Goal: Task Accomplishment & Management: Manage account settings

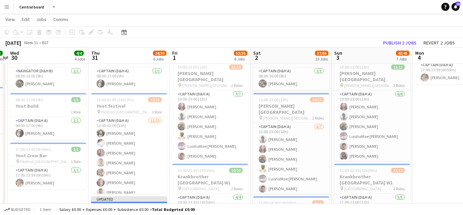
scroll to position [202, 0]
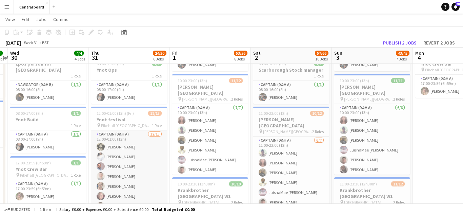
click at [131, 152] on app-card-role "Captain (D&H A) [DATE] 12:00-01:00 (13h) [PERSON_NAME] Hayley Ekwubiri [PERSON_…" at bounding box center [129, 200] width 76 height 141
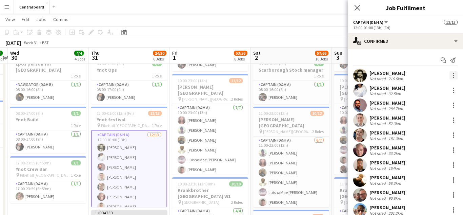
click at [452, 76] on div at bounding box center [453, 75] width 8 height 8
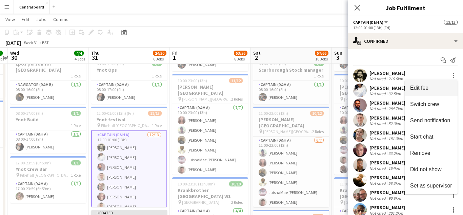
click at [440, 86] on span "Edit fee" at bounding box center [431, 88] width 42 height 6
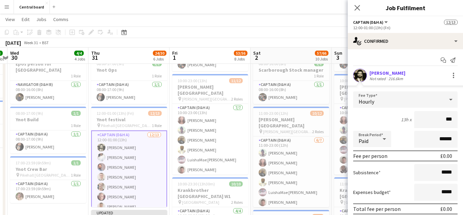
type input "**"
type input "******"
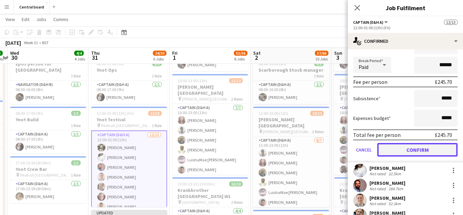
click at [437, 151] on button "Confirm" at bounding box center [417, 150] width 80 height 14
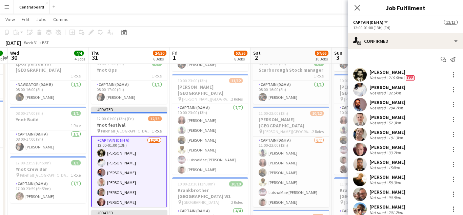
scroll to position [0, 0]
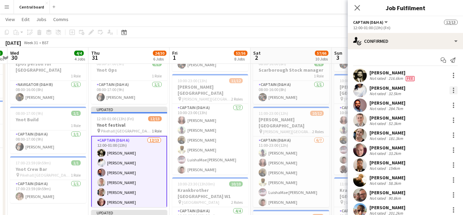
click at [453, 92] on div at bounding box center [453, 92] width 1 height 1
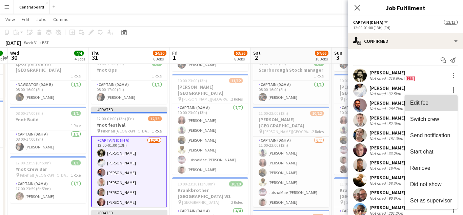
click at [425, 105] on span "Edit fee" at bounding box center [419, 103] width 18 height 6
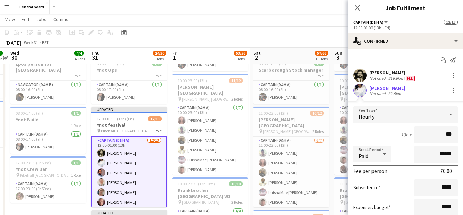
type input "**"
type input "******"
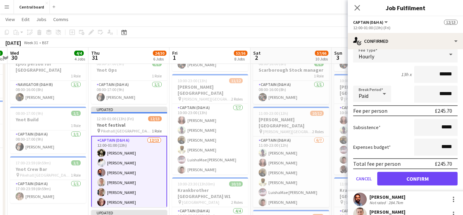
scroll to position [63, 0]
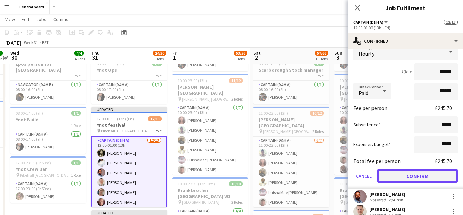
click at [415, 176] on button "Confirm" at bounding box center [417, 176] width 80 height 14
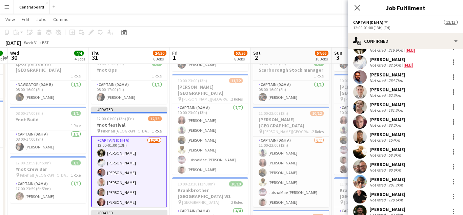
scroll to position [14, 0]
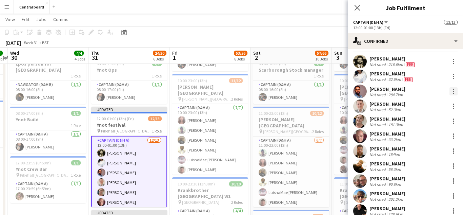
click at [453, 93] on div at bounding box center [453, 93] width 1 height 1
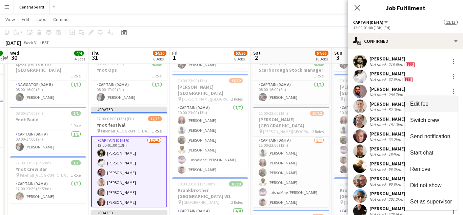
click at [436, 105] on span "Edit fee" at bounding box center [431, 104] width 42 height 6
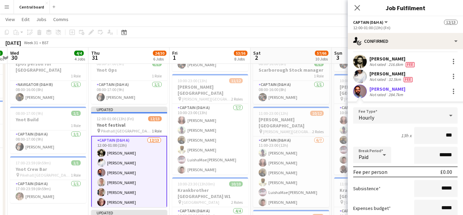
type input "**"
type input "******"
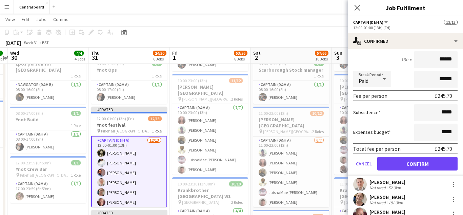
scroll to position [90, 0]
click at [420, 161] on button "Confirm" at bounding box center [417, 163] width 80 height 14
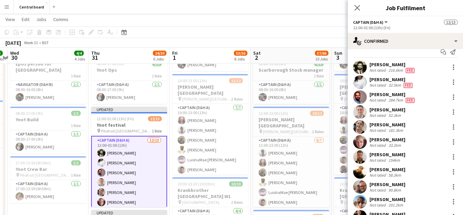
scroll to position [8, 0]
click at [453, 114] on div at bounding box center [453, 114] width 1 height 1
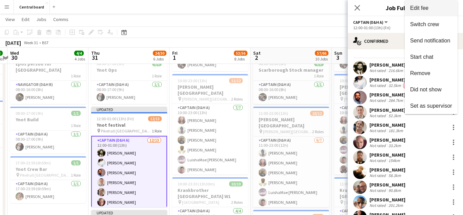
click at [441, 9] on span "Edit fee" at bounding box center [431, 8] width 42 height 6
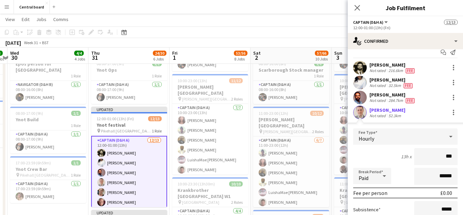
type input "**"
type input "******"
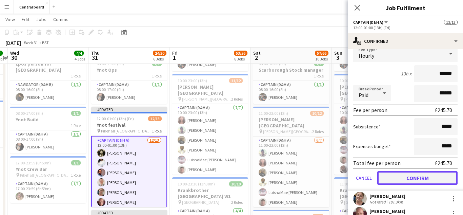
click at [412, 179] on button "Confirm" at bounding box center [417, 178] width 80 height 14
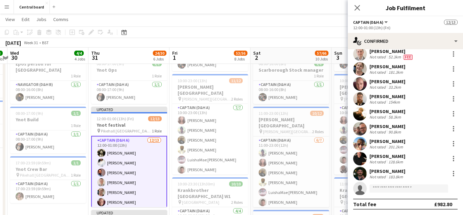
scroll to position [66, 0]
click at [453, 71] on div at bounding box center [453, 70] width 1 height 1
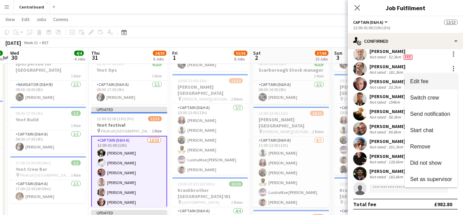
click at [443, 84] on span "Edit fee" at bounding box center [431, 81] width 42 height 6
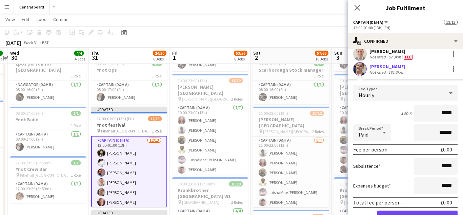
scroll to position [90, 0]
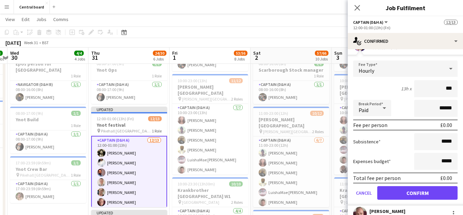
type input "**"
type input "******"
click at [418, 191] on button "Confirm" at bounding box center [417, 193] width 80 height 14
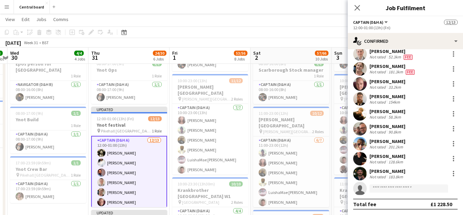
scroll to position [66, 0]
click at [453, 84] on div at bounding box center [453, 83] width 1 height 1
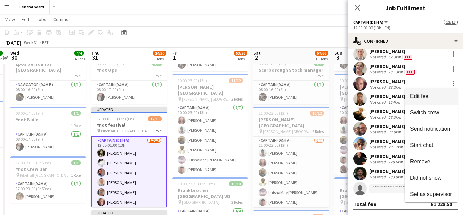
click at [439, 99] on span "Edit fee" at bounding box center [431, 96] width 42 height 6
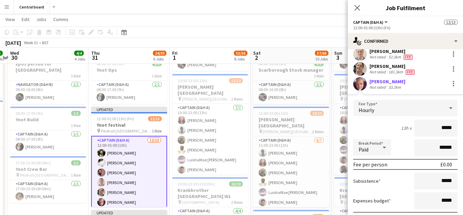
scroll to position [90, 0]
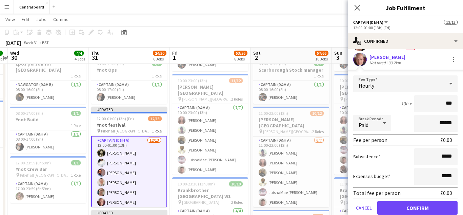
type input "**"
type input "******"
click at [424, 208] on button "Confirm" at bounding box center [417, 208] width 80 height 14
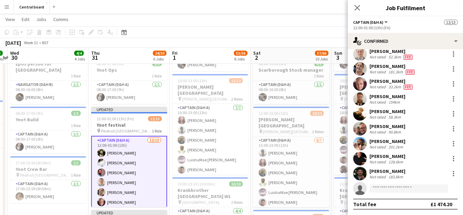
scroll to position [66, 0]
click at [453, 99] on div at bounding box center [453, 98] width 1 height 1
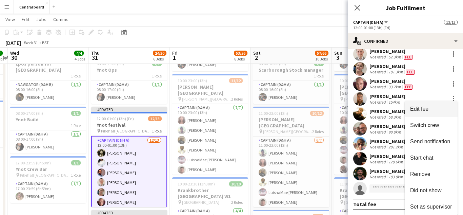
click at [438, 108] on span "Edit fee" at bounding box center [431, 109] width 42 height 6
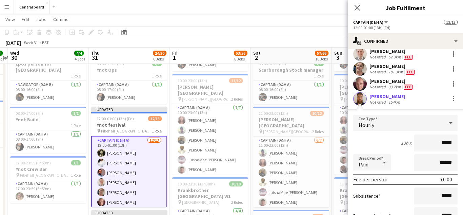
scroll to position [90, 0]
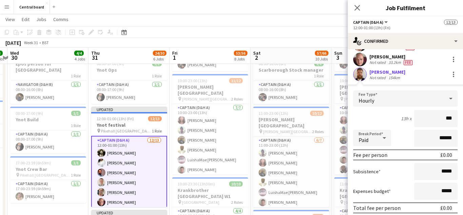
type input "**"
type input "******"
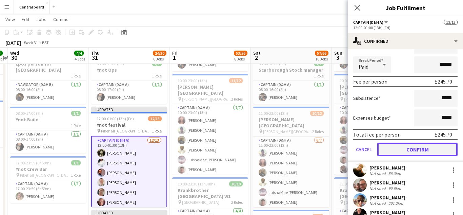
click at [422, 152] on button "Confirm" at bounding box center [417, 149] width 80 height 14
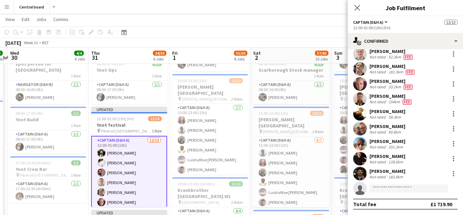
scroll to position [66, 0]
click at [453, 112] on div at bounding box center [453, 111] width 1 height 1
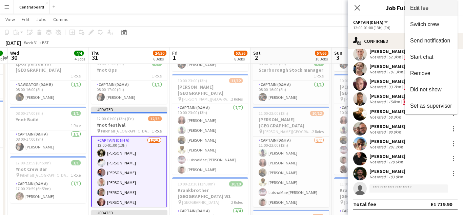
click at [432, 8] on span "Edit fee" at bounding box center [431, 8] width 42 height 6
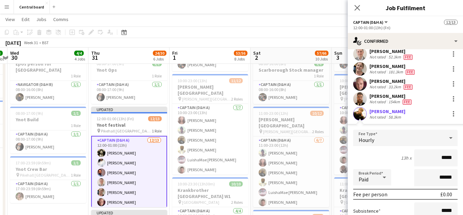
scroll to position [164, 0]
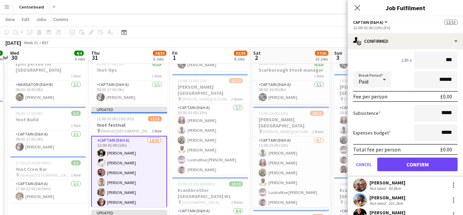
type input "**"
type input "******"
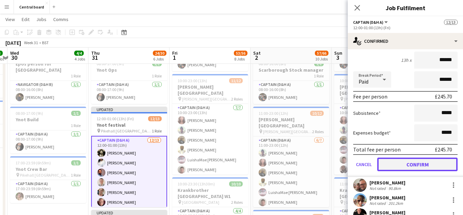
click at [412, 165] on button "Confirm" at bounding box center [417, 164] width 80 height 14
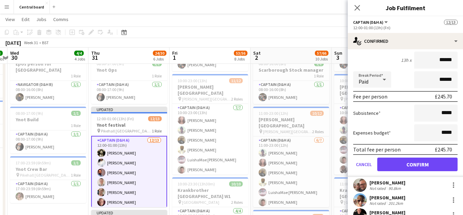
scroll to position [66, 0]
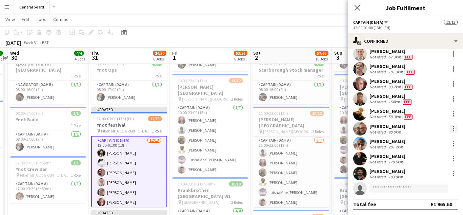
click at [450, 132] on div at bounding box center [453, 128] width 8 height 8
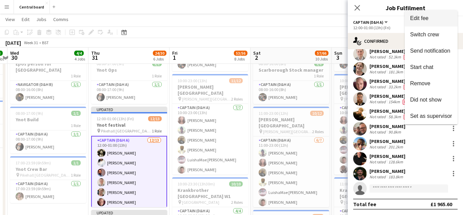
click at [430, 23] on button "Edit fee" at bounding box center [431, 18] width 53 height 16
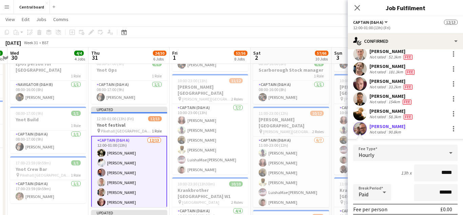
scroll to position [160, 0]
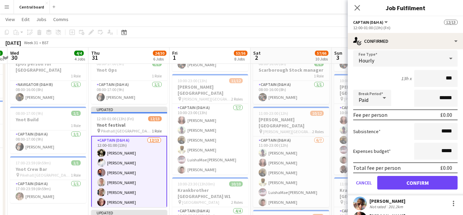
type input "**"
type input "******"
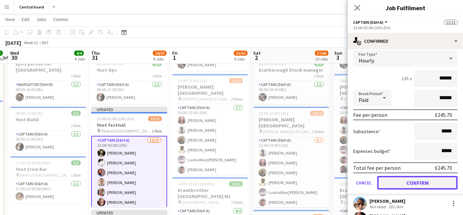
click at [414, 181] on button "Confirm" at bounding box center [417, 183] width 80 height 14
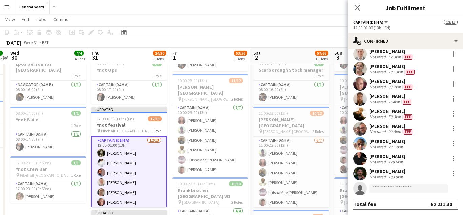
scroll to position [66, 0]
click at [453, 141] on div at bounding box center [453, 141] width 1 height 1
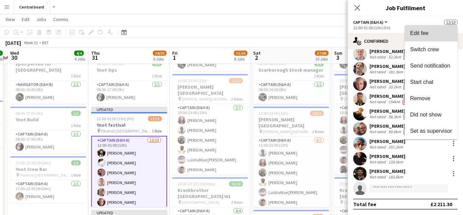
click at [435, 36] on span "Edit fee" at bounding box center [431, 33] width 42 height 6
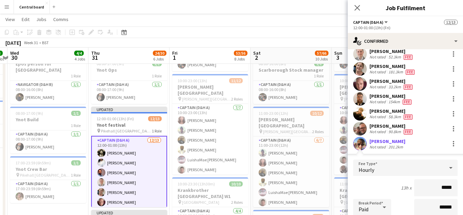
scroll to position [160, 0]
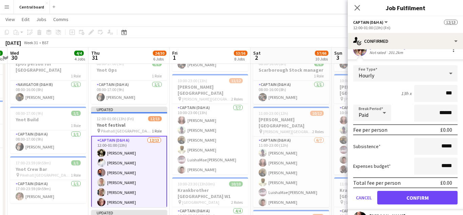
type input "**"
type input "******"
click at [423, 200] on button "Confirm" at bounding box center [417, 197] width 80 height 14
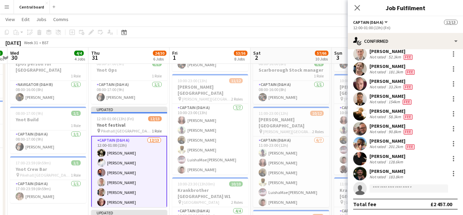
scroll to position [66, 0]
click at [453, 160] on div at bounding box center [453, 160] width 1 height 1
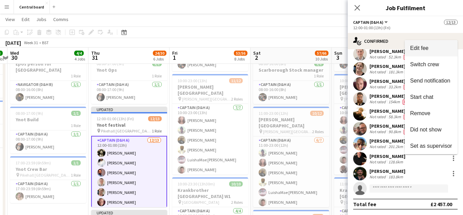
click at [437, 48] on span "Edit fee" at bounding box center [431, 48] width 42 height 6
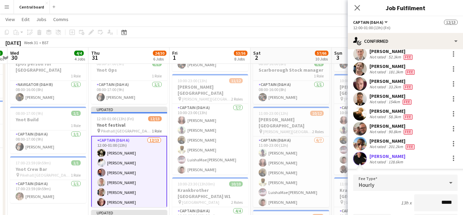
scroll to position [160, 0]
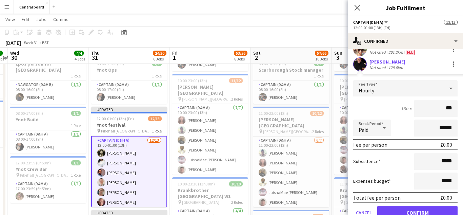
type input "**"
type input "******"
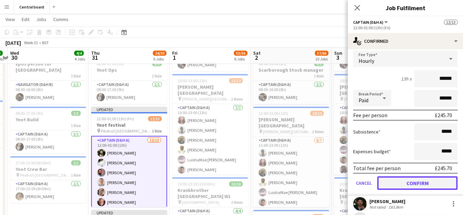
click at [422, 183] on button "Confirm" at bounding box center [417, 183] width 80 height 14
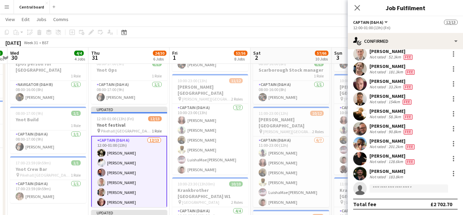
scroll to position [66, 0]
click at [453, 173] on div at bounding box center [453, 173] width 1 height 1
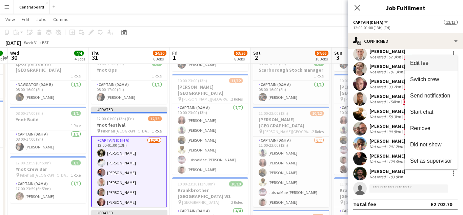
click at [432, 63] on span "Edit fee" at bounding box center [431, 63] width 42 height 6
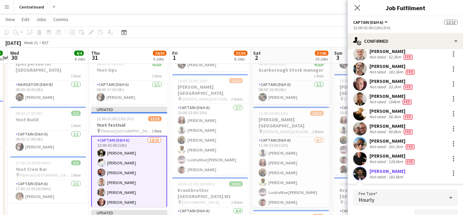
scroll to position [190, 0]
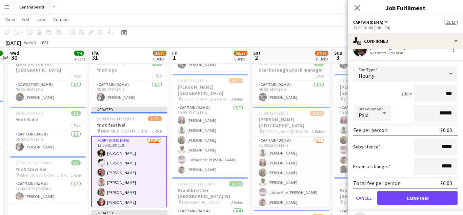
type input "**"
type input "******"
click at [426, 195] on button "Confirm" at bounding box center [417, 198] width 80 height 14
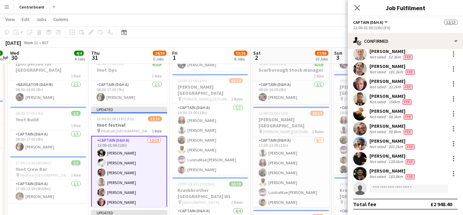
scroll to position [66, 0]
click at [359, 9] on icon at bounding box center [357, 7] width 6 height 6
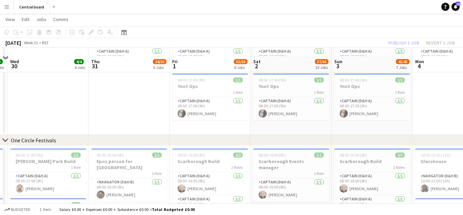
scroll to position [76, 0]
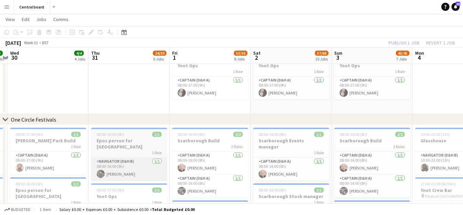
click at [156, 161] on app-card-role "Navigator (D&H B) [DATE] 08:00-16:00 (8h) [PERSON_NAME]" at bounding box center [129, 168] width 76 height 23
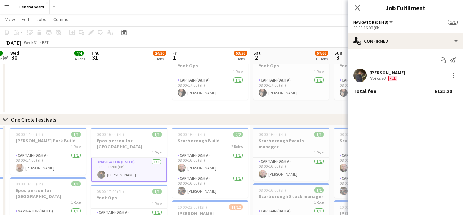
click at [450, 79] on div at bounding box center [452, 75] width 9 height 8
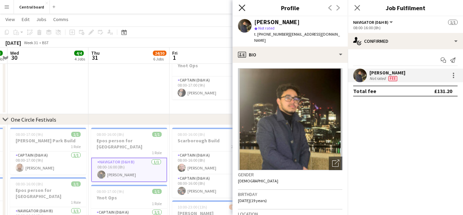
click at [243, 9] on icon at bounding box center [242, 7] width 6 height 6
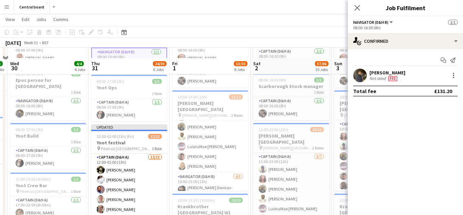
scroll to position [198, 0]
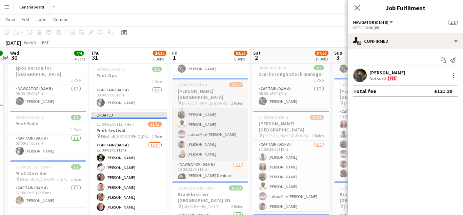
click at [218, 126] on app-card-role "Captain (D&H A) [DATE] 10:00-23:00 (13h) [PERSON_NAME] [PERSON_NAME] [PERSON_NA…" at bounding box center [210, 119] width 76 height 82
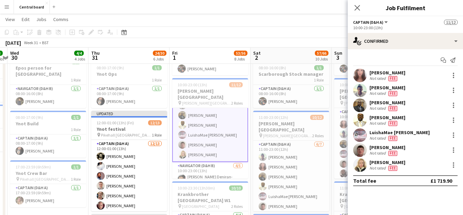
scroll to position [30, 0]
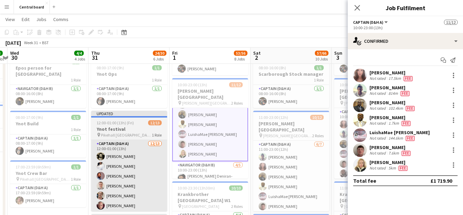
click at [144, 175] on app-card-role "Captain (D&H A) [DATE] 12:00-01:00 (13h) [PERSON_NAME] Hayley Ekwubiri [PERSON_…" at bounding box center [129, 210] width 76 height 141
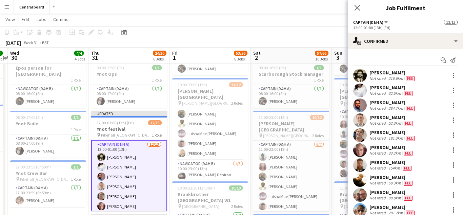
scroll to position [29, 0]
click at [453, 75] on div at bounding box center [453, 75] width 1 height 1
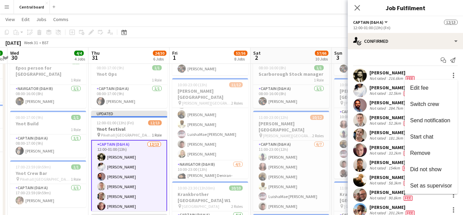
click at [363, 81] on div at bounding box center [231, 107] width 463 height 215
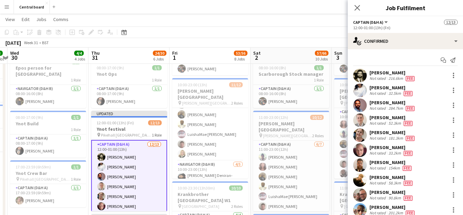
click at [360, 76] on app-user-avatar at bounding box center [360, 75] width 14 height 14
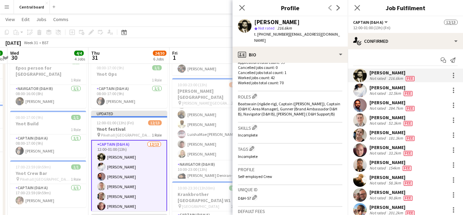
scroll to position [204, 0]
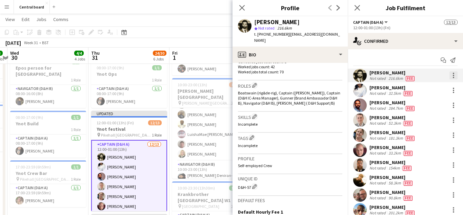
click at [454, 78] on div at bounding box center [453, 77] width 1 height 1
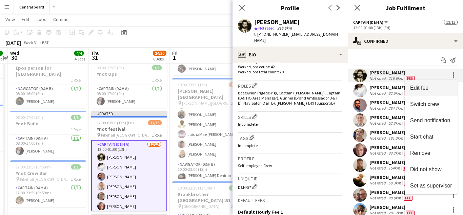
click at [436, 88] on span "Edit fee" at bounding box center [431, 88] width 42 height 6
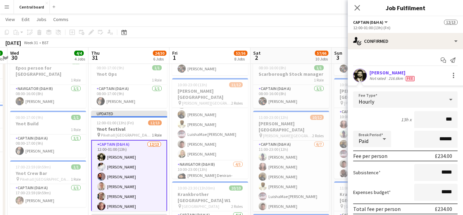
type input "**"
type input "******"
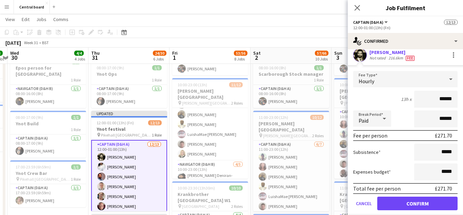
scroll to position [36, 0]
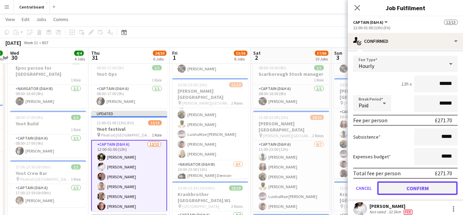
click at [407, 187] on button "Confirm" at bounding box center [417, 188] width 80 height 14
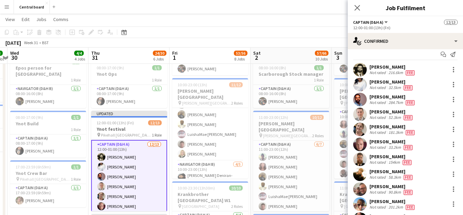
scroll to position [0, 0]
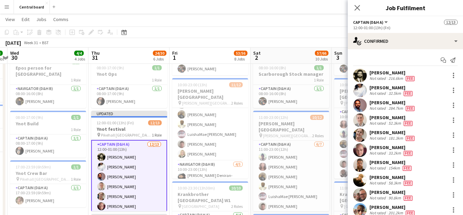
click at [361, 105] on app-user-avatar at bounding box center [360, 105] width 14 height 14
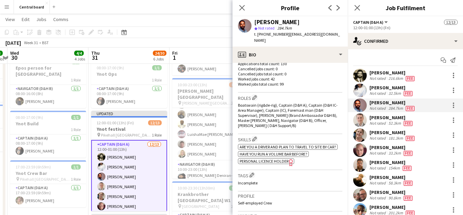
scroll to position [193, 0]
click at [454, 106] on div at bounding box center [453, 105] width 8 height 8
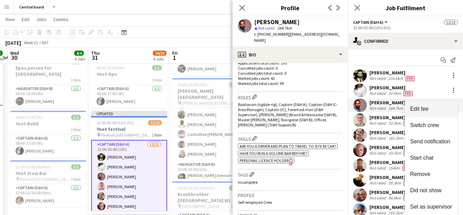
click at [433, 106] on span "Edit fee" at bounding box center [431, 109] width 42 height 6
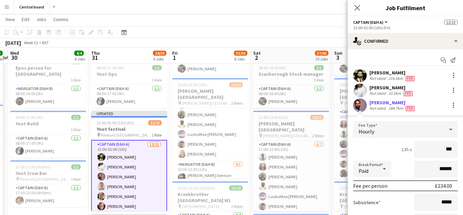
type input "**"
type input "******"
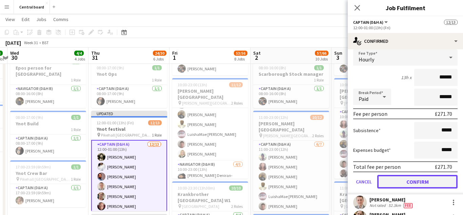
click at [395, 182] on button "Confirm" at bounding box center [417, 182] width 80 height 14
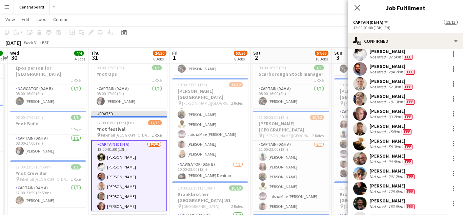
scroll to position [36, 0]
click at [361, 83] on app-user-avatar at bounding box center [360, 84] width 14 height 14
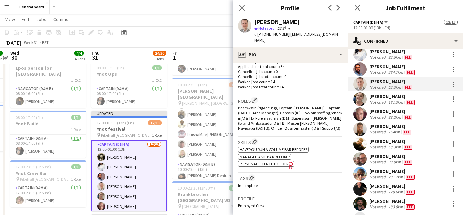
scroll to position [190, 0]
click at [362, 100] on app-user-avatar at bounding box center [360, 99] width 14 height 14
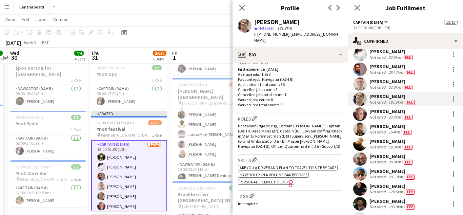
scroll to position [189, 0]
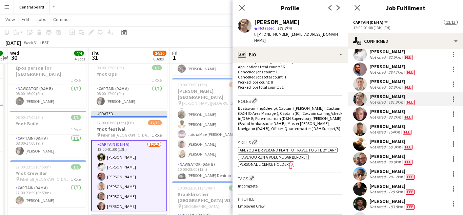
click at [362, 112] on app-user-avatar at bounding box center [360, 114] width 14 height 14
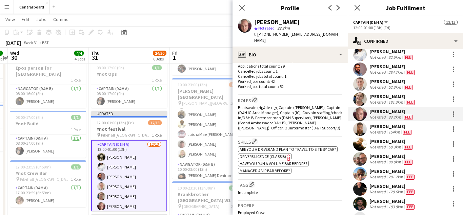
scroll to position [191, 0]
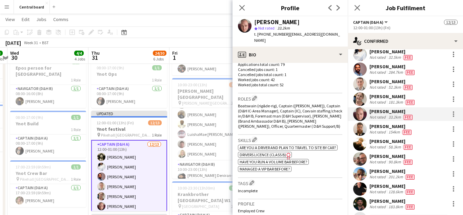
click at [364, 129] on app-user-avatar at bounding box center [360, 129] width 14 height 14
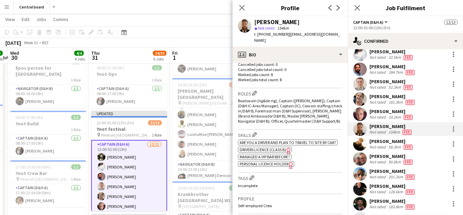
scroll to position [199, 0]
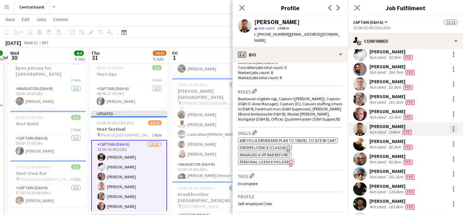
click at [453, 129] on div at bounding box center [453, 128] width 1 height 1
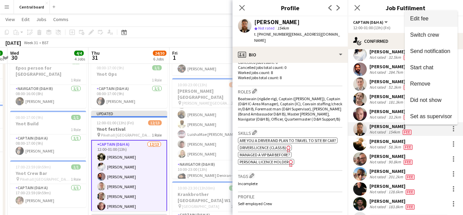
click at [437, 21] on span "Edit fee" at bounding box center [431, 19] width 42 height 6
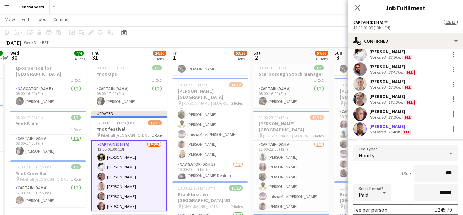
type input "**"
type input "******"
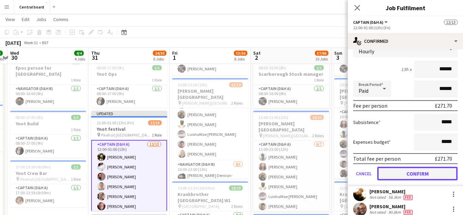
click at [411, 173] on button "Confirm" at bounding box center [417, 173] width 80 height 14
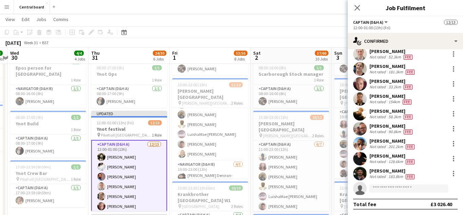
scroll to position [66, 0]
click at [453, 116] on div at bounding box center [453, 115] width 1 height 1
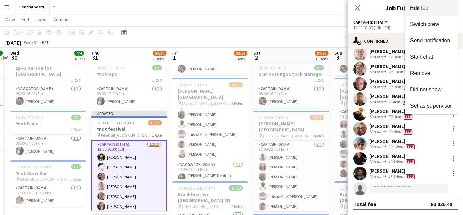
click at [433, 7] on span "Edit fee" at bounding box center [431, 8] width 42 height 6
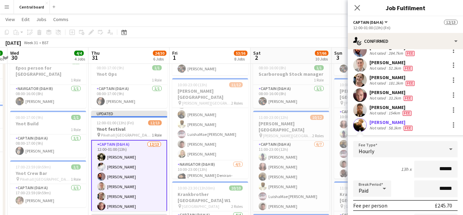
scroll to position [52, 0]
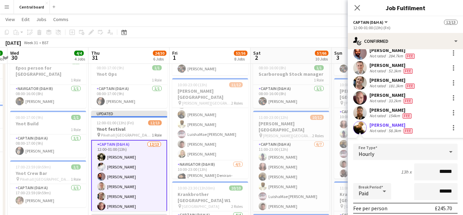
click at [360, 138] on app-edit-fee "Fee Type Hourly 13h x ****** Break Period Paid ****** Fee per person £245.70 Su…" at bounding box center [405, 213] width 115 height 150
click at [358, 127] on app-user-avatar at bounding box center [360, 128] width 14 height 14
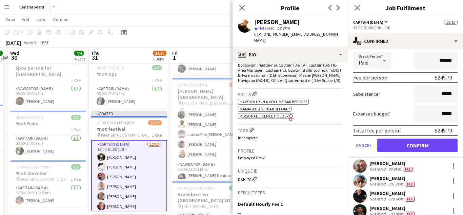
scroll to position [183, 0]
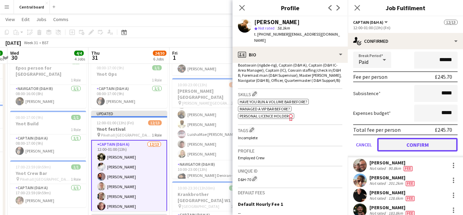
click at [407, 145] on button "Confirm" at bounding box center [417, 145] width 80 height 14
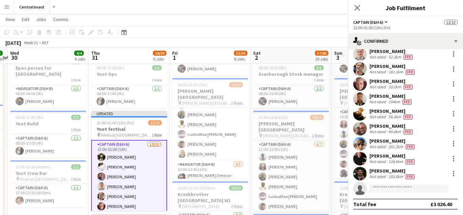
scroll to position [66, 0]
click at [360, 115] on app-user-avatar at bounding box center [360, 114] width 14 height 14
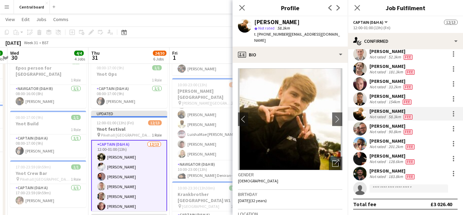
click at [360, 130] on app-user-avatar at bounding box center [360, 129] width 14 height 14
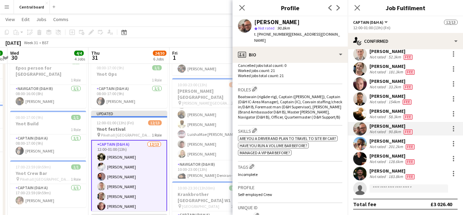
scroll to position [205, 0]
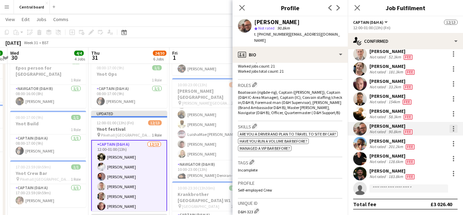
click at [453, 130] on div at bounding box center [453, 130] width 1 height 1
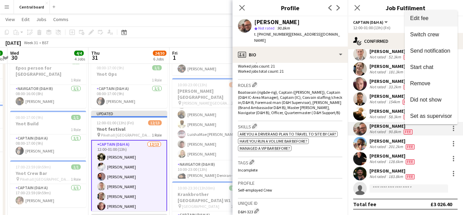
click at [438, 18] on span "Edit fee" at bounding box center [431, 18] width 42 height 6
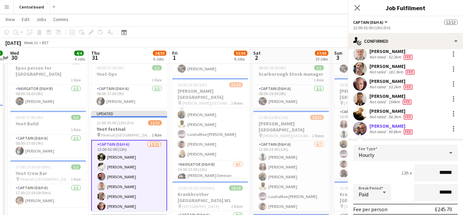
scroll to position [181, 0]
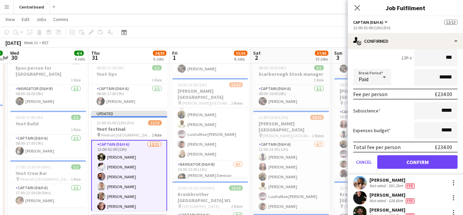
type input "**"
type input "******"
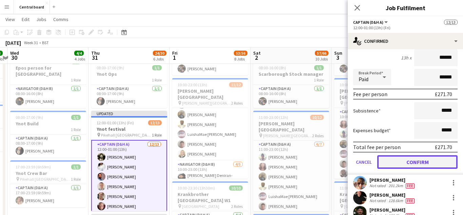
click at [417, 162] on button "Confirm" at bounding box center [417, 162] width 80 height 14
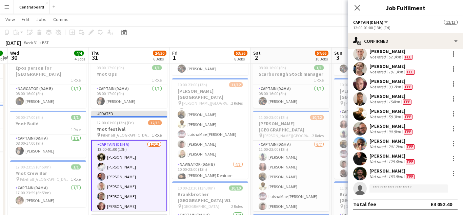
scroll to position [66, 0]
click at [352, 148] on div "[PERSON_NAME] Not rated 201.2km Fee" at bounding box center [405, 144] width 115 height 14
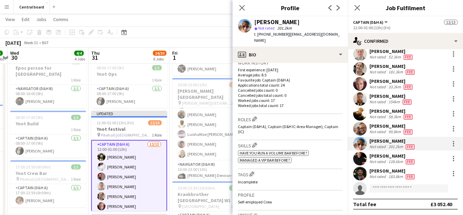
scroll to position [173, 0]
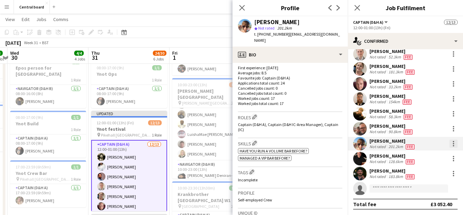
click at [453, 141] on div at bounding box center [453, 141] width 1 height 1
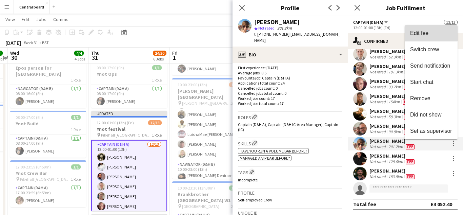
click at [425, 31] on span "Edit fee" at bounding box center [419, 33] width 18 height 6
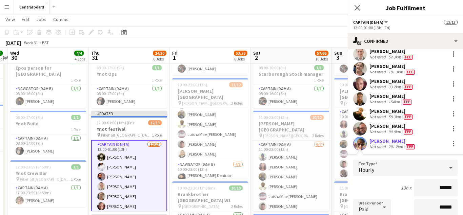
scroll to position [178, 0]
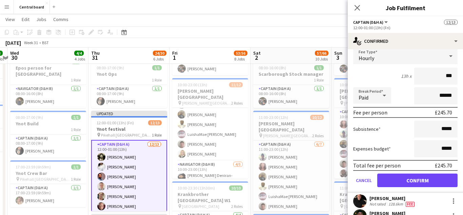
type input "**"
type input "******"
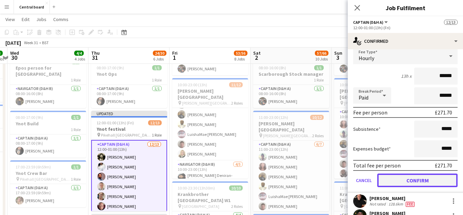
click at [428, 180] on button "Confirm" at bounding box center [417, 180] width 80 height 14
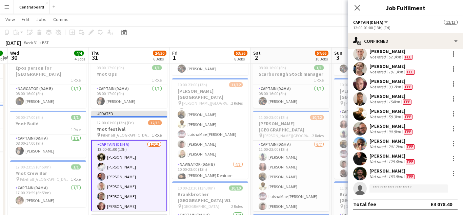
scroll to position [66, 0]
click at [362, 160] on app-user-avatar at bounding box center [360, 158] width 14 height 14
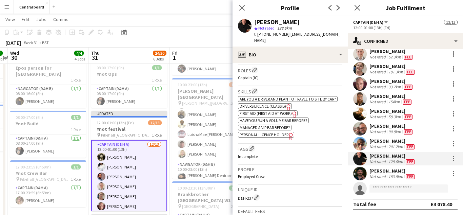
scroll to position [221, 0]
click at [359, 174] on app-user-avatar at bounding box center [360, 173] width 14 height 14
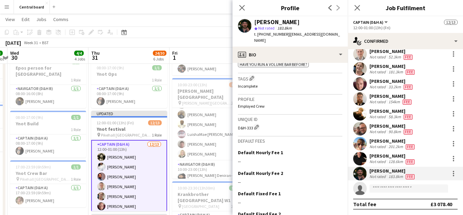
scroll to position [289, 0]
click at [241, 7] on icon at bounding box center [242, 7] width 6 height 6
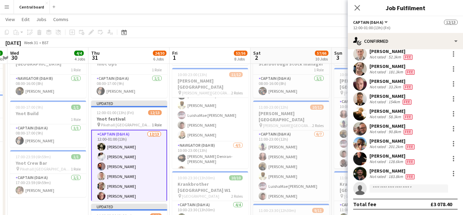
scroll to position [0, 0]
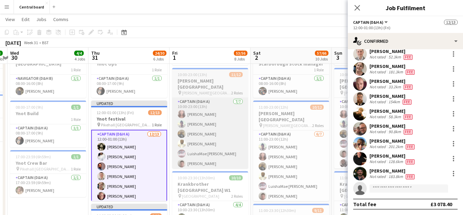
click at [221, 120] on app-card-role "Captain (D&H A) [DATE] 10:00-23:00 (13h) [PERSON_NAME] [PERSON_NAME] [PERSON_NA…" at bounding box center [210, 139] width 76 height 82
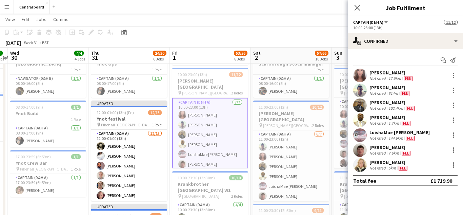
click at [362, 78] on app-user-avatar at bounding box center [360, 75] width 14 height 14
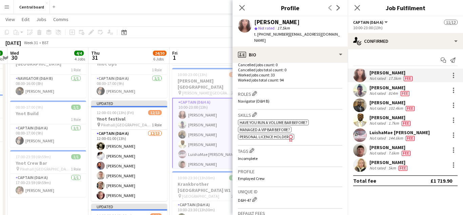
scroll to position [197, 0]
click at [362, 92] on app-user-avatar at bounding box center [360, 90] width 14 height 14
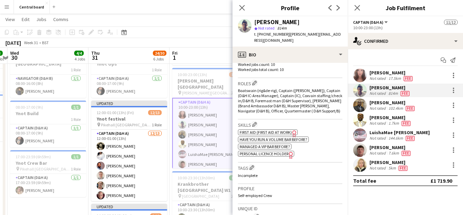
scroll to position [207, 0]
click at [453, 90] on div at bounding box center [453, 89] width 1 height 1
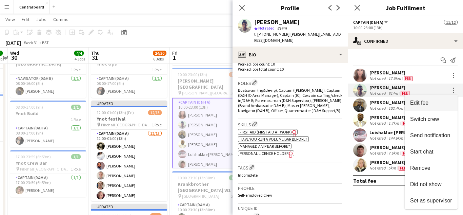
click at [429, 103] on span "Edit fee" at bounding box center [431, 103] width 42 height 6
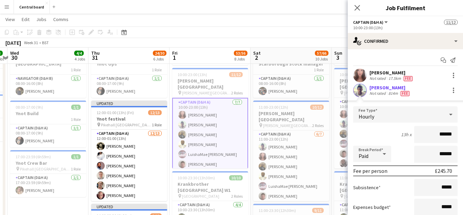
click at [440, 134] on input "******" at bounding box center [435, 134] width 43 height 17
type input "******"
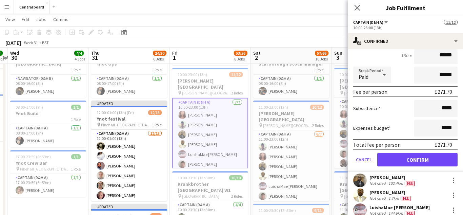
scroll to position [80, 0]
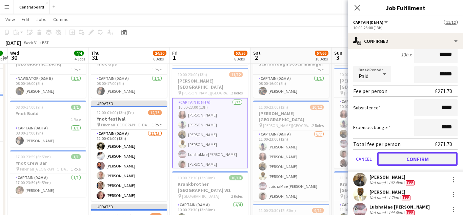
click at [413, 156] on button "Confirm" at bounding box center [417, 159] width 80 height 14
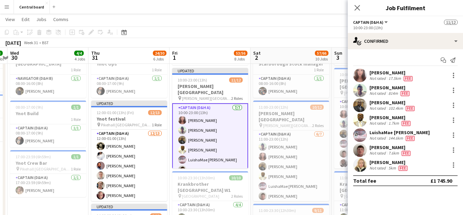
scroll to position [0, 0]
click at [361, 106] on app-user-avatar at bounding box center [360, 105] width 14 height 14
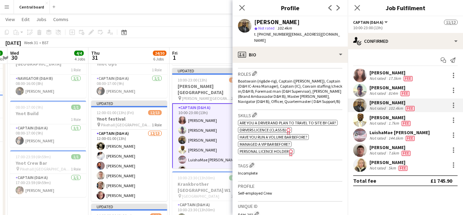
scroll to position [218, 0]
click at [453, 105] on div at bounding box center [453, 104] width 1 height 1
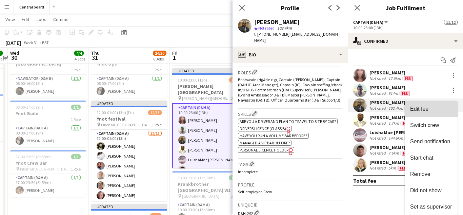
click at [445, 107] on span "Edit fee" at bounding box center [431, 109] width 42 height 6
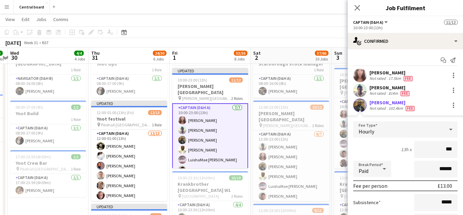
type input "**"
type input "******"
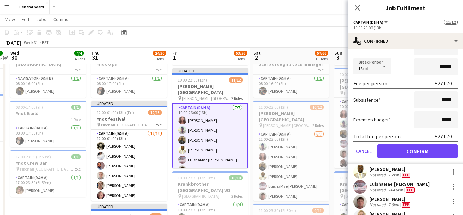
scroll to position [102, 0]
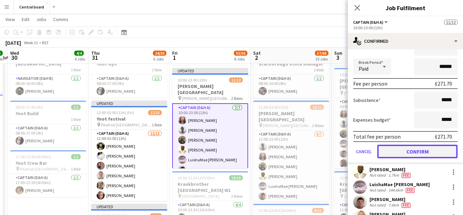
click at [421, 149] on button "Confirm" at bounding box center [417, 151] width 80 height 14
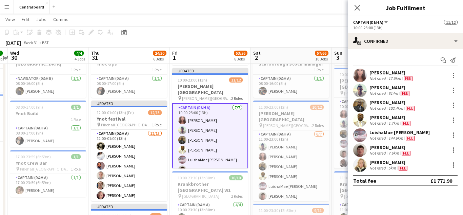
scroll to position [0, 0]
click at [359, 122] on app-user-avatar at bounding box center [360, 120] width 14 height 14
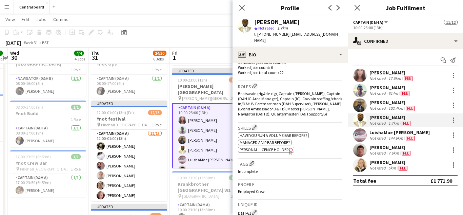
scroll to position [204, 0]
click at [359, 134] on app-user-avatar at bounding box center [360, 135] width 14 height 14
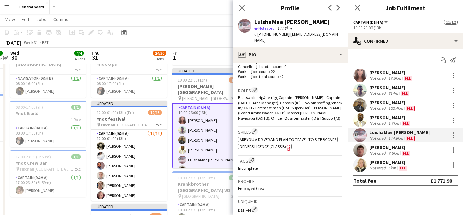
scroll to position [200, 0]
click at [363, 147] on app-user-avatar at bounding box center [360, 150] width 14 height 14
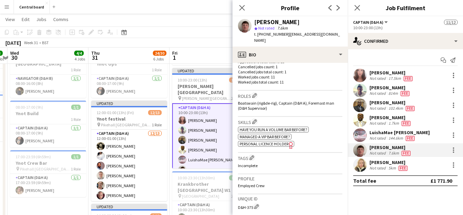
scroll to position [195, 0]
click at [362, 153] on app-user-avatar at bounding box center [360, 150] width 14 height 14
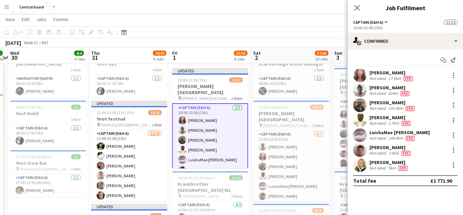
click at [360, 165] on app-user-avatar at bounding box center [360, 165] width 14 height 14
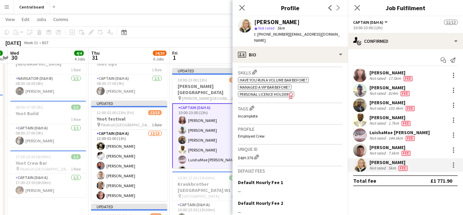
scroll to position [258, 0]
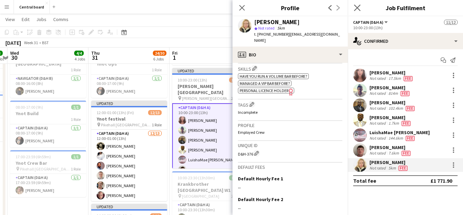
click at [360, 9] on app-icon "Close pop-in" at bounding box center [357, 8] width 10 height 10
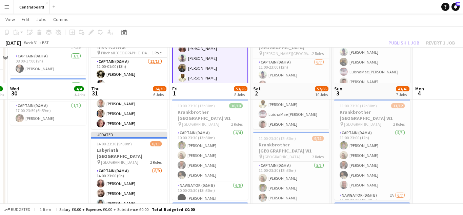
scroll to position [325, 0]
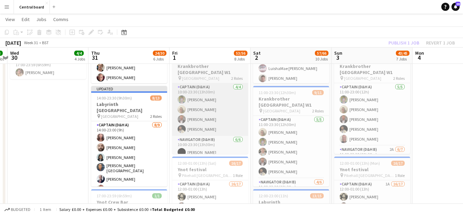
click at [224, 115] on app-card-role "Captain (D&H A) [DATE] 10:00-23:30 (13h30m) [PERSON_NAME] [PERSON_NAME] [PERSON…" at bounding box center [210, 109] width 76 height 53
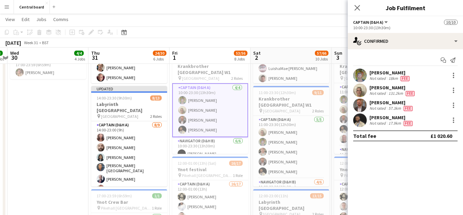
click at [361, 78] on app-user-avatar at bounding box center [360, 75] width 14 height 14
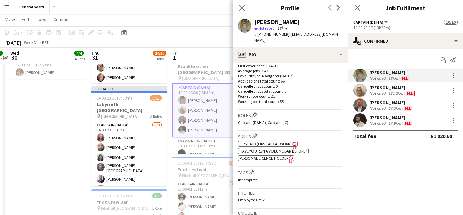
scroll to position [177, 0]
click at [360, 88] on app-user-avatar at bounding box center [360, 90] width 14 height 14
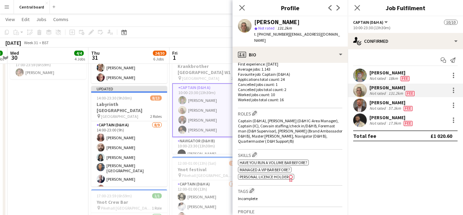
click at [366, 104] on app-user-avatar at bounding box center [360, 105] width 14 height 14
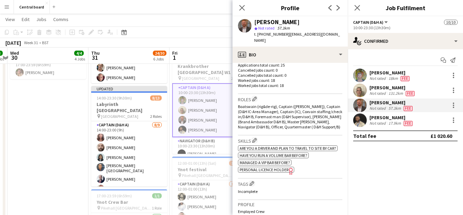
scroll to position [193, 0]
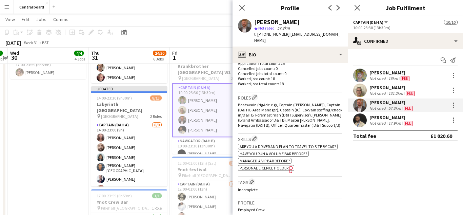
click at [360, 122] on app-user-avatar at bounding box center [360, 120] width 14 height 14
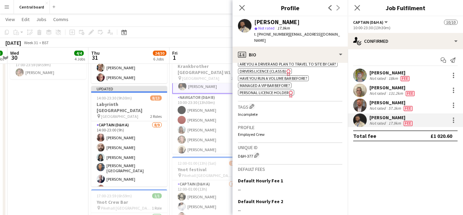
scroll to position [56, 0]
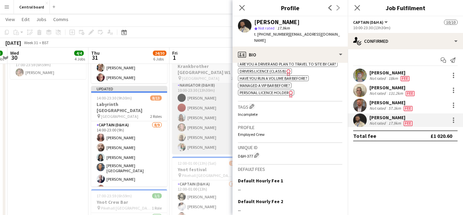
click at [212, 120] on app-card-role "Navigator (D&H B) [DATE] 10:00-23:30 (13h30m) [PERSON_NAME] [PERSON_NAME] [PERS…" at bounding box center [210, 117] width 76 height 72
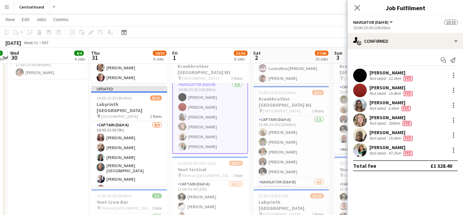
scroll to position [55, 0]
click at [453, 77] on div at bounding box center [453, 77] width 1 height 1
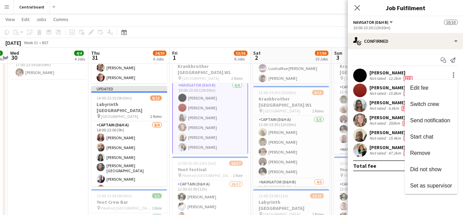
click at [362, 77] on div at bounding box center [231, 107] width 463 height 215
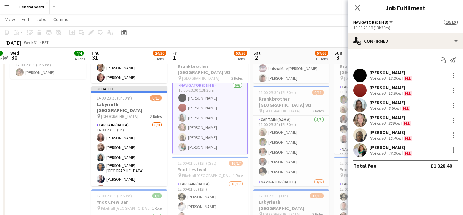
click at [361, 76] on app-user-avatar at bounding box center [360, 75] width 14 height 14
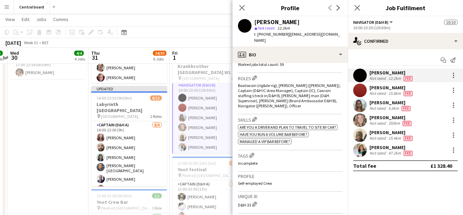
scroll to position [217, 0]
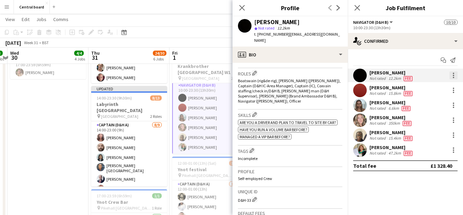
click at [453, 76] on div at bounding box center [453, 75] width 1 height 1
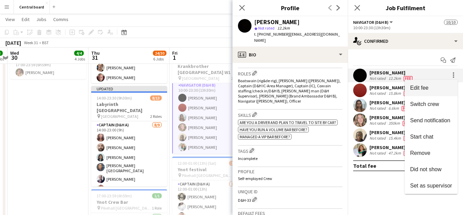
click at [423, 89] on span "Edit fee" at bounding box center [419, 88] width 18 height 6
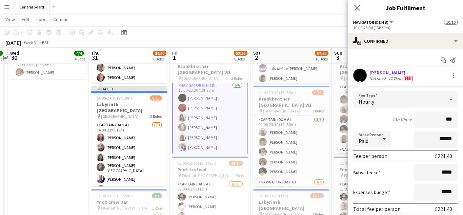
type input "**"
type input "******"
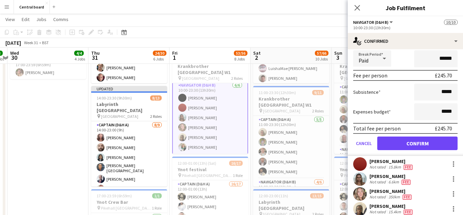
scroll to position [81, 0]
click at [403, 140] on button "Confirm" at bounding box center [417, 143] width 80 height 14
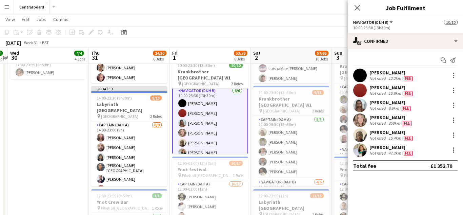
scroll to position [0, 0]
click at [359, 92] on app-user-avatar at bounding box center [360, 90] width 14 height 14
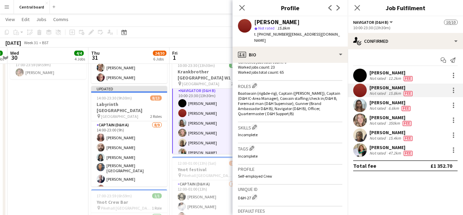
scroll to position [206, 0]
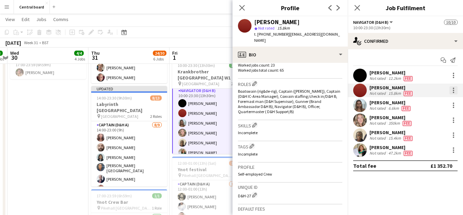
click at [453, 90] on div at bounding box center [453, 89] width 1 height 1
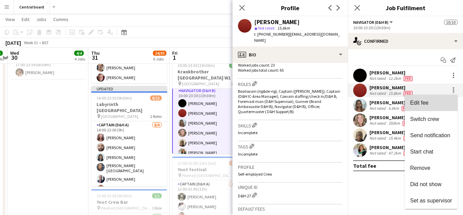
click at [431, 101] on span "Edit fee" at bounding box center [431, 103] width 42 height 6
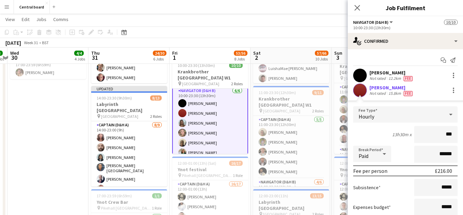
type input "**"
type input "******"
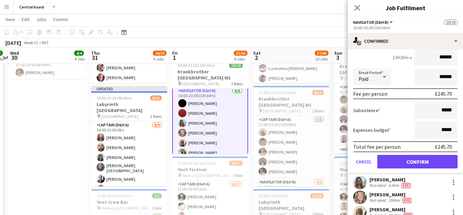
scroll to position [78, 0]
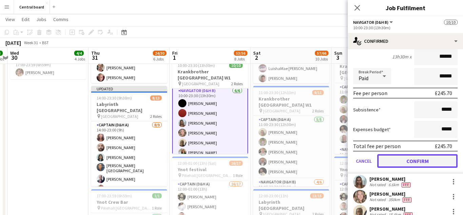
click at [407, 162] on button "Confirm" at bounding box center [417, 161] width 80 height 14
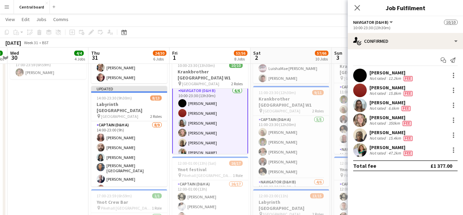
scroll to position [0, 0]
click at [362, 106] on app-user-avatar at bounding box center [360, 105] width 14 height 14
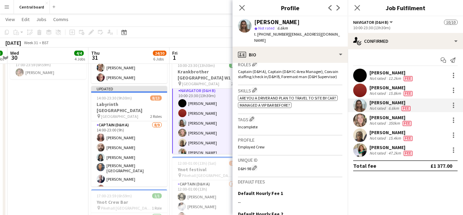
scroll to position [226, 0]
click at [361, 122] on app-user-avatar at bounding box center [360, 120] width 14 height 14
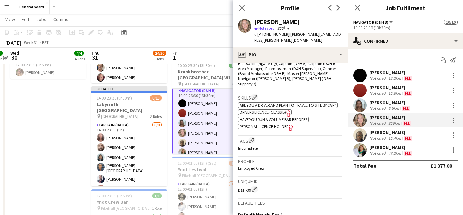
scroll to position [235, 0]
click at [359, 135] on app-user-avatar at bounding box center [360, 135] width 14 height 14
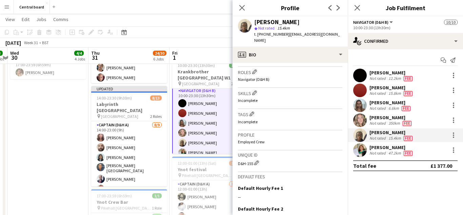
scroll to position [221, 0]
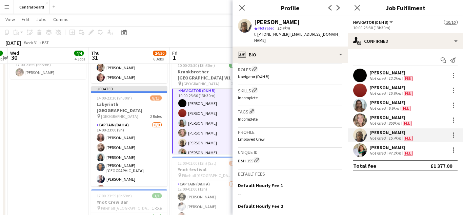
click at [359, 149] on app-user-avatar at bounding box center [360, 150] width 14 height 14
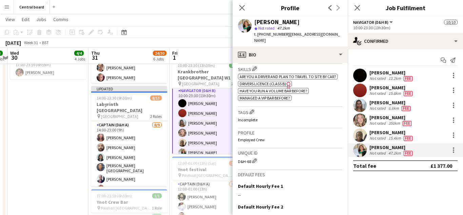
scroll to position [268, 0]
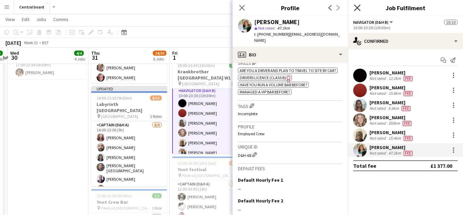
click at [359, 8] on icon "Close pop-in" at bounding box center [357, 7] width 6 height 6
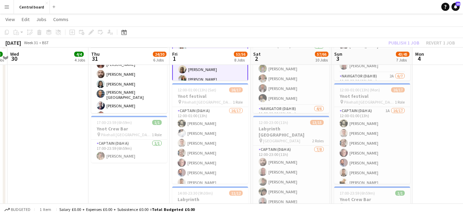
scroll to position [400, 0]
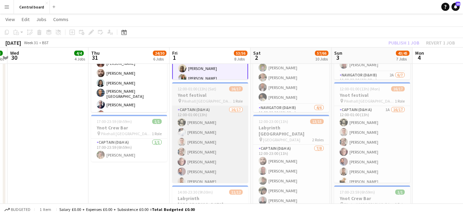
click at [224, 150] on app-card-role "Captain (D&H A) 16/17 12:00-01:00 (13h) [PERSON_NAME] [PERSON_NAME] [PERSON_NAM…" at bounding box center [210, 196] width 76 height 180
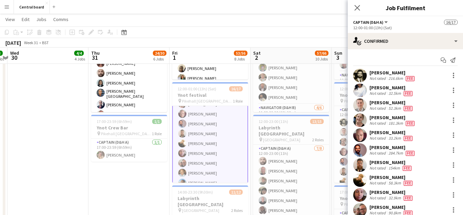
scroll to position [0, 0]
click at [453, 75] on div at bounding box center [453, 75] width 1 height 1
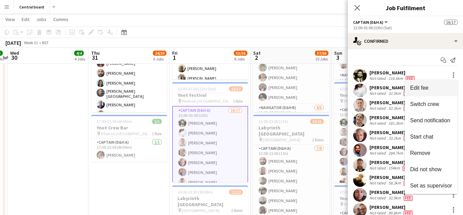
click at [426, 87] on span "Edit fee" at bounding box center [419, 88] width 18 height 6
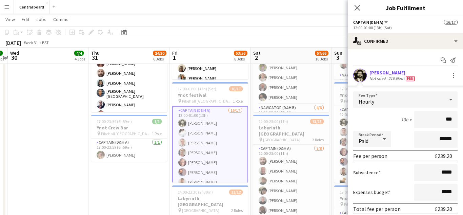
type input "**"
type input "******"
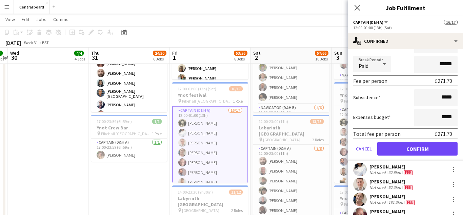
scroll to position [80, 0]
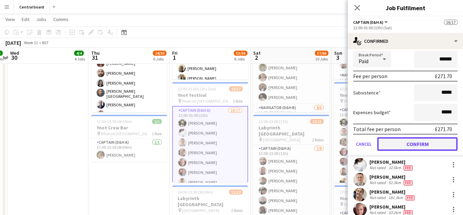
click at [397, 143] on button "Confirm" at bounding box center [417, 144] width 80 height 14
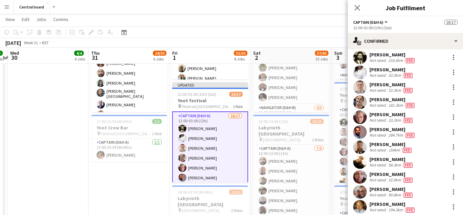
scroll to position [0, 0]
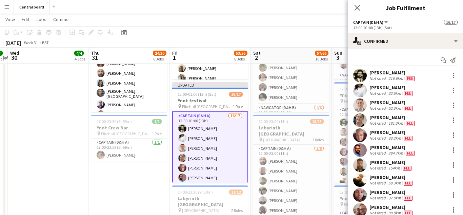
click at [359, 106] on app-user-avatar at bounding box center [360, 105] width 14 height 14
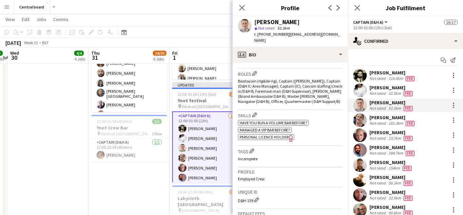
scroll to position [217, 0]
click at [359, 124] on app-user-avatar at bounding box center [360, 120] width 14 height 14
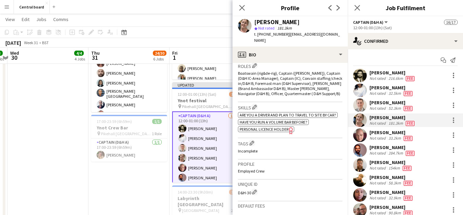
scroll to position [224, 0]
click at [361, 138] on app-user-avatar at bounding box center [360, 135] width 14 height 14
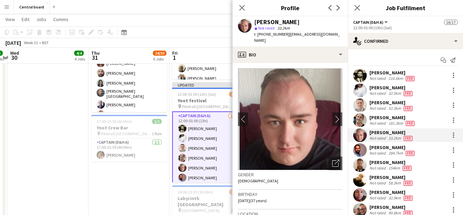
click at [360, 151] on app-user-avatar at bounding box center [360, 150] width 14 height 14
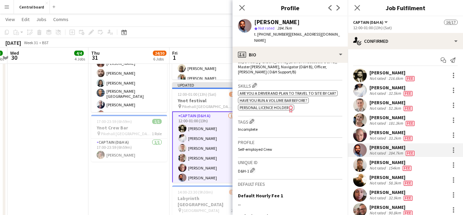
scroll to position [246, 0]
click at [453, 150] on div at bounding box center [453, 149] width 1 height 1
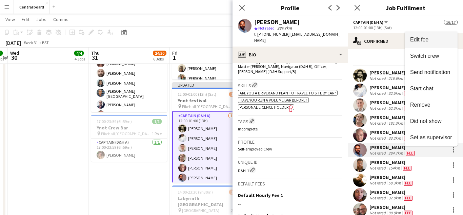
click at [433, 40] on span "Edit fee" at bounding box center [431, 40] width 42 height 6
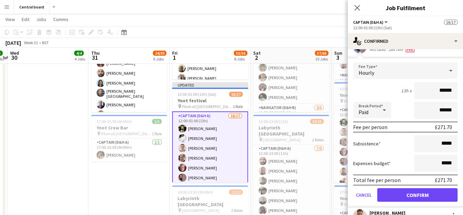
scroll to position [104, 0]
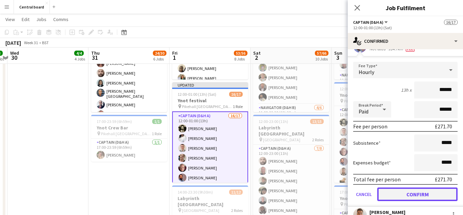
click at [415, 193] on button "Confirm" at bounding box center [417, 194] width 80 height 14
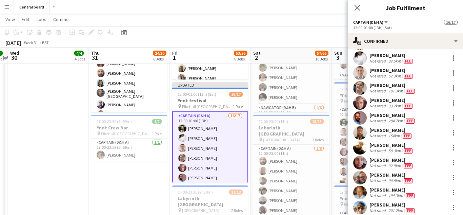
scroll to position [32, 0]
click at [359, 133] on app-user-avatar at bounding box center [360, 133] width 14 height 14
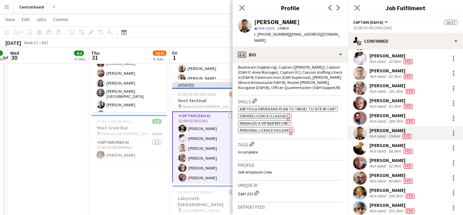
scroll to position [231, 0]
click at [453, 134] on div at bounding box center [453, 132] width 1 height 1
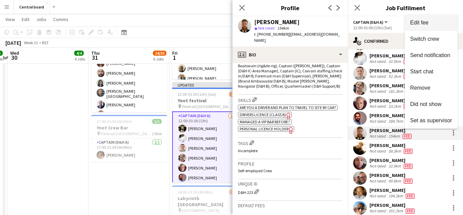
click at [442, 24] on span "Edit fee" at bounding box center [431, 23] width 42 height 6
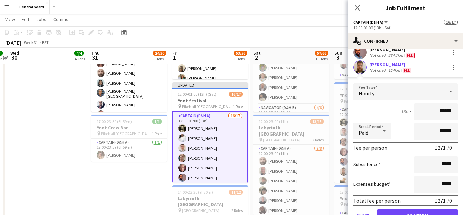
scroll to position [98, 0]
click at [355, 8] on icon "Close pop-in" at bounding box center [357, 7] width 6 height 6
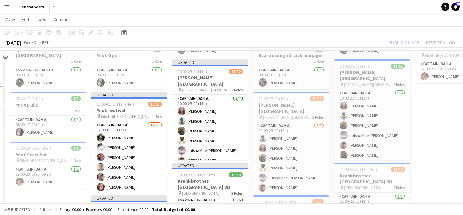
scroll to position [217, 0]
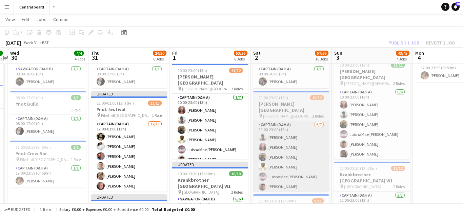
click at [294, 133] on app-card-role "Captain (D&H A) [DATE] 11:00-23:00 (12h) [PERSON_NAME] [PERSON_NAME] [PERSON_NA…" at bounding box center [291, 162] width 76 height 82
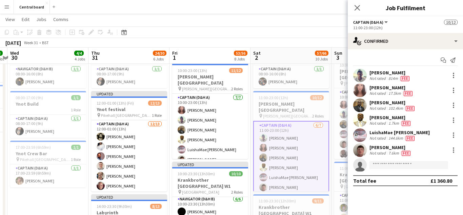
click at [362, 76] on app-user-avatar at bounding box center [360, 75] width 14 height 14
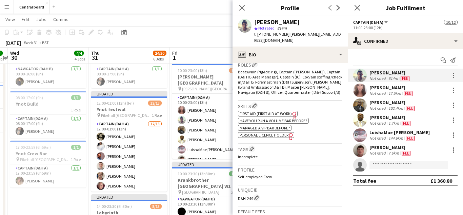
scroll to position [226, 0]
click at [453, 75] on div at bounding box center [453, 75] width 1 height 1
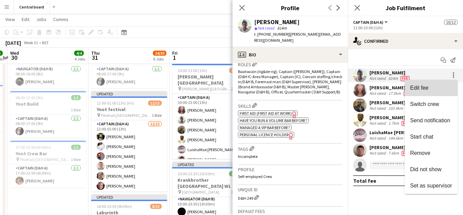
click at [429, 87] on span "Edit fee" at bounding box center [431, 88] width 42 height 6
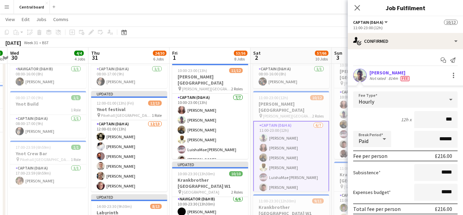
type input "**"
type input "******"
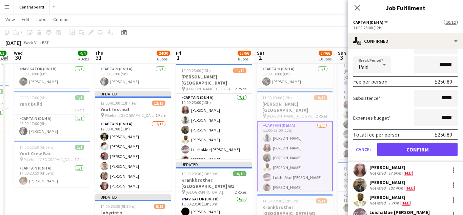
scroll to position [75, 0]
click at [411, 146] on button "Confirm" at bounding box center [417, 149] width 80 height 14
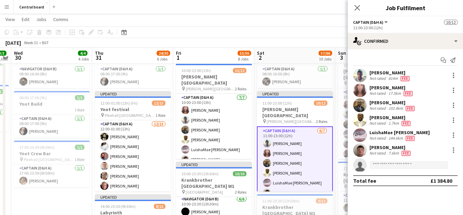
scroll to position [0, 0]
click at [358, 104] on app-user-avatar at bounding box center [360, 105] width 14 height 14
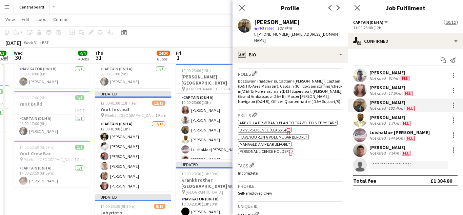
scroll to position [217, 0]
click at [453, 105] on div at bounding box center [453, 104] width 1 height 1
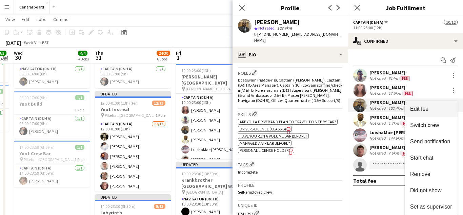
click at [416, 109] on span "Edit fee" at bounding box center [419, 109] width 18 height 6
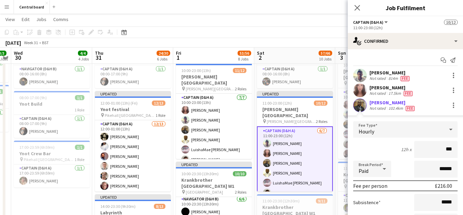
type input "**"
type input "******"
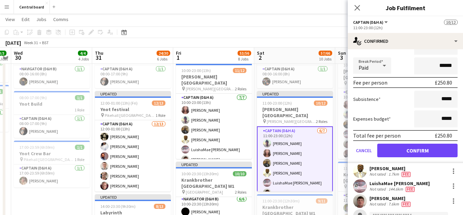
scroll to position [103, 0]
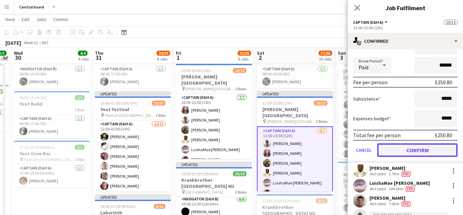
click at [398, 147] on button "Confirm" at bounding box center [417, 150] width 80 height 14
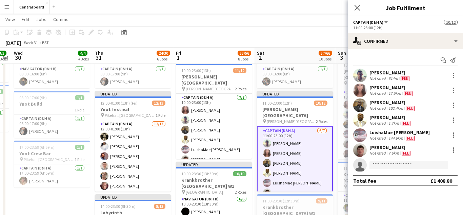
scroll to position [0, 0]
click at [360, 119] on app-user-avatar at bounding box center [360, 120] width 14 height 14
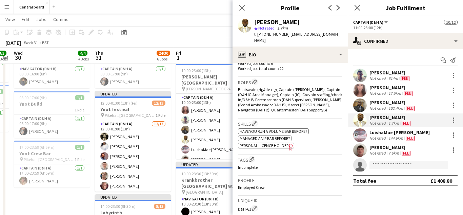
scroll to position [215, 0]
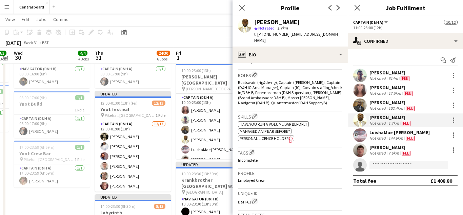
click at [361, 137] on app-user-avatar at bounding box center [360, 135] width 14 height 14
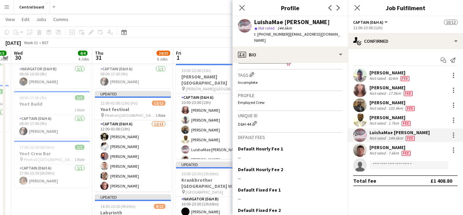
scroll to position [286, 0]
click at [360, 151] on app-user-avatar at bounding box center [360, 150] width 14 height 14
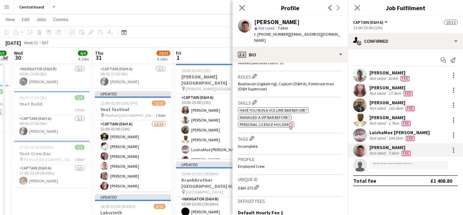
scroll to position [214, 0]
click at [235, 14] on div "Close pop-in" at bounding box center [241, 8] width 19 height 16
click at [242, 8] on icon at bounding box center [242, 7] width 6 height 6
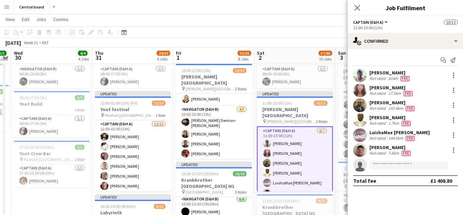
scroll to position [73, 0]
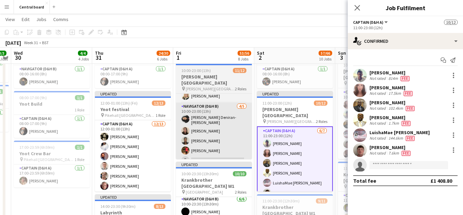
click at [217, 133] on app-card-role "Navigator (D&H B) [DATE] 10:00-23:00 (13h) [PERSON_NAME]-[PERSON_NAME] [PERSON_…" at bounding box center [214, 134] width 76 height 64
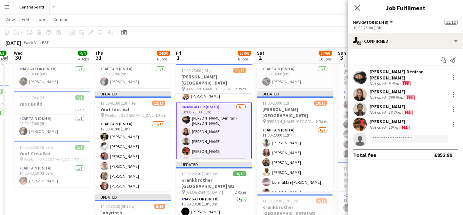
click at [359, 79] on app-user-avatar at bounding box center [360, 77] width 14 height 14
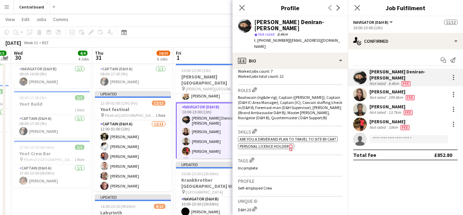
scroll to position [207, 0]
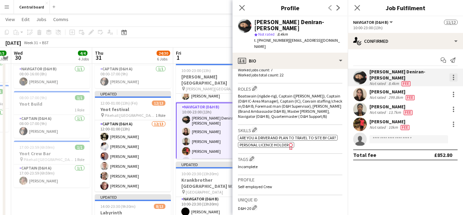
click at [453, 79] on div at bounding box center [453, 79] width 1 height 1
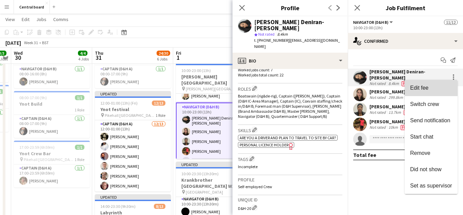
click at [418, 89] on span "Edit fee" at bounding box center [419, 88] width 18 height 6
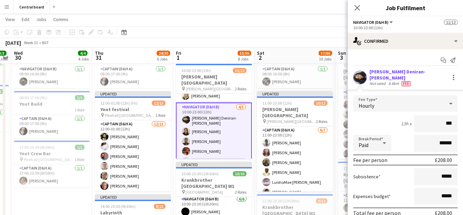
type input "**"
type input "******"
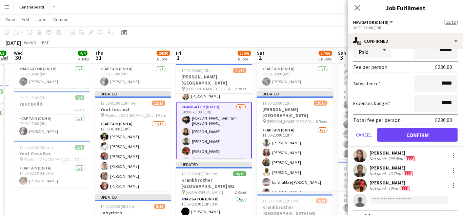
scroll to position [101, 0]
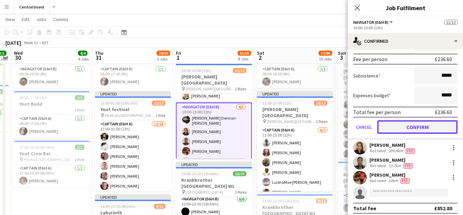
click at [409, 124] on button "Confirm" at bounding box center [417, 127] width 80 height 14
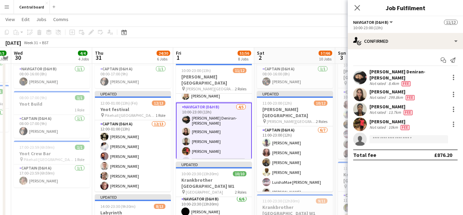
scroll to position [0, 0]
click at [359, 92] on app-user-avatar at bounding box center [360, 94] width 14 height 14
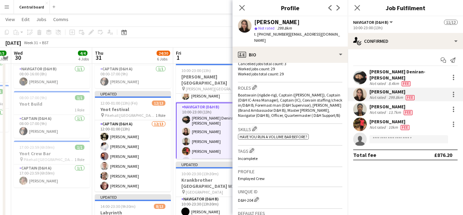
scroll to position [209, 0]
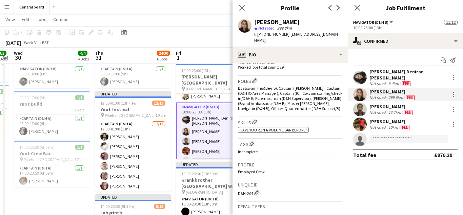
click at [361, 105] on app-user-avatar at bounding box center [360, 109] width 14 height 14
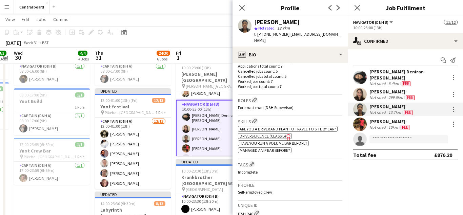
scroll to position [221, 0]
click at [453, 108] on div at bounding box center [453, 108] width 1 height 1
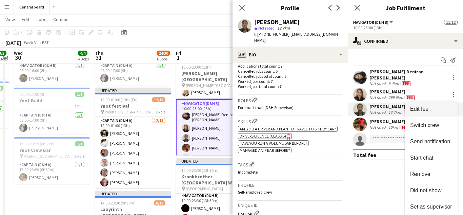
click at [433, 108] on span "Edit fee" at bounding box center [431, 109] width 42 height 6
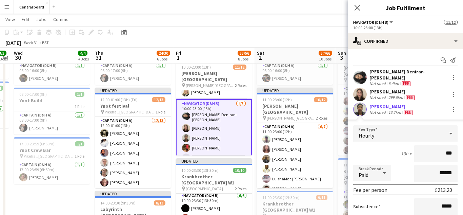
type input "**"
type input "******"
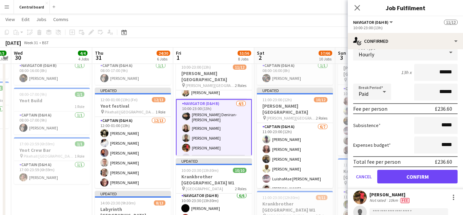
scroll to position [80, 0]
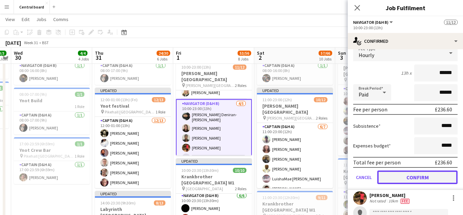
click at [397, 174] on button "Confirm" at bounding box center [417, 177] width 80 height 14
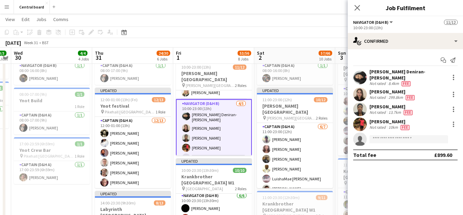
scroll to position [0, 0]
click at [359, 123] on app-user-avatar at bounding box center [360, 124] width 14 height 14
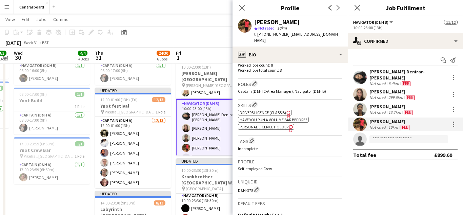
scroll to position [207, 0]
click at [453, 123] on div at bounding box center [453, 123] width 1 height 1
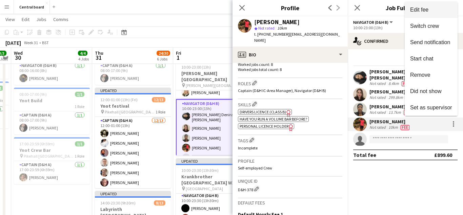
click at [424, 12] on span "Edit fee" at bounding box center [419, 10] width 18 height 6
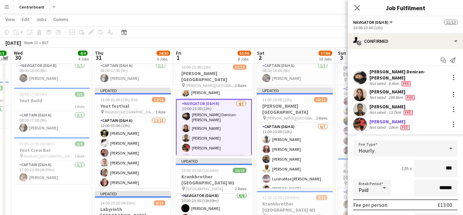
type input "**"
type input "******"
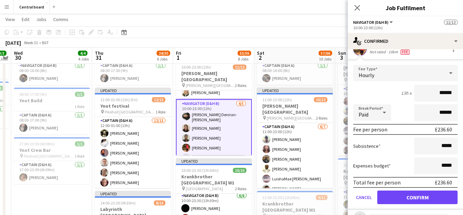
scroll to position [74, 0]
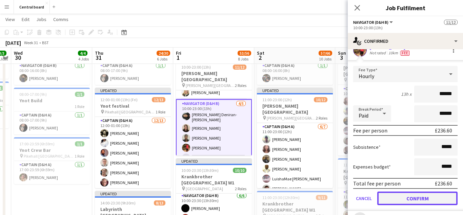
click at [395, 195] on button "Confirm" at bounding box center [417, 198] width 80 height 14
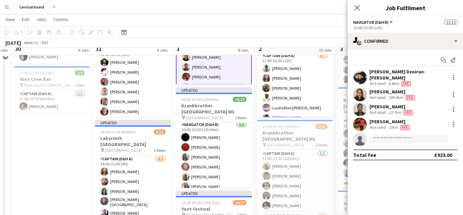
scroll to position [293, 0]
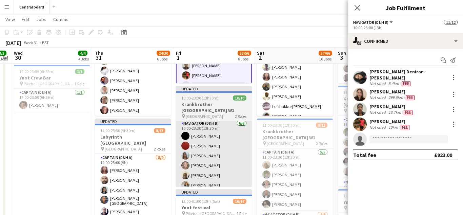
click at [231, 151] on app-card-role "Navigator (D&H B) [DATE] 10:00-23:30 (13h30m) [PERSON_NAME] [PERSON_NAME] [PERS…" at bounding box center [214, 155] width 76 height 72
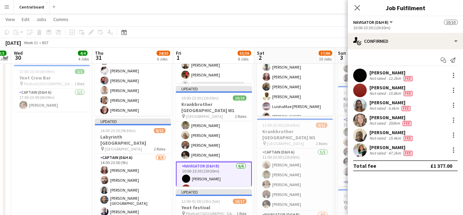
scroll to position [0, 0]
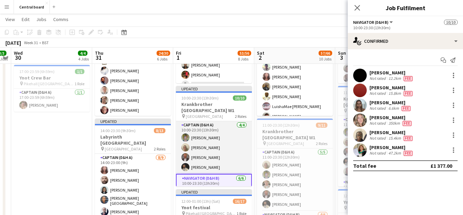
click at [233, 153] on app-card-role "Captain (D&H A) [DATE] 10:00-23:30 (13h30m) [PERSON_NAME] [PERSON_NAME] [PERSON…" at bounding box center [214, 147] width 76 height 53
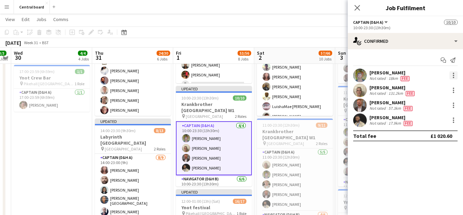
click at [450, 77] on div at bounding box center [453, 75] width 8 height 8
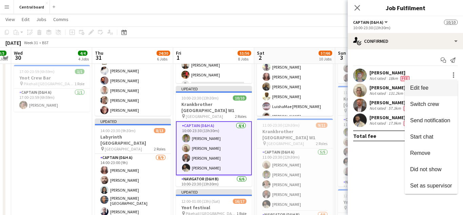
click at [431, 90] on span "Edit fee" at bounding box center [431, 88] width 42 height 6
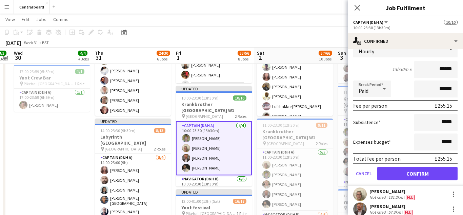
scroll to position [60, 0]
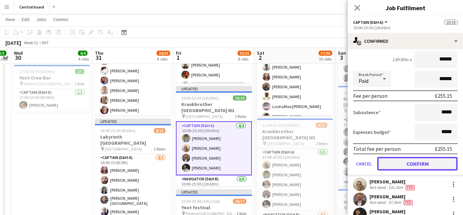
click at [397, 164] on button "Confirm" at bounding box center [417, 164] width 80 height 14
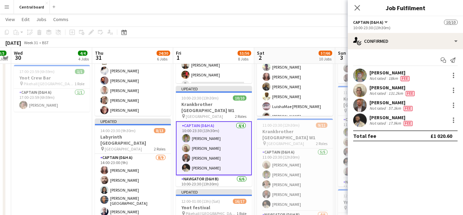
scroll to position [0, 0]
click at [358, 75] on app-user-avatar at bounding box center [360, 75] width 14 height 14
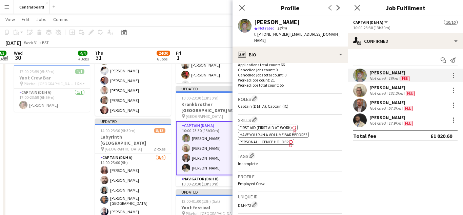
scroll to position [198, 0]
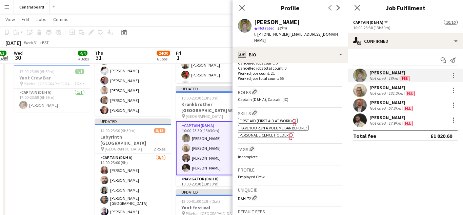
click at [363, 90] on app-user-avatar at bounding box center [360, 90] width 14 height 14
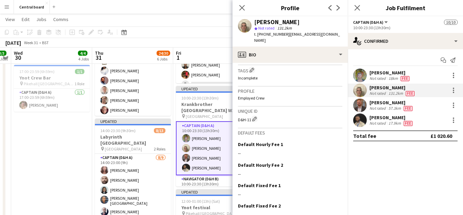
scroll to position [298, 0]
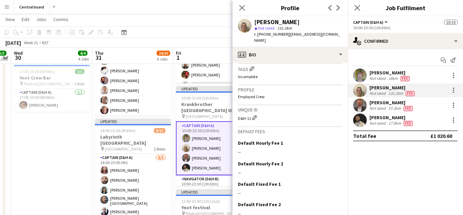
click at [362, 106] on app-user-avatar at bounding box center [360, 105] width 14 height 14
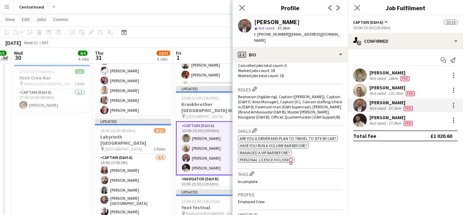
scroll to position [206, 0]
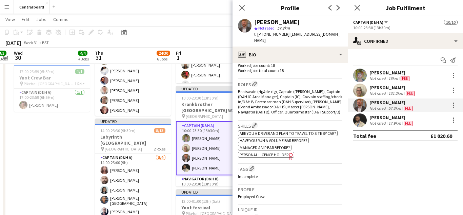
click at [362, 122] on app-user-avatar at bounding box center [360, 120] width 14 height 14
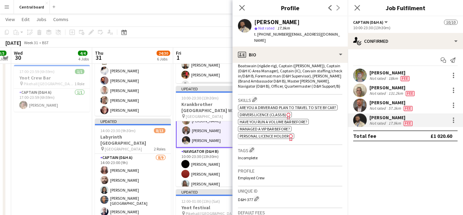
scroll to position [61, 0]
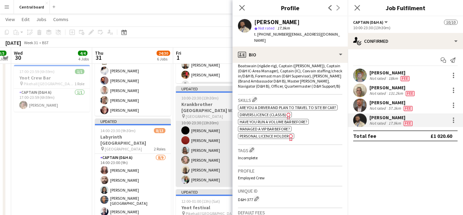
click at [208, 149] on app-card-role "Navigator (D&H B) [DATE] 10:00-23:30 (13h30m) [PERSON_NAME] [PERSON_NAME] [PERS…" at bounding box center [214, 150] width 76 height 72
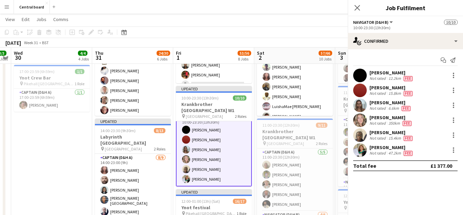
scroll to position [60, 0]
click at [363, 78] on app-user-avatar at bounding box center [360, 75] width 14 height 14
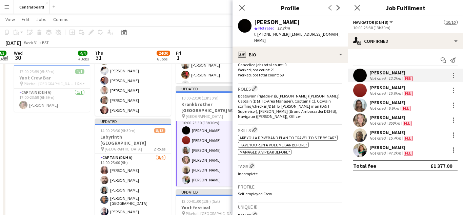
scroll to position [202, 0]
click at [453, 77] on div at bounding box center [453, 77] width 1 height 1
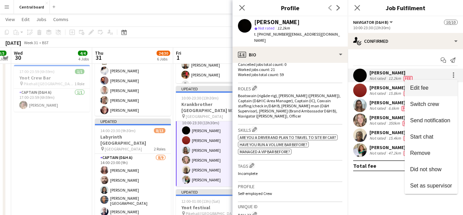
click at [432, 86] on span "Edit fee" at bounding box center [431, 88] width 42 height 6
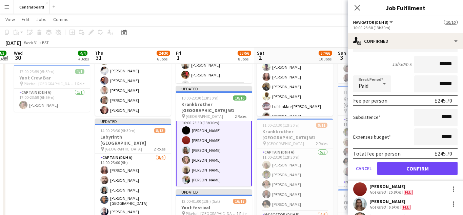
scroll to position [57, 0]
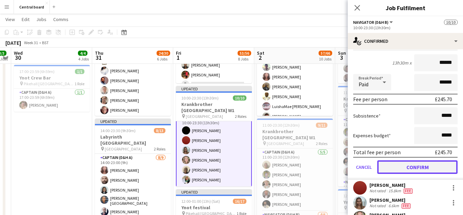
click at [398, 171] on button "Confirm" at bounding box center [417, 167] width 80 height 14
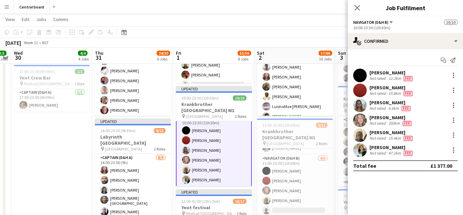
scroll to position [64, 0]
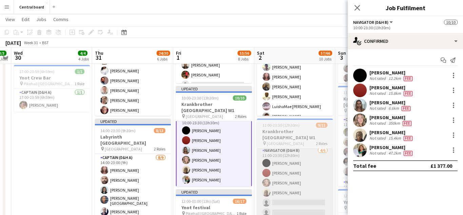
click at [281, 172] on app-card-role "Navigator (D&H B) [DATE] 11:00-23:30 (12h30m) [PERSON_NAME] [PERSON_NAME] [PERS…" at bounding box center [295, 182] width 76 height 72
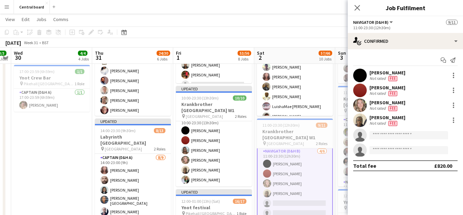
scroll to position [65, 0]
click at [453, 75] on div at bounding box center [453, 75] width 1 height 1
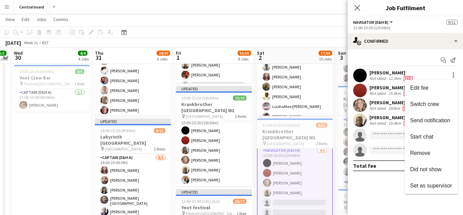
click at [365, 76] on div at bounding box center [231, 107] width 463 height 215
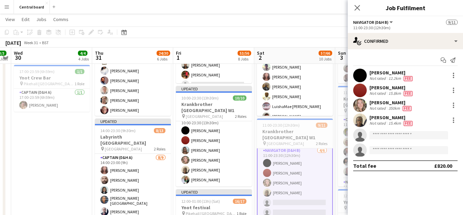
click at [362, 75] on app-user-avatar at bounding box center [360, 75] width 14 height 14
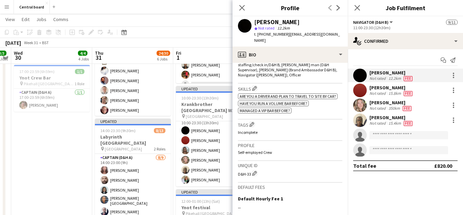
scroll to position [245, 0]
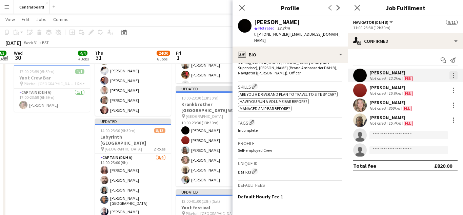
click at [453, 75] on div at bounding box center [453, 75] width 1 height 1
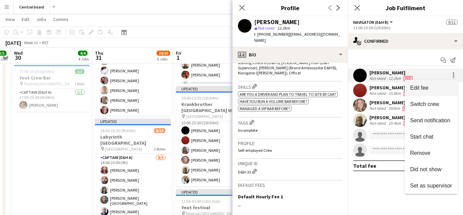
click at [433, 89] on span "Edit fee" at bounding box center [431, 88] width 42 height 6
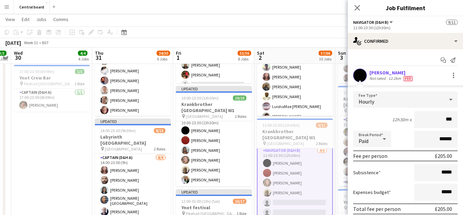
type input "**"
type input "******"
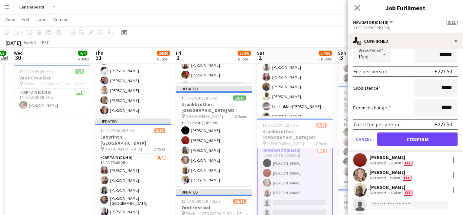
scroll to position [89, 0]
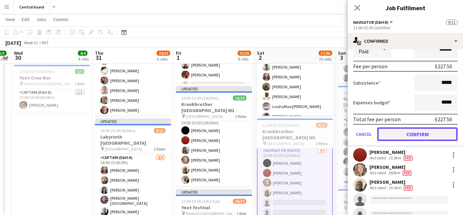
click at [401, 134] on button "Confirm" at bounding box center [417, 134] width 80 height 14
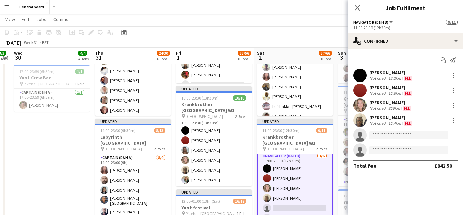
click at [361, 88] on app-user-avatar at bounding box center [360, 90] width 14 height 14
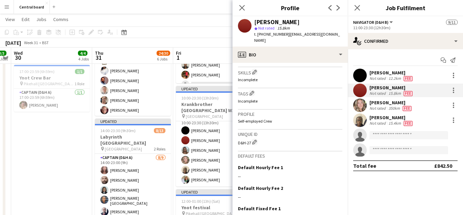
scroll to position [261, 0]
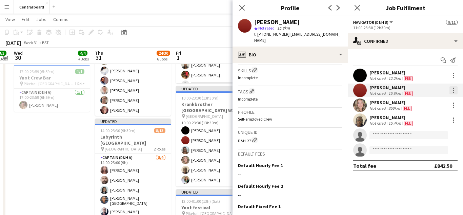
click at [453, 90] on div at bounding box center [453, 89] width 1 height 1
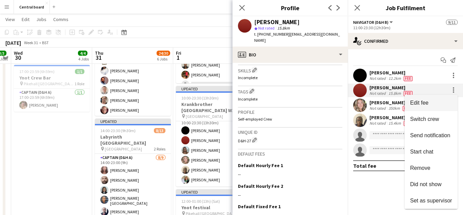
click at [431, 102] on span "Edit fee" at bounding box center [431, 103] width 42 height 6
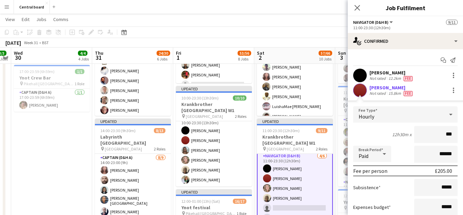
type input "**"
type input "******"
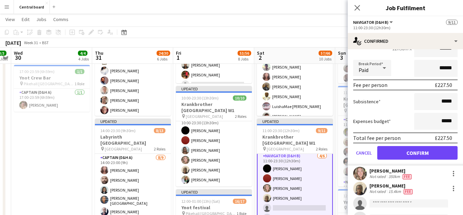
scroll to position [88, 0]
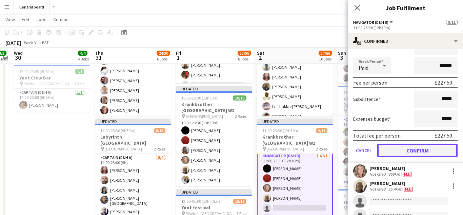
click at [410, 147] on button "Confirm" at bounding box center [417, 150] width 80 height 14
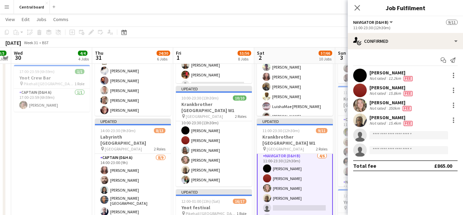
scroll to position [0, 0]
click at [362, 120] on app-user-avatar at bounding box center [360, 120] width 14 height 14
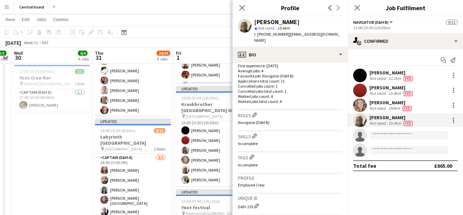
scroll to position [176, 0]
click at [239, 9] on icon "Close pop-in" at bounding box center [242, 7] width 6 height 6
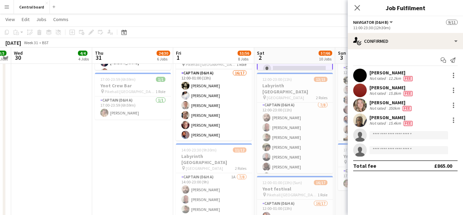
scroll to position [0, 0]
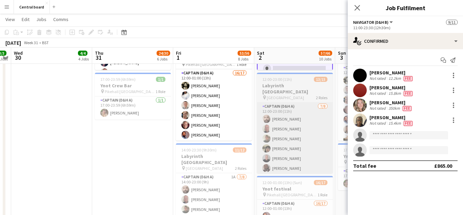
click at [289, 132] on app-card-role "Captain (D&H A) [DATE] 12:00-23:00 (11h) [PERSON_NAME] [PERSON_NAME] [PERSON_NA…" at bounding box center [295, 148] width 76 height 92
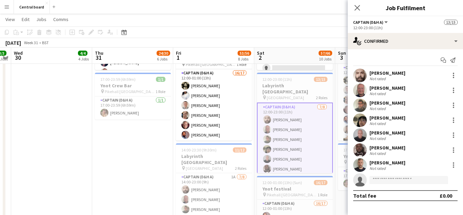
scroll to position [64, 0]
click at [453, 76] on div at bounding box center [453, 75] width 1 height 1
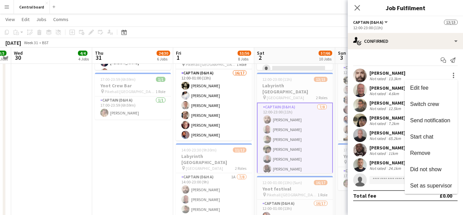
click at [359, 76] on div at bounding box center [231, 107] width 463 height 215
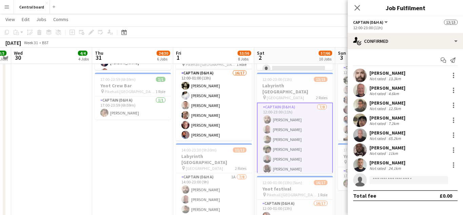
click at [359, 75] on app-user-avatar at bounding box center [360, 75] width 14 height 14
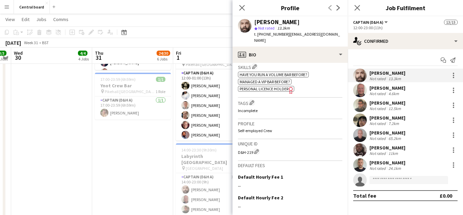
scroll to position [272, 0]
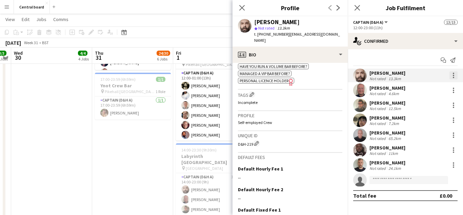
click at [453, 77] on div at bounding box center [453, 77] width 1 height 1
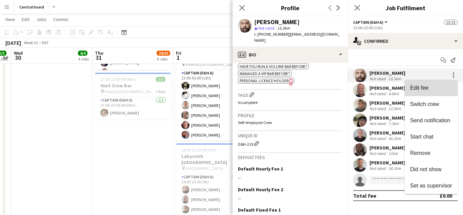
click at [426, 88] on span "Edit fee" at bounding box center [419, 88] width 18 height 6
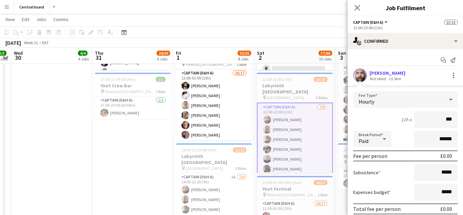
type input "**"
type input "******"
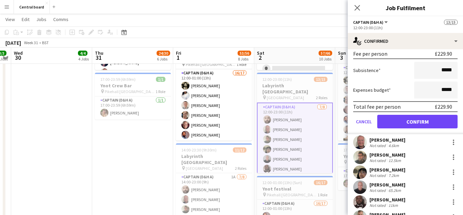
scroll to position [99, 0]
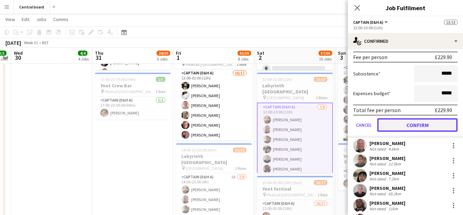
click at [442, 127] on button "Confirm" at bounding box center [417, 125] width 80 height 14
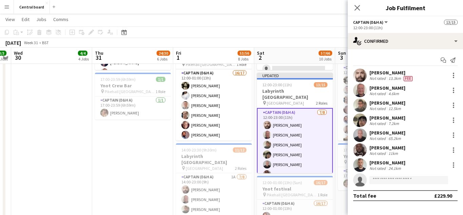
scroll to position [0, 0]
click at [360, 91] on app-user-avatar at bounding box center [360, 90] width 14 height 14
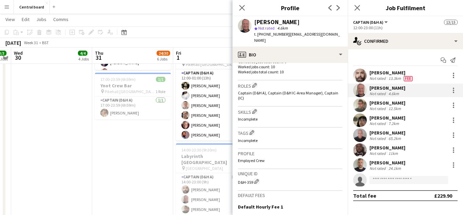
scroll to position [205, 0]
click at [362, 106] on app-user-avatar at bounding box center [360, 105] width 14 height 14
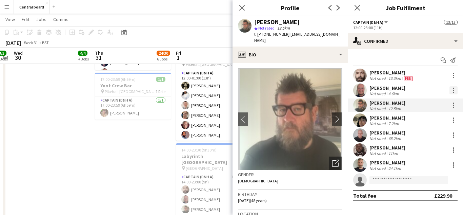
click at [453, 90] on div at bounding box center [453, 89] width 1 height 1
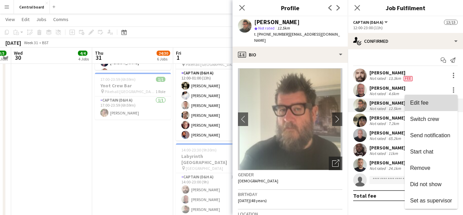
click at [428, 101] on span "Edit fee" at bounding box center [419, 103] width 18 height 6
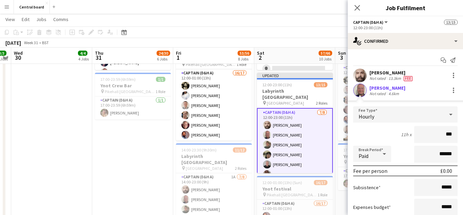
type input "**"
type input "******"
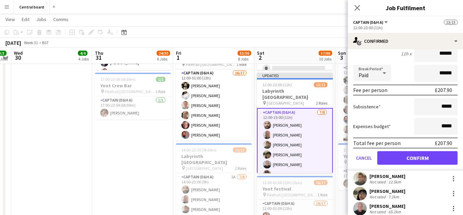
scroll to position [82, 0]
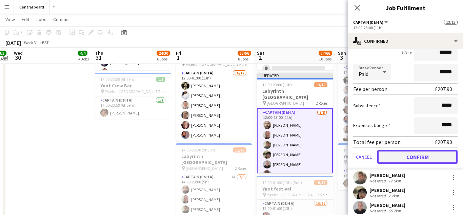
click at [400, 156] on button "Confirm" at bounding box center [417, 157] width 80 height 14
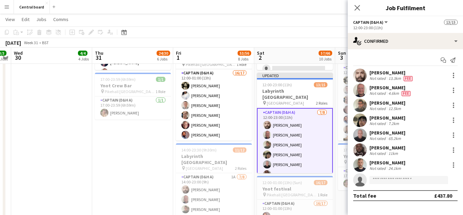
scroll to position [0, 0]
click at [357, 105] on app-user-avatar at bounding box center [360, 105] width 14 height 14
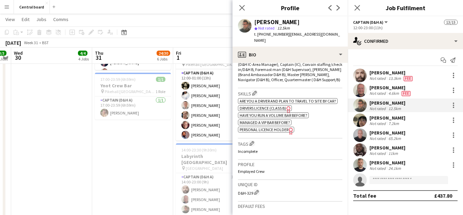
scroll to position [239, 0]
click at [454, 103] on div at bounding box center [453, 102] width 1 height 1
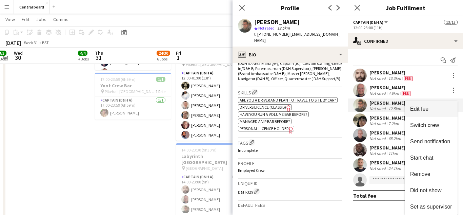
click at [429, 110] on span "Edit fee" at bounding box center [431, 109] width 42 height 6
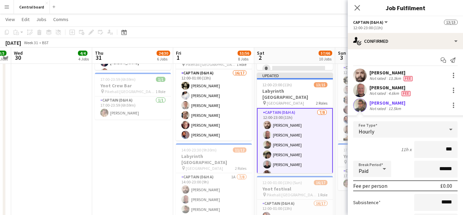
type input "**"
type input "******"
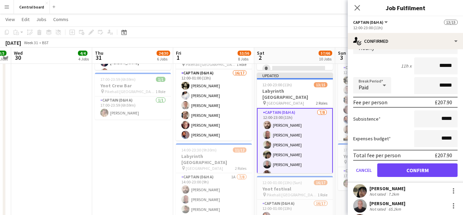
scroll to position [83, 0]
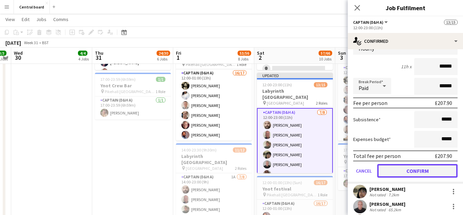
click at [397, 171] on button "Confirm" at bounding box center [417, 171] width 80 height 14
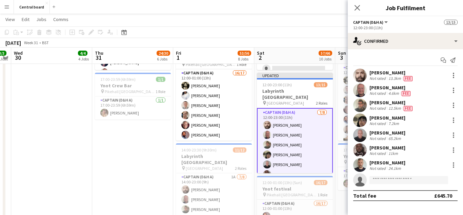
scroll to position [0, 0]
click at [359, 118] on app-user-avatar at bounding box center [360, 120] width 14 height 14
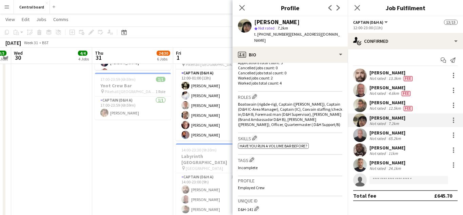
scroll to position [194, 0]
click at [453, 122] on div at bounding box center [453, 121] width 1 height 1
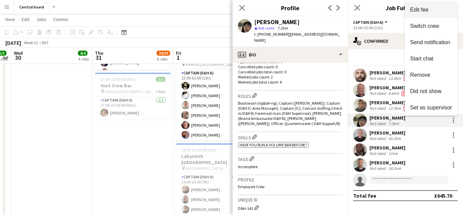
click at [436, 14] on button "Edit fee" at bounding box center [431, 10] width 53 height 16
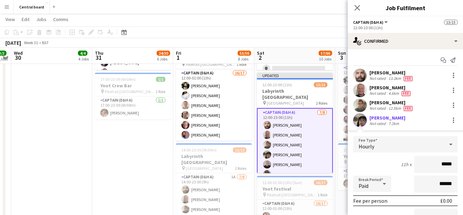
type input "******"
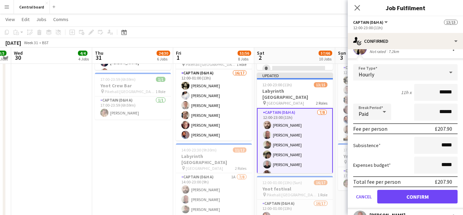
scroll to position [81, 0]
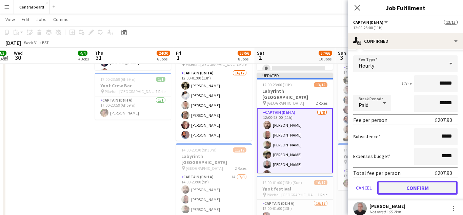
click at [400, 186] on button "Confirm" at bounding box center [417, 188] width 80 height 14
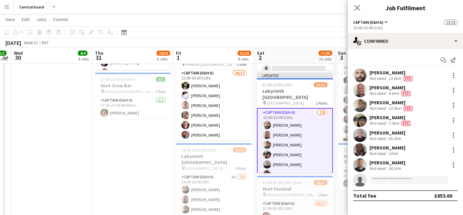
scroll to position [0, 0]
click at [360, 133] on app-user-avatar at bounding box center [360, 135] width 14 height 14
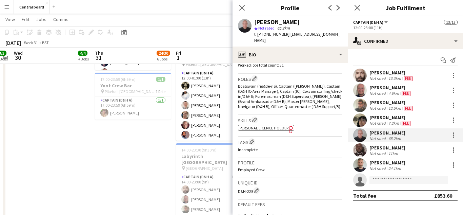
scroll to position [217, 0]
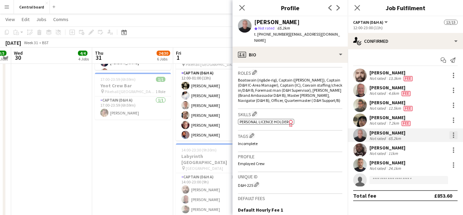
click at [453, 133] on div at bounding box center [453, 132] width 1 height 1
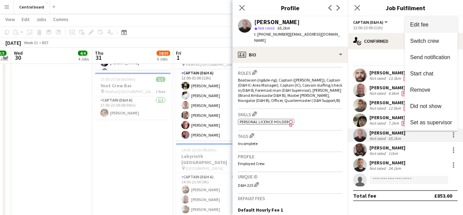
click at [438, 27] on span "Edit fee" at bounding box center [431, 25] width 42 height 6
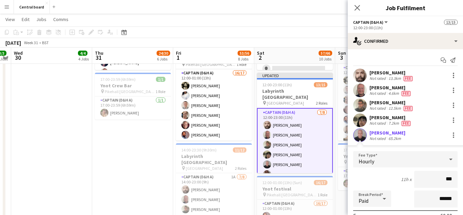
type input "**"
type input "******"
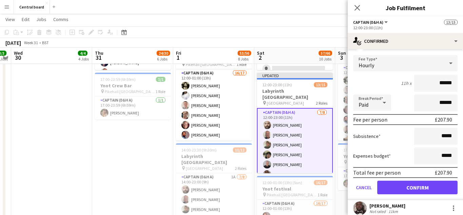
scroll to position [109, 0]
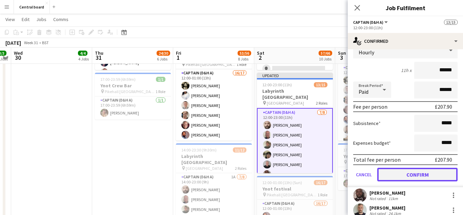
click at [393, 174] on button "Confirm" at bounding box center [417, 174] width 80 height 14
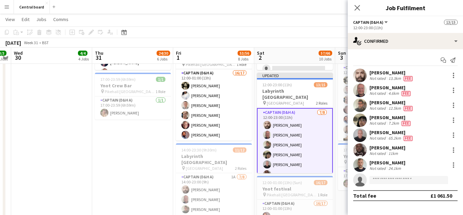
scroll to position [0, 0]
click at [360, 149] on app-user-avatar at bounding box center [360, 150] width 14 height 14
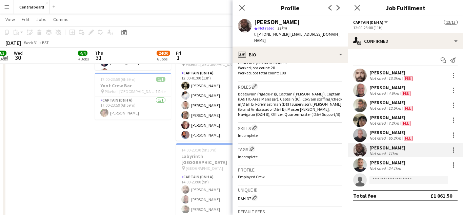
scroll to position [205, 0]
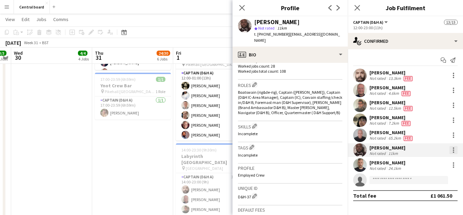
click at [457, 149] on div at bounding box center [453, 150] width 8 height 8
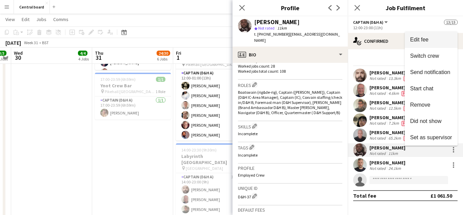
click at [433, 42] on span "Edit fee" at bounding box center [431, 40] width 42 height 6
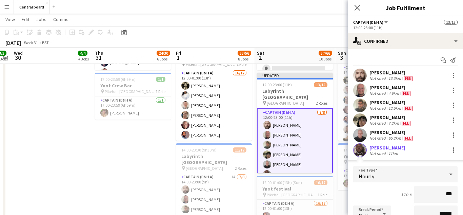
type input "**"
type input "******"
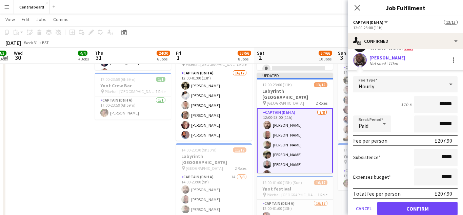
scroll to position [91, 0]
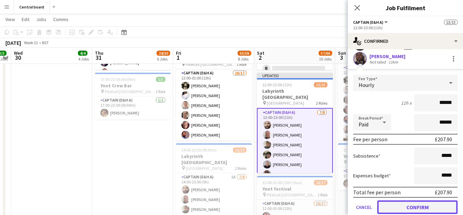
click at [396, 208] on button "Confirm" at bounding box center [417, 207] width 80 height 14
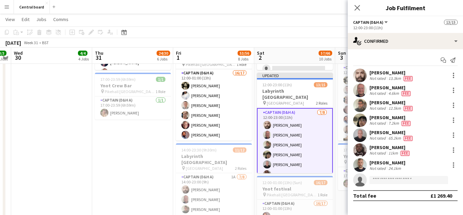
scroll to position [0, 0]
click at [358, 162] on app-user-avatar at bounding box center [360, 165] width 14 height 14
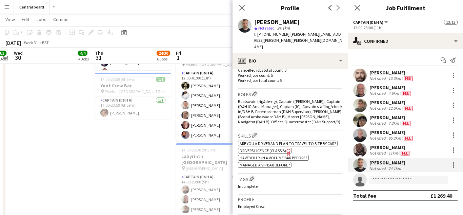
scroll to position [202, 0]
click at [453, 167] on div at bounding box center [453, 166] width 1 height 1
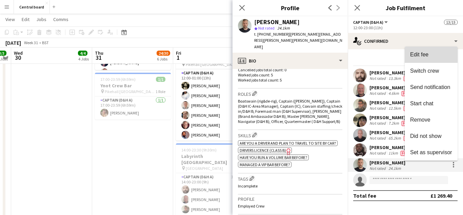
click at [435, 57] on span "Edit fee" at bounding box center [431, 55] width 42 height 6
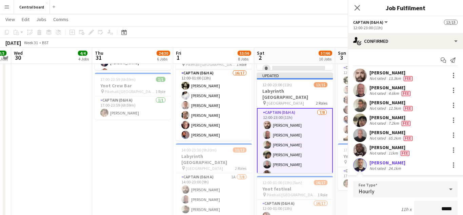
scroll to position [3, 0]
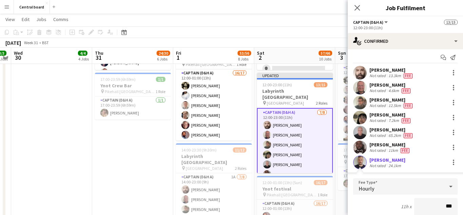
type input "**"
type input "******"
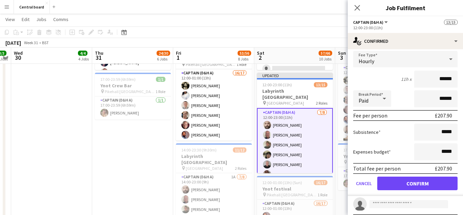
scroll to position [137, 0]
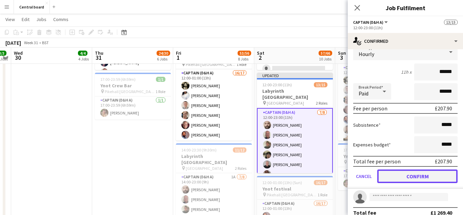
click at [409, 175] on button "Confirm" at bounding box center [417, 176] width 80 height 14
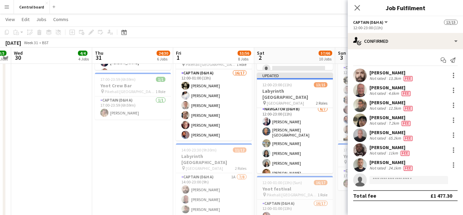
scroll to position [104, 0]
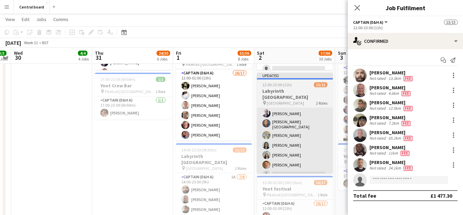
click at [310, 132] on app-card-role "Navigator (D&H B) [DATE] 12:00-23:00 (11h) [PERSON_NAME] [PERSON_NAME] [PERSON_…" at bounding box center [295, 139] width 76 height 84
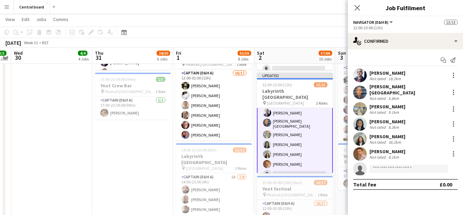
scroll to position [103, 0]
click at [358, 77] on app-user-avatar at bounding box center [360, 75] width 14 height 14
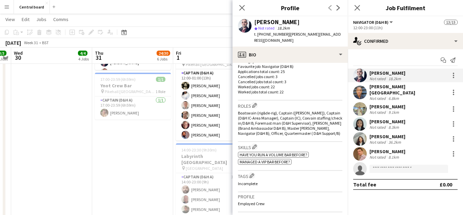
scroll to position [185, 0]
click at [453, 77] on div at bounding box center [453, 77] width 1 height 1
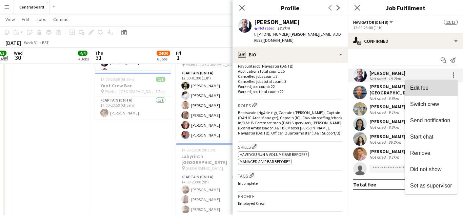
click at [431, 85] on span "Edit fee" at bounding box center [431, 88] width 42 height 6
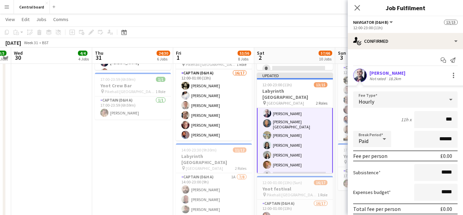
type input "**"
type input "******"
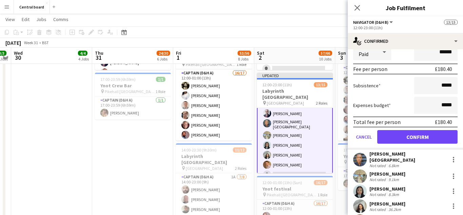
scroll to position [92, 0]
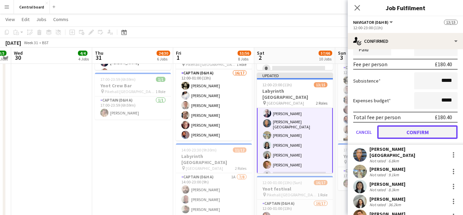
click at [391, 135] on button "Confirm" at bounding box center [417, 132] width 80 height 14
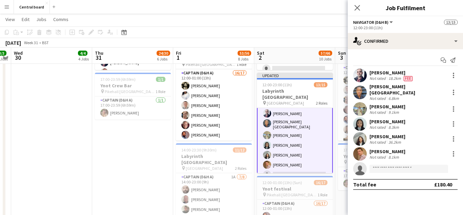
scroll to position [0, 0]
click at [361, 89] on app-user-avatar at bounding box center [360, 92] width 14 height 14
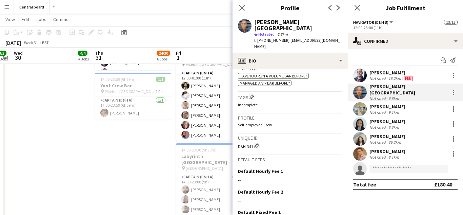
scroll to position [255, 0]
click at [453, 89] on div at bounding box center [453, 89] width 1 height 1
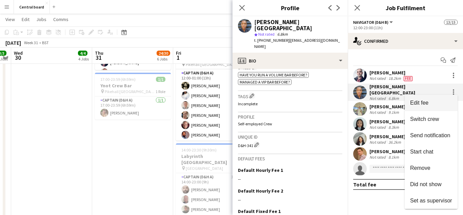
click at [421, 104] on span "Edit fee" at bounding box center [419, 103] width 18 height 6
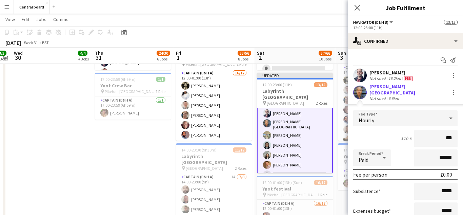
type input "**"
type input "******"
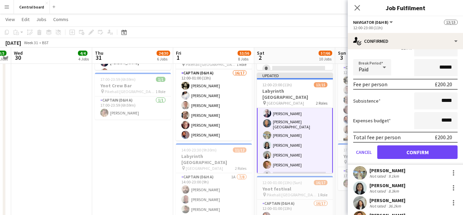
scroll to position [90, 0]
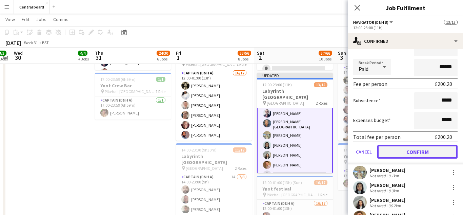
click at [398, 145] on button "Confirm" at bounding box center [417, 152] width 80 height 14
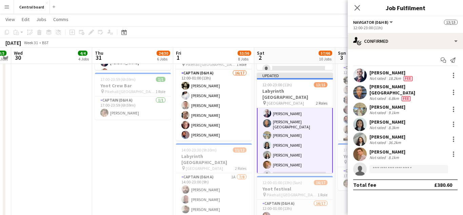
scroll to position [0, 0]
click at [359, 103] on app-user-avatar at bounding box center [360, 109] width 14 height 14
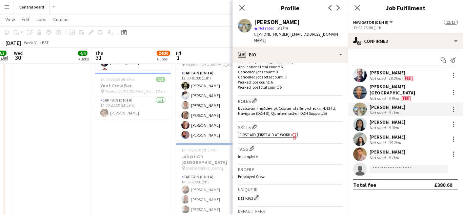
scroll to position [190, 0]
click at [453, 108] on div at bounding box center [453, 108] width 1 height 1
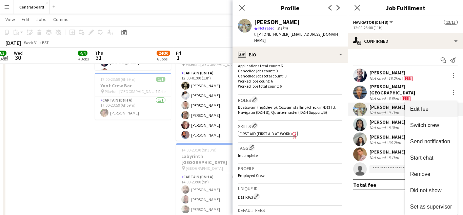
click at [432, 108] on span "Edit fee" at bounding box center [431, 109] width 42 height 6
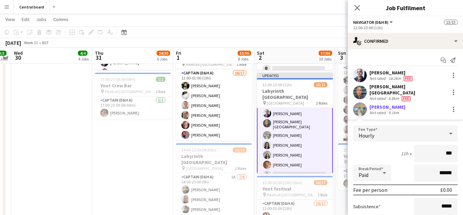
type input "**"
type input "******"
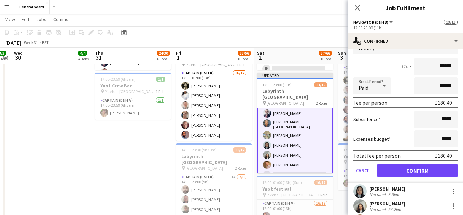
scroll to position [86, 0]
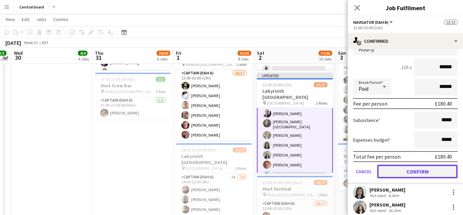
click at [396, 170] on button "Confirm" at bounding box center [417, 171] width 80 height 14
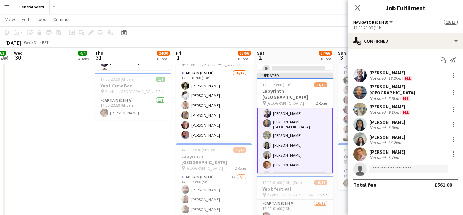
scroll to position [0, 0]
click at [361, 121] on app-user-avatar at bounding box center [360, 124] width 14 height 14
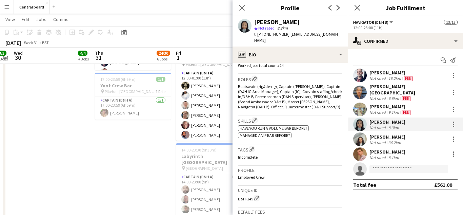
scroll to position [211, 0]
click at [457, 121] on div at bounding box center [453, 124] width 8 height 8
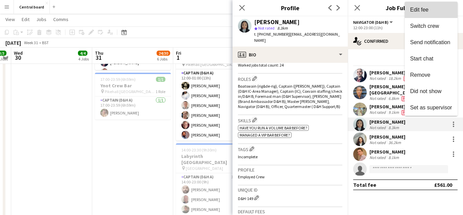
click at [436, 13] on span "Edit fee" at bounding box center [431, 10] width 42 height 6
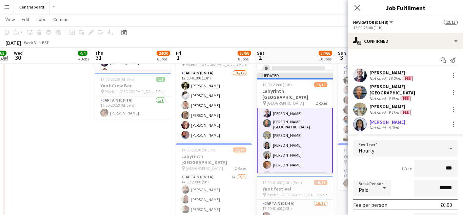
type input "**"
type input "******"
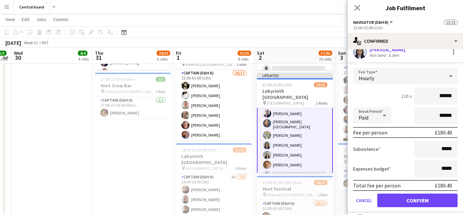
scroll to position [73, 0]
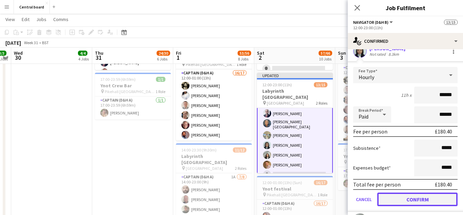
click at [396, 194] on button "Confirm" at bounding box center [417, 199] width 80 height 14
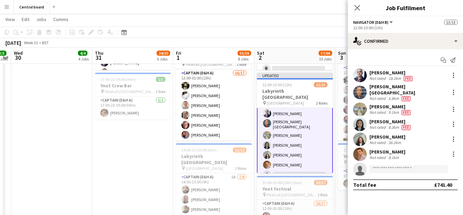
scroll to position [0, 0]
click at [362, 133] on app-user-avatar at bounding box center [360, 139] width 14 height 14
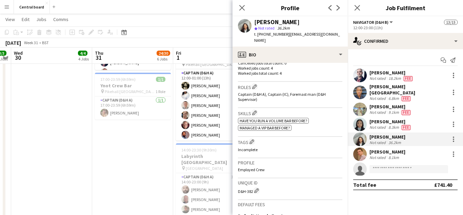
scroll to position [206, 0]
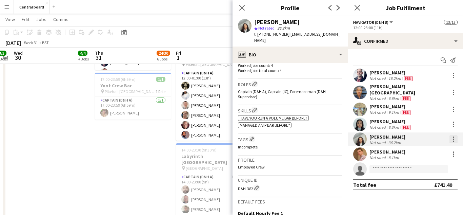
click at [453, 136] on div at bounding box center [453, 136] width 1 height 1
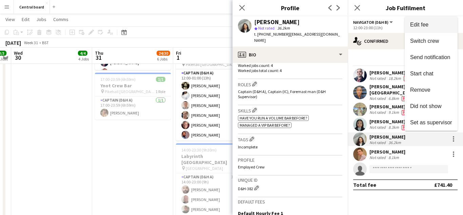
click at [438, 26] on span "Edit fee" at bounding box center [431, 25] width 42 height 6
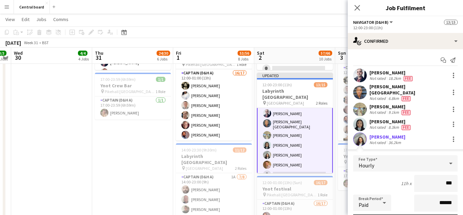
type input "**"
type input "******"
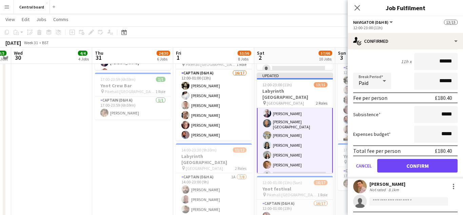
scroll to position [123, 0]
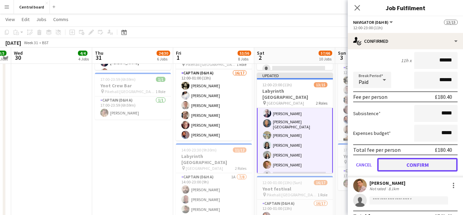
click at [408, 159] on button "Confirm" at bounding box center [417, 165] width 80 height 14
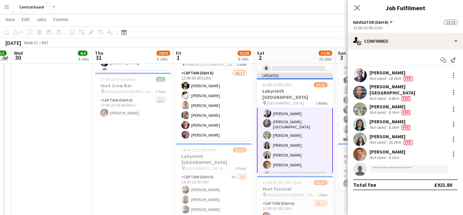
scroll to position [0, 0]
click at [358, 149] on app-user-avatar at bounding box center [360, 154] width 14 height 14
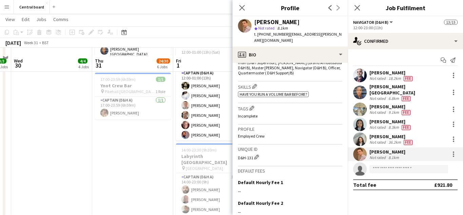
scroll to position [449, 0]
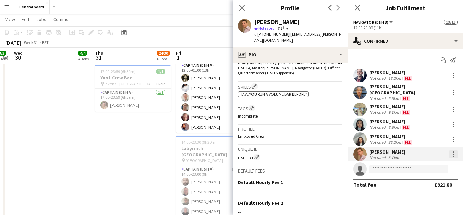
click at [453, 153] on div at bounding box center [453, 153] width 1 height 1
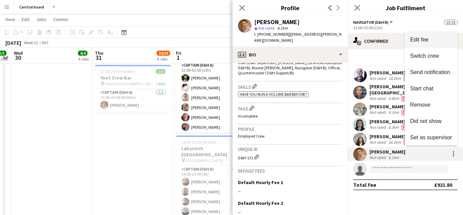
click at [438, 37] on span "Edit fee" at bounding box center [431, 40] width 42 height 6
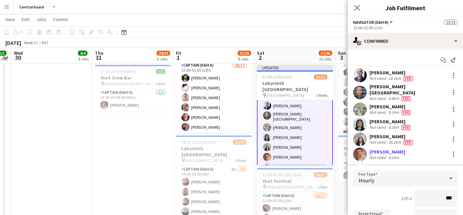
type input "**"
type input "******"
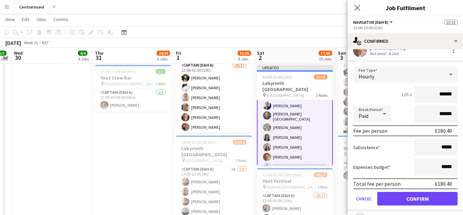
scroll to position [118, 0]
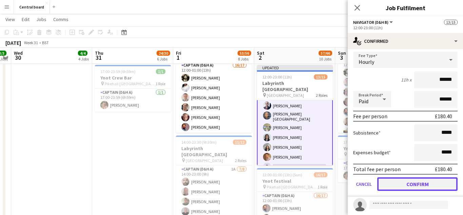
click at [402, 179] on button "Confirm" at bounding box center [417, 184] width 80 height 14
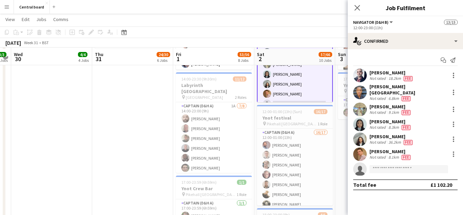
scroll to position [515, 0]
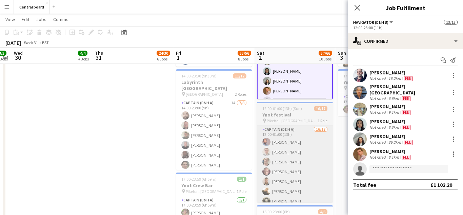
click at [311, 147] on app-card-role "Captain (D&H A) 16/17 12:00-01:00 (13h) [PERSON_NAME] [PERSON_NAME] [PERSON_NAM…" at bounding box center [295, 215] width 76 height 180
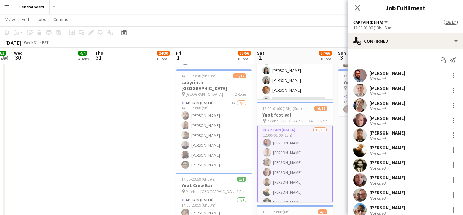
scroll to position [103, 0]
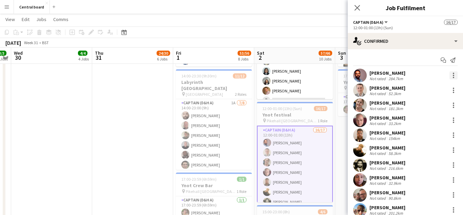
click at [453, 75] on div at bounding box center [453, 75] width 1 height 1
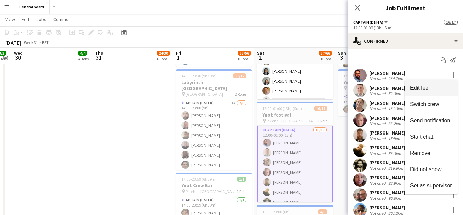
click at [425, 92] on button "Edit fee" at bounding box center [431, 88] width 53 height 16
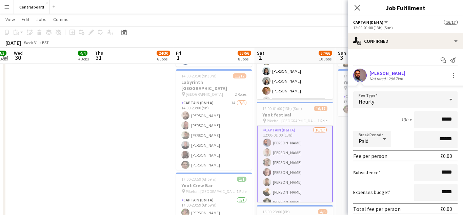
type input "******"
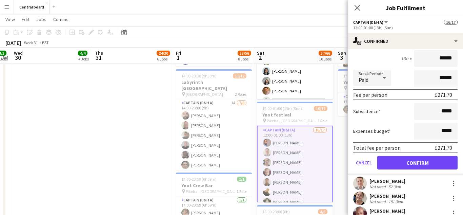
scroll to position [62, 0]
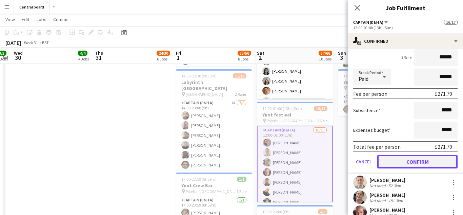
click at [413, 163] on button "Confirm" at bounding box center [417, 162] width 80 height 14
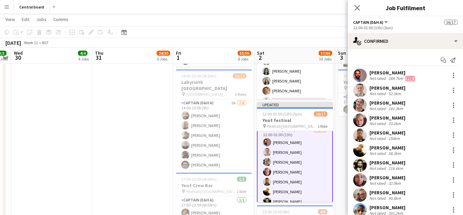
scroll to position [0, 0]
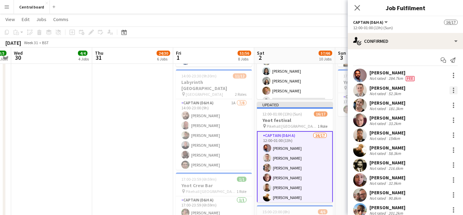
click at [453, 90] on div at bounding box center [453, 89] width 1 height 1
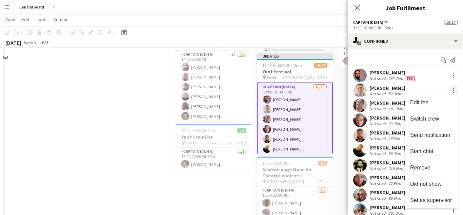
scroll to position [519, 0]
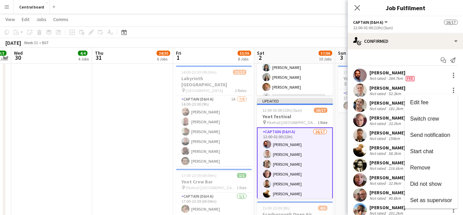
click at [357, 9] on div at bounding box center [231, 107] width 463 height 215
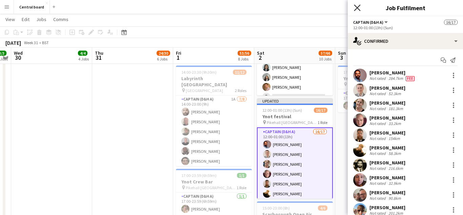
click at [357, 9] on icon "Close pop-in" at bounding box center [357, 7] width 6 height 6
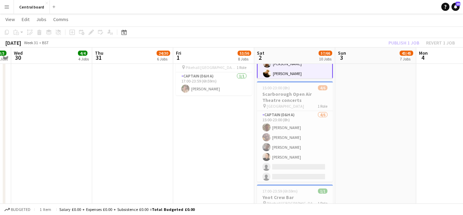
scroll to position [640, 0]
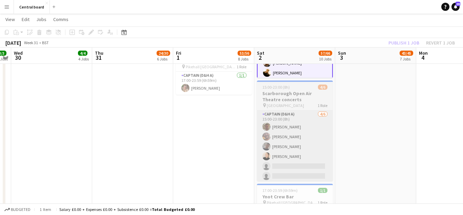
click at [291, 142] on app-card-role "Captain (D&H A) [DATE] 15:00-23:00 (8h) [PERSON_NAME] [PERSON_NAME] [PERSON_NAM…" at bounding box center [295, 146] width 76 height 72
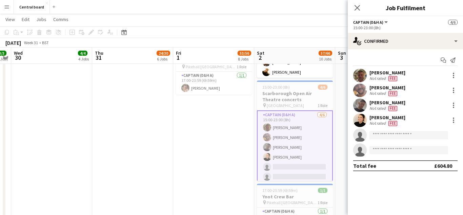
click at [362, 79] on app-user-avatar at bounding box center [360, 75] width 14 height 14
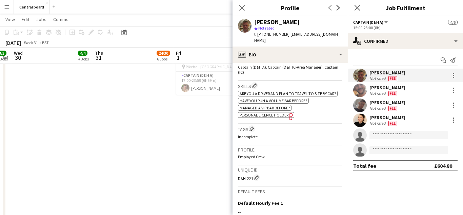
scroll to position [232, 0]
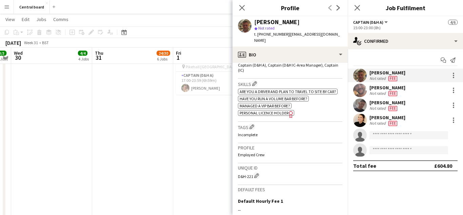
click at [360, 92] on app-user-avatar at bounding box center [360, 90] width 14 height 14
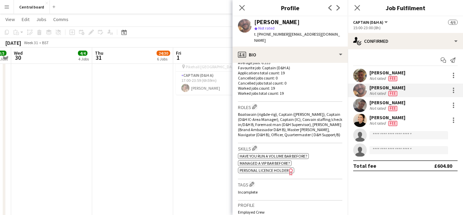
scroll to position [185, 0]
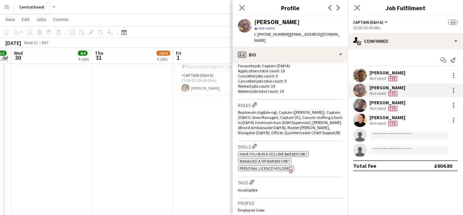
click at [359, 107] on app-user-avatar at bounding box center [360, 105] width 14 height 14
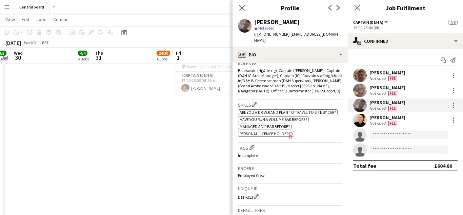
scroll to position [227, 0]
click at [359, 122] on app-user-avatar at bounding box center [360, 120] width 14 height 14
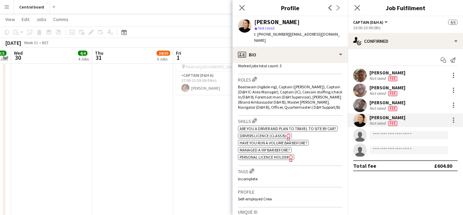
scroll to position [211, 0]
click at [453, 120] on div at bounding box center [453, 119] width 1 height 1
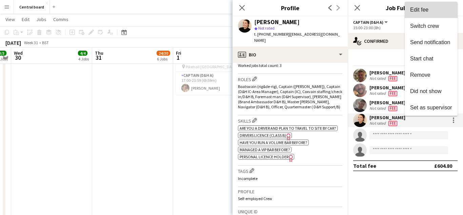
click at [429, 11] on span "Edit fee" at bounding box center [431, 10] width 42 height 6
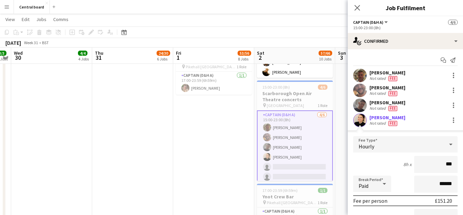
type input "**"
type input "******"
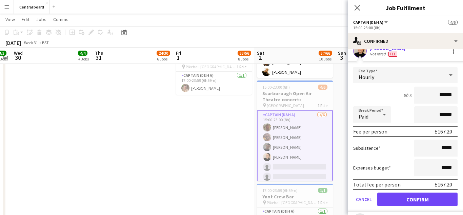
scroll to position [73, 0]
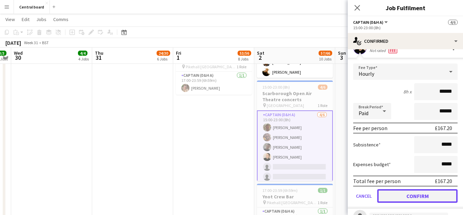
click at [396, 198] on button "Confirm" at bounding box center [417, 196] width 80 height 14
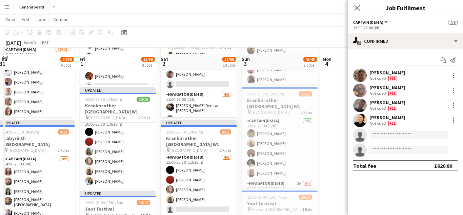
scroll to position [290, 0]
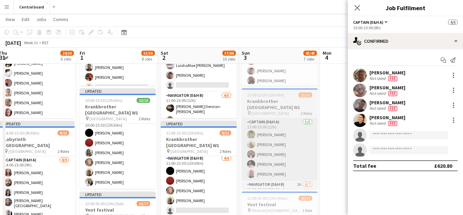
click at [297, 139] on app-card-role "Captain (D&H A) [DATE] 11:00-23:00 (12h) [PERSON_NAME] [PERSON_NAME] [PERSON_NA…" at bounding box center [280, 149] width 76 height 62
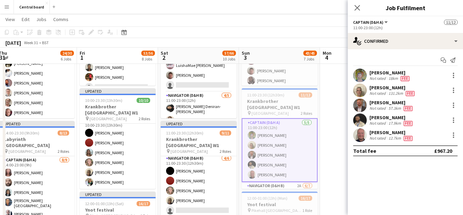
click at [363, 74] on app-user-avatar at bounding box center [360, 75] width 14 height 14
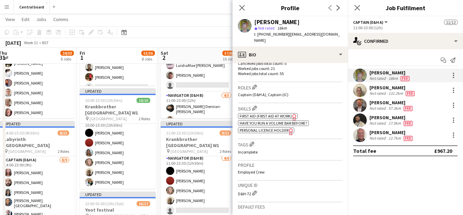
scroll to position [203, 0]
click at [362, 92] on app-user-avatar at bounding box center [360, 90] width 14 height 14
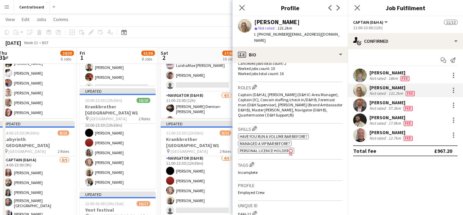
scroll to position [203, 0]
click at [361, 106] on app-user-avatar at bounding box center [360, 105] width 14 height 14
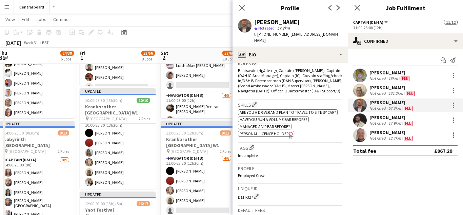
scroll to position [227, 0]
click at [363, 121] on app-user-avatar at bounding box center [360, 120] width 14 height 14
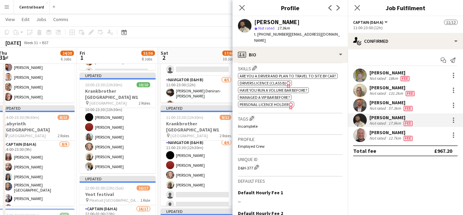
scroll to position [266, 0]
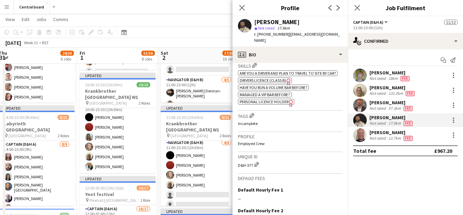
click at [363, 132] on app-user-avatar at bounding box center [360, 135] width 14 height 14
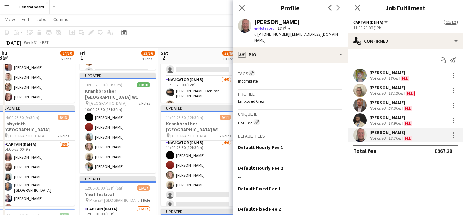
scroll to position [266, 0]
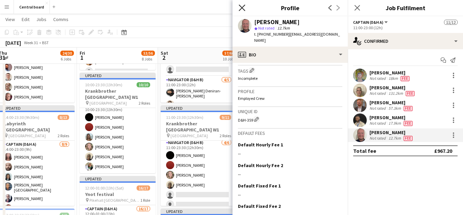
click at [241, 10] on icon "Close pop-in" at bounding box center [242, 7] width 6 height 6
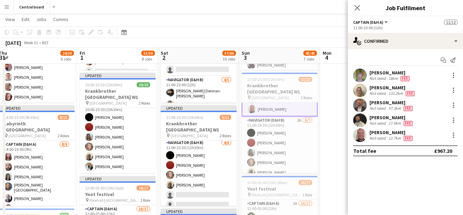
scroll to position [60, 0]
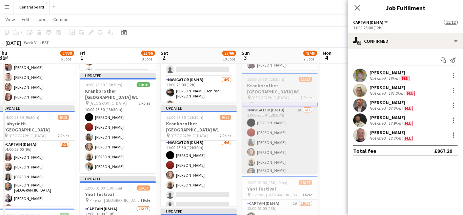
click at [271, 140] on app-card-role "Navigator (D&H B) 2A [DATE] 11:00-23:30 (12h30m) [PERSON_NAME] [PERSON_NAME] [P…" at bounding box center [280, 148] width 76 height 84
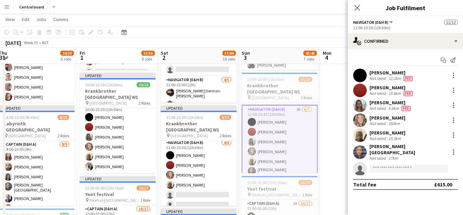
scroll to position [59, 0]
click at [360, 77] on app-user-avatar at bounding box center [360, 75] width 14 height 14
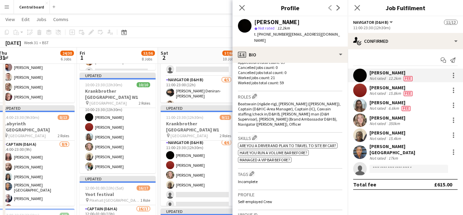
scroll to position [199, 0]
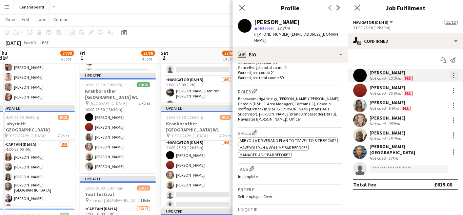
click at [453, 75] on div at bounding box center [453, 75] width 1 height 1
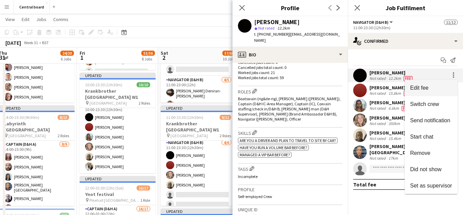
click at [425, 87] on span "Edit fee" at bounding box center [419, 88] width 18 height 6
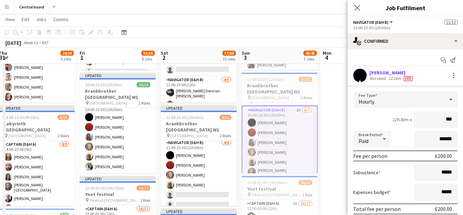
type input "**"
type input "******"
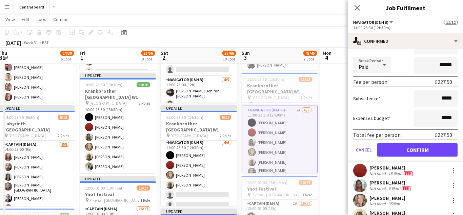
scroll to position [75, 0]
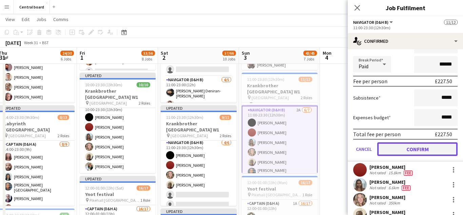
click at [391, 149] on button "Confirm" at bounding box center [417, 149] width 80 height 14
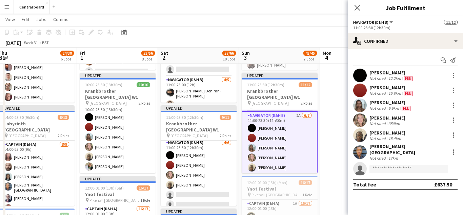
scroll to position [0, 0]
click at [361, 90] on app-user-avatar at bounding box center [360, 90] width 14 height 14
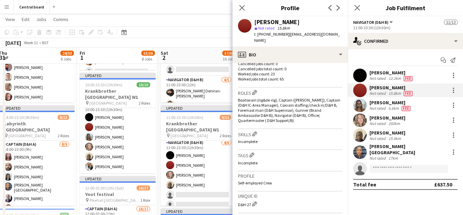
scroll to position [198, 0]
click at [453, 90] on div at bounding box center [453, 89] width 1 height 1
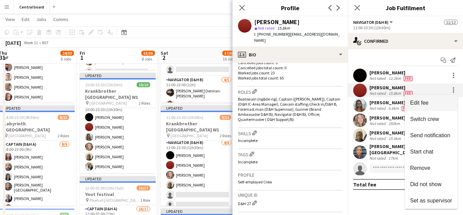
click at [422, 101] on span "Edit fee" at bounding box center [419, 103] width 18 height 6
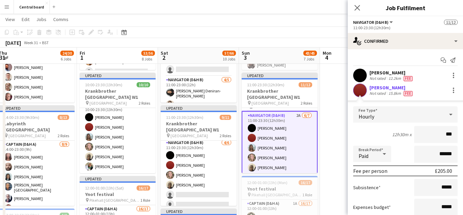
type input "**"
type input "******"
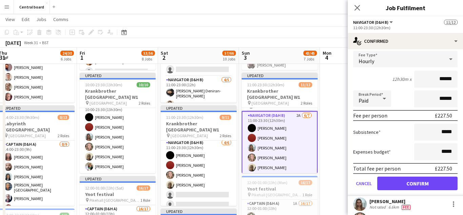
scroll to position [55, 0]
click at [400, 184] on button "Confirm" at bounding box center [417, 184] width 80 height 14
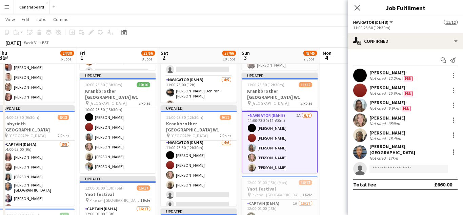
scroll to position [0, 0]
click at [358, 107] on app-user-avatar at bounding box center [360, 105] width 14 height 14
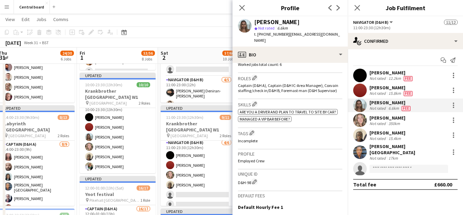
scroll to position [216, 0]
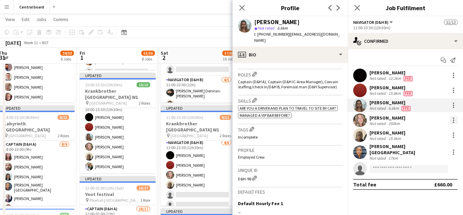
click at [453, 120] on div at bounding box center [453, 119] width 1 height 1
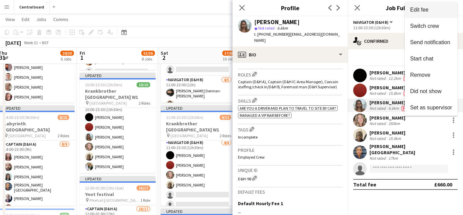
click at [445, 13] on span "Edit fee" at bounding box center [431, 10] width 42 height 6
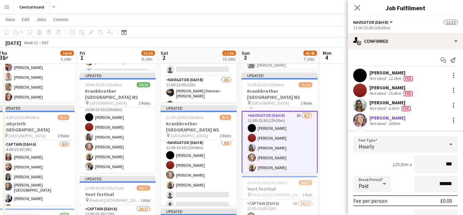
type input "**"
type input "******"
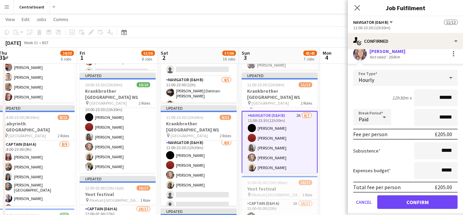
scroll to position [71, 0]
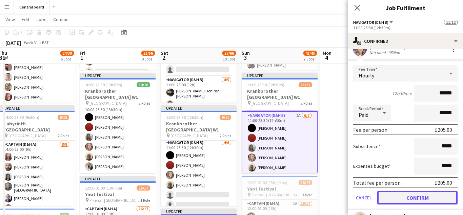
click at [407, 197] on button "Confirm" at bounding box center [417, 197] width 80 height 14
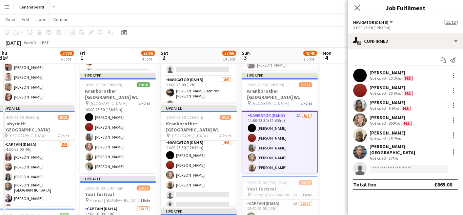
scroll to position [0, 0]
click at [362, 138] on app-user-avatar at bounding box center [360, 135] width 14 height 14
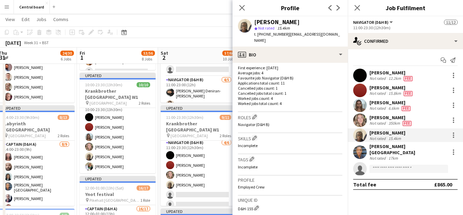
scroll to position [174, 0]
click at [453, 133] on div at bounding box center [453, 132] width 1 height 1
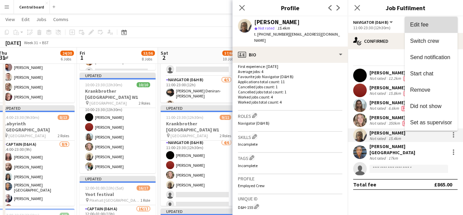
click at [447, 24] on span "Edit fee" at bounding box center [431, 25] width 42 height 6
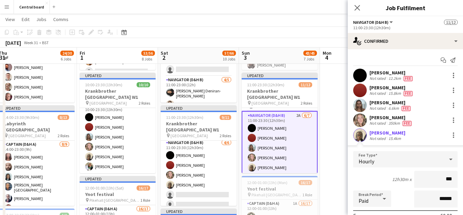
type input "**"
type input "******"
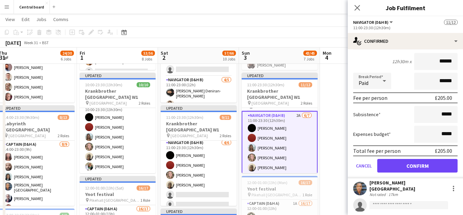
scroll to position [120, 0]
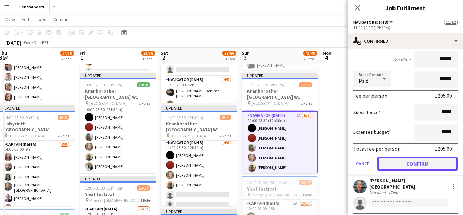
click at [408, 163] on button "Confirm" at bounding box center [417, 164] width 80 height 14
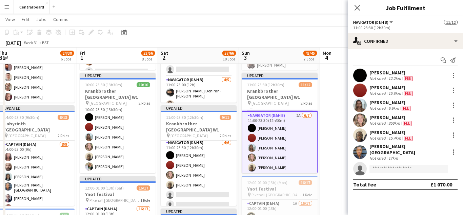
scroll to position [0, 0]
click at [358, 157] on div at bounding box center [360, 152] width 14 height 14
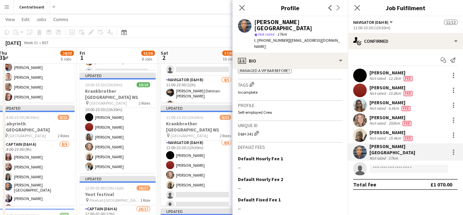
scroll to position [267, 0]
click at [454, 151] on div at bounding box center [453, 151] width 1 height 1
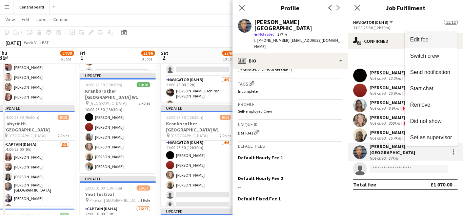
click at [439, 37] on span "Edit fee" at bounding box center [431, 40] width 42 height 6
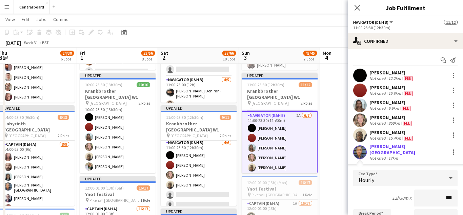
type input "**"
type input "******"
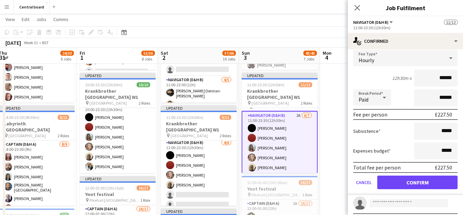
scroll to position [120, 0]
click at [393, 177] on button "Confirm" at bounding box center [417, 182] width 80 height 14
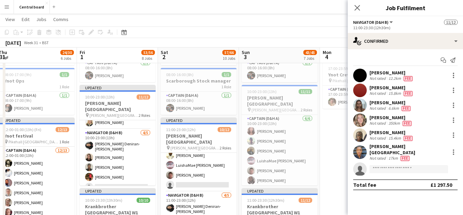
scroll to position [190, 0]
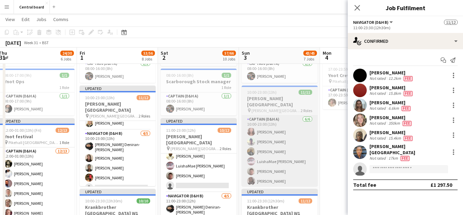
click at [279, 141] on app-card-role "Captain (D&H A) [DATE] 10:00-23:00 (13h) [PERSON_NAME] [PERSON_NAME] [PERSON_NA…" at bounding box center [280, 151] width 76 height 72
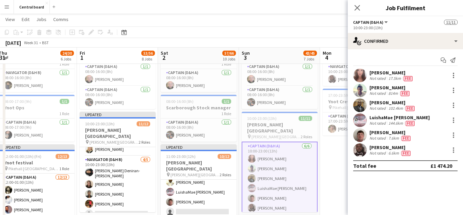
scroll to position [164, 0]
click at [364, 92] on app-user-avatar at bounding box center [360, 90] width 14 height 14
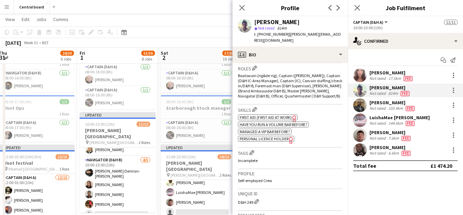
scroll to position [225, 0]
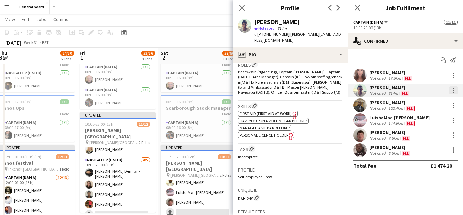
click at [453, 90] on div at bounding box center [453, 89] width 1 height 1
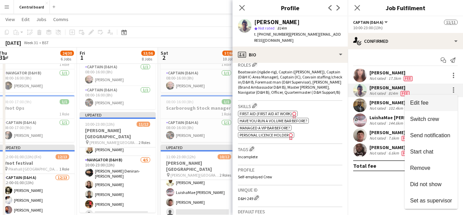
click at [436, 100] on span "Edit fee" at bounding box center [431, 103] width 42 height 6
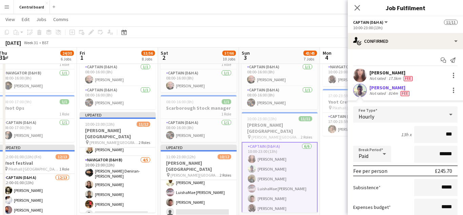
type input "**"
type input "******"
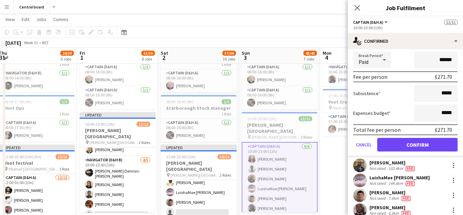
scroll to position [87, 0]
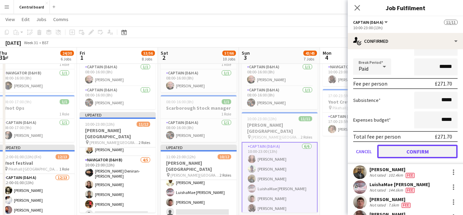
click at [436, 147] on button "Confirm" at bounding box center [417, 151] width 80 height 14
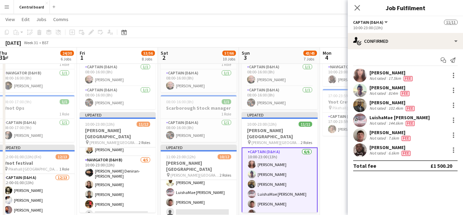
scroll to position [0, 0]
click at [363, 107] on app-user-avatar at bounding box center [360, 105] width 14 height 14
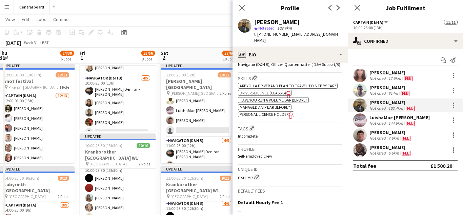
scroll to position [257, 0]
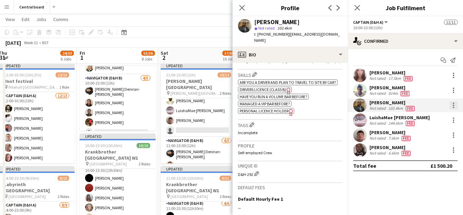
click at [453, 107] on div at bounding box center [453, 106] width 1 height 1
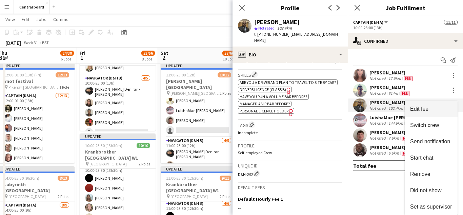
click at [434, 109] on span "Edit fee" at bounding box center [431, 109] width 42 height 6
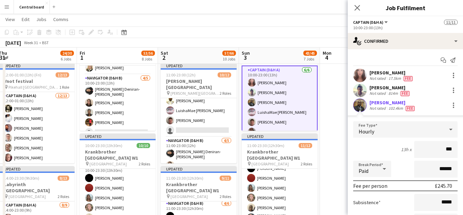
type input "**"
type input "******"
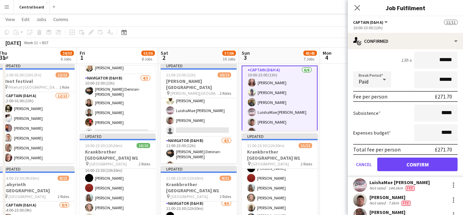
scroll to position [93, 0]
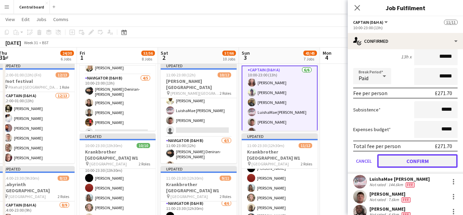
click at [404, 154] on button "Confirm" at bounding box center [417, 161] width 80 height 14
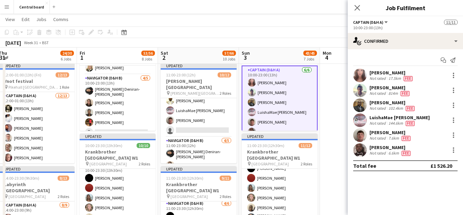
scroll to position [0, 0]
click at [361, 124] on app-user-avatar at bounding box center [360, 120] width 14 height 14
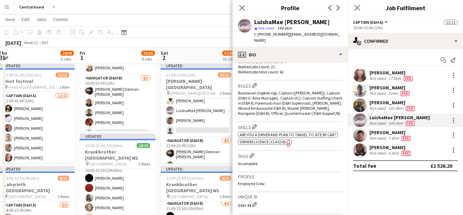
scroll to position [206, 0]
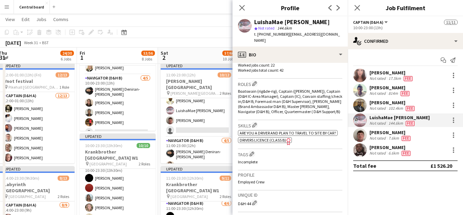
click at [360, 134] on app-user-avatar at bounding box center [360, 135] width 14 height 14
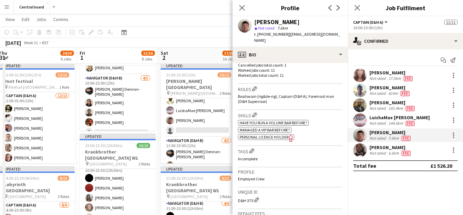
scroll to position [207, 0]
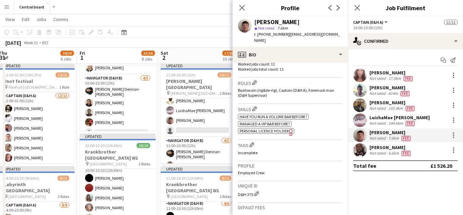
click at [365, 147] on app-user-avatar at bounding box center [360, 150] width 14 height 14
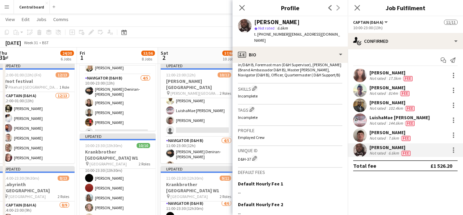
scroll to position [245, 0]
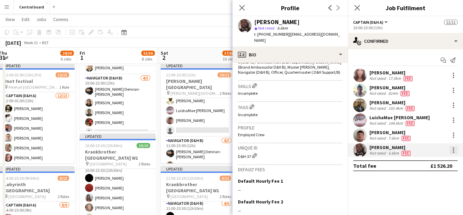
click at [453, 150] on div at bounding box center [453, 149] width 1 height 1
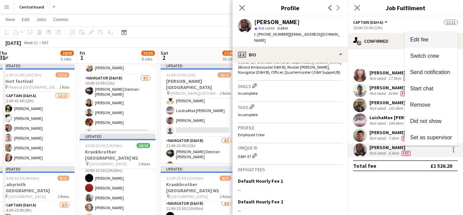
click at [434, 42] on span "Edit fee" at bounding box center [431, 40] width 42 height 6
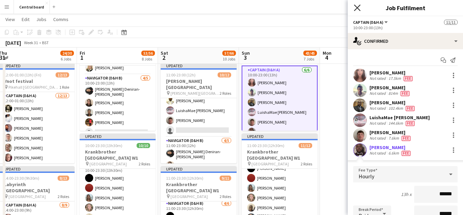
click at [355, 7] on icon "Close pop-in" at bounding box center [357, 7] width 6 height 6
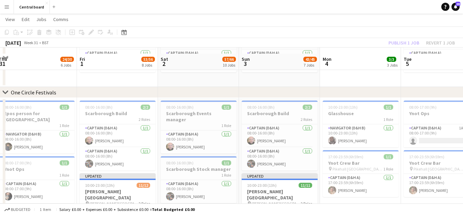
scroll to position [109, 0]
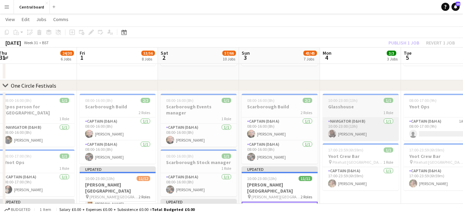
click at [323, 132] on app-card-role "Navigator (D&H B) [DATE] 10:00-23:00 (13h) [PERSON_NAME]" at bounding box center [361, 128] width 76 height 23
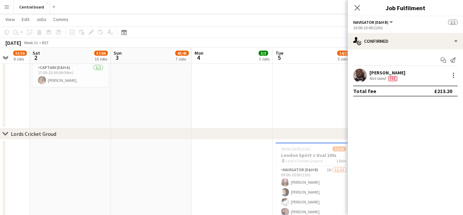
scroll to position [0, 255]
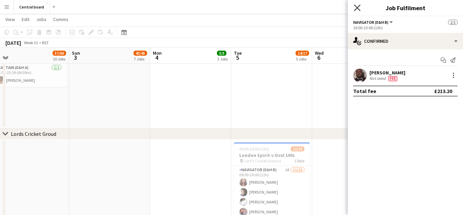
click at [358, 8] on icon at bounding box center [357, 7] width 6 height 6
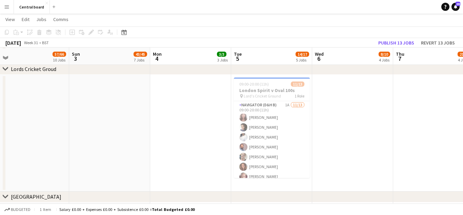
scroll to position [850, 0]
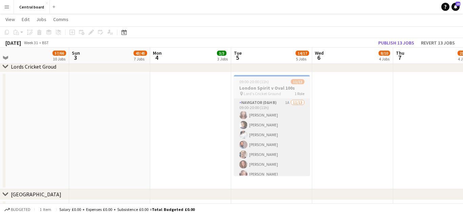
click at [281, 134] on app-card-role "Navigator (D&H B) 1A [DATE] 09:00-20:00 (11h) [PERSON_NAME] Izukanne [PERSON_NA…" at bounding box center [272, 169] width 76 height 141
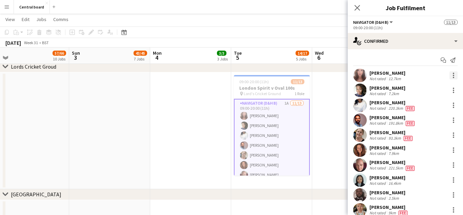
click at [453, 74] on div at bounding box center [453, 73] width 1 height 1
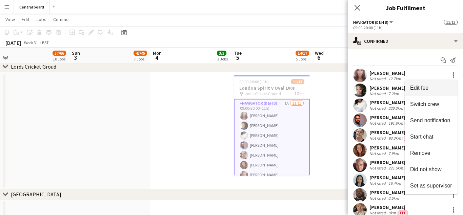
click at [432, 87] on span "Edit fee" at bounding box center [431, 88] width 42 height 6
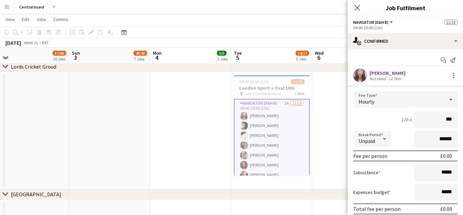
type input "**"
type input "******"
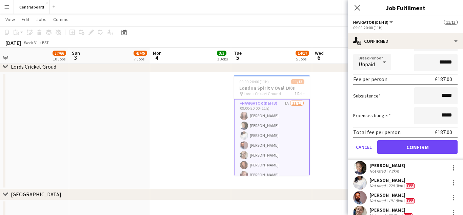
scroll to position [77, 0]
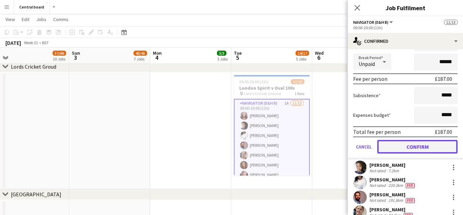
click at [407, 147] on button "Confirm" at bounding box center [417, 147] width 80 height 14
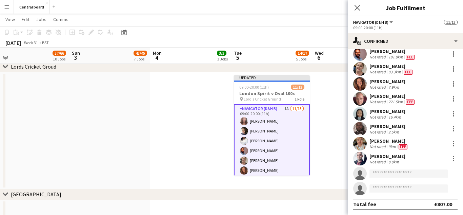
scroll to position [66, 0]
click at [361, 163] on app-user-avatar at bounding box center [360, 158] width 14 height 14
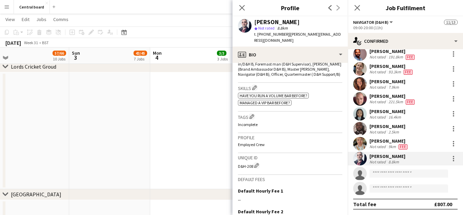
scroll to position [244, 0]
click at [453, 156] on div at bounding box center [453, 156] width 1 height 1
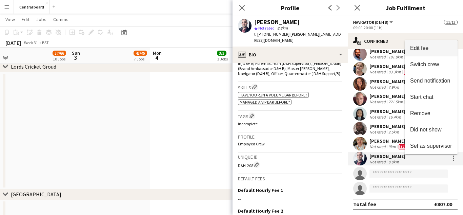
click at [437, 49] on span "Edit fee" at bounding box center [431, 48] width 42 height 6
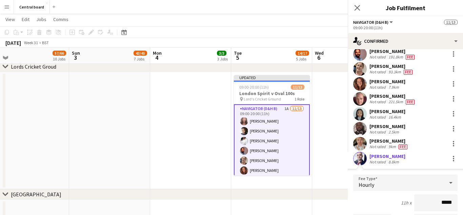
scroll to position [77, 0]
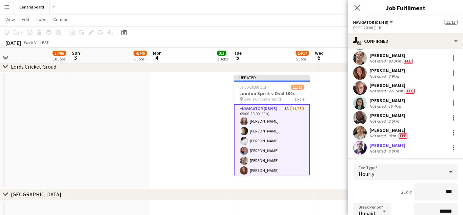
type input "**"
type input "******"
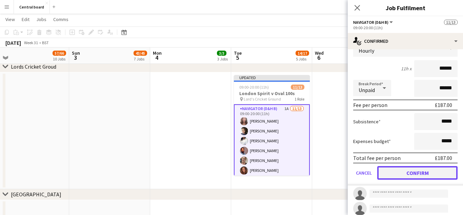
click at [419, 171] on button "Confirm" at bounding box center [417, 173] width 80 height 14
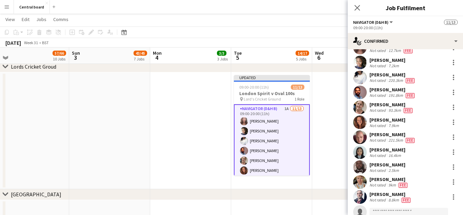
scroll to position [25, 0]
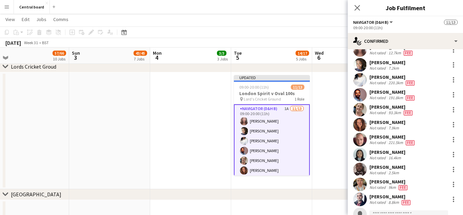
click at [394, 181] on div "[PERSON_NAME]" at bounding box center [388, 181] width 39 height 6
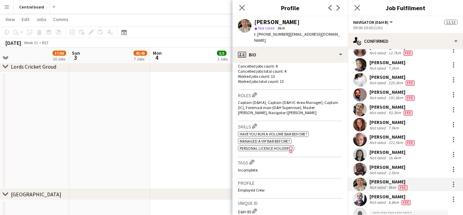
scroll to position [195, 0]
click at [364, 168] on app-user-avatar at bounding box center [360, 169] width 14 height 14
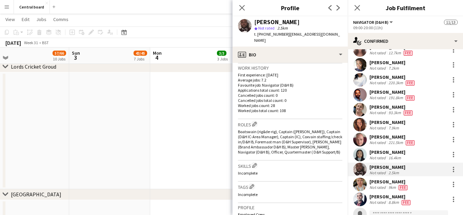
scroll to position [167, 0]
click at [453, 167] on div at bounding box center [453, 166] width 1 height 1
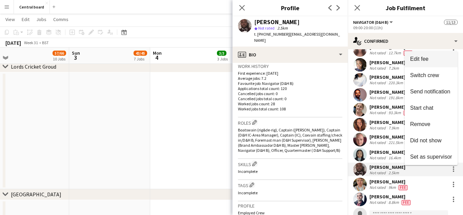
click at [430, 56] on span "Edit fee" at bounding box center [431, 59] width 42 height 6
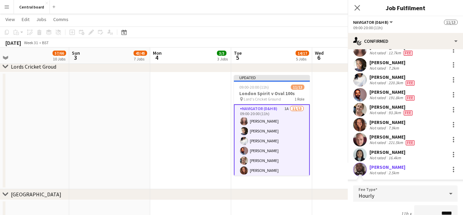
scroll to position [33, 0]
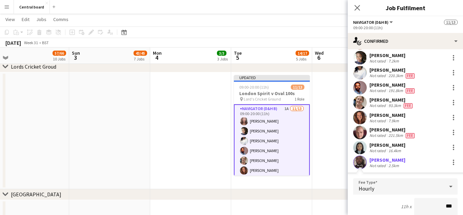
type input "**"
type input "******"
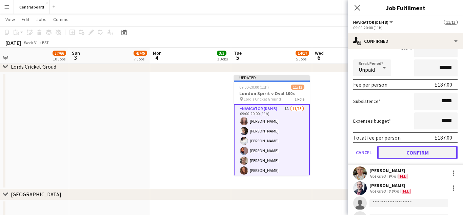
click at [419, 149] on button "Confirm" at bounding box center [417, 152] width 80 height 14
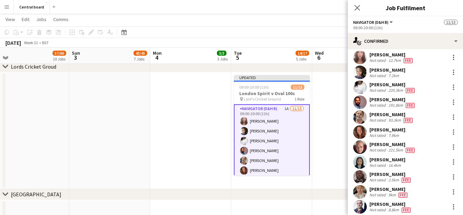
scroll to position [15, 0]
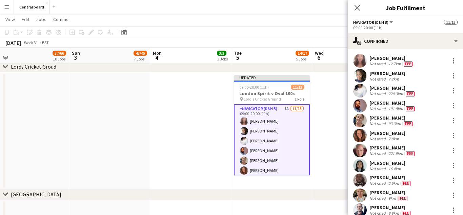
click at [363, 165] on app-user-avatar at bounding box center [360, 165] width 14 height 14
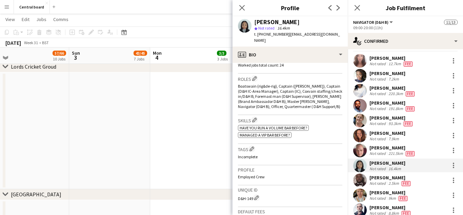
scroll to position [211, 0]
click at [453, 163] on div at bounding box center [453, 162] width 1 height 1
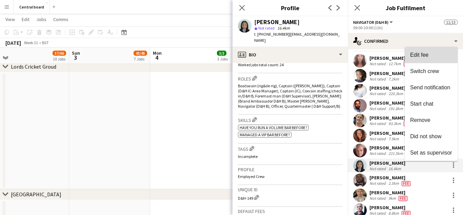
click at [440, 54] on span "Edit fee" at bounding box center [431, 55] width 42 height 6
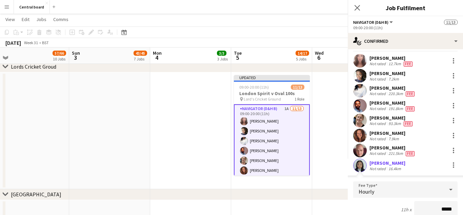
scroll to position [18, 0]
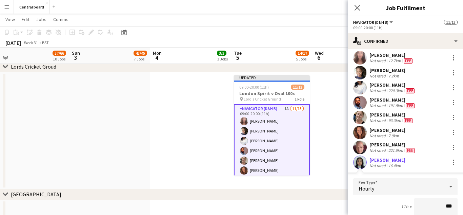
type input "**"
type input "******"
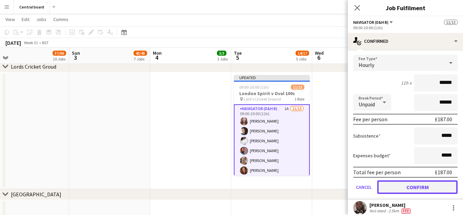
click at [409, 185] on button "Confirm" at bounding box center [417, 187] width 80 height 14
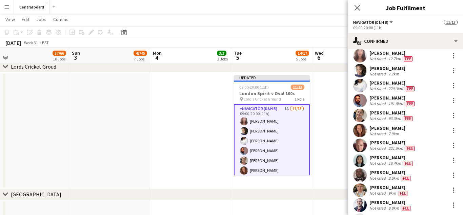
scroll to position [0, 0]
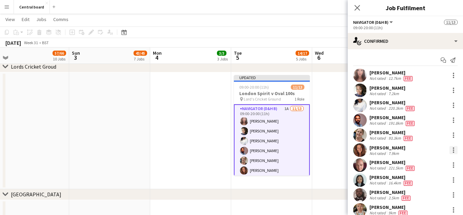
click at [453, 150] on div at bounding box center [453, 149] width 1 height 1
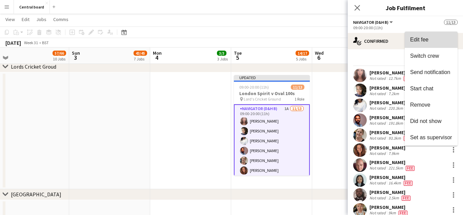
click at [439, 42] on span "Edit fee" at bounding box center [431, 40] width 42 height 6
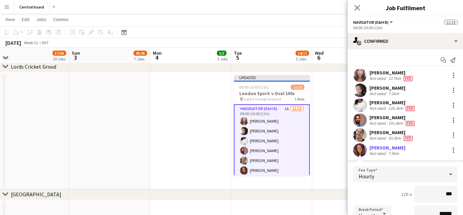
type input "**"
type input "******"
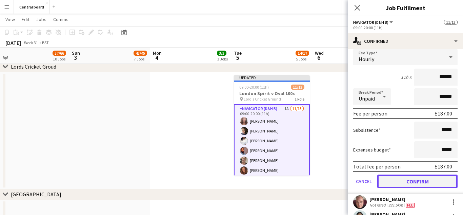
click at [410, 182] on button "Confirm" at bounding box center [417, 181] width 80 height 14
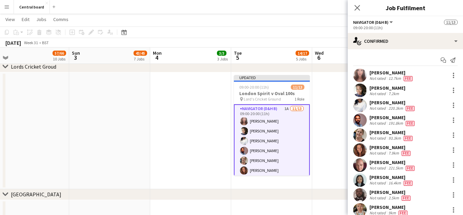
click at [362, 89] on app-user-avatar at bounding box center [360, 90] width 14 height 14
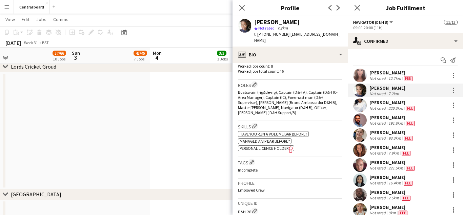
scroll to position [207, 0]
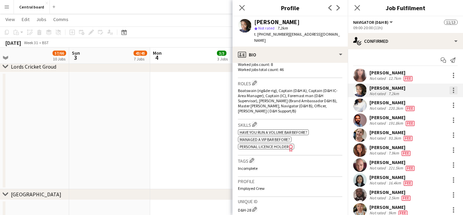
click at [453, 88] on div at bounding box center [453, 87] width 1 height 1
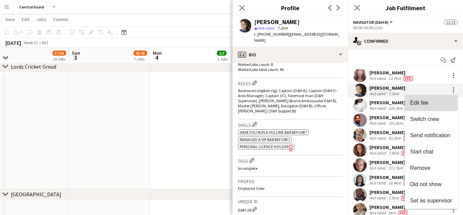
click at [426, 102] on span "Edit fee" at bounding box center [419, 103] width 18 height 6
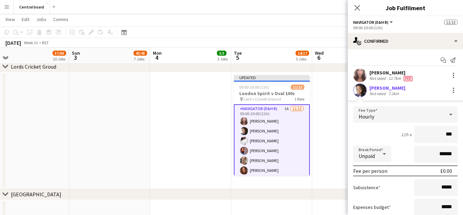
type input "**"
type input "******"
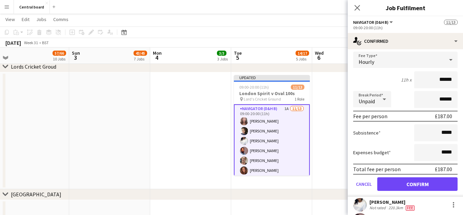
scroll to position [62, 0]
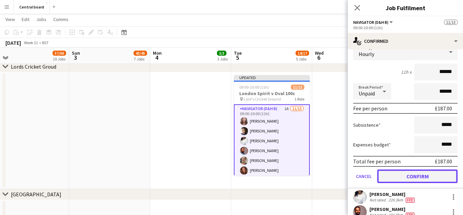
click at [407, 175] on button "Confirm" at bounding box center [417, 176] width 80 height 14
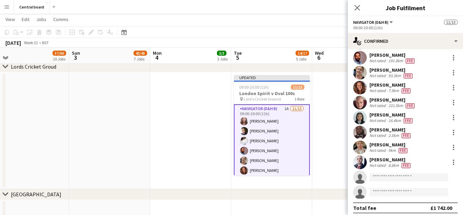
click at [327, 119] on app-date-cell at bounding box center [352, 130] width 81 height 117
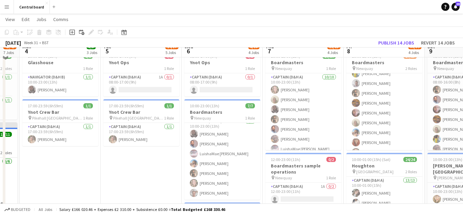
scroll to position [167, 0]
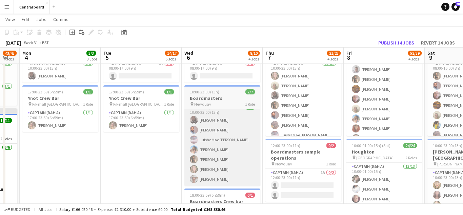
click at [243, 166] on app-card-role "Captain (D&H A) [DATE] 10:00-23:00 (13h) [PERSON_NAME] Mpenga [PERSON_NAME] [PE…" at bounding box center [222, 144] width 76 height 82
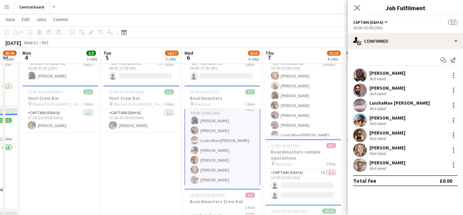
scroll to position [6, 0]
click at [362, 75] on app-user-avatar at bounding box center [360, 75] width 14 height 14
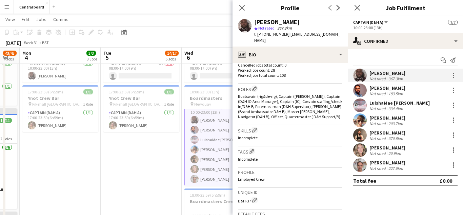
scroll to position [202, 0]
click at [453, 75] on div at bounding box center [453, 75] width 1 height 1
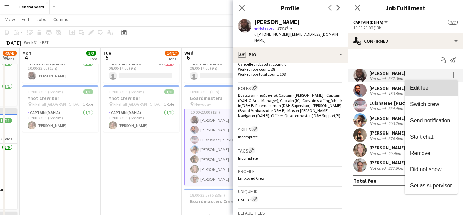
click at [420, 91] on span "Edit fee" at bounding box center [431, 88] width 42 height 6
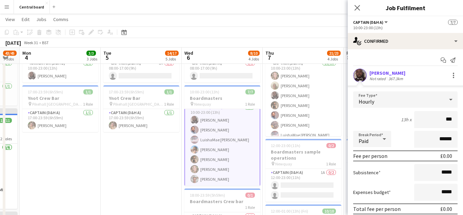
type input "**"
type input "******"
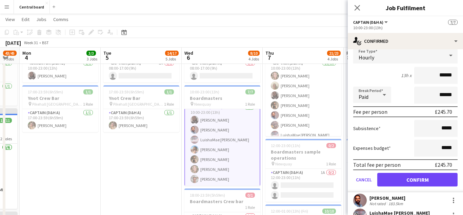
scroll to position [90, 0]
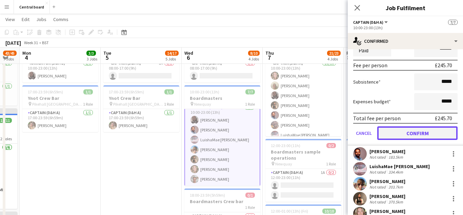
click at [407, 133] on button "Confirm" at bounding box center [417, 133] width 80 height 14
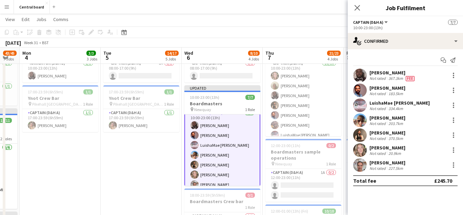
scroll to position [0, 0]
click at [360, 90] on app-user-avatar at bounding box center [360, 90] width 14 height 14
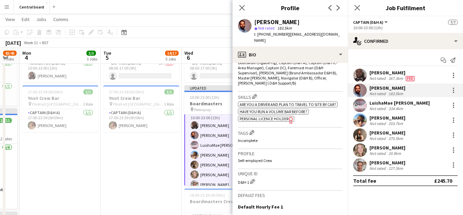
scroll to position [234, 0]
click at [453, 90] on div at bounding box center [453, 89] width 1 height 1
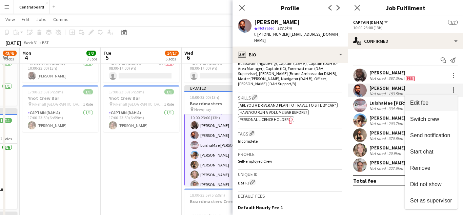
click at [429, 102] on span "Edit fee" at bounding box center [431, 103] width 42 height 6
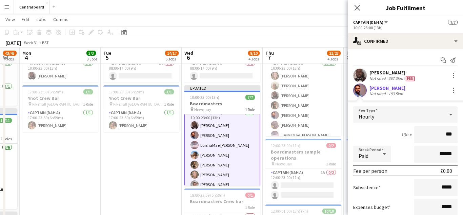
type input "**"
type input "******"
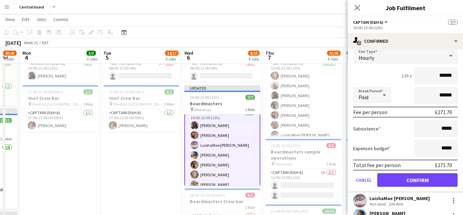
scroll to position [60, 0]
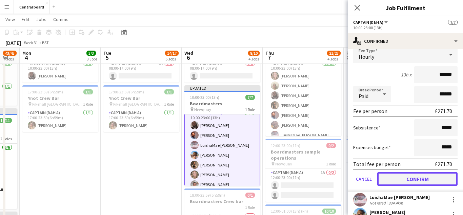
click at [407, 178] on button "Confirm" at bounding box center [417, 179] width 80 height 14
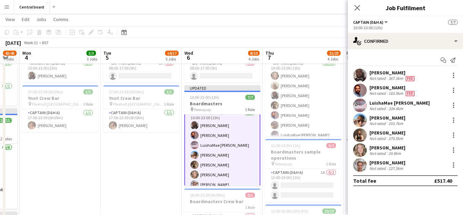
scroll to position [0, 0]
click at [364, 105] on app-user-avatar at bounding box center [360, 105] width 14 height 14
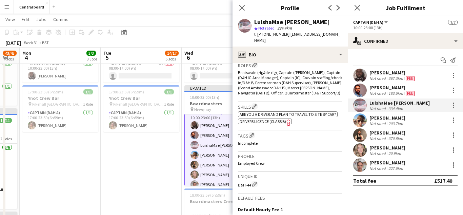
scroll to position [226, 0]
click at [453, 105] on div at bounding box center [453, 104] width 1 height 1
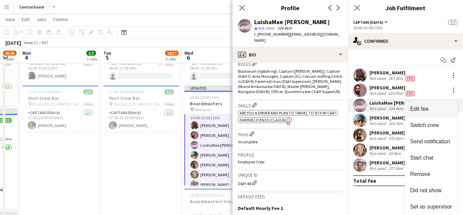
click at [424, 107] on span "Edit fee" at bounding box center [419, 109] width 18 height 6
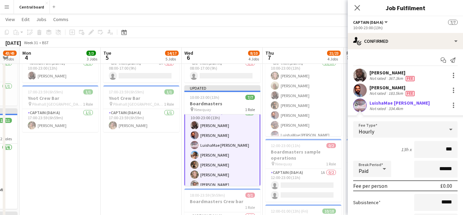
type input "**"
type input "******"
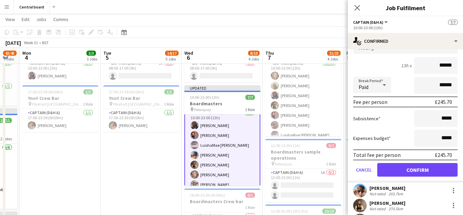
scroll to position [85, 0]
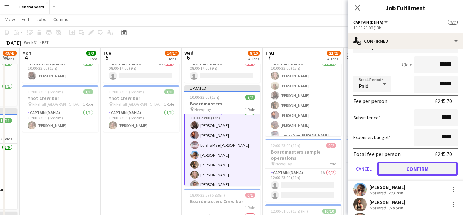
click at [432, 169] on button "Confirm" at bounding box center [417, 169] width 80 height 14
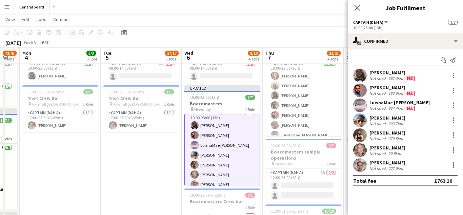
scroll to position [0, 0]
click at [453, 122] on div at bounding box center [453, 121] width 1 height 1
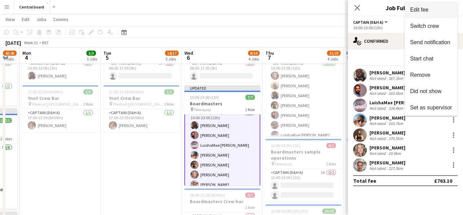
click at [437, 9] on span "Edit fee" at bounding box center [431, 10] width 42 height 6
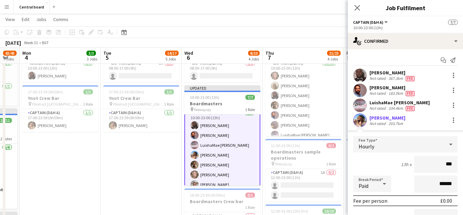
type input "**"
type input "******"
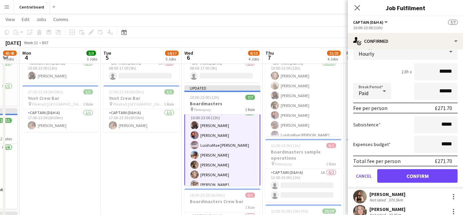
scroll to position [94, 0]
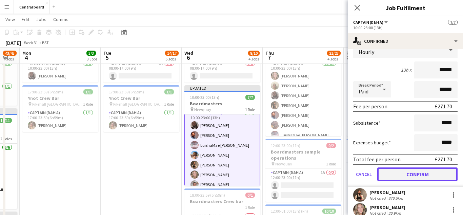
click at [399, 173] on button "Confirm" at bounding box center [417, 174] width 80 height 14
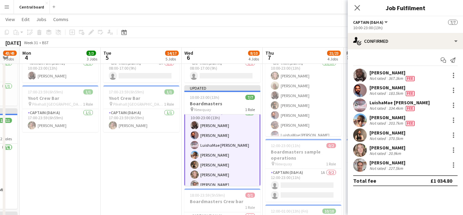
scroll to position [0, 0]
click at [359, 135] on app-user-avatar at bounding box center [360, 135] width 14 height 14
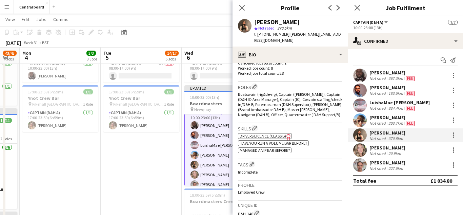
scroll to position [203, 0]
click at [453, 136] on div at bounding box center [453, 134] width 1 height 1
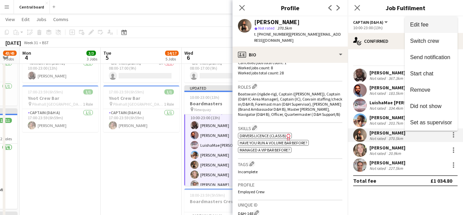
click at [436, 24] on span "Edit fee" at bounding box center [431, 25] width 42 height 6
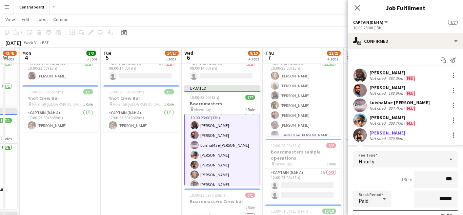
type input "**"
type input "******"
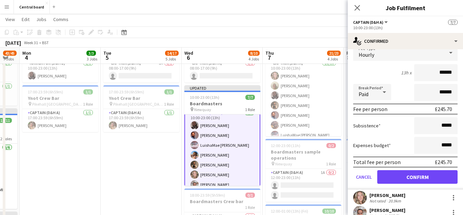
scroll to position [130, 0]
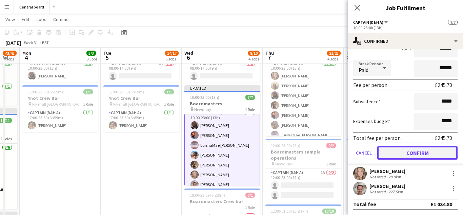
click at [402, 152] on button "Confirm" at bounding box center [417, 153] width 80 height 14
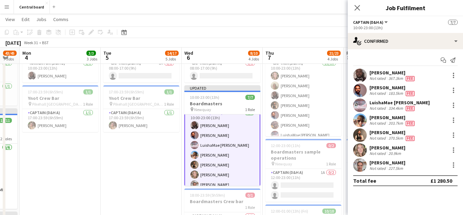
scroll to position [0, 0]
click at [453, 152] on div at bounding box center [453, 151] width 1 height 1
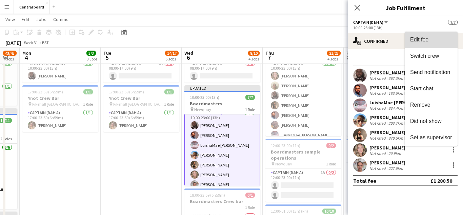
click at [434, 42] on span "Edit fee" at bounding box center [431, 40] width 42 height 6
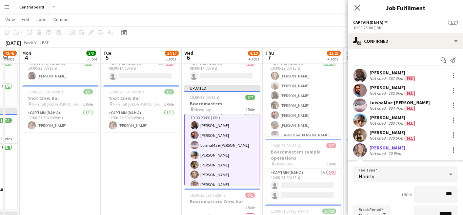
type input "**"
type input "******"
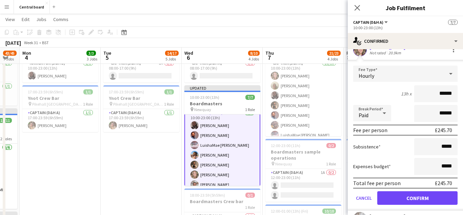
scroll to position [110, 0]
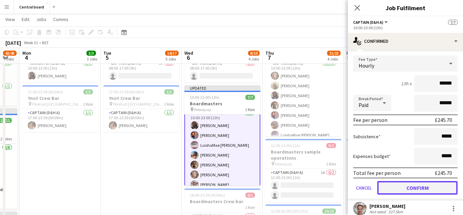
click at [400, 188] on button "Confirm" at bounding box center [417, 188] width 80 height 14
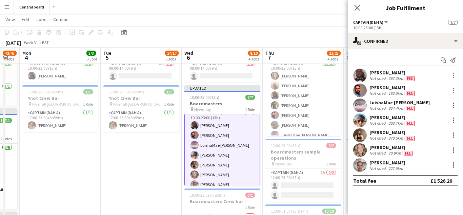
scroll to position [0, 0]
click at [359, 166] on app-user-avatar at bounding box center [360, 165] width 14 height 14
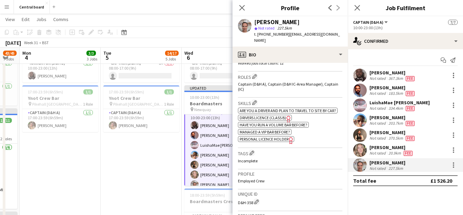
scroll to position [214, 0]
click at [453, 167] on div at bounding box center [453, 166] width 1 height 1
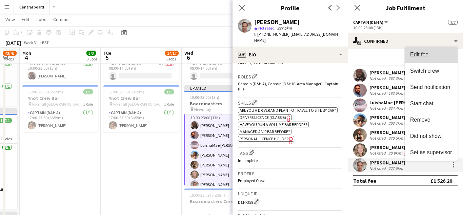
click at [433, 59] on button "Edit fee" at bounding box center [431, 54] width 53 height 16
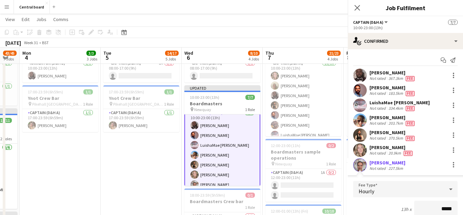
scroll to position [3, 0]
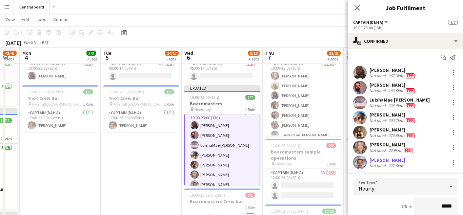
type input "******"
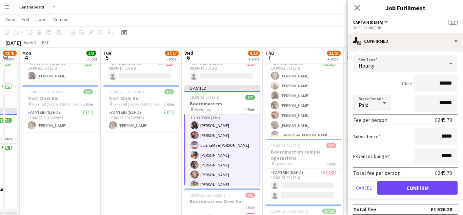
scroll to position [130, 0]
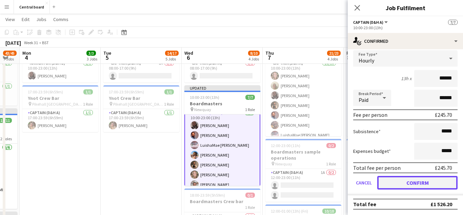
click at [392, 184] on button "Confirm" at bounding box center [417, 183] width 80 height 14
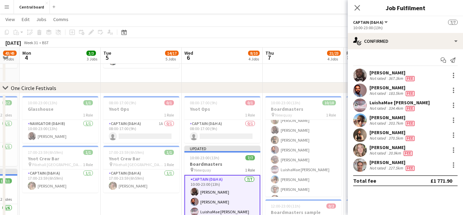
scroll to position [35, 0]
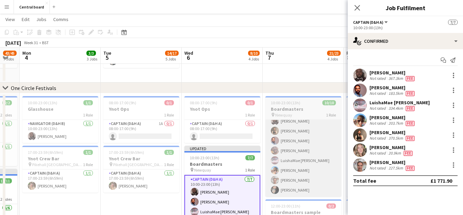
click at [306, 135] on app-card-role "Captain (D&H A) [DATE] 10:00-23:00 (13h) [PERSON_NAME] [PERSON_NAME] [PERSON_NA…" at bounding box center [303, 141] width 76 height 112
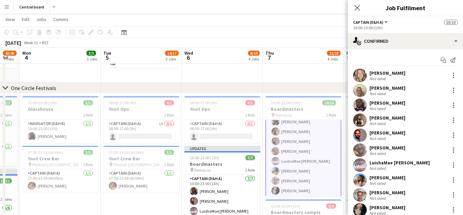
scroll to position [36, 0]
click at [453, 73] on div at bounding box center [453, 73] width 1 height 1
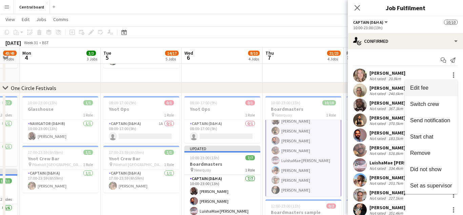
click at [429, 88] on span "Edit fee" at bounding box center [431, 88] width 42 height 6
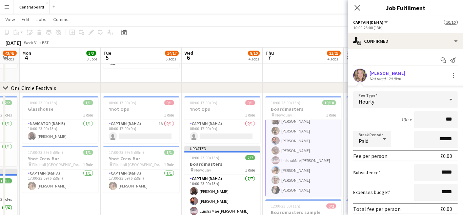
type input "**"
type input "******"
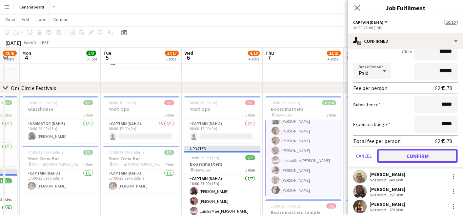
click at [417, 155] on button "Confirm" at bounding box center [417, 156] width 80 height 14
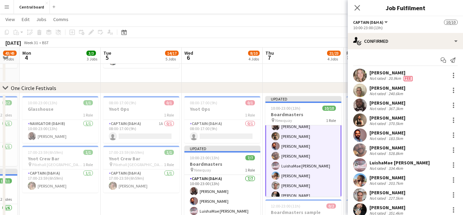
scroll to position [1, 0]
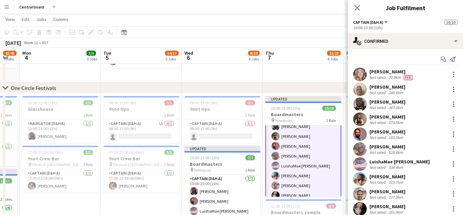
click at [359, 91] on app-user-avatar at bounding box center [360, 89] width 14 height 14
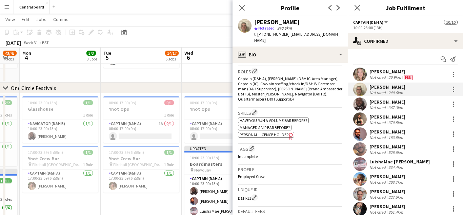
scroll to position [219, 0]
click at [453, 91] on div at bounding box center [453, 90] width 1 height 1
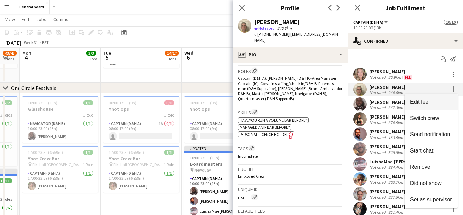
click at [424, 100] on span "Edit fee" at bounding box center [419, 102] width 18 height 6
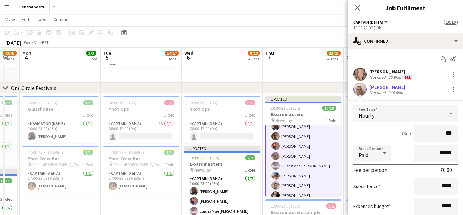
type input "**"
type input "******"
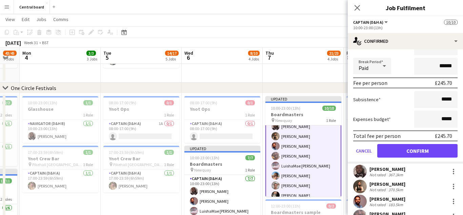
scroll to position [92, 0]
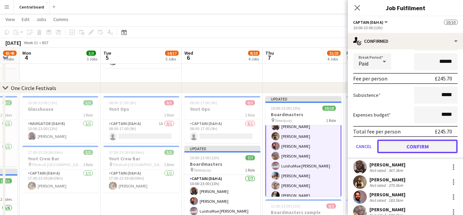
click at [396, 146] on button "Confirm" at bounding box center [417, 146] width 80 height 14
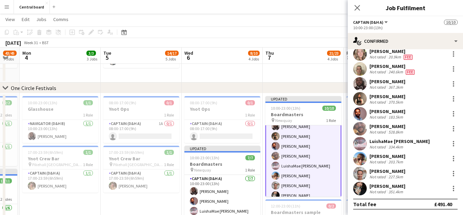
scroll to position [21, 0]
click at [357, 87] on app-user-avatar at bounding box center [360, 84] width 14 height 14
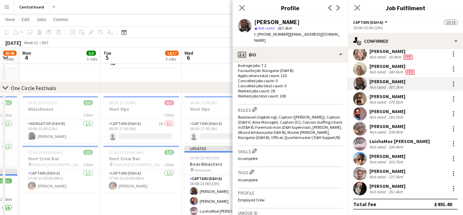
scroll to position [184, 0]
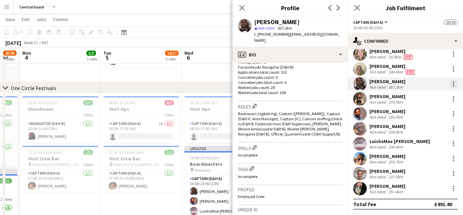
click at [453, 84] on div at bounding box center [453, 83] width 1 height 1
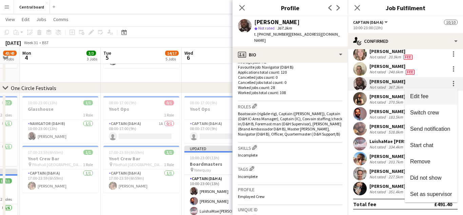
click at [423, 96] on span "Edit fee" at bounding box center [419, 96] width 18 height 6
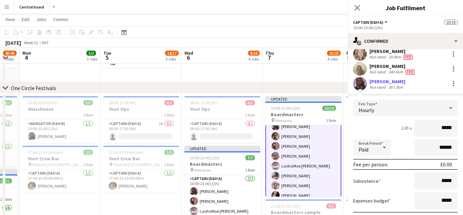
scroll to position [92, 0]
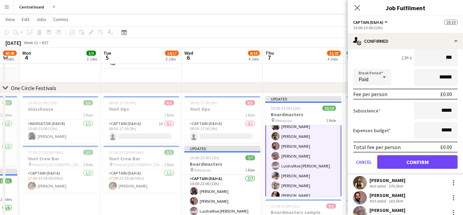
type input "**"
type input "******"
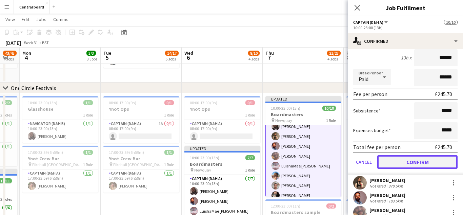
click at [437, 160] on button "Confirm" at bounding box center [417, 162] width 80 height 14
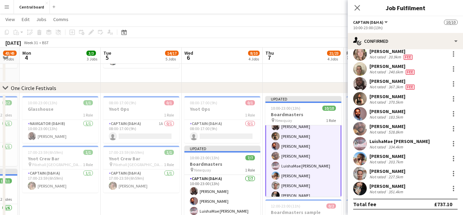
scroll to position [21, 0]
click at [356, 102] on app-user-avatar at bounding box center [360, 99] width 14 height 14
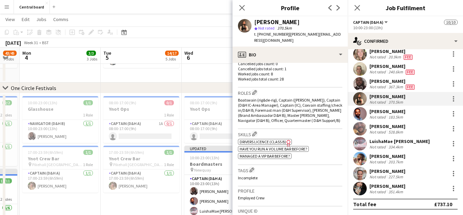
scroll to position [201, 0]
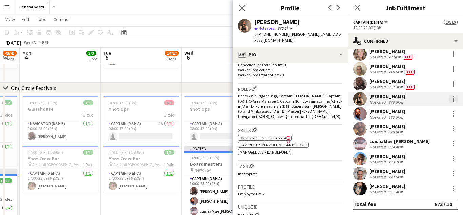
click at [453, 97] on div at bounding box center [453, 96] width 1 height 1
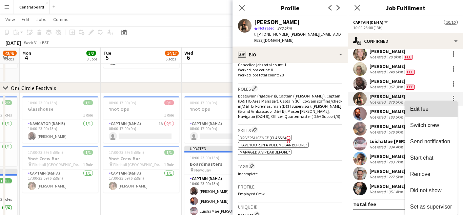
click at [423, 110] on span "Edit fee" at bounding box center [419, 109] width 18 height 6
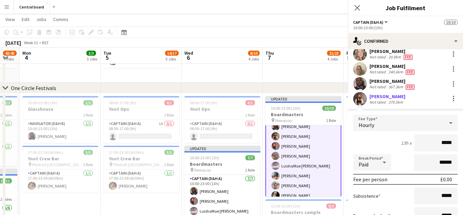
scroll to position [88, 0]
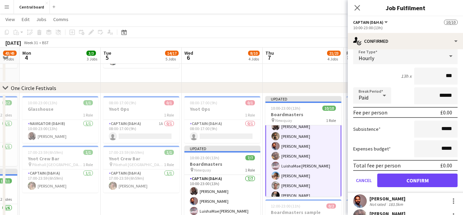
type input "**"
type input "******"
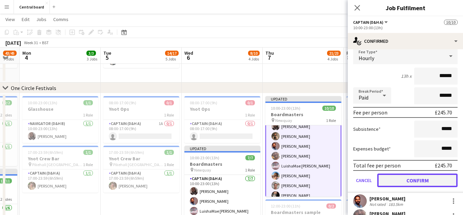
click at [426, 177] on button "Confirm" at bounding box center [417, 180] width 80 height 14
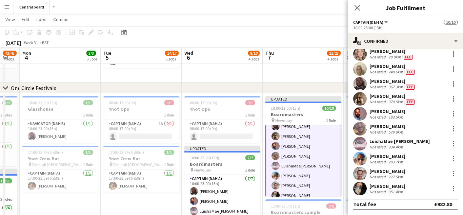
scroll to position [21, 0]
click at [453, 114] on div at bounding box center [453, 113] width 1 height 1
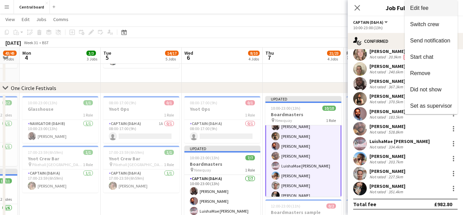
click at [436, 11] on span "Edit fee" at bounding box center [431, 8] width 42 height 6
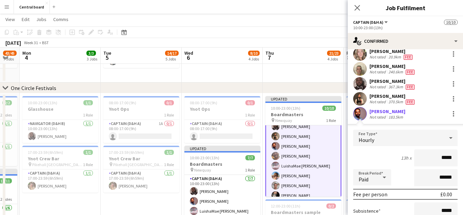
scroll to position [88, 0]
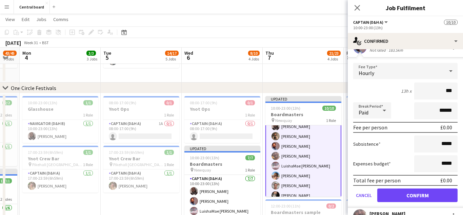
type input "**"
type input "******"
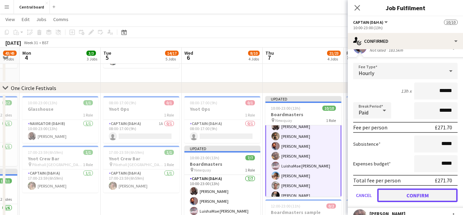
click at [411, 197] on button "Confirm" at bounding box center [417, 195] width 80 height 14
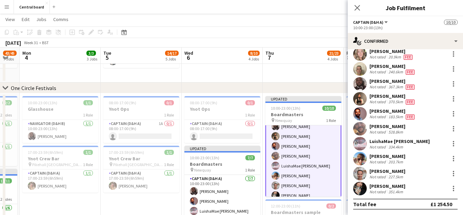
scroll to position [21, 0]
click at [362, 125] on app-user-avatar at bounding box center [360, 129] width 14 height 14
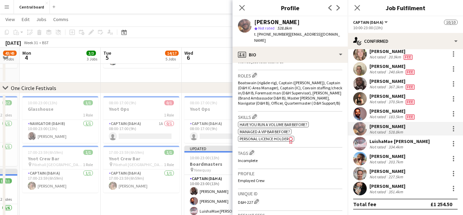
scroll to position [216, 0]
click at [456, 128] on div at bounding box center [453, 128] width 8 height 8
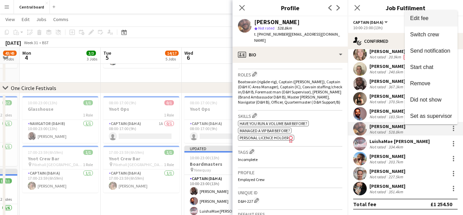
click at [440, 20] on span "Edit fee" at bounding box center [431, 18] width 42 height 6
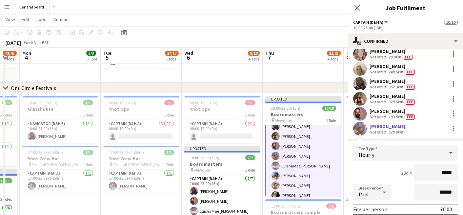
scroll to position [88, 0]
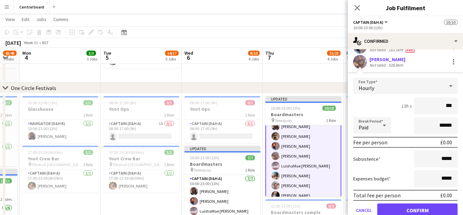
type input "**"
type input "******"
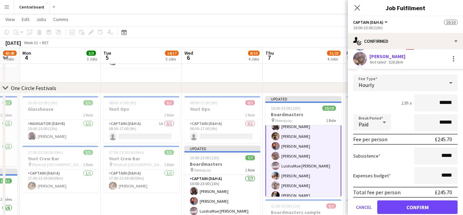
scroll to position [99, 0]
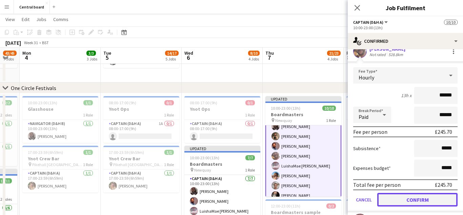
click at [397, 200] on button "Confirm" at bounding box center [417, 200] width 80 height 14
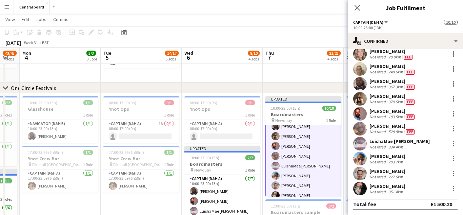
scroll to position [21, 0]
click at [453, 145] on div at bounding box center [453, 145] width 1 height 1
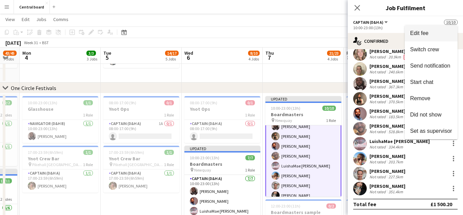
click at [436, 34] on span "Edit fee" at bounding box center [431, 33] width 42 height 6
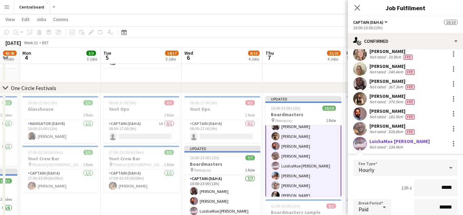
scroll to position [99, 0]
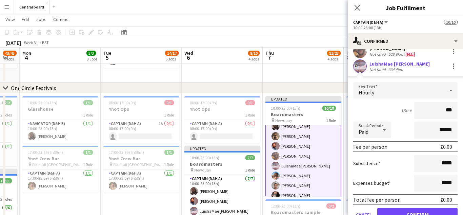
type input "**"
type input "******"
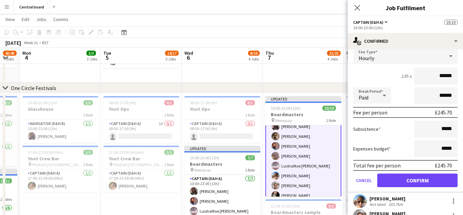
scroll to position [166, 0]
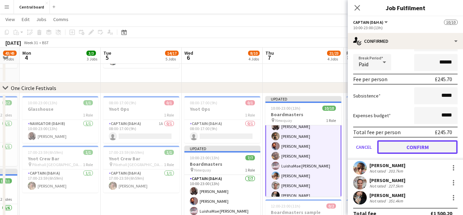
click at [407, 147] on button "Confirm" at bounding box center [417, 147] width 80 height 14
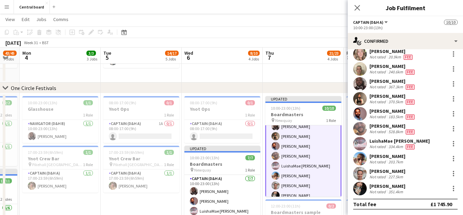
scroll to position [21, 0]
click at [453, 158] on div at bounding box center [453, 158] width 1 height 1
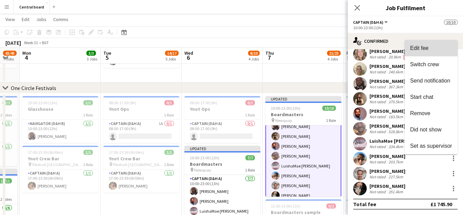
click at [431, 49] on span "Edit fee" at bounding box center [431, 48] width 42 height 6
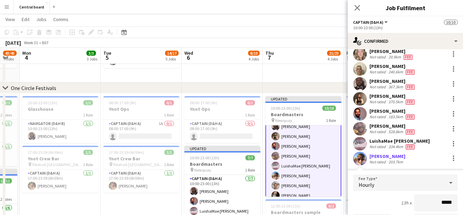
scroll to position [152, 0]
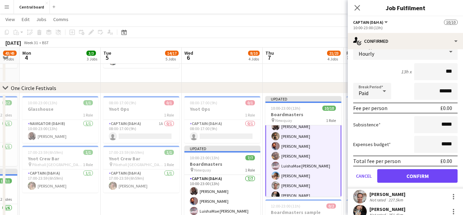
type input "**"
type input "******"
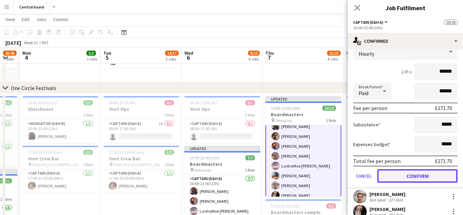
click at [412, 175] on button "Confirm" at bounding box center [417, 176] width 80 height 14
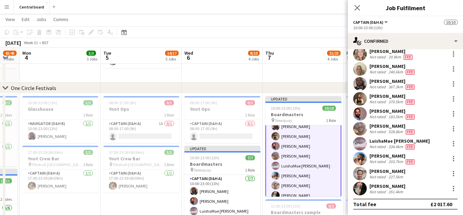
scroll to position [21, 0]
click at [361, 173] on app-user-avatar at bounding box center [360, 173] width 14 height 14
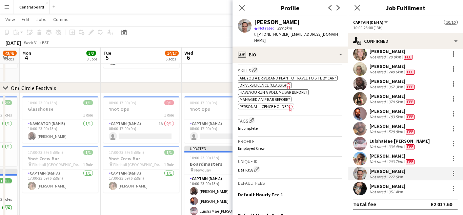
scroll to position [246, 0]
click at [453, 173] on div at bounding box center [453, 173] width 1 height 1
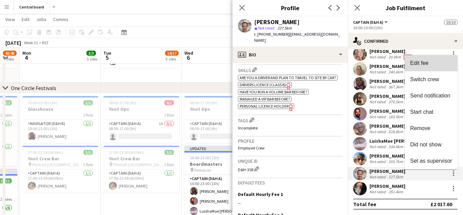
click at [436, 64] on span "Edit fee" at bounding box center [431, 63] width 42 height 6
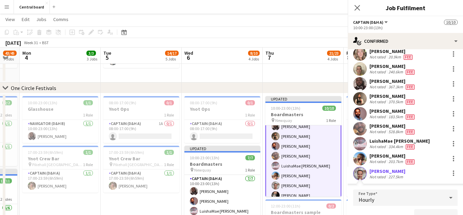
scroll to position [152, 0]
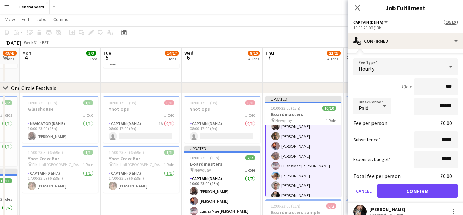
type input "**"
type input "******"
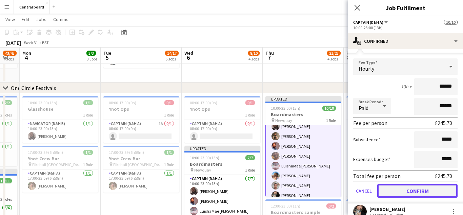
click at [414, 191] on button "Confirm" at bounding box center [417, 191] width 80 height 14
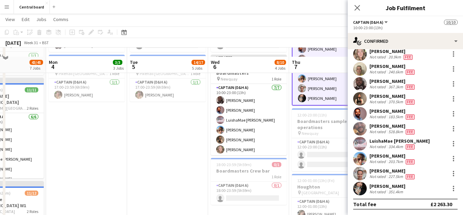
scroll to position [215, 0]
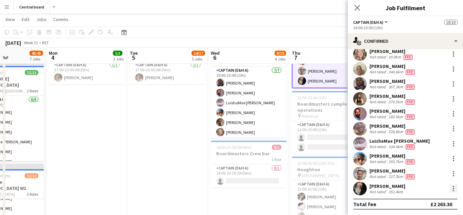
click at [453, 188] on div at bounding box center [453, 187] width 1 height 1
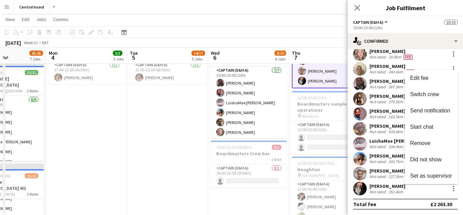
click at [362, 190] on div at bounding box center [231, 107] width 463 height 215
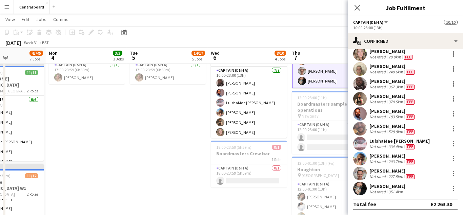
click at [360, 189] on app-user-avatar at bounding box center [360, 188] width 14 height 14
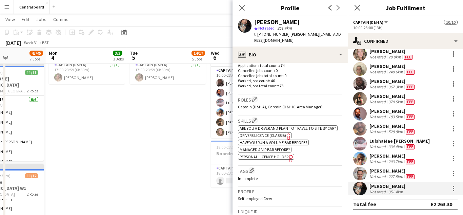
scroll to position [191, 0]
click at [453, 186] on div at bounding box center [453, 185] width 1 height 1
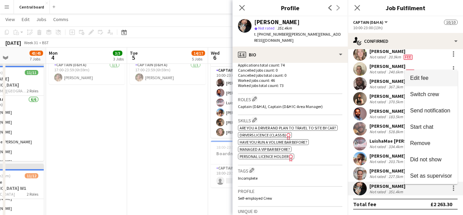
click at [436, 75] on span "Edit fee" at bounding box center [431, 78] width 42 height 6
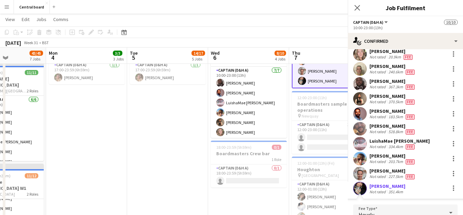
scroll to position [152, 0]
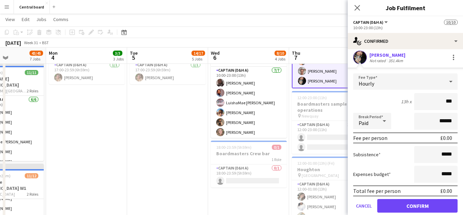
type input "**"
type input "******"
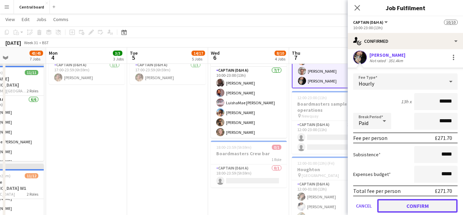
click at [407, 207] on button "Confirm" at bounding box center [417, 206] width 80 height 14
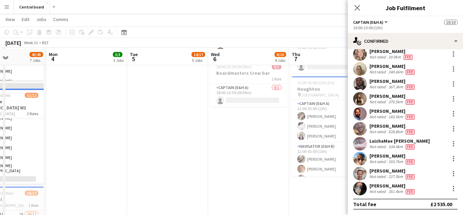
scroll to position [297, 0]
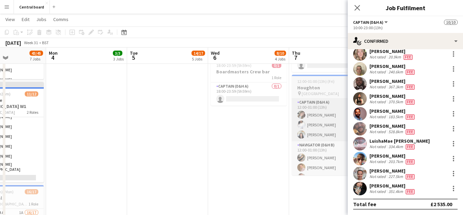
click at [323, 122] on app-card-role "Captain (D&H A) [DATE] 12:00-01:00 (13h) [PERSON_NAME] Ekwubiri [PERSON_NAME]" at bounding box center [330, 119] width 76 height 43
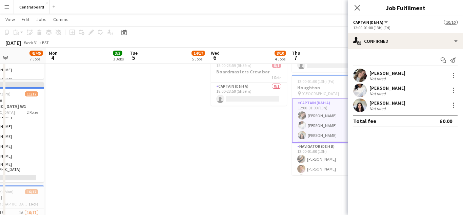
scroll to position [0, 0]
click at [361, 75] on app-user-avatar at bounding box center [360, 75] width 14 height 14
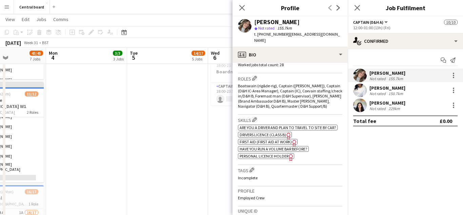
scroll to position [215, 0]
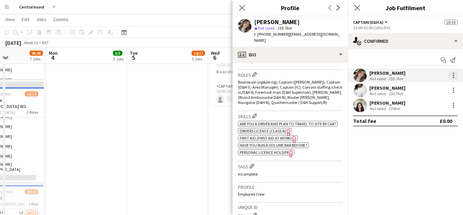
click at [453, 75] on div at bounding box center [453, 75] width 1 height 1
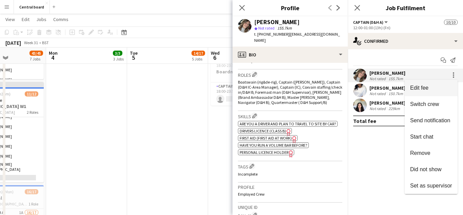
click at [428, 88] on span "Edit fee" at bounding box center [419, 88] width 18 height 6
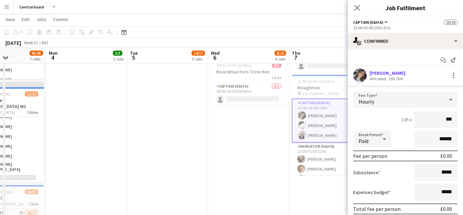
type input "**"
type input "******"
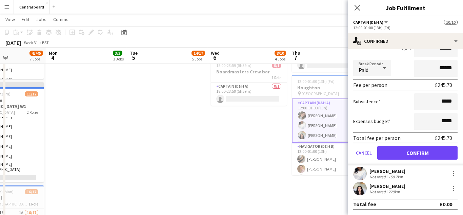
scroll to position [70, 0]
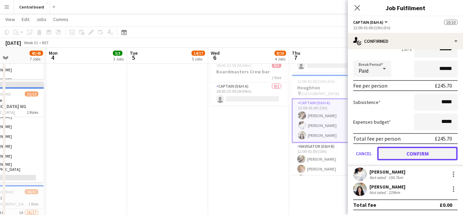
click at [407, 154] on button "Confirm" at bounding box center [417, 153] width 80 height 14
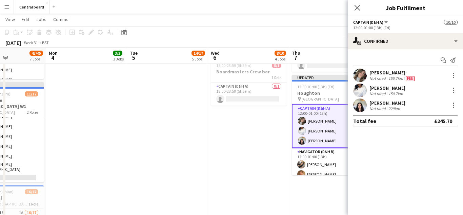
scroll to position [0, 0]
click at [453, 90] on div at bounding box center [453, 89] width 1 height 1
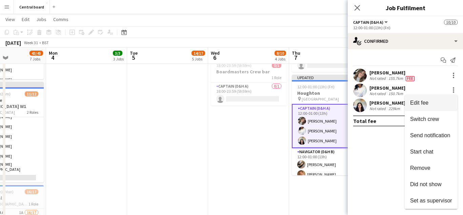
click at [423, 105] on span "Edit fee" at bounding box center [419, 103] width 18 height 6
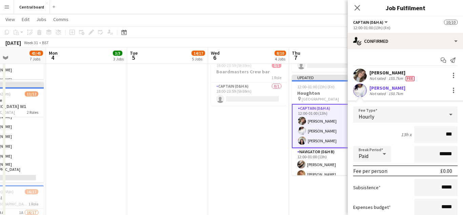
type input "**"
type input "******"
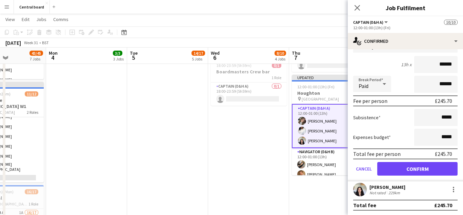
scroll to position [69, 0]
click at [402, 169] on button "Confirm" at bounding box center [417, 169] width 80 height 14
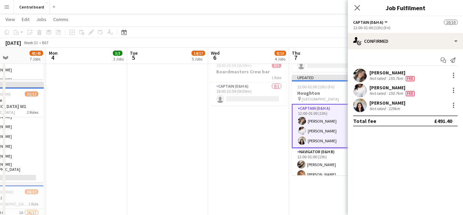
scroll to position [0, 0]
click at [453, 107] on div at bounding box center [453, 106] width 1 height 1
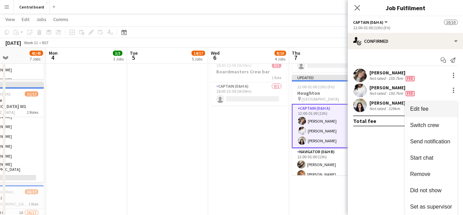
click at [425, 112] on button "Edit fee" at bounding box center [431, 109] width 53 height 16
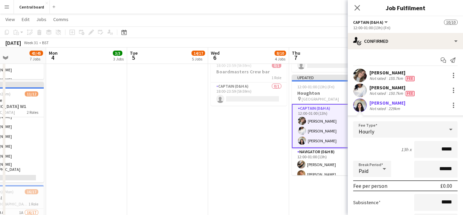
click at [360, 115] on app-edit-fee "Fee Type Hourly 13h x ***** Break Period Paid ****** Fee per person £0.00 Subsi…" at bounding box center [405, 190] width 115 height 150
click at [362, 104] on app-user-avatar at bounding box center [360, 105] width 14 height 14
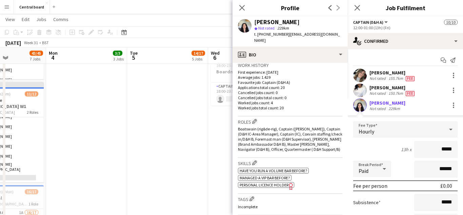
scroll to position [175, 0]
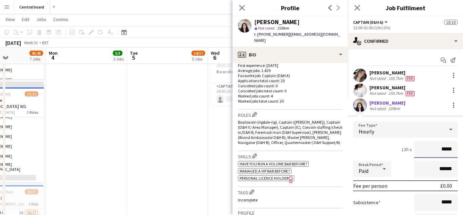
click at [450, 149] on input "*****" at bounding box center [435, 149] width 43 height 17
type input "**"
type input "******"
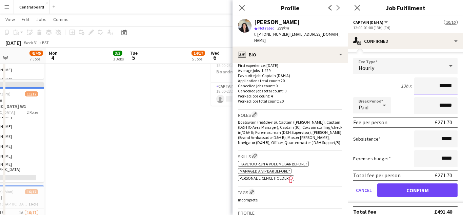
scroll to position [71, 0]
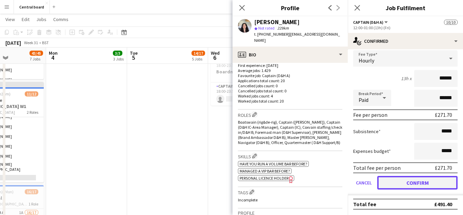
click at [402, 184] on button "Confirm" at bounding box center [417, 183] width 80 height 14
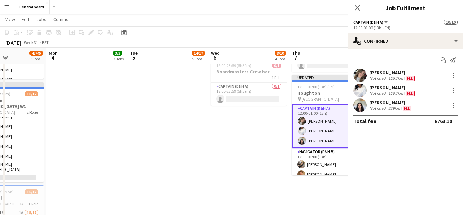
scroll to position [0, 0]
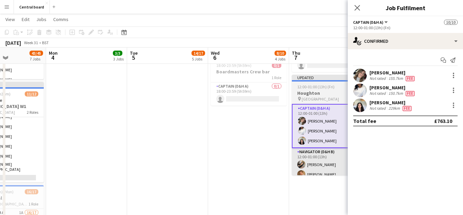
click at [328, 161] on app-card-role "Navigator (D&H B) [DATE] 12:00-01:00 (13h) [PERSON_NAME] [PERSON_NAME] [PERSON_…" at bounding box center [330, 189] width 76 height 82
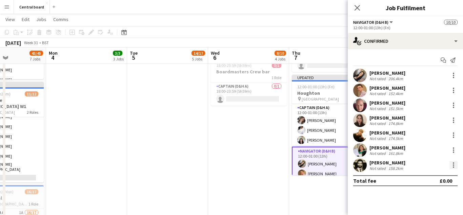
click at [453, 166] on div at bounding box center [453, 166] width 1 height 1
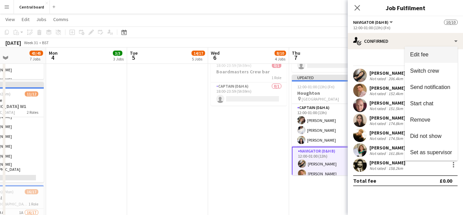
click at [440, 55] on span "Edit fee" at bounding box center [431, 55] width 42 height 6
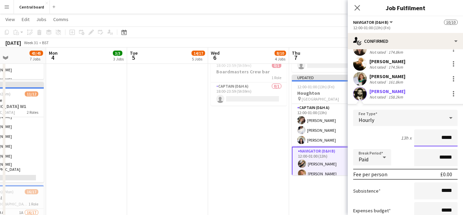
scroll to position [72, 0]
type input "**"
type input "******"
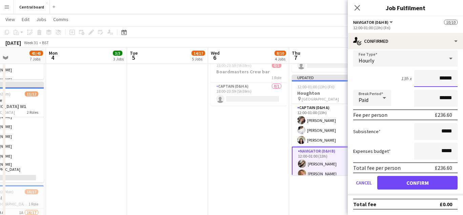
scroll to position [130, 0]
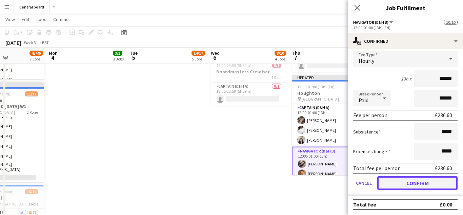
click at [395, 185] on button "Confirm" at bounding box center [417, 183] width 80 height 14
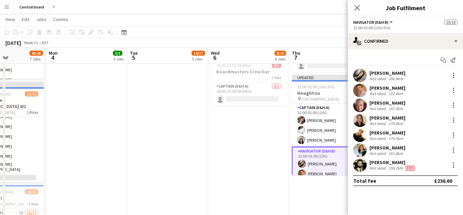
scroll to position [0, 0]
click at [362, 146] on app-user-avatar at bounding box center [360, 150] width 14 height 14
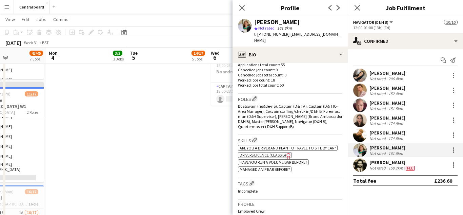
scroll to position [192, 0]
click at [457, 148] on div at bounding box center [453, 150] width 8 height 8
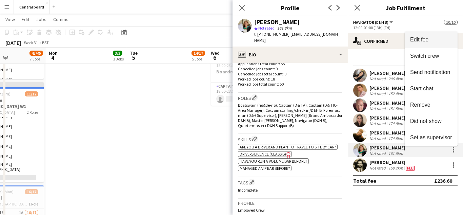
click at [439, 42] on span "Edit fee" at bounding box center [431, 40] width 42 height 6
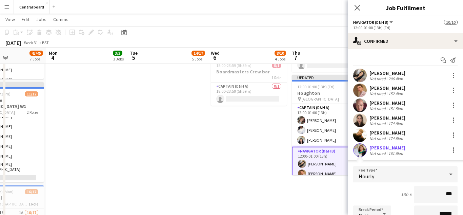
type input "**"
type input "******"
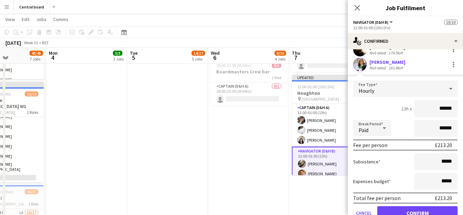
scroll to position [86, 0]
click at [392, 209] on button "Confirm" at bounding box center [417, 212] width 80 height 14
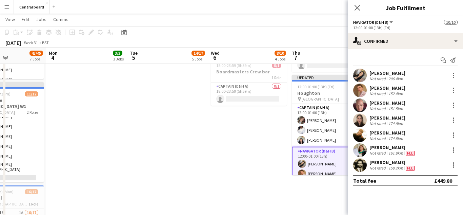
scroll to position [0, 0]
click at [358, 131] on app-user-avatar at bounding box center [360, 135] width 14 height 14
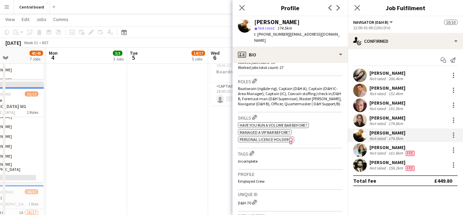
scroll to position [210, 0]
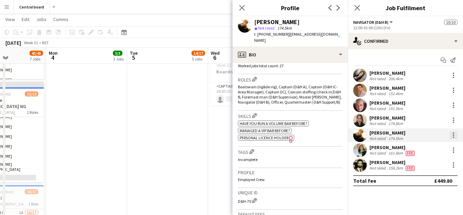
click at [453, 135] on div at bounding box center [453, 134] width 1 height 1
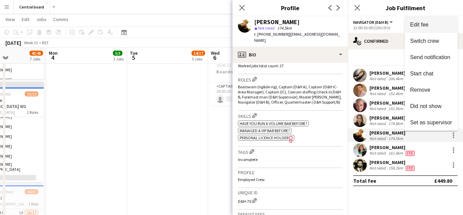
click at [446, 26] on span "Edit fee" at bounding box center [431, 25] width 42 height 6
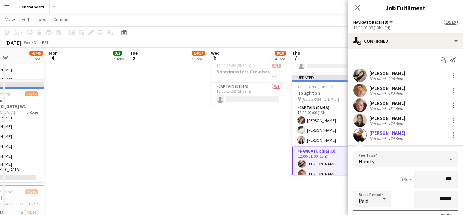
type input "**"
type input "******"
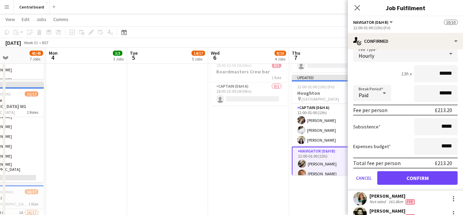
scroll to position [107, 0]
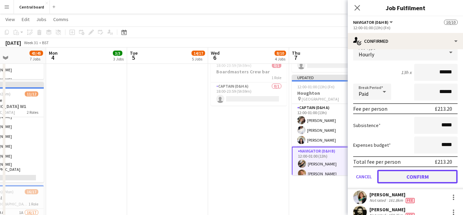
click at [406, 176] on button "Confirm" at bounding box center [417, 176] width 80 height 14
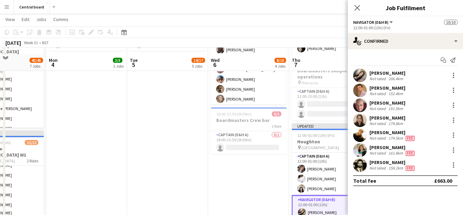
scroll to position [248, 0]
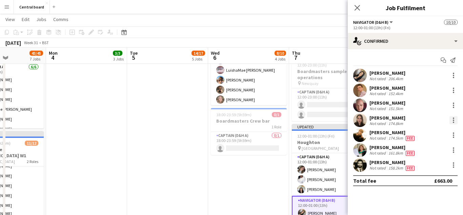
click at [453, 120] on div at bounding box center [453, 119] width 1 height 1
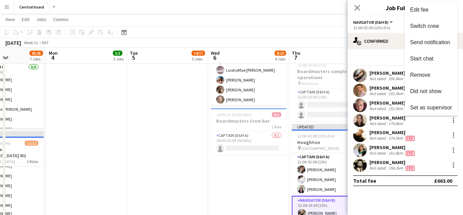
click at [360, 121] on div at bounding box center [231, 107] width 463 height 215
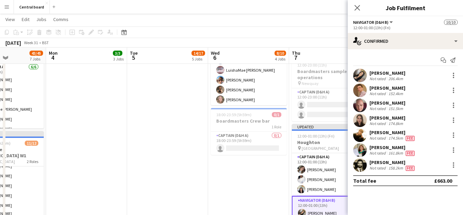
click at [361, 115] on app-user-avatar at bounding box center [360, 120] width 14 height 14
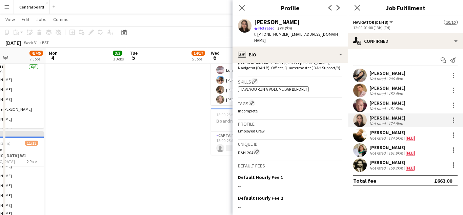
scroll to position [238, 0]
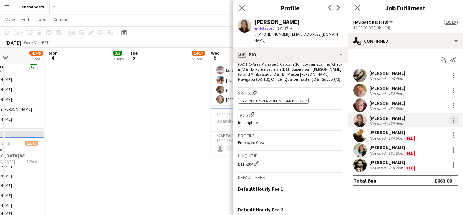
click at [453, 120] on div at bounding box center [453, 119] width 1 height 1
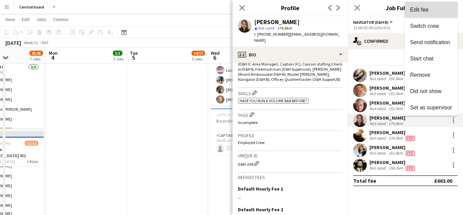
click at [443, 17] on button "Edit fee" at bounding box center [431, 10] width 53 height 16
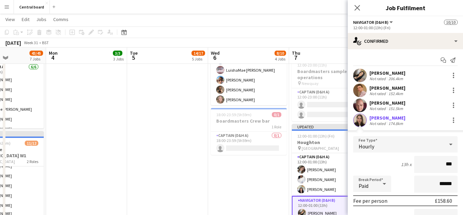
type input "**"
type input "******"
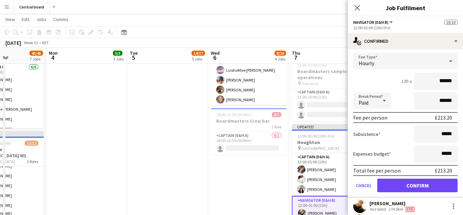
scroll to position [86, 0]
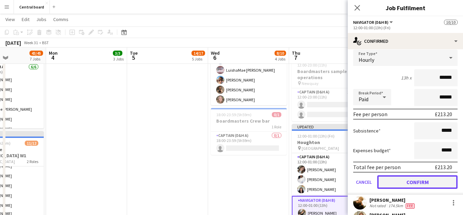
click at [397, 181] on button "Confirm" at bounding box center [417, 182] width 80 height 14
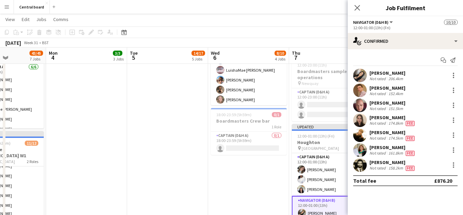
scroll to position [0, 0]
click at [454, 104] on div at bounding box center [453, 104] width 1 height 1
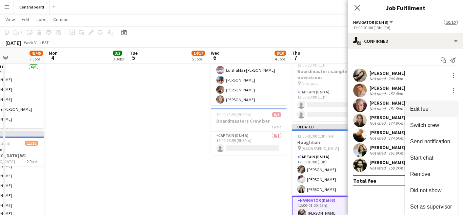
click at [439, 111] on span "Edit fee" at bounding box center [431, 109] width 42 height 6
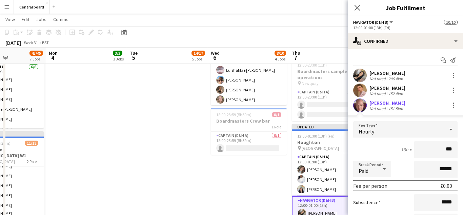
type input "**"
type input "******"
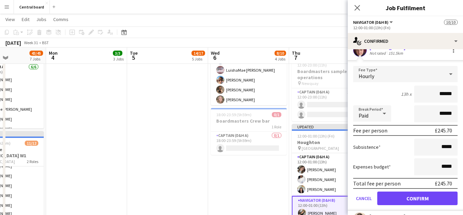
scroll to position [64, 0]
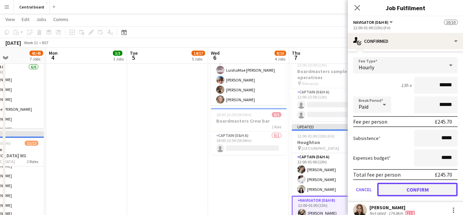
click at [408, 190] on button "Confirm" at bounding box center [417, 189] width 80 height 14
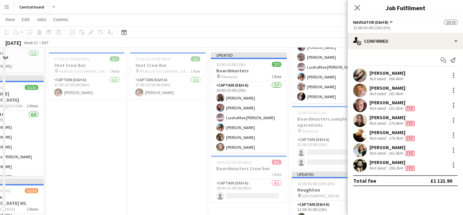
scroll to position [164, 0]
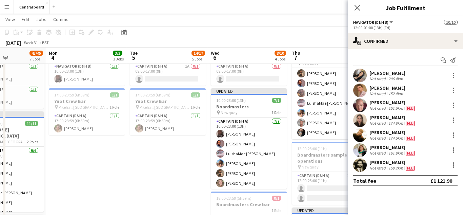
click at [363, 95] on app-user-avatar at bounding box center [360, 90] width 14 height 14
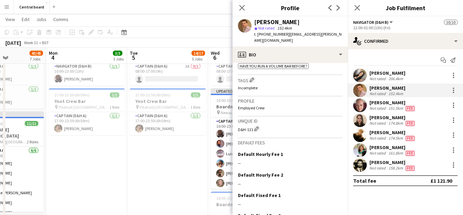
scroll to position [275, 0]
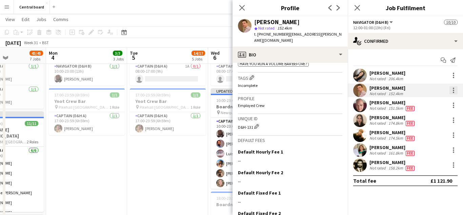
click at [453, 90] on div at bounding box center [453, 89] width 1 height 1
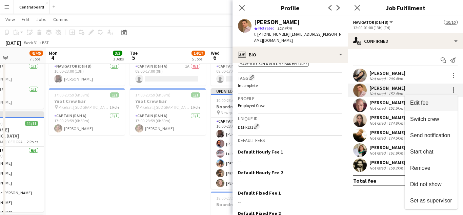
click at [430, 104] on span "Edit fee" at bounding box center [431, 103] width 42 height 6
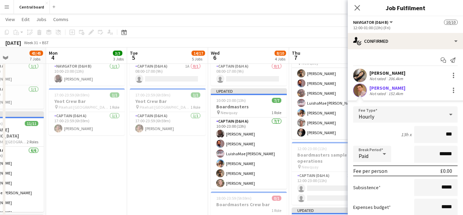
type input "**"
type input "******"
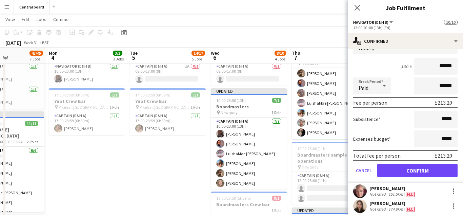
scroll to position [69, 0]
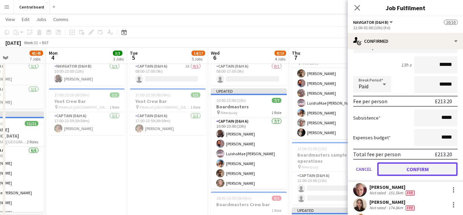
click at [407, 169] on button "Confirm" at bounding box center [417, 169] width 80 height 14
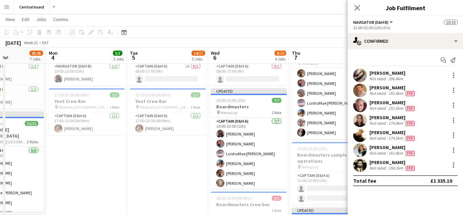
scroll to position [0, 0]
click at [453, 73] on div at bounding box center [453, 73] width 1 height 1
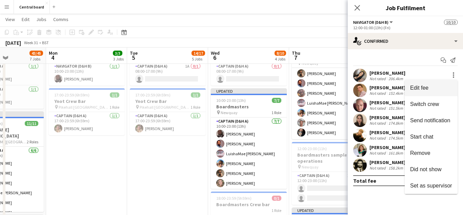
click at [432, 87] on span "Edit fee" at bounding box center [431, 88] width 42 height 6
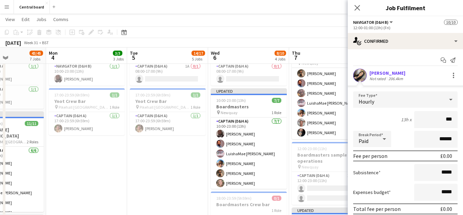
type input "**"
type input "******"
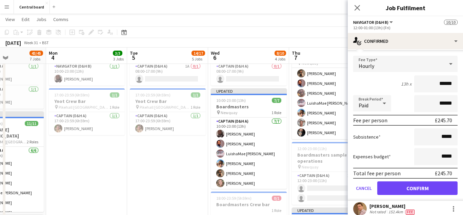
scroll to position [89, 0]
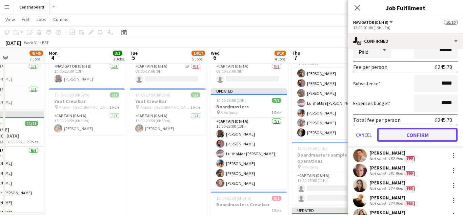
click at [411, 136] on button "Confirm" at bounding box center [417, 135] width 80 height 14
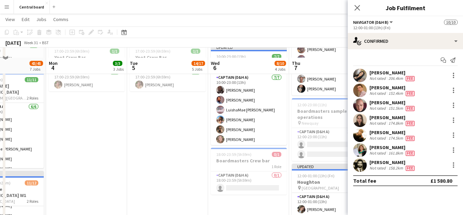
scroll to position [219, 0]
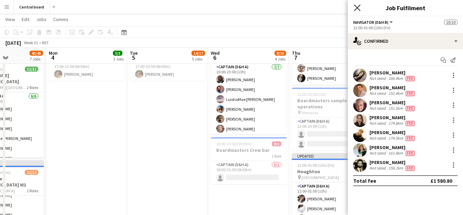
click at [356, 9] on icon "Close pop-in" at bounding box center [357, 7] width 6 height 6
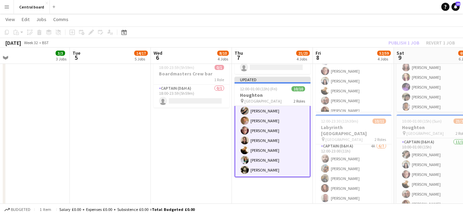
scroll to position [0, 0]
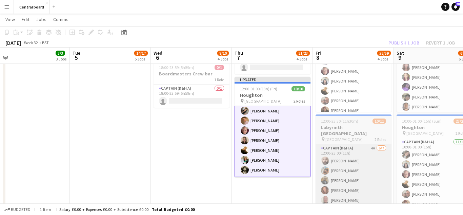
click at [370, 177] on app-card-role "Captain (D&H A) 4A [DATE] 12:00-23:00 (11h) [PERSON_NAME] [PERSON_NAME] [PERSON…" at bounding box center [354, 185] width 76 height 82
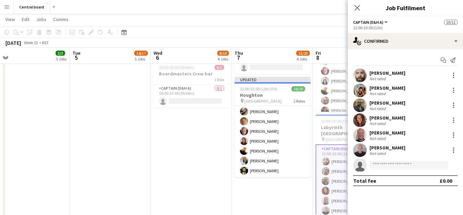
scroll to position [54, 0]
click at [361, 77] on app-user-avatar at bounding box center [360, 75] width 14 height 14
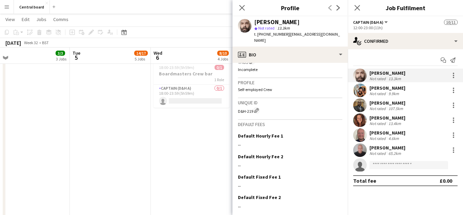
scroll to position [306, 0]
click at [453, 77] on div at bounding box center [453, 77] width 1 height 1
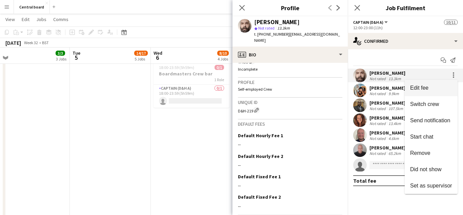
click at [426, 87] on span "Edit fee" at bounding box center [419, 88] width 18 height 6
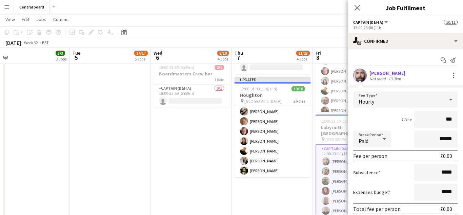
type input "**"
type input "******"
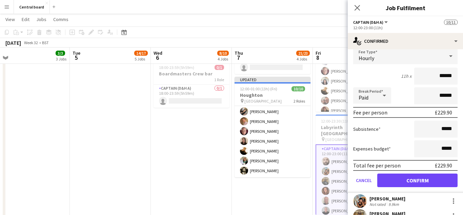
scroll to position [44, 0]
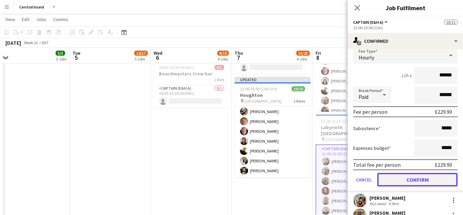
click at [408, 180] on button "Confirm" at bounding box center [417, 180] width 80 height 14
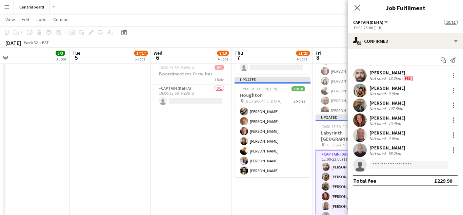
scroll to position [0, 0]
click at [364, 87] on app-user-avatar at bounding box center [360, 90] width 14 height 14
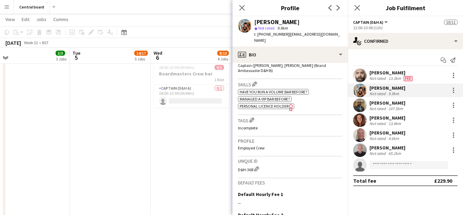
scroll to position [232, 0]
click at [457, 92] on div at bounding box center [453, 90] width 8 height 8
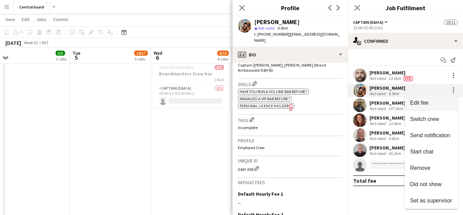
click at [429, 105] on span "Edit fee" at bounding box center [431, 103] width 42 height 6
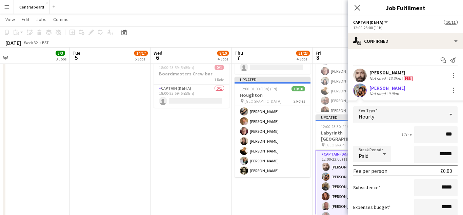
type input "**"
type input "******"
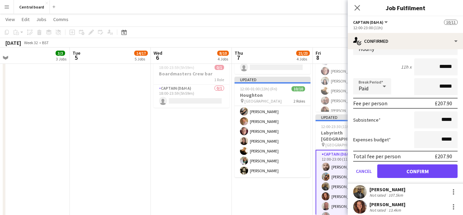
scroll to position [68, 0]
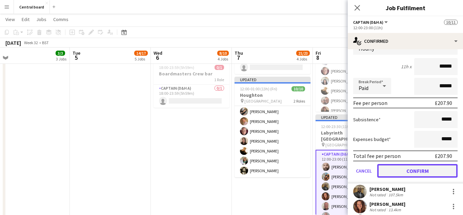
click at [409, 167] on button "Confirm" at bounding box center [417, 171] width 80 height 14
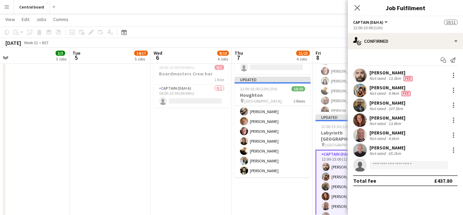
scroll to position [0, 0]
click at [361, 107] on app-user-avatar at bounding box center [360, 105] width 14 height 14
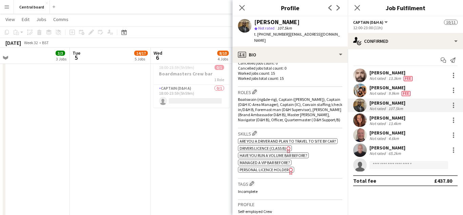
scroll to position [200, 0]
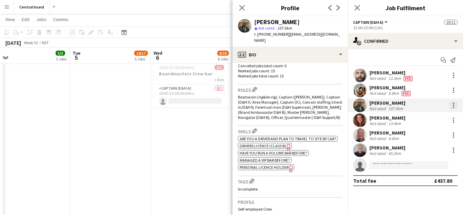
click at [453, 105] on div at bounding box center [453, 104] width 1 height 1
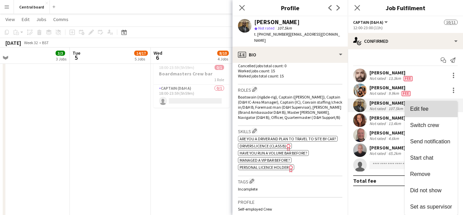
click at [430, 110] on span "Edit fee" at bounding box center [431, 109] width 42 height 6
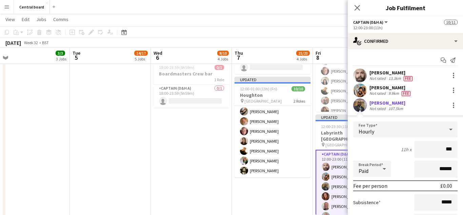
type input "**"
type input "******"
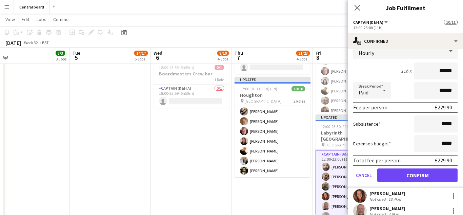
scroll to position [79, 0]
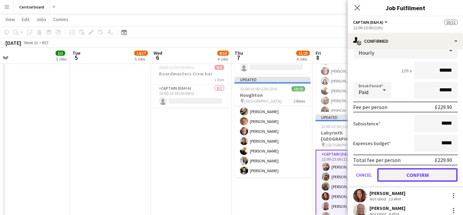
click at [407, 173] on button "Confirm" at bounding box center [417, 175] width 80 height 14
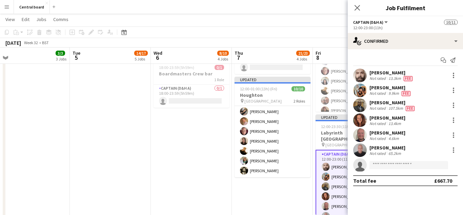
scroll to position [0, 0]
click at [359, 120] on app-user-avatar at bounding box center [360, 120] width 14 height 14
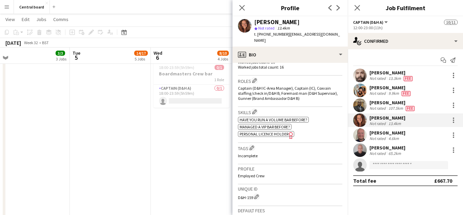
scroll to position [210, 0]
click at [453, 118] on div at bounding box center [453, 117] width 1 height 1
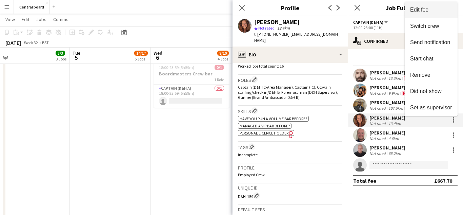
click at [444, 10] on span "Edit fee" at bounding box center [431, 10] width 42 height 6
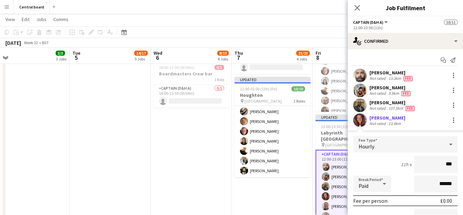
type input "**"
type input "******"
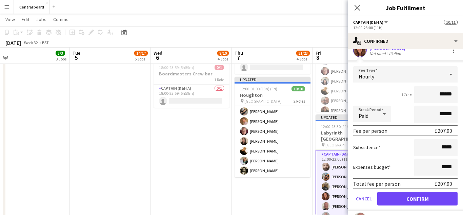
scroll to position [71, 0]
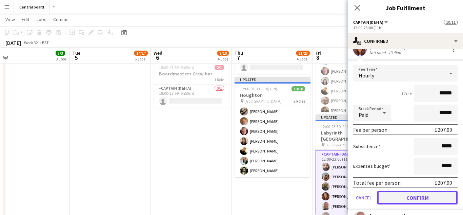
click at [399, 198] on button "Confirm" at bounding box center [417, 197] width 80 height 14
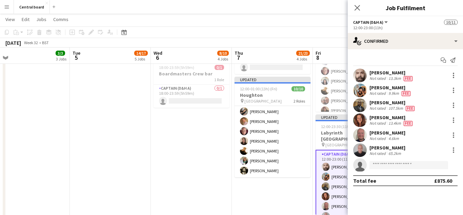
scroll to position [0, 0]
click at [361, 137] on app-user-avatar at bounding box center [360, 135] width 14 height 14
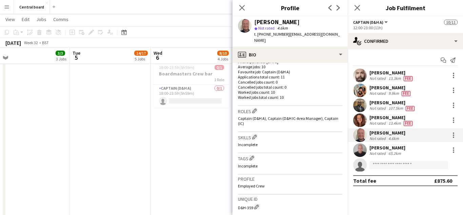
scroll to position [181, 0]
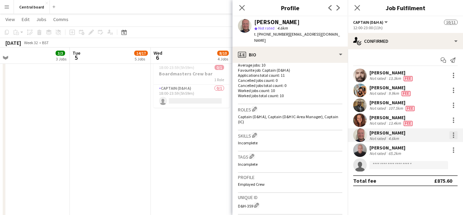
click at [453, 133] on div at bounding box center [453, 132] width 1 height 1
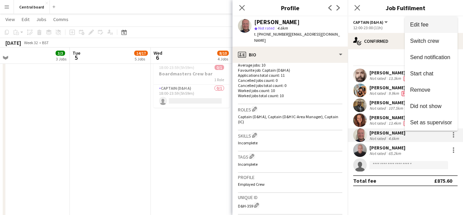
click at [433, 25] on span "Edit fee" at bounding box center [431, 25] width 42 height 6
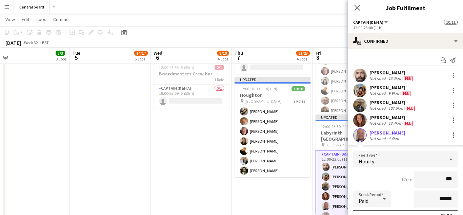
type input "**"
type input "******"
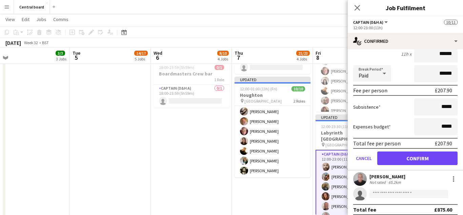
scroll to position [128, 0]
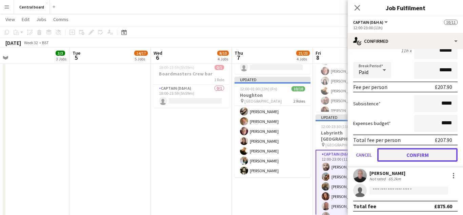
click at [397, 154] on button "Confirm" at bounding box center [417, 155] width 80 height 14
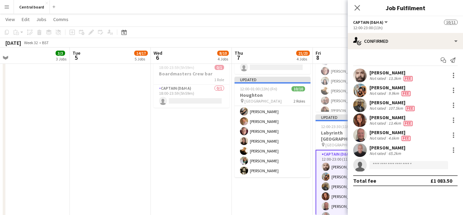
scroll to position [0, 0]
click at [359, 149] on app-user-avatar at bounding box center [360, 150] width 14 height 14
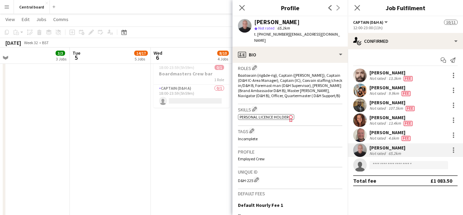
scroll to position [223, 0]
click at [453, 148] on div at bounding box center [453, 147] width 1 height 1
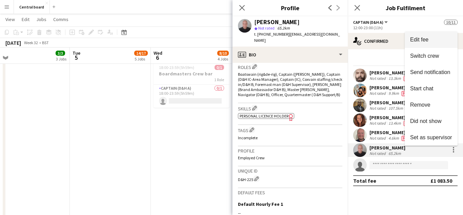
click at [437, 37] on span "Edit fee" at bounding box center [431, 40] width 42 height 6
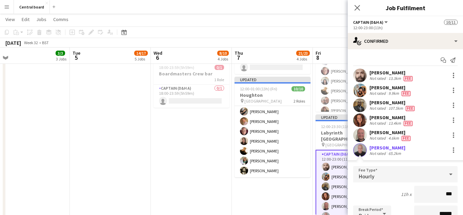
type input "**"
type input "******"
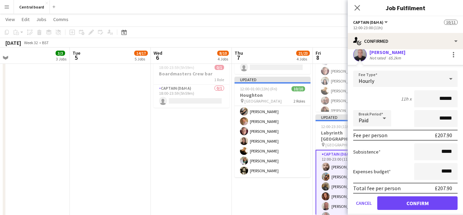
scroll to position [98, 0]
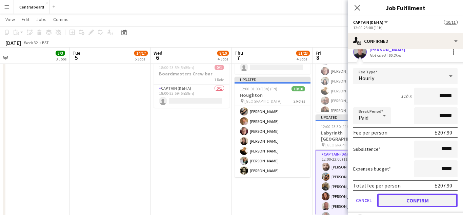
click at [408, 200] on button "Confirm" at bounding box center [417, 200] width 80 height 14
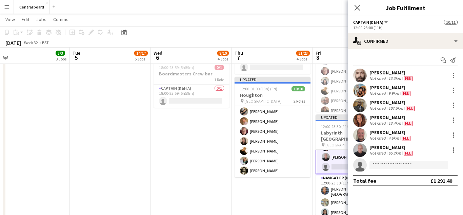
scroll to position [65, 0]
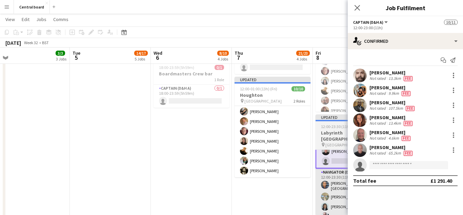
click at [331, 189] on app-card-role "Navigator (D&H B) [DATE] 12:00-23:30 (11h30m) [PERSON_NAME] [PERSON_NAME] [PERS…" at bounding box center [354, 195] width 76 height 55
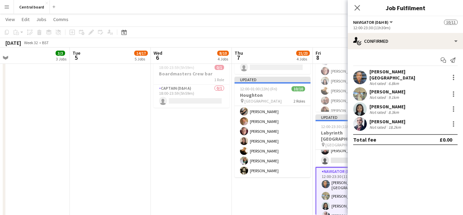
scroll to position [64, 0]
click at [360, 78] on app-user-avatar at bounding box center [360, 77] width 14 height 14
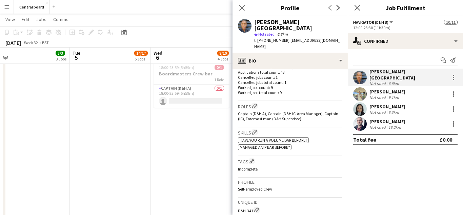
scroll to position [191, 0]
click at [453, 75] on div at bounding box center [453, 75] width 1 height 1
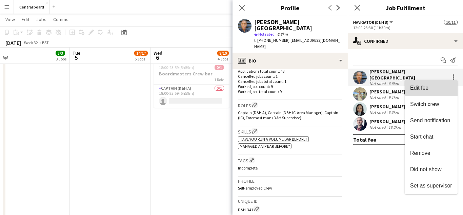
click at [433, 88] on span "Edit fee" at bounding box center [431, 88] width 42 height 6
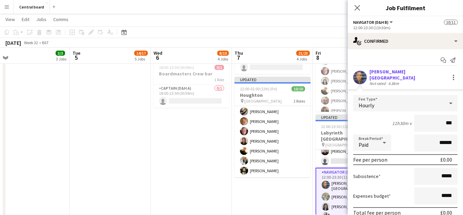
type input "**"
type input "******"
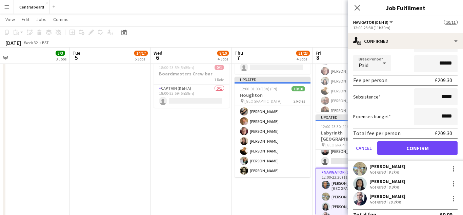
scroll to position [86, 0]
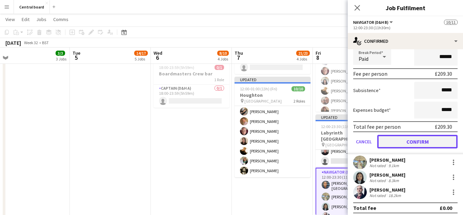
click at [418, 136] on button "Confirm" at bounding box center [417, 142] width 80 height 14
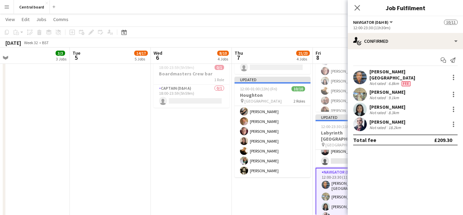
scroll to position [0, 0]
click at [361, 87] on app-user-avatar at bounding box center [360, 94] width 14 height 14
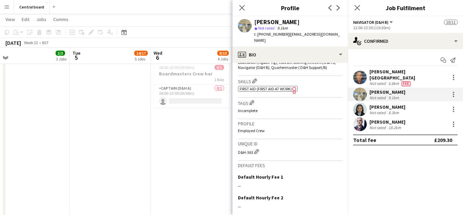
scroll to position [236, 0]
click at [453, 94] on div at bounding box center [453, 94] width 1 height 1
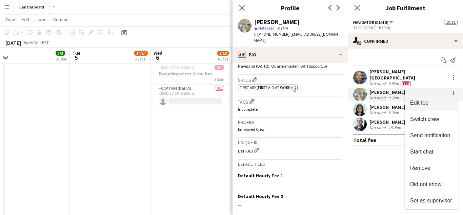
click at [438, 105] on span "Edit fee" at bounding box center [431, 103] width 42 height 6
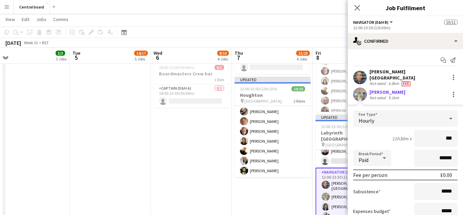
type input "**"
type input "******"
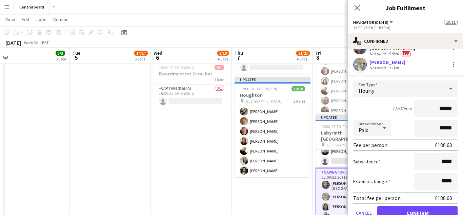
scroll to position [86, 0]
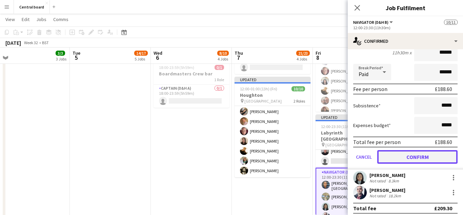
click at [402, 153] on button "Confirm" at bounding box center [417, 157] width 80 height 14
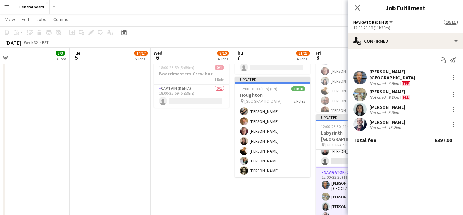
scroll to position [0, 0]
click at [360, 106] on app-user-avatar at bounding box center [360, 109] width 14 height 14
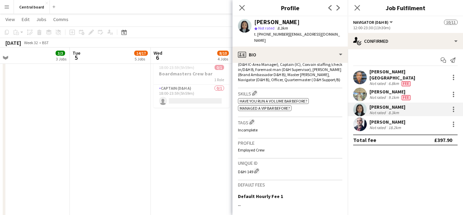
scroll to position [239, 0]
click at [453, 106] on div at bounding box center [453, 106] width 1 height 1
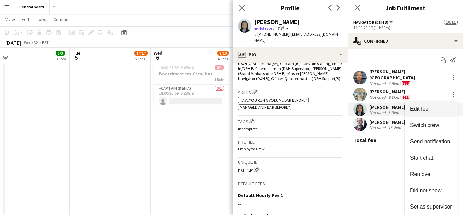
click at [430, 110] on span "Edit fee" at bounding box center [431, 109] width 42 height 6
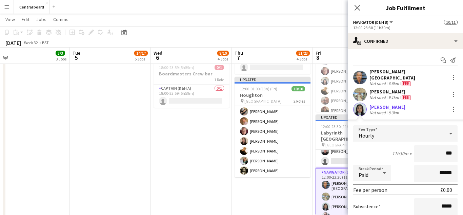
type input "**"
type input "******"
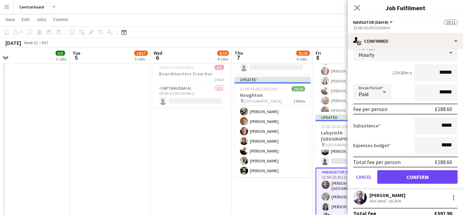
scroll to position [81, 0]
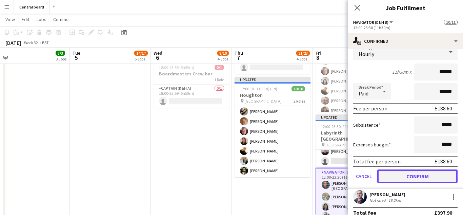
click at [397, 175] on button "Confirm" at bounding box center [417, 176] width 80 height 14
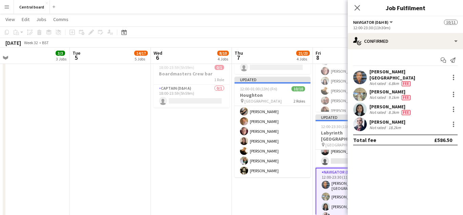
scroll to position [0, 0]
click at [355, 117] on app-user-avatar at bounding box center [360, 124] width 14 height 14
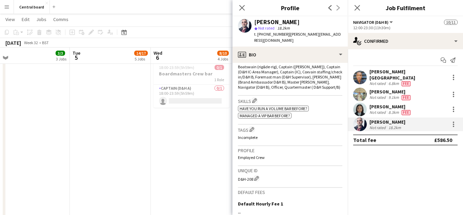
scroll to position [231, 0]
click at [457, 122] on div at bounding box center [453, 124] width 8 height 8
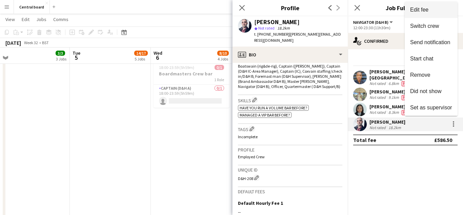
click at [438, 13] on span "Edit fee" at bounding box center [431, 10] width 42 height 6
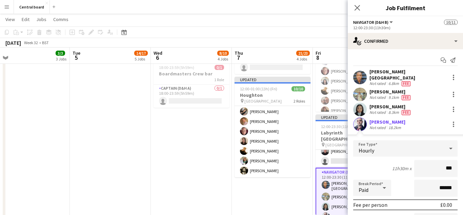
type input "**"
type input "******"
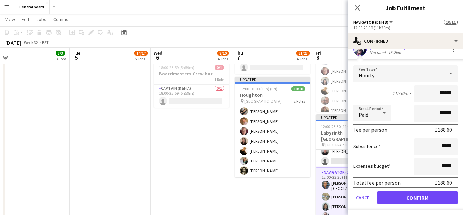
scroll to position [77, 0]
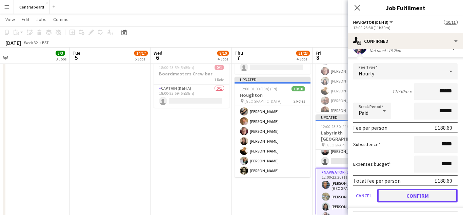
click at [396, 195] on button "Confirm" at bounding box center [417, 195] width 80 height 14
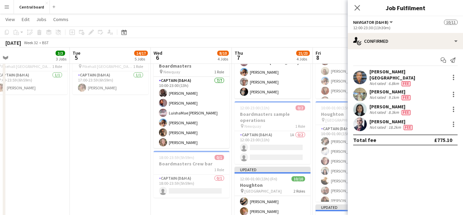
scroll to position [203, 0]
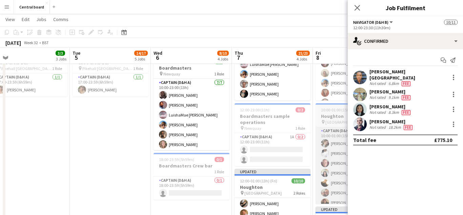
click at [332, 162] on app-card-role "Captain (D&H A) 13/13 10:00-01:00 (15h) [PERSON_NAME] [PERSON_NAME] [PERSON_NAM…" at bounding box center [354, 197] width 76 height 141
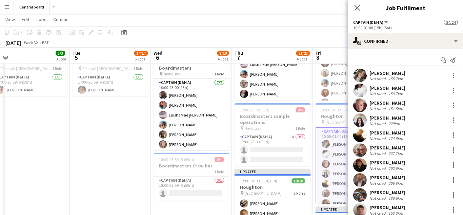
scroll to position [66, 0]
click at [364, 79] on app-user-avatar at bounding box center [360, 75] width 14 height 14
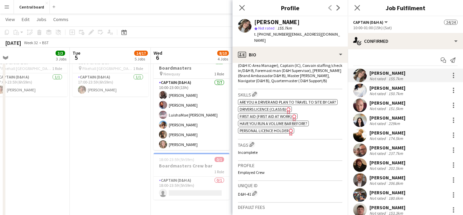
scroll to position [238, 0]
click at [453, 76] on div at bounding box center [453, 75] width 1 height 1
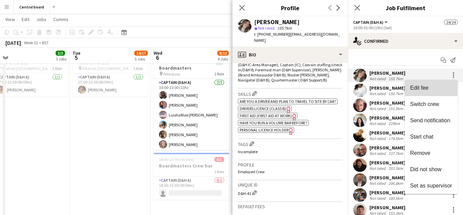
click at [416, 89] on span "Edit fee" at bounding box center [419, 88] width 18 height 6
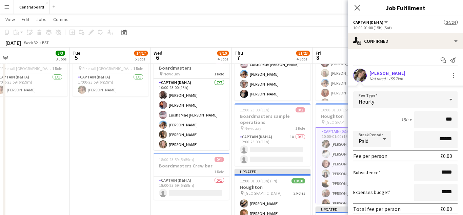
type input "**"
type input "******"
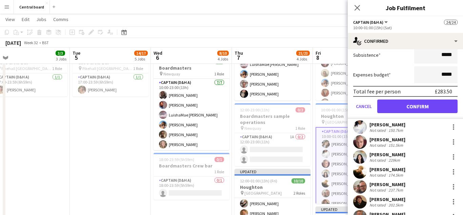
scroll to position [113, 0]
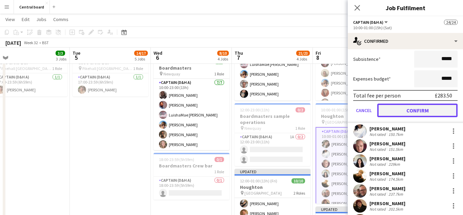
click at [437, 109] on button "Confirm" at bounding box center [417, 110] width 80 height 14
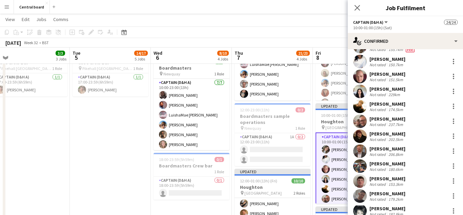
scroll to position [0, 0]
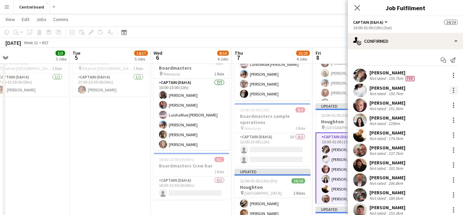
click at [454, 89] on div at bounding box center [453, 90] width 8 height 8
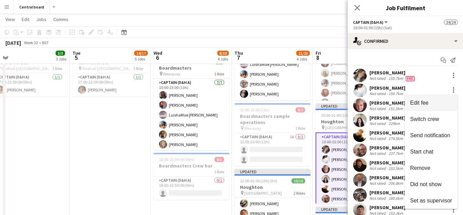
click at [443, 103] on span "Edit fee" at bounding box center [431, 103] width 42 height 6
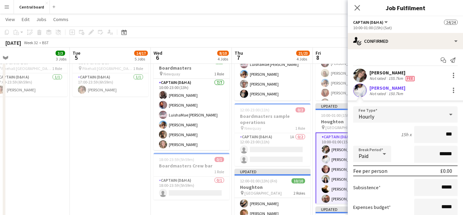
type input "**"
type input "******"
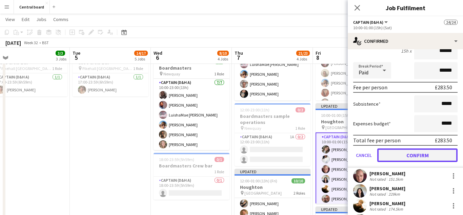
click at [407, 156] on button "Confirm" at bounding box center [417, 155] width 80 height 14
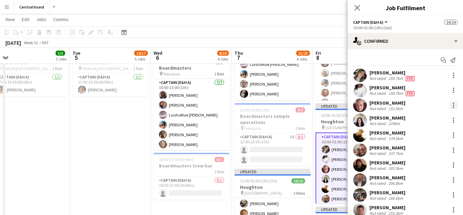
click at [453, 103] on div at bounding box center [453, 102] width 1 height 1
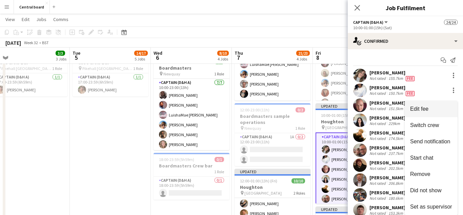
click at [436, 109] on span "Edit fee" at bounding box center [431, 109] width 42 height 6
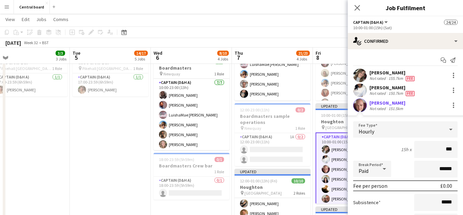
type input "**"
type input "******"
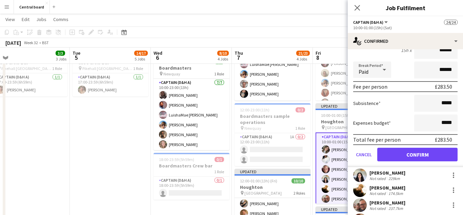
scroll to position [99, 0]
click at [408, 154] on button "Confirm" at bounding box center [417, 154] width 80 height 14
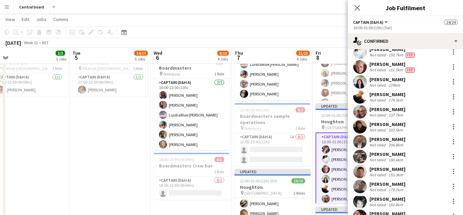
click at [362, 82] on app-user-avatar at bounding box center [360, 82] width 14 height 14
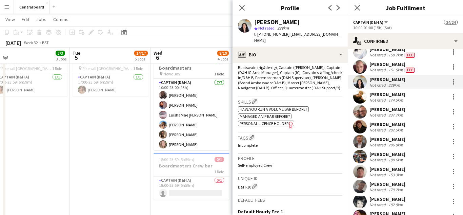
scroll to position [230, 0]
click at [453, 81] on div at bounding box center [453, 81] width 1 height 1
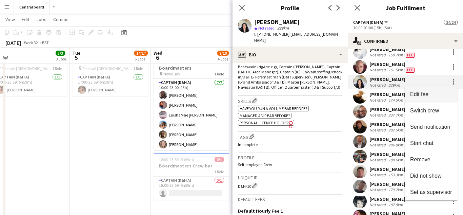
click at [438, 92] on span "Edit fee" at bounding box center [431, 94] width 42 height 6
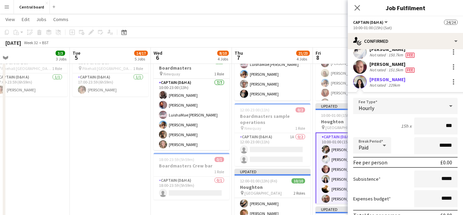
type input "**"
type input "******"
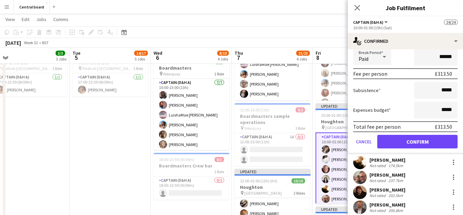
scroll to position [127, 0]
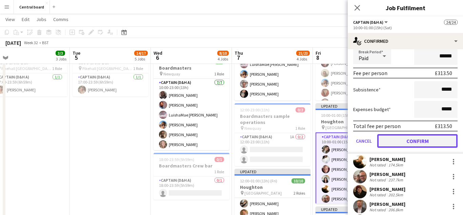
click at [403, 144] on button "Confirm" at bounding box center [417, 141] width 80 height 14
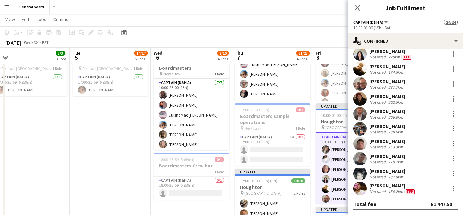
scroll to position [66, 0]
click at [362, 74] on app-user-avatar at bounding box center [360, 69] width 14 height 14
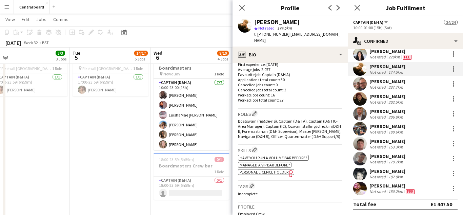
scroll to position [184, 0]
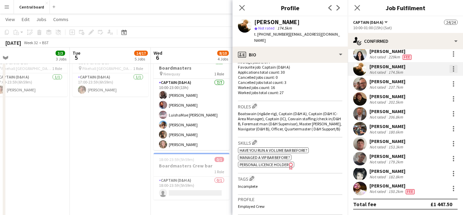
click at [456, 70] on div at bounding box center [453, 69] width 8 height 8
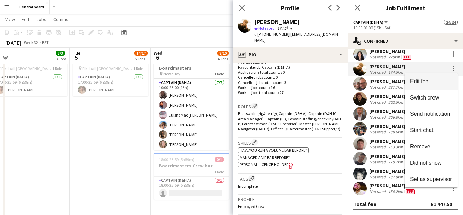
click at [433, 86] on button "Edit fee" at bounding box center [431, 81] width 53 height 16
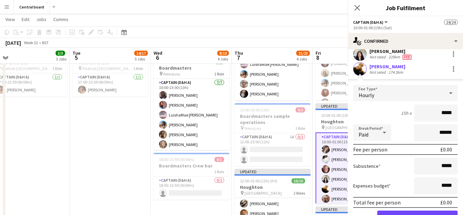
scroll to position [121, 0]
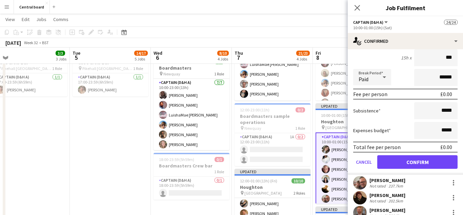
type input "**"
type input "******"
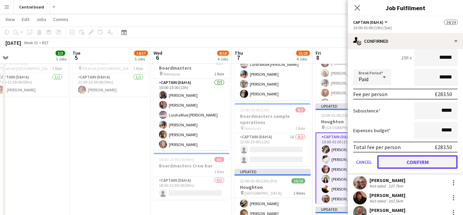
click at [398, 162] on button "Confirm" at bounding box center [417, 162] width 80 height 14
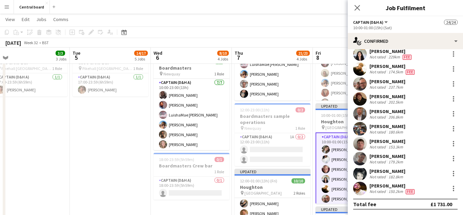
scroll to position [66, 0]
click at [362, 85] on app-user-avatar at bounding box center [360, 84] width 14 height 14
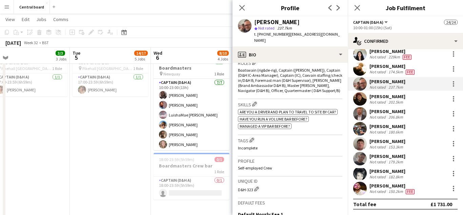
scroll to position [229, 0]
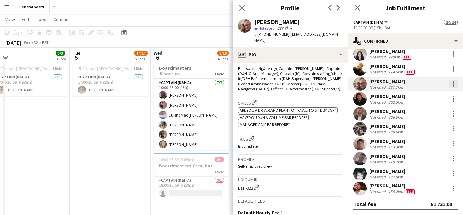
click at [457, 85] on div at bounding box center [453, 84] width 8 height 8
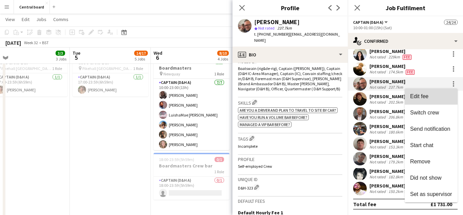
click at [437, 99] on span "Edit fee" at bounding box center [431, 96] width 42 height 6
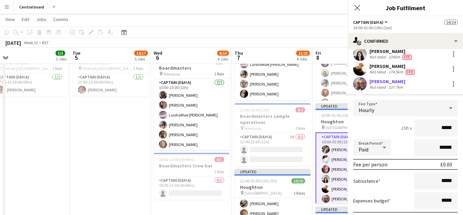
scroll to position [118, 0]
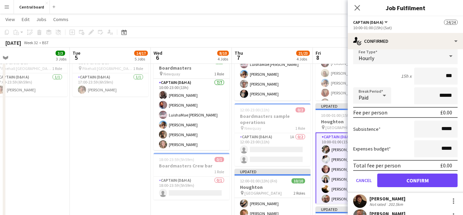
type input "**"
type input "******"
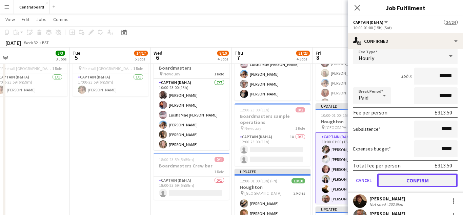
click at [407, 181] on button "Confirm" at bounding box center [417, 180] width 80 height 14
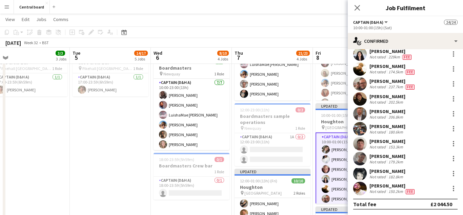
scroll to position [66, 0]
click at [360, 100] on app-user-avatar at bounding box center [360, 99] width 14 height 14
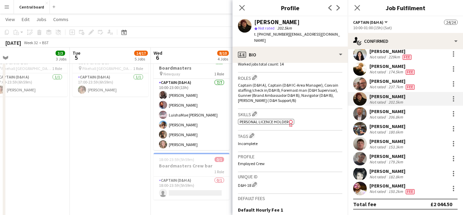
scroll to position [215, 0]
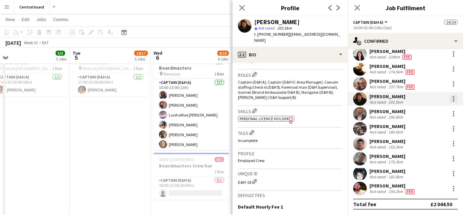
click at [453, 99] on div at bounding box center [453, 98] width 1 height 1
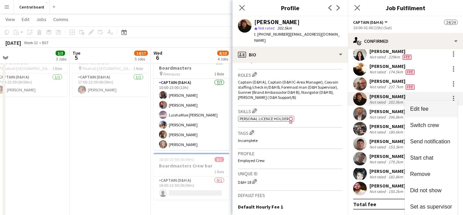
click at [432, 108] on span "Edit fee" at bounding box center [431, 109] width 42 height 6
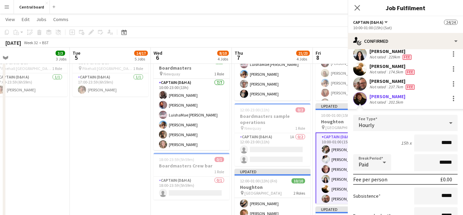
scroll to position [118, 0]
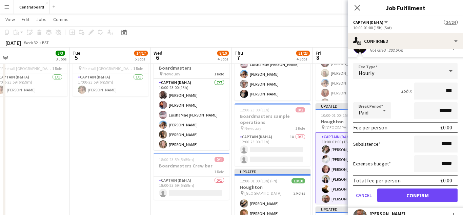
type input "**"
type input "******"
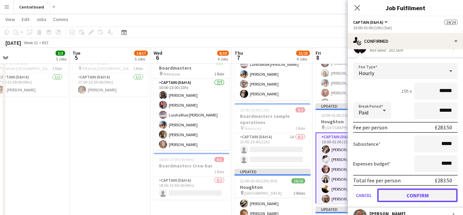
click at [393, 195] on button "Confirm" at bounding box center [417, 195] width 80 height 14
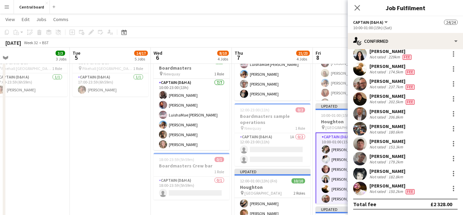
scroll to position [66, 0]
click at [362, 113] on app-user-avatar at bounding box center [360, 114] width 14 height 14
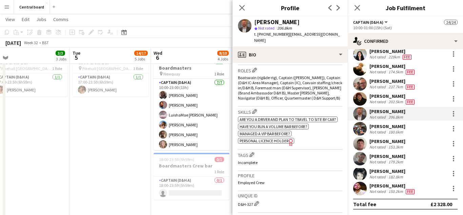
scroll to position [221, 0]
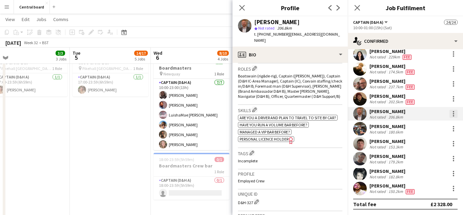
click at [456, 113] on div at bounding box center [453, 113] width 8 height 8
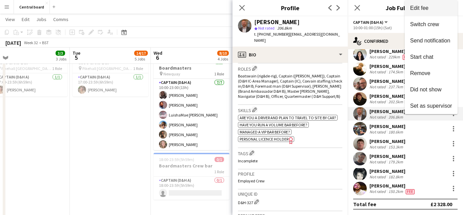
click at [442, 14] on button "Edit fee" at bounding box center [431, 8] width 53 height 16
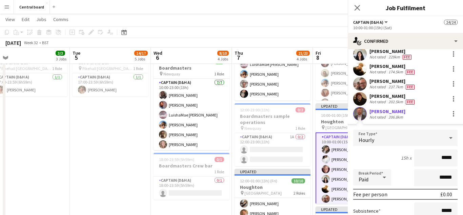
scroll to position [118, 0]
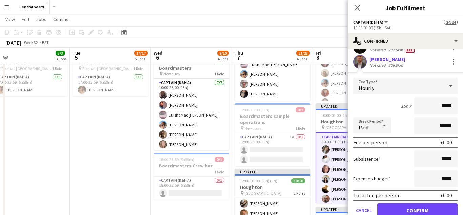
type input "******"
click at [407, 209] on button "Confirm" at bounding box center [417, 210] width 80 height 14
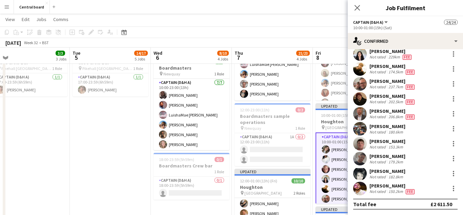
scroll to position [66, 0]
click at [359, 127] on app-user-avatar at bounding box center [360, 129] width 14 height 14
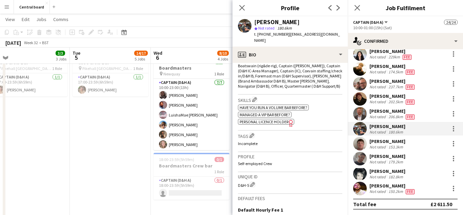
scroll to position [235, 0]
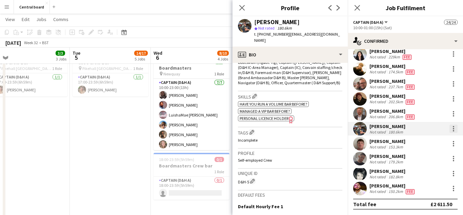
click at [456, 129] on div at bounding box center [453, 128] width 8 height 8
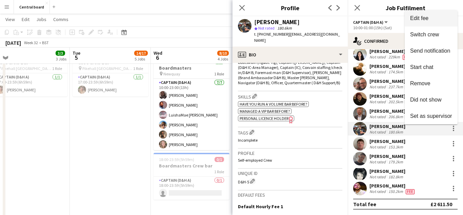
click at [443, 20] on span "Edit fee" at bounding box center [431, 18] width 42 height 6
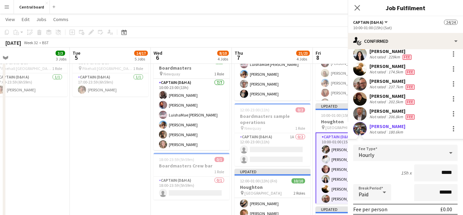
scroll to position [118, 0]
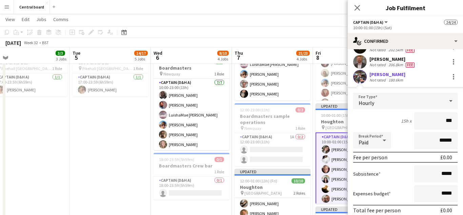
type input "**"
type input "******"
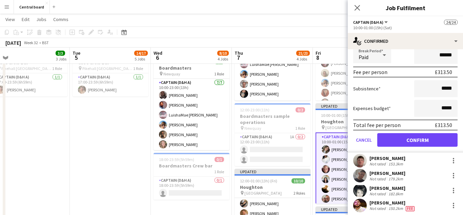
scroll to position [202, 0]
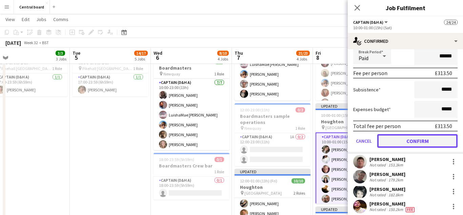
click at [407, 142] on button "Confirm" at bounding box center [417, 141] width 80 height 14
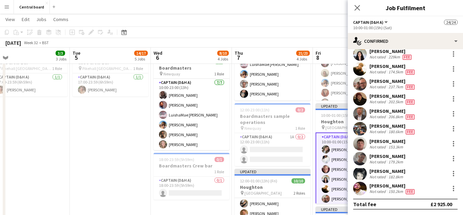
scroll to position [66, 0]
click at [360, 143] on app-user-avatar at bounding box center [360, 144] width 14 height 14
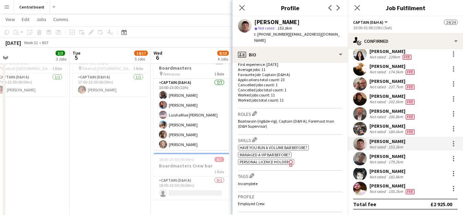
scroll to position [178, 0]
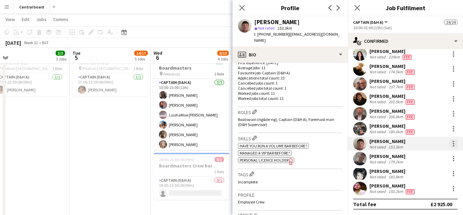
click at [453, 143] on div at bounding box center [453, 143] width 1 height 1
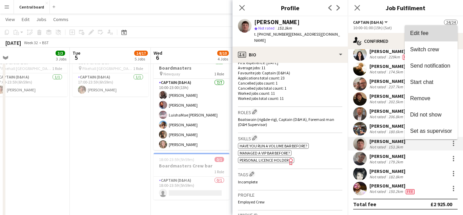
click at [442, 28] on button "Edit fee" at bounding box center [431, 33] width 53 height 16
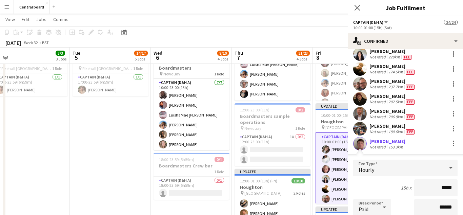
scroll to position [196, 0]
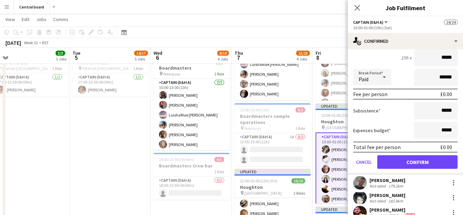
type input "******"
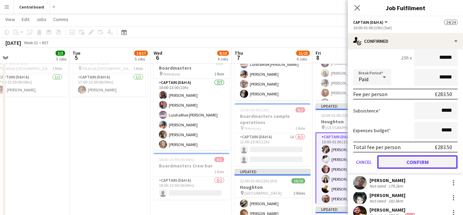
click at [412, 163] on button "Confirm" at bounding box center [417, 162] width 80 height 14
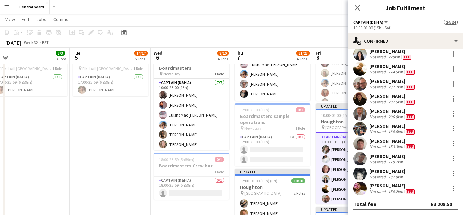
scroll to position [66, 0]
click at [359, 157] on app-user-avatar at bounding box center [360, 158] width 14 height 14
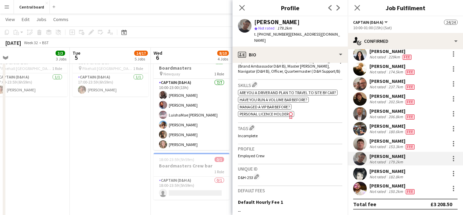
scroll to position [248, 0]
click at [453, 156] on div at bounding box center [453, 156] width 1 height 1
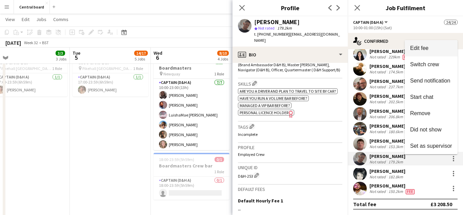
click at [432, 54] on button "Edit fee" at bounding box center [431, 48] width 53 height 16
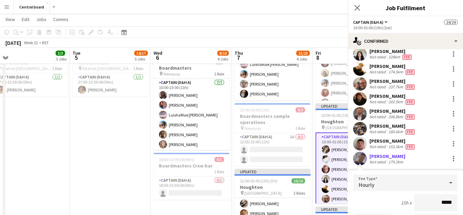
scroll to position [193, 0]
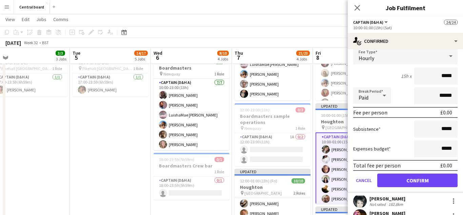
type input "******"
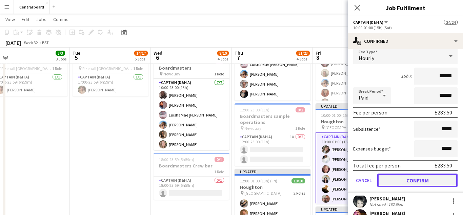
click at [414, 183] on button "Confirm" at bounding box center [417, 180] width 80 height 14
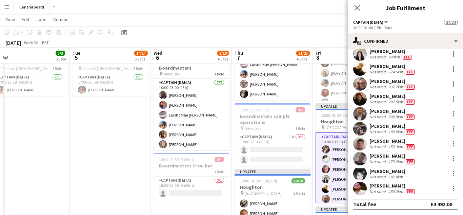
scroll to position [66, 0]
click at [362, 172] on app-user-avatar at bounding box center [360, 173] width 14 height 14
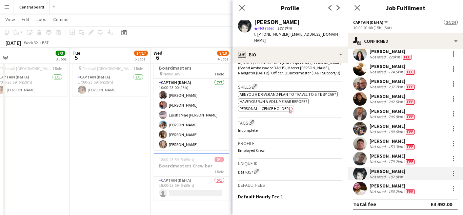
scroll to position [246, 0]
click at [453, 175] on div at bounding box center [453, 175] width 1 height 1
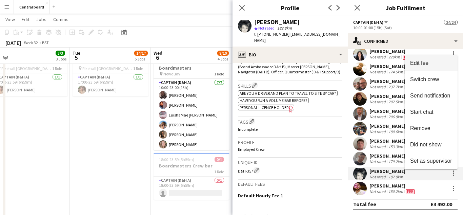
click at [430, 66] on span "Edit fee" at bounding box center [431, 63] width 42 height 6
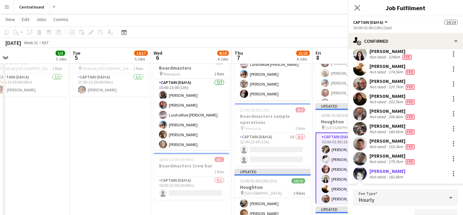
scroll to position [193, 0]
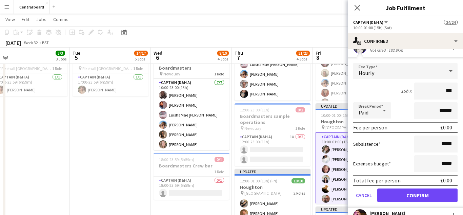
type input "**"
type input "******"
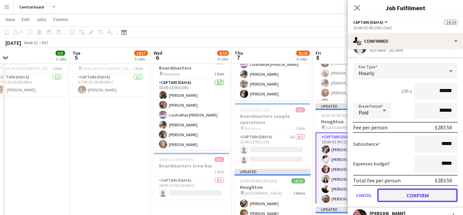
click at [407, 196] on button "Confirm" at bounding box center [417, 195] width 80 height 14
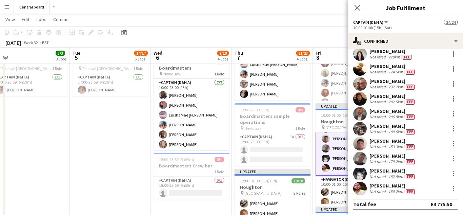
scroll to position [111, 0]
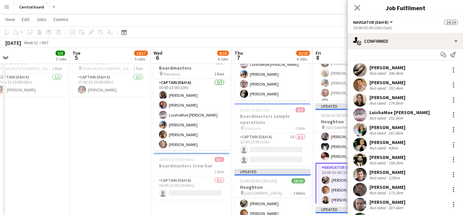
scroll to position [0, 0]
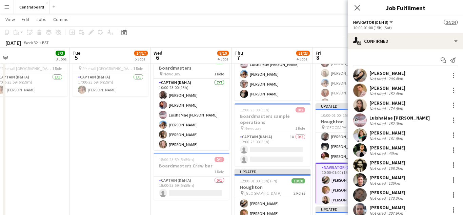
click at [360, 74] on app-user-avatar at bounding box center [360, 75] width 14 height 14
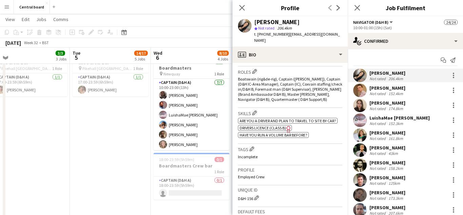
scroll to position [219, 0]
click at [453, 73] on div at bounding box center [453, 73] width 1 height 1
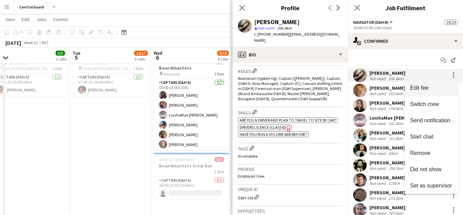
click at [428, 87] on span "Edit fee" at bounding box center [419, 88] width 18 height 6
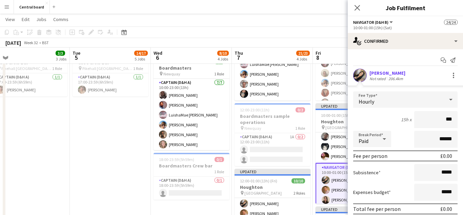
type input "**"
type input "******"
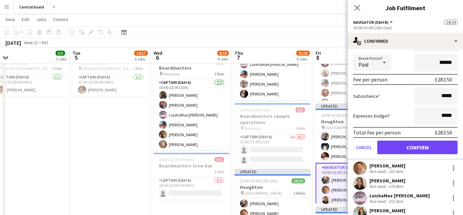
scroll to position [77, 0]
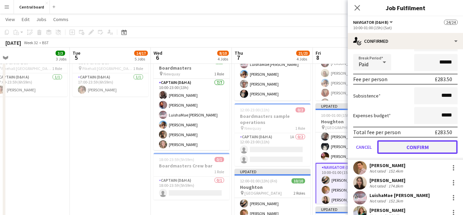
click at [397, 146] on button "Confirm" at bounding box center [417, 147] width 80 height 14
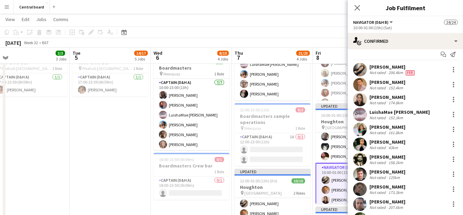
scroll to position [0, 0]
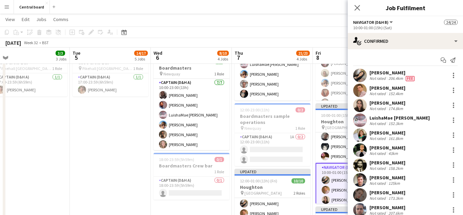
click at [361, 88] on app-user-avatar at bounding box center [360, 90] width 14 height 14
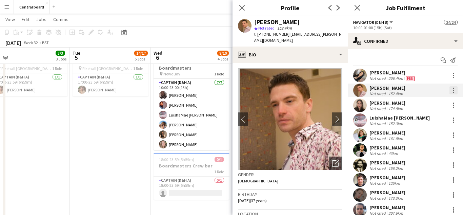
click at [453, 92] on div at bounding box center [453, 92] width 1 height 1
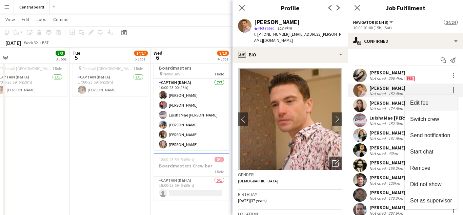
click at [428, 105] on span "Edit fee" at bounding box center [419, 103] width 18 height 6
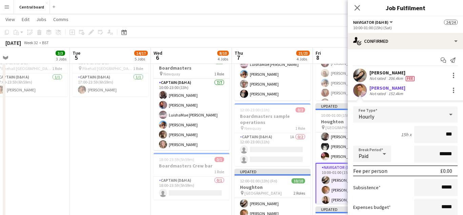
type input "**"
type input "******"
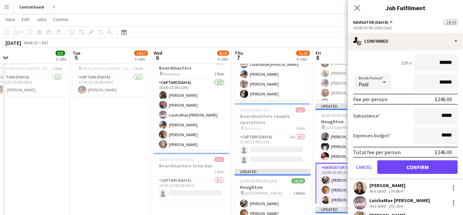
scroll to position [71, 0]
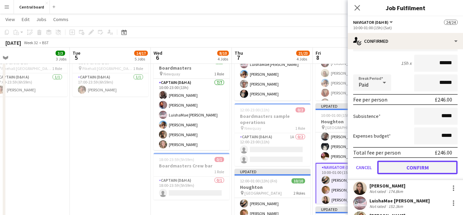
click at [394, 167] on button "Confirm" at bounding box center [417, 167] width 80 height 14
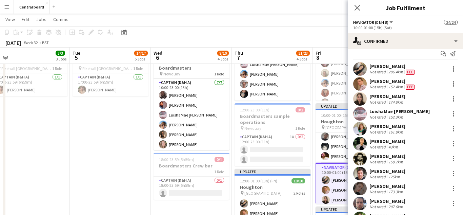
scroll to position [0, 0]
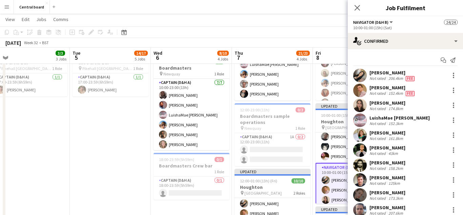
click at [359, 104] on app-user-avatar at bounding box center [360, 105] width 14 height 14
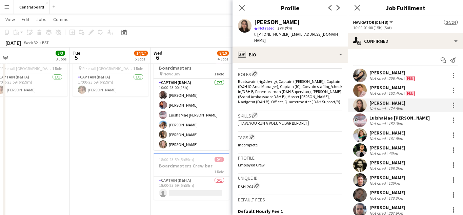
scroll to position [222, 0]
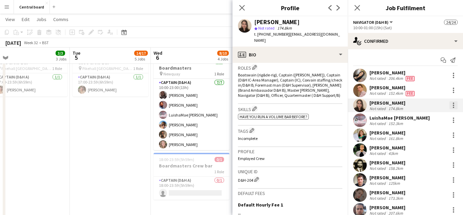
click at [457, 104] on div at bounding box center [453, 105] width 8 height 8
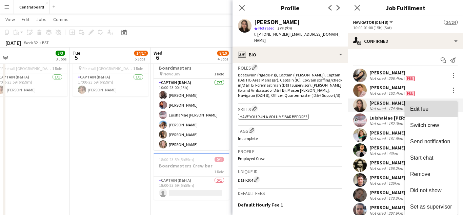
click at [433, 111] on span "Edit fee" at bounding box center [431, 109] width 42 height 6
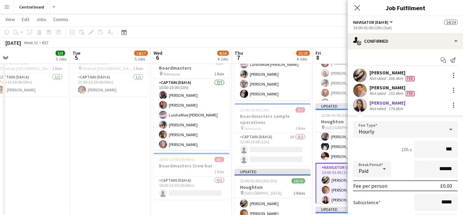
type input "**"
type input "******"
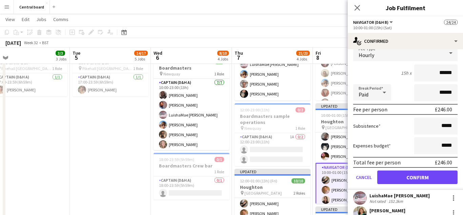
scroll to position [82, 0]
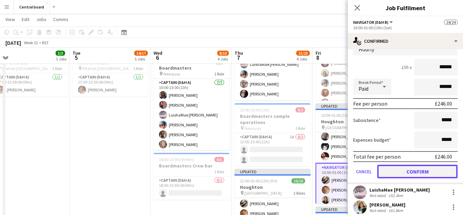
click at [403, 168] on button "Confirm" at bounding box center [417, 171] width 80 height 14
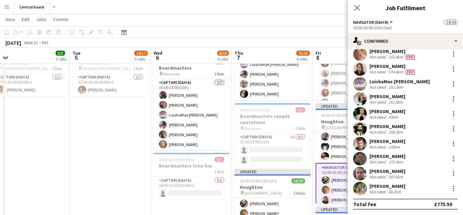
scroll to position [36, 0]
click at [453, 84] on div at bounding box center [453, 83] width 1 height 1
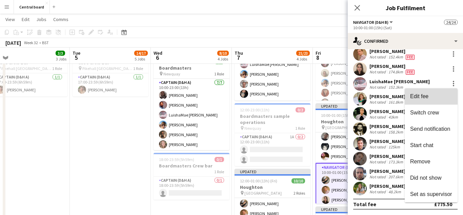
click at [428, 100] on button "Edit fee" at bounding box center [431, 96] width 53 height 16
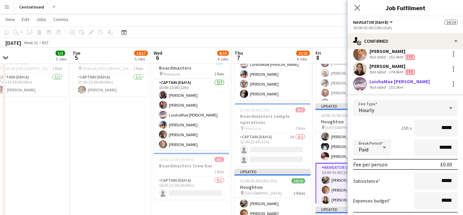
scroll to position [82, 0]
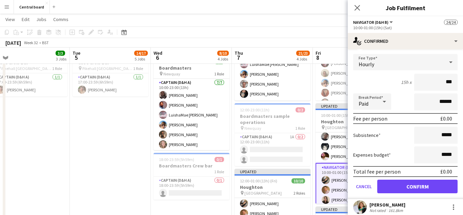
type input "**"
type input "******"
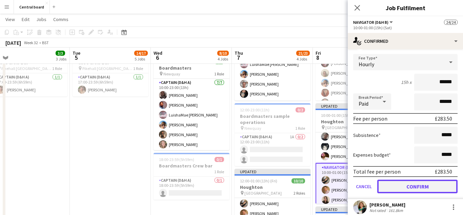
click at [414, 187] on button "Confirm" at bounding box center [417, 186] width 80 height 14
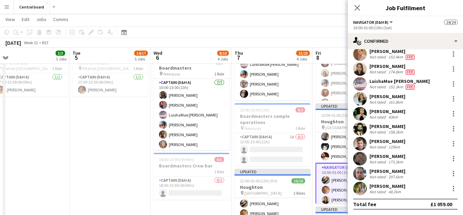
scroll to position [36, 0]
click at [362, 97] on app-user-avatar at bounding box center [360, 99] width 14 height 14
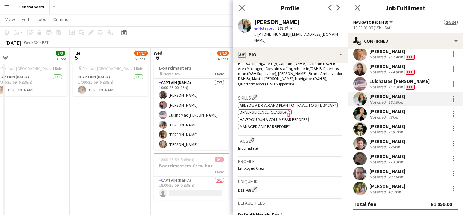
scroll to position [237, 0]
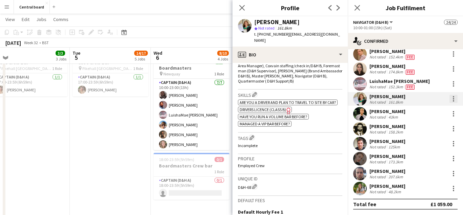
click at [456, 97] on div at bounding box center [453, 99] width 8 height 8
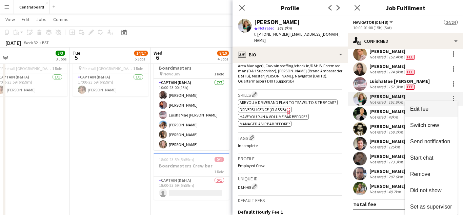
click at [431, 106] on span "Edit fee" at bounding box center [431, 109] width 42 height 6
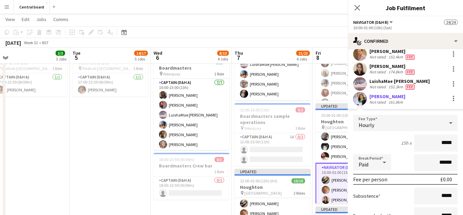
scroll to position [82, 0]
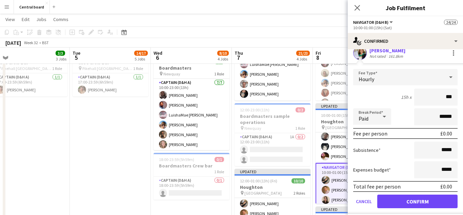
type input "**"
type input "******"
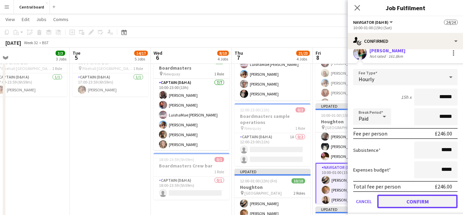
click at [408, 201] on button "Confirm" at bounding box center [417, 201] width 80 height 14
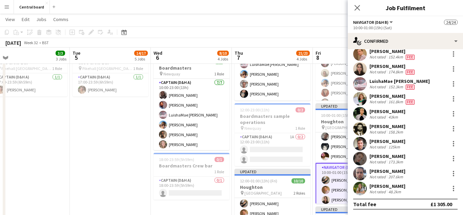
scroll to position [36, 0]
click at [362, 112] on app-user-avatar at bounding box center [360, 114] width 14 height 14
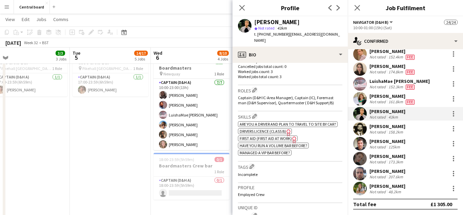
scroll to position [201, 0]
click at [457, 114] on div at bounding box center [453, 113] width 8 height 8
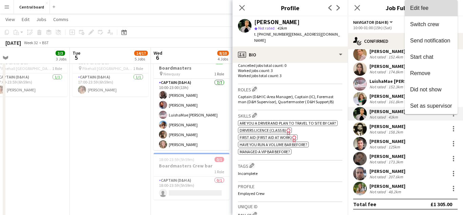
click at [429, 9] on span "Edit fee" at bounding box center [431, 8] width 42 height 6
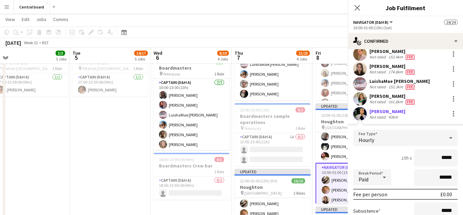
scroll to position [82, 0]
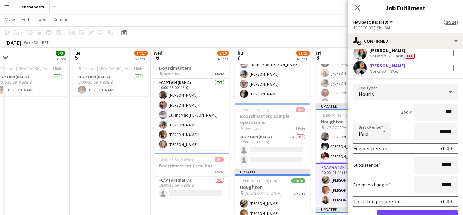
type input "**"
type input "******"
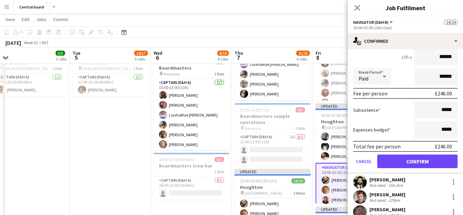
scroll to position [138, 0]
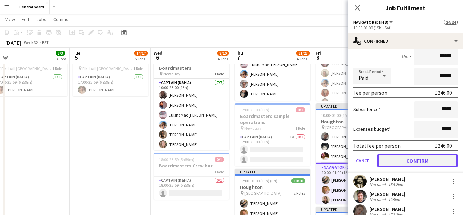
click at [402, 163] on button "Confirm" at bounding box center [417, 161] width 80 height 14
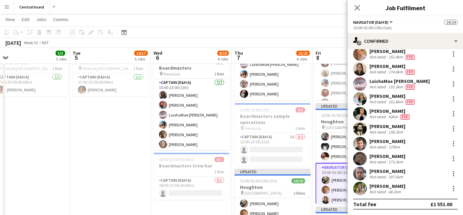
scroll to position [36, 0]
click at [359, 128] on app-user-avatar at bounding box center [360, 129] width 14 height 14
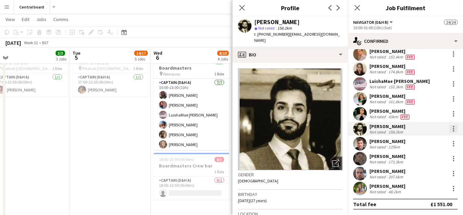
click at [457, 130] on div at bounding box center [453, 128] width 8 height 8
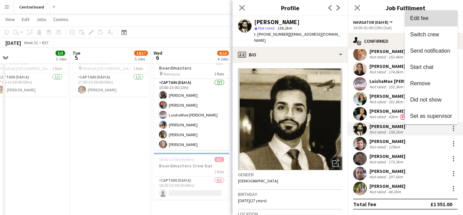
click at [430, 20] on span "Edit fee" at bounding box center [431, 18] width 42 height 6
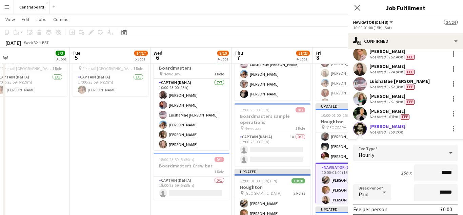
scroll to position [134, 0]
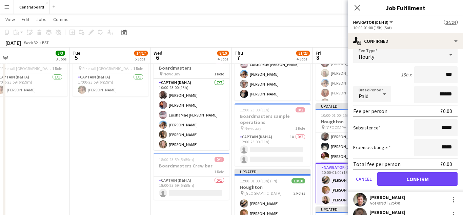
type input "**"
type input "******"
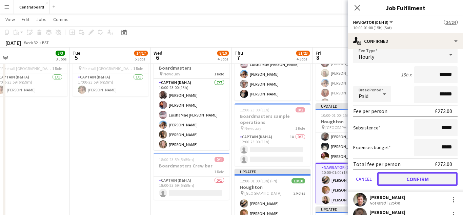
click at [409, 179] on button "Confirm" at bounding box center [417, 179] width 80 height 14
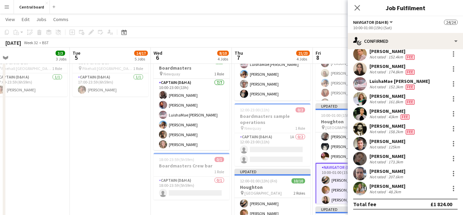
scroll to position [36, 0]
click at [362, 145] on app-user-avatar at bounding box center [360, 144] width 14 height 14
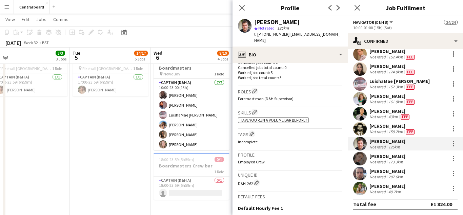
scroll to position [199, 0]
click at [457, 143] on div at bounding box center [453, 143] width 8 height 8
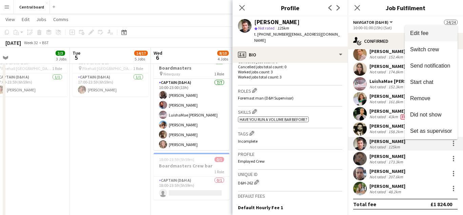
click at [436, 36] on span "Edit fee" at bounding box center [431, 33] width 42 height 6
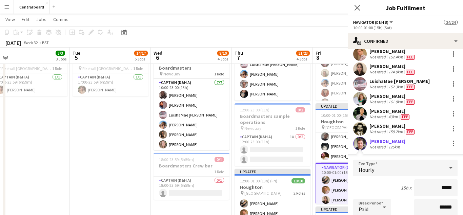
scroll to position [134, 0]
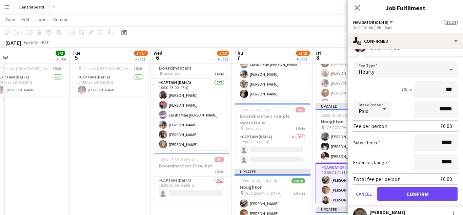
type input "**"
type input "******"
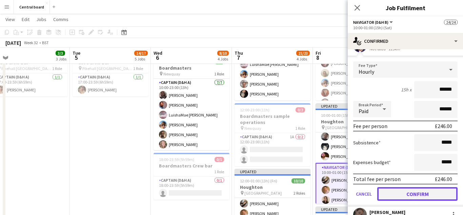
click at [413, 196] on button "Confirm" at bounding box center [417, 194] width 80 height 14
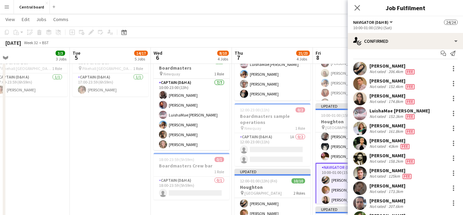
scroll to position [0, 0]
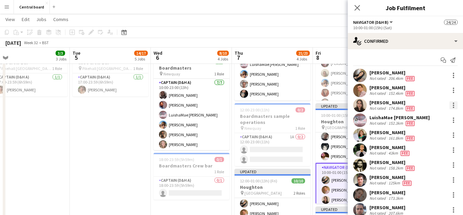
click at [457, 107] on div at bounding box center [453, 105] width 8 height 8
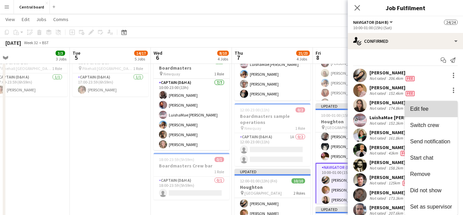
click at [438, 108] on span "Edit fee" at bounding box center [431, 109] width 42 height 6
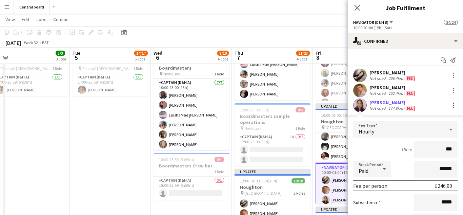
type input "**"
type input "******"
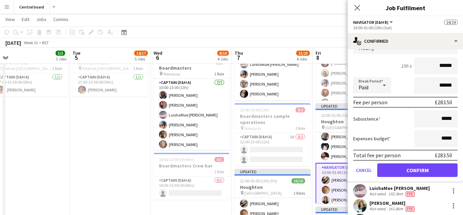
scroll to position [82, 0]
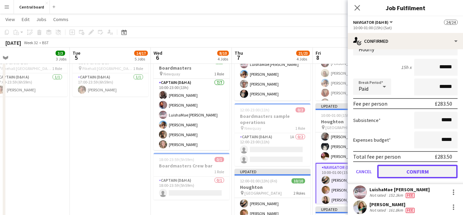
click at [391, 173] on button "Confirm" at bounding box center [417, 171] width 80 height 14
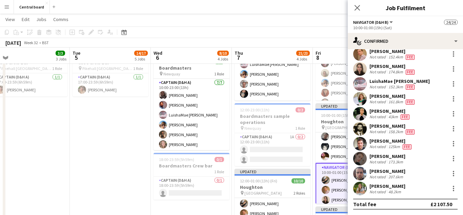
scroll to position [36, 0]
click at [453, 160] on div at bounding box center [453, 160] width 1 height 1
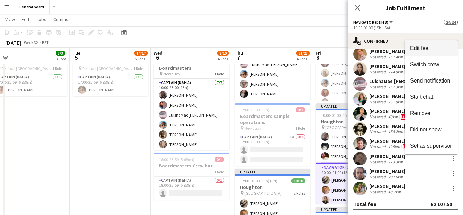
click at [436, 49] on span "Edit fee" at bounding box center [431, 48] width 42 height 6
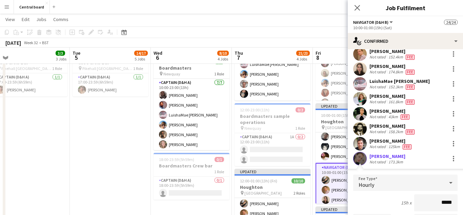
scroll to position [82, 0]
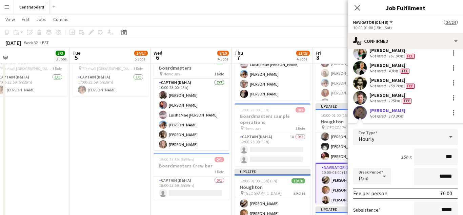
type input "**"
type input "******"
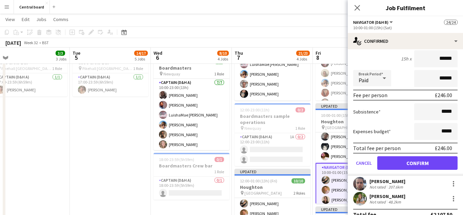
scroll to position [181, 0]
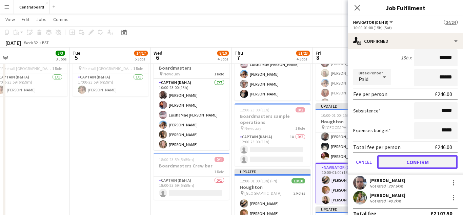
click at [396, 162] on button "Confirm" at bounding box center [417, 162] width 80 height 14
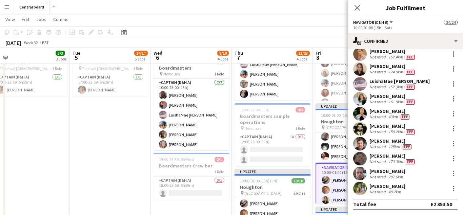
scroll to position [36, 0]
click at [453, 171] on div at bounding box center [453, 170] width 1 height 1
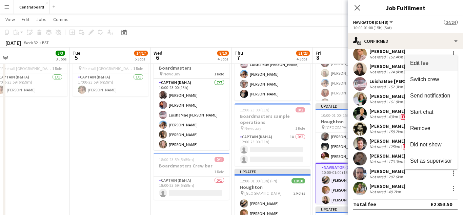
click at [423, 66] on span "Edit fee" at bounding box center [419, 63] width 18 height 6
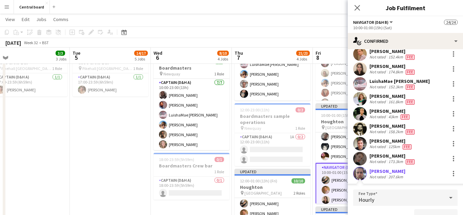
scroll to position [170, 0]
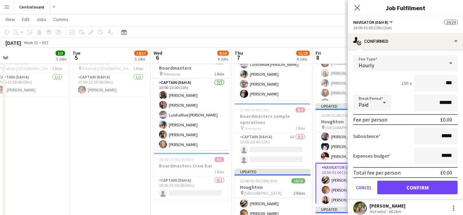
type input "**"
type input "******"
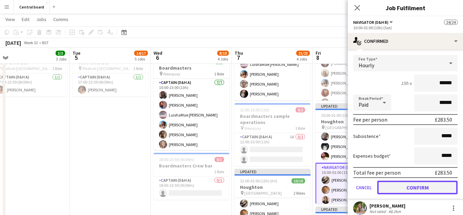
click at [408, 187] on button "Confirm" at bounding box center [417, 187] width 80 height 14
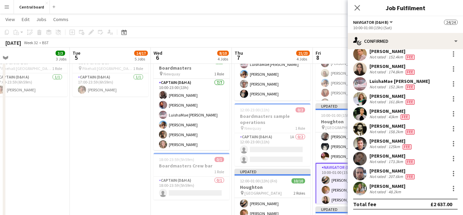
scroll to position [36, 0]
click at [454, 187] on div at bounding box center [453, 187] width 1 height 1
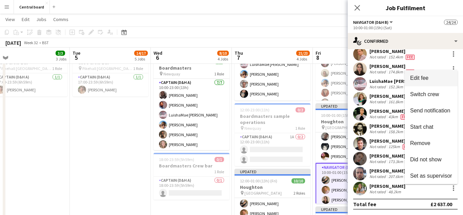
click at [423, 77] on span "Edit fee" at bounding box center [419, 78] width 18 height 6
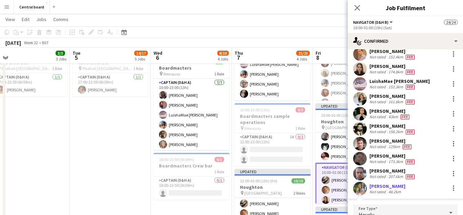
scroll to position [170, 0]
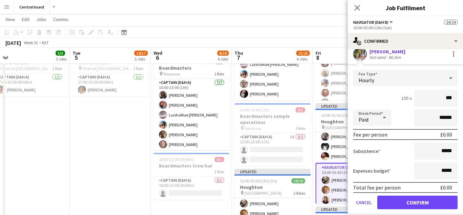
type input "**"
type input "******"
click at [400, 203] on button "Confirm" at bounding box center [417, 202] width 80 height 14
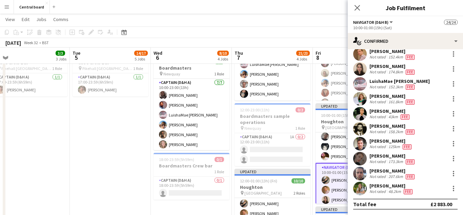
scroll to position [36, 0]
click at [355, 9] on icon "Close pop-in" at bounding box center [357, 7] width 6 height 6
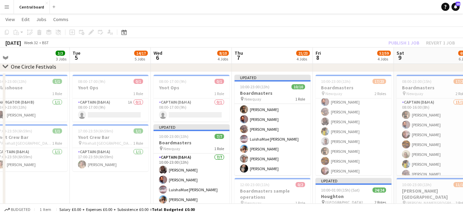
scroll to position [0, 0]
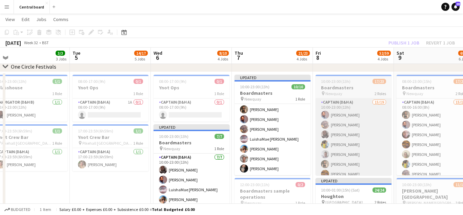
click at [363, 151] on app-card-role "Captain (D&H A) 15/19 10:00-23:00 (13h) Hardeep Singh Jack Burn Elvis Mpenga Sa…" at bounding box center [354, 198] width 76 height 200
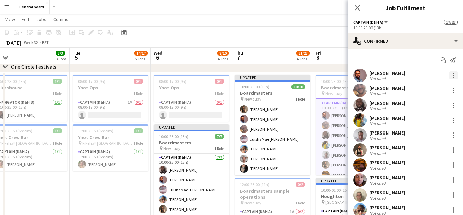
click at [450, 72] on div at bounding box center [453, 75] width 8 height 8
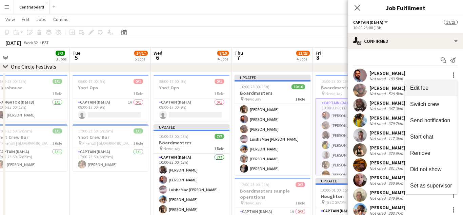
click at [434, 88] on span "Edit fee" at bounding box center [431, 88] width 42 height 6
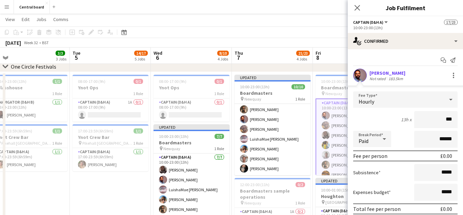
type input "**"
type input "******"
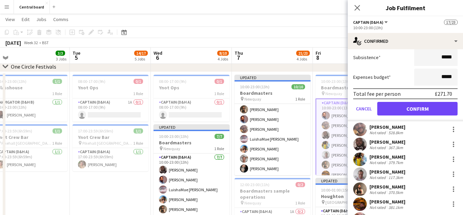
scroll to position [116, 0]
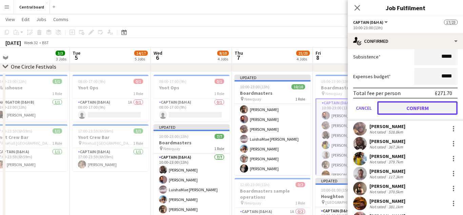
click at [428, 108] on button "Confirm" at bounding box center [417, 108] width 80 height 14
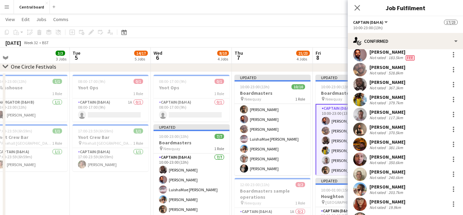
scroll to position [0, 0]
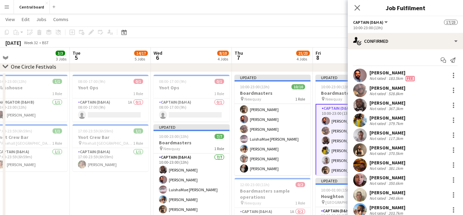
click at [358, 90] on app-user-avatar at bounding box center [360, 90] width 14 height 14
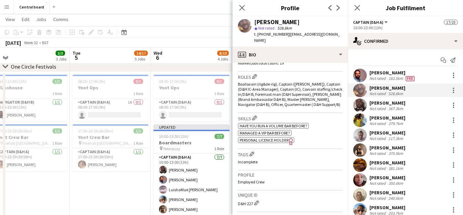
scroll to position [214, 0]
click at [453, 88] on div at bounding box center [453, 87] width 1 height 1
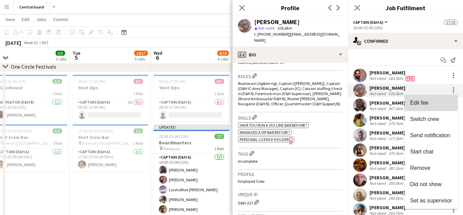
click at [428, 101] on span "Edit fee" at bounding box center [419, 103] width 18 height 6
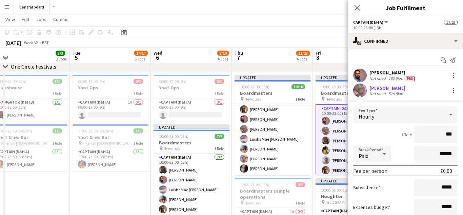
type input "**"
type input "******"
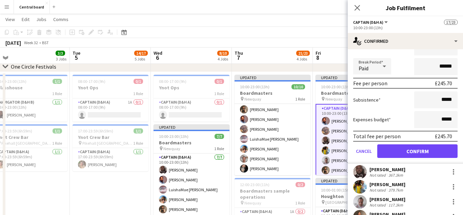
scroll to position [88, 0]
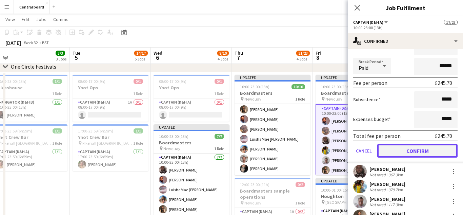
click at [409, 150] on button "Confirm" at bounding box center [417, 151] width 80 height 14
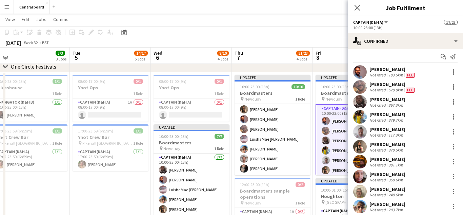
scroll to position [0, 0]
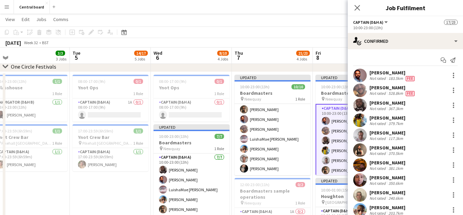
click at [358, 106] on app-user-avatar at bounding box center [360, 105] width 14 height 14
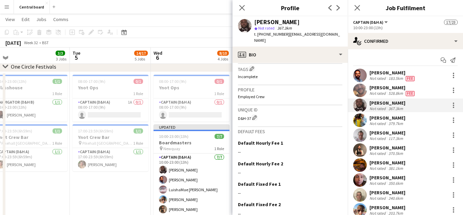
scroll to position [284, 0]
click at [457, 104] on div at bounding box center [453, 105] width 8 height 8
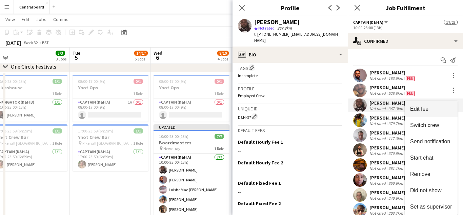
click at [430, 106] on span "Edit fee" at bounding box center [431, 109] width 42 height 6
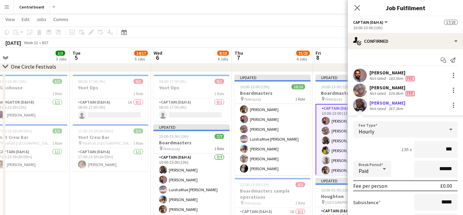
type input "**"
type input "******"
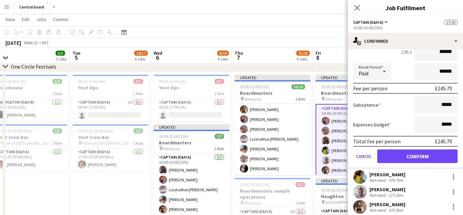
scroll to position [96, 0]
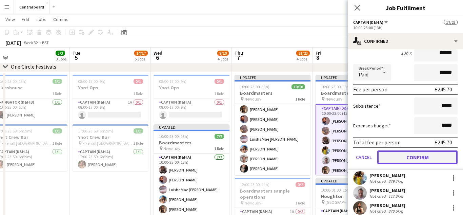
click at [403, 158] on button "Confirm" at bounding box center [417, 157] width 80 height 14
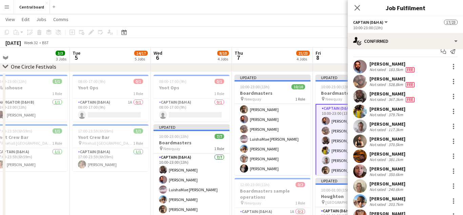
scroll to position [9, 0]
click at [364, 109] on app-user-avatar at bounding box center [360, 111] width 14 height 14
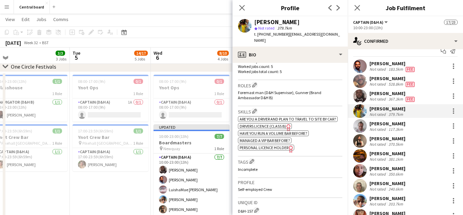
scroll to position [206, 0]
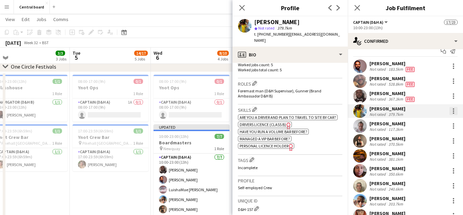
click at [457, 112] on div at bounding box center [453, 111] width 8 height 8
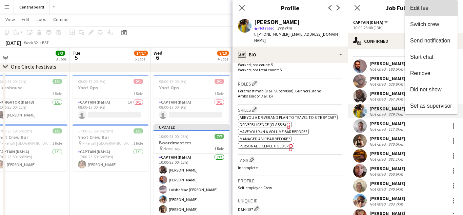
click at [436, 13] on button "Edit fee" at bounding box center [431, 8] width 53 height 16
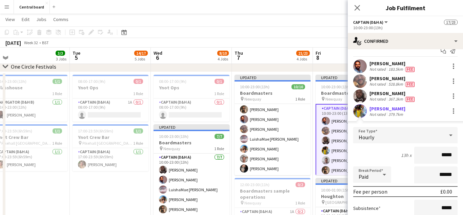
type input "******"
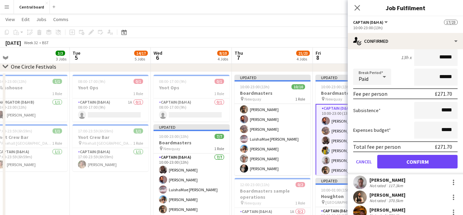
scroll to position [107, 0]
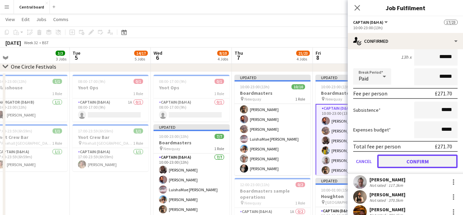
click at [408, 161] on button "Confirm" at bounding box center [417, 161] width 80 height 14
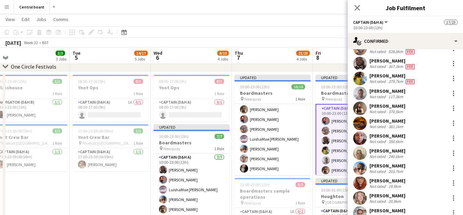
scroll to position [40, 0]
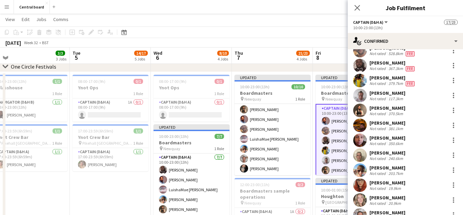
click at [360, 94] on app-user-avatar at bounding box center [360, 95] width 14 height 14
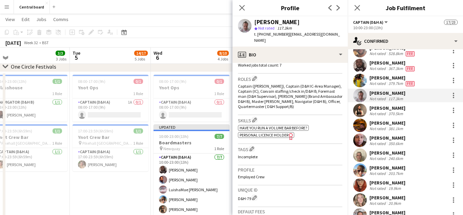
scroll to position [217, 0]
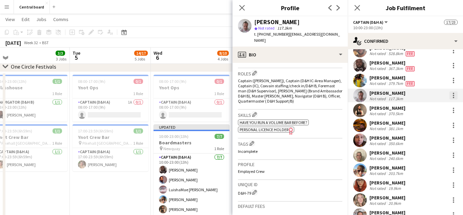
click at [457, 99] on div at bounding box center [453, 95] width 8 height 8
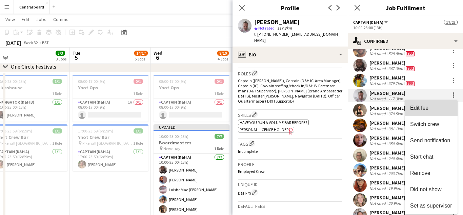
click at [431, 110] on span "Edit fee" at bounding box center [431, 108] width 42 height 6
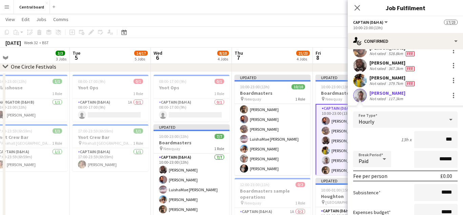
type input "**"
type input "******"
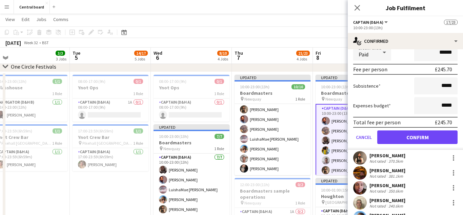
scroll to position [150, 0]
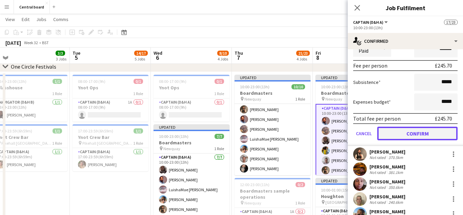
click at [408, 137] on button "Confirm" at bounding box center [417, 133] width 80 height 14
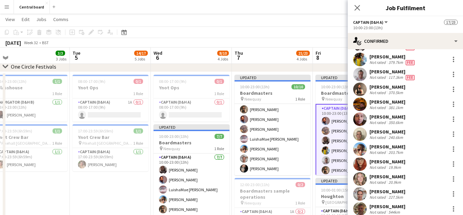
scroll to position [59, 0]
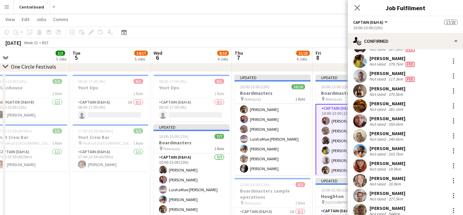
click at [364, 92] on app-user-avatar at bounding box center [360, 91] width 14 height 14
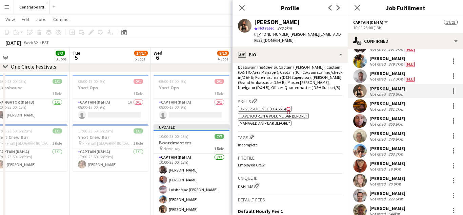
scroll to position [230, 0]
click at [453, 89] on div at bounding box center [453, 88] width 1 height 1
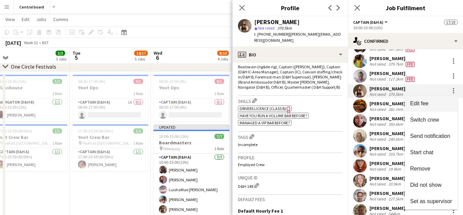
click at [436, 105] on span "Edit fee" at bounding box center [431, 103] width 42 height 6
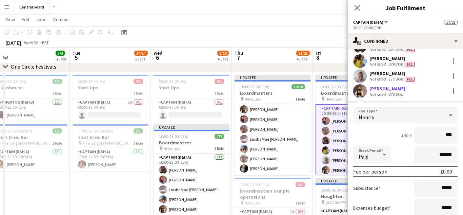
type input "**"
type input "******"
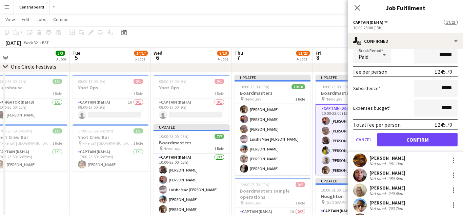
scroll to position [160, 0]
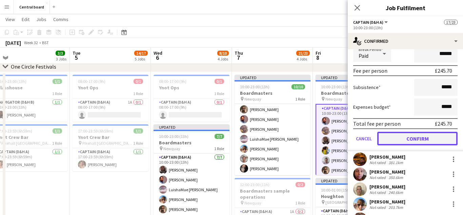
click at [437, 140] on button "Confirm" at bounding box center [417, 139] width 80 height 14
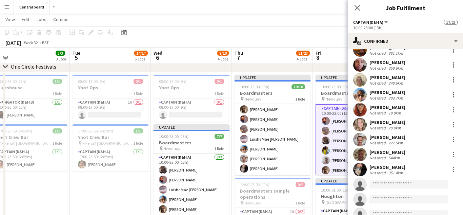
scroll to position [81, 0]
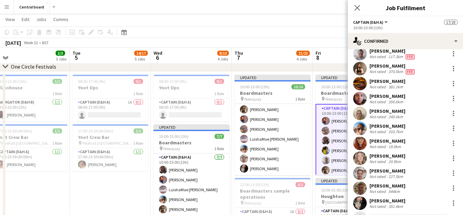
click at [362, 84] on app-user-avatar at bounding box center [360, 84] width 14 height 14
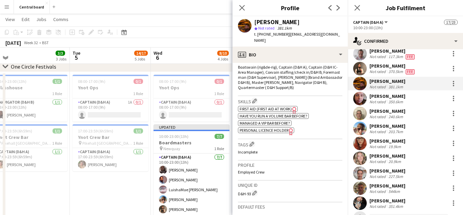
scroll to position [229, 0]
click at [453, 81] on div at bounding box center [453, 81] width 1 height 1
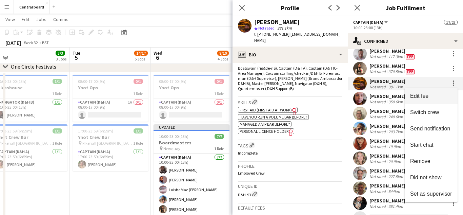
click at [436, 95] on span "Edit fee" at bounding box center [431, 96] width 42 height 6
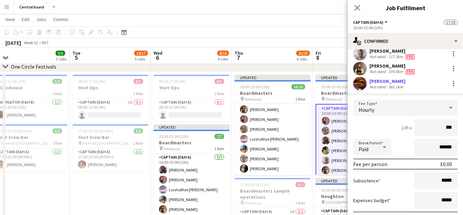
type input "**"
type input "******"
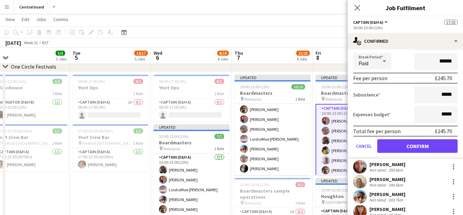
scroll to position [167, 0]
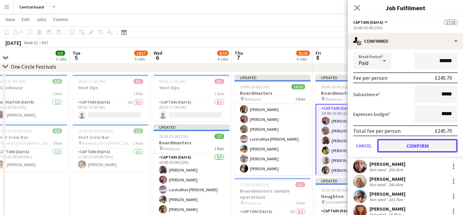
click at [422, 147] on button "Confirm" at bounding box center [417, 146] width 80 height 14
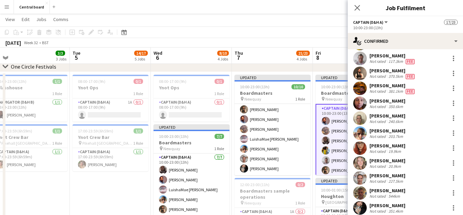
scroll to position [76, 0]
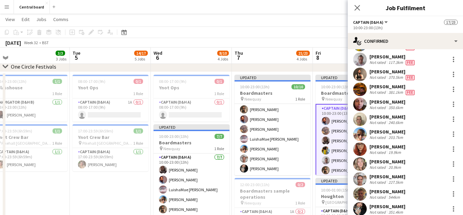
click at [362, 108] on app-user-avatar at bounding box center [360, 104] width 14 height 14
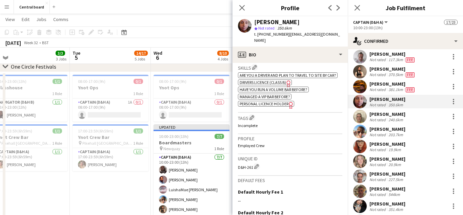
scroll to position [79, 0]
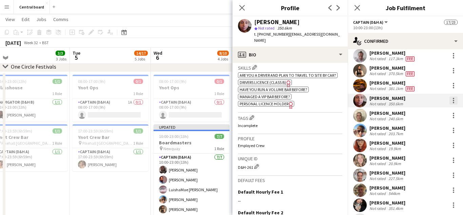
click at [454, 102] on div at bounding box center [453, 102] width 1 height 1
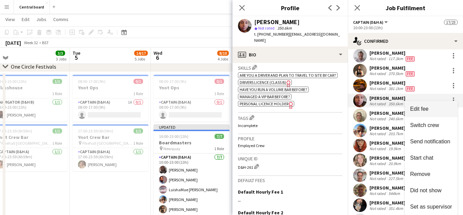
click at [440, 108] on span "Edit fee" at bounding box center [431, 109] width 42 height 6
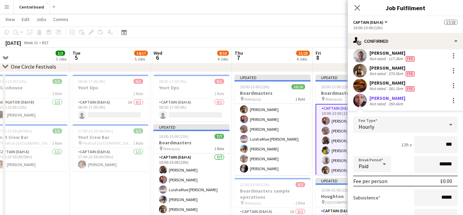
type input "**"
type input "******"
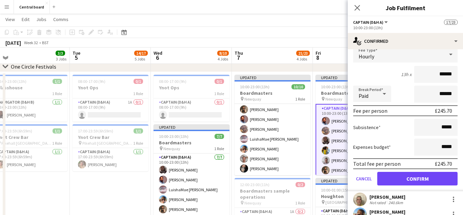
scroll to position [153, 0]
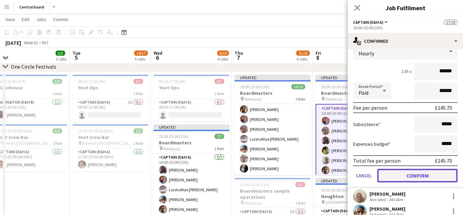
click at [425, 177] on button "Confirm" at bounding box center [417, 175] width 80 height 14
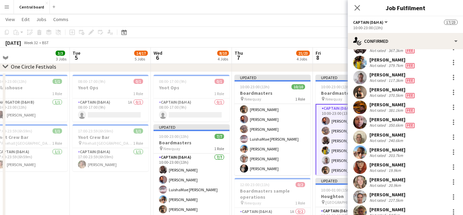
scroll to position [57, 0]
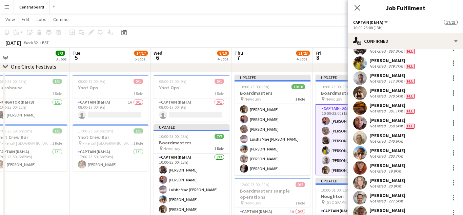
click at [363, 137] on app-user-avatar at bounding box center [360, 138] width 14 height 14
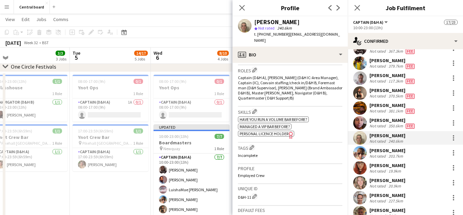
scroll to position [222, 0]
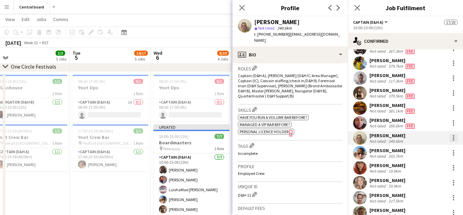
click at [453, 138] on div at bounding box center [453, 137] width 1 height 1
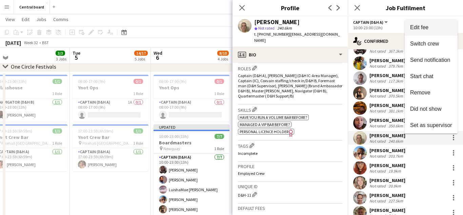
click at [434, 35] on button "Edit fee" at bounding box center [431, 27] width 53 height 16
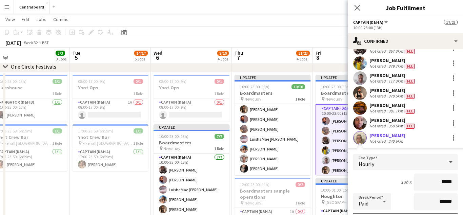
type input "******"
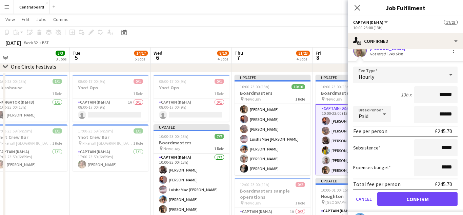
scroll to position [145, 0]
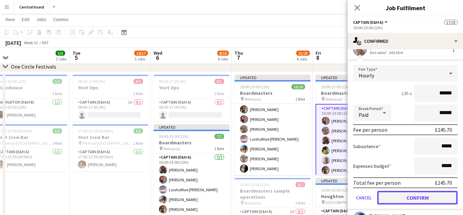
click at [391, 197] on button "Confirm" at bounding box center [417, 197] width 80 height 14
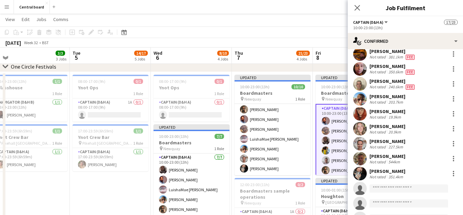
scroll to position [112, 0]
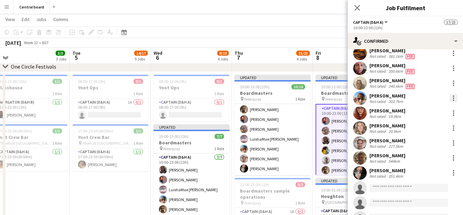
click at [457, 97] on div at bounding box center [453, 98] width 8 height 8
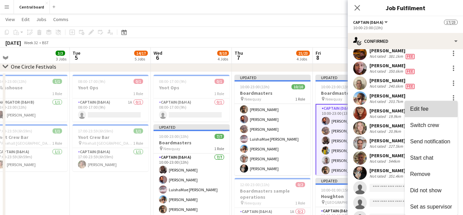
click at [426, 108] on span "Edit fee" at bounding box center [419, 109] width 18 height 6
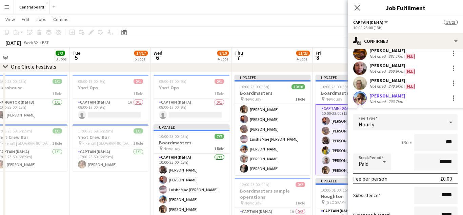
type input "**"
type input "******"
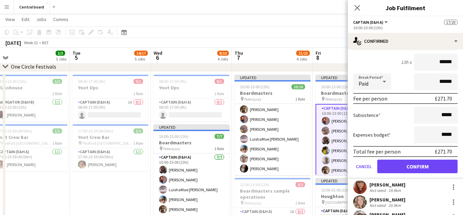
scroll to position [193, 0]
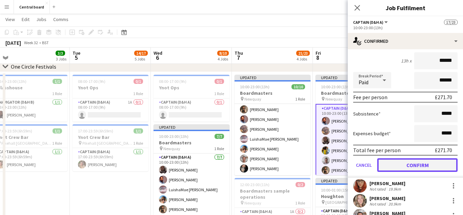
click at [421, 166] on button "Confirm" at bounding box center [417, 165] width 80 height 14
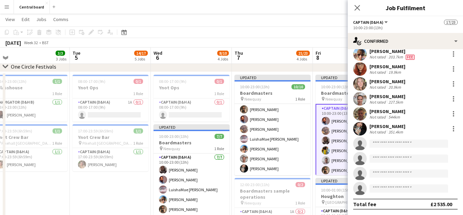
scroll to position [156, 0]
click at [356, 69] on app-user-avatar at bounding box center [360, 69] width 14 height 14
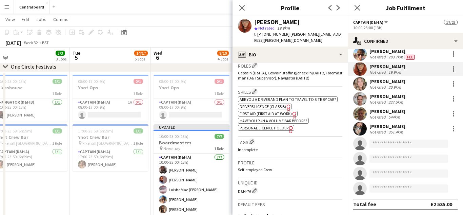
scroll to position [226, 0]
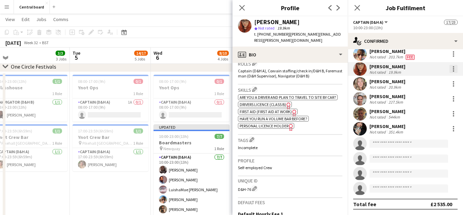
click at [453, 69] on div at bounding box center [453, 68] width 1 height 1
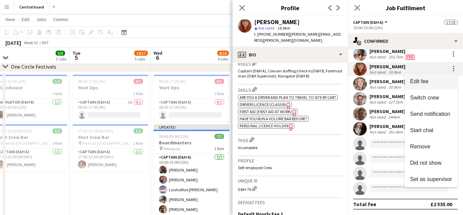
click at [436, 83] on span "Edit fee" at bounding box center [431, 81] width 42 height 6
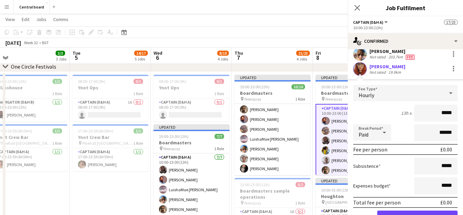
scroll to position [189, 0]
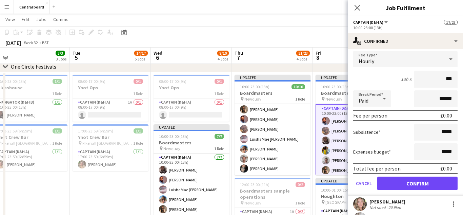
type input "**"
type input "******"
click at [417, 182] on button "Confirm" at bounding box center [417, 183] width 80 height 14
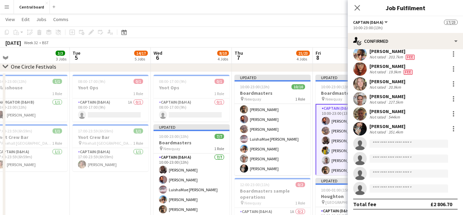
scroll to position [156, 0]
click at [456, 85] on div at bounding box center [453, 84] width 8 height 8
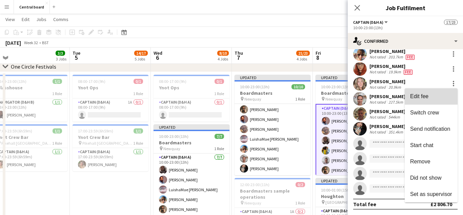
click at [431, 97] on span "Edit fee" at bounding box center [431, 96] width 42 height 6
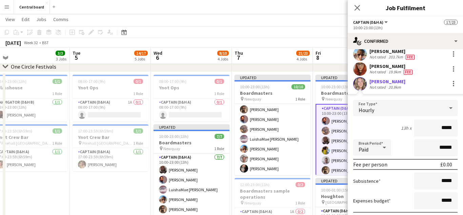
scroll to position [189, 0]
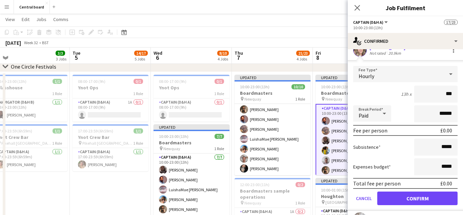
type input "**"
type input "******"
click at [417, 198] on button "Confirm" at bounding box center [417, 198] width 80 height 14
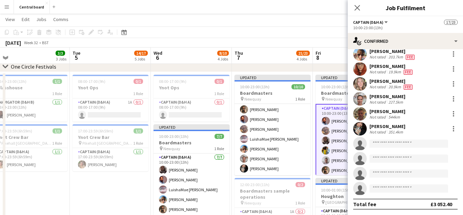
scroll to position [156, 0]
click at [361, 100] on app-user-avatar at bounding box center [360, 99] width 14 height 14
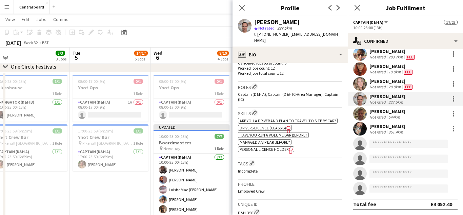
scroll to position [203, 0]
click at [457, 99] on div at bounding box center [453, 99] width 8 height 8
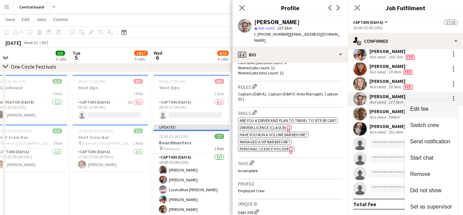
click at [428, 108] on span "Edit fee" at bounding box center [419, 109] width 18 height 6
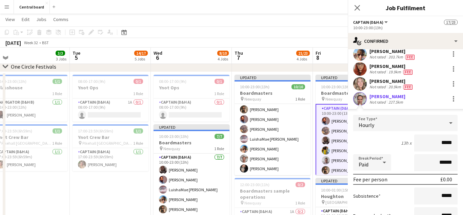
scroll to position [189, 0]
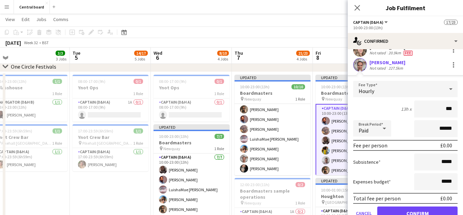
type input "**"
type input "******"
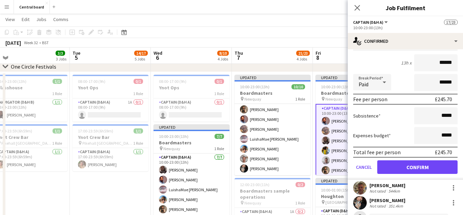
scroll to position [255, 0]
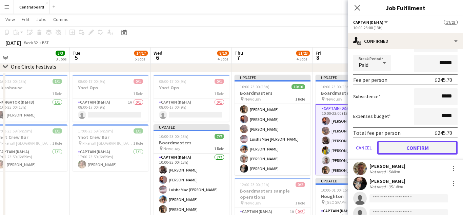
click at [398, 146] on button "Confirm" at bounding box center [417, 148] width 80 height 14
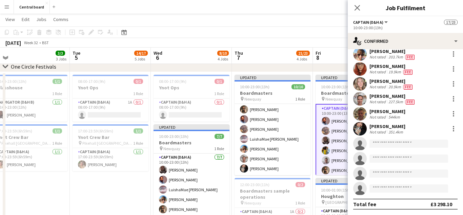
scroll to position [156, 0]
click at [360, 114] on app-user-avatar at bounding box center [360, 114] width 14 height 14
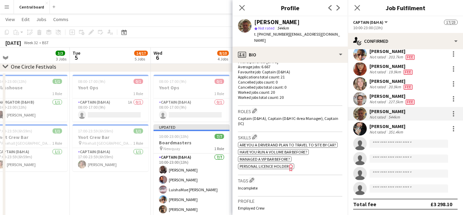
scroll to position [180, 0]
click at [456, 114] on div at bounding box center [453, 113] width 8 height 8
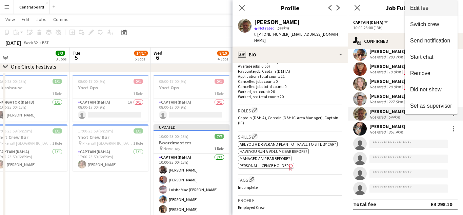
click at [431, 12] on button "Edit fee" at bounding box center [431, 8] width 53 height 16
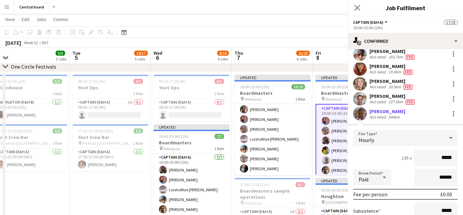
scroll to position [255, 0]
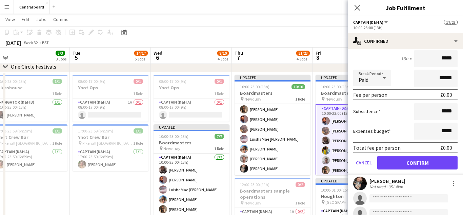
type input "******"
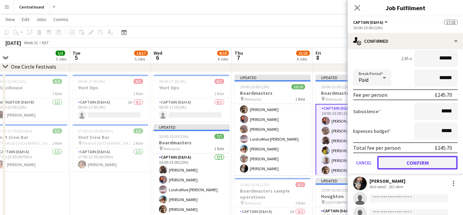
click at [406, 163] on button "Confirm" at bounding box center [417, 163] width 80 height 14
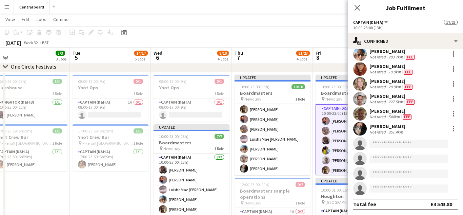
scroll to position [156, 0]
click at [456, 130] on div at bounding box center [453, 128] width 8 height 8
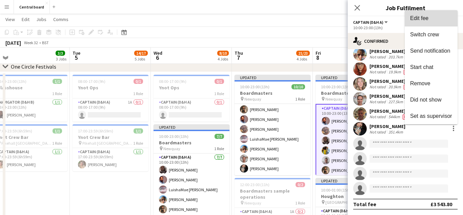
click at [436, 23] on button "Edit fee" at bounding box center [431, 18] width 53 height 16
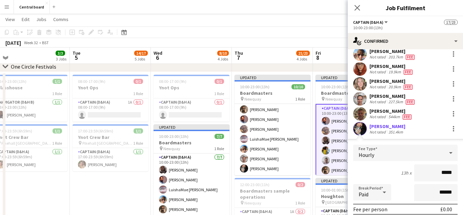
scroll to position [251, 0]
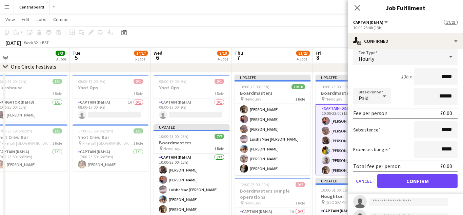
type input "******"
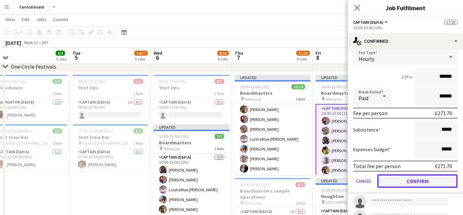
click at [424, 182] on button "Confirm" at bounding box center [417, 181] width 80 height 14
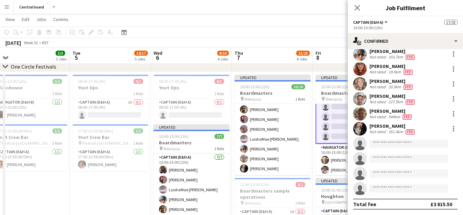
scroll to position [183, 0]
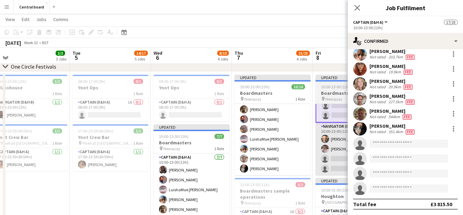
click at [339, 154] on app-card-role "Navigator (D&H B) 2A 2/4 10:00-23:00 (13h) Katie Mackfall Ellie Galvin single-n…" at bounding box center [354, 148] width 76 height 53
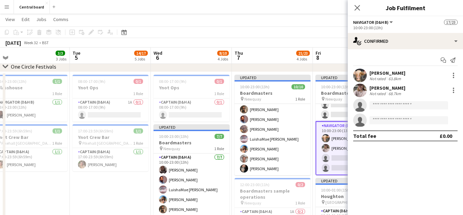
scroll to position [182, 0]
click at [362, 77] on app-user-avatar at bounding box center [360, 75] width 14 height 14
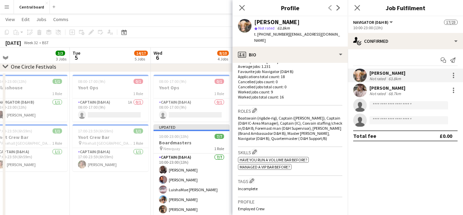
scroll to position [180, 0]
click at [362, 93] on app-user-avatar at bounding box center [360, 90] width 14 height 14
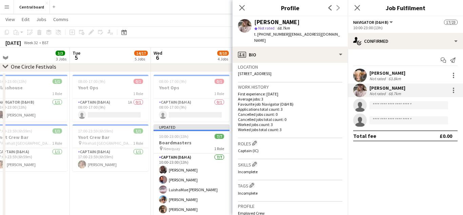
scroll to position [147, 0]
click at [453, 77] on div at bounding box center [453, 77] width 1 height 1
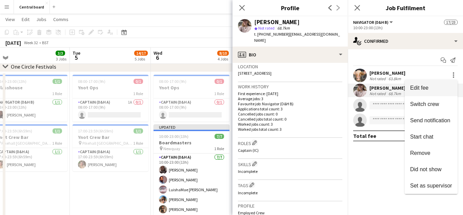
click at [429, 89] on span "Edit fee" at bounding box center [431, 88] width 42 height 6
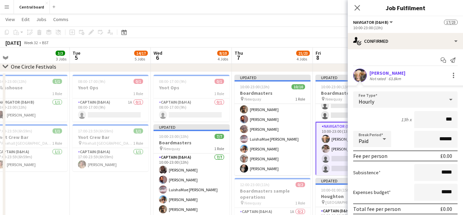
type input "**"
type input "******"
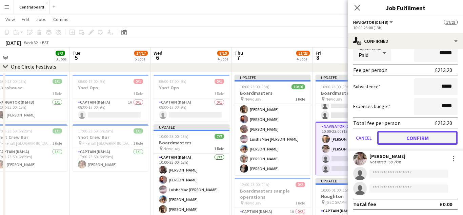
click at [413, 138] on button "Confirm" at bounding box center [417, 138] width 80 height 14
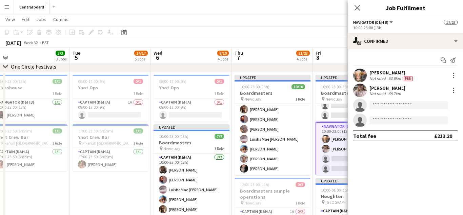
scroll to position [0, 0]
click at [453, 92] on div at bounding box center [453, 92] width 1 height 1
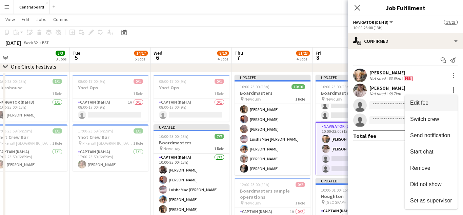
click at [428, 103] on span "Edit fee" at bounding box center [419, 103] width 18 height 6
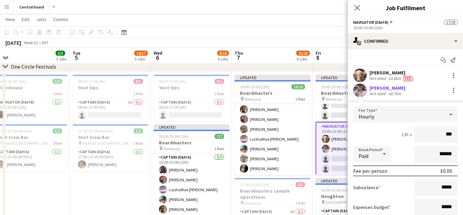
type input "**"
type input "******"
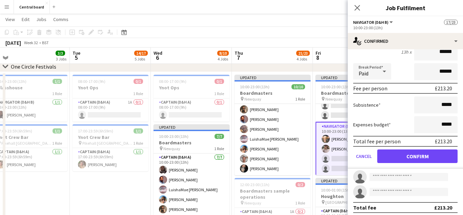
scroll to position [83, 0]
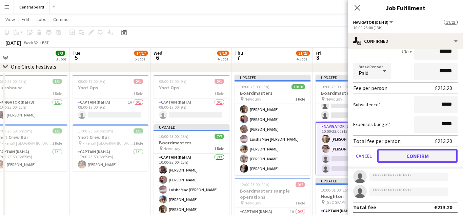
click at [408, 158] on button "Confirm" at bounding box center [417, 156] width 80 height 14
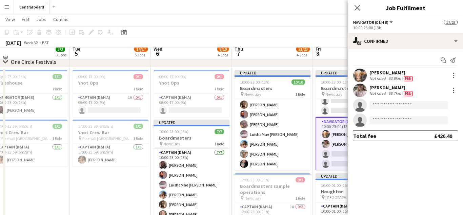
scroll to position [122, 0]
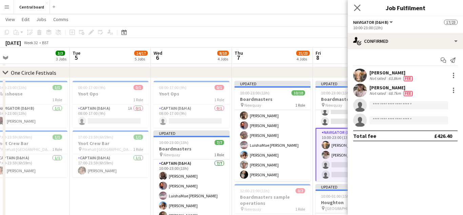
click at [358, 11] on app-icon "Close pop-in" at bounding box center [357, 8] width 10 height 10
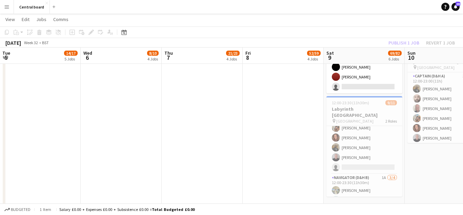
scroll to position [58, 0]
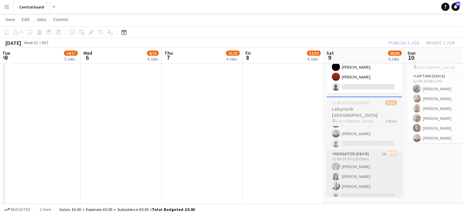
click at [363, 167] on app-card-role "Navigator (D&H B) 1A 3/4 12:00-23:30 (11h30m) Maria Freitas Amanda Ogandu Andre…" at bounding box center [364, 176] width 76 height 53
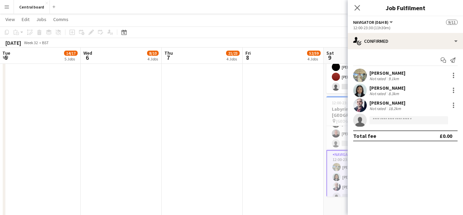
click at [363, 107] on app-user-avatar at bounding box center [360, 105] width 14 height 14
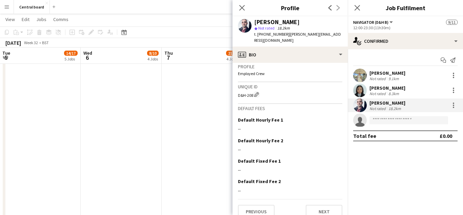
scroll to position [317, 0]
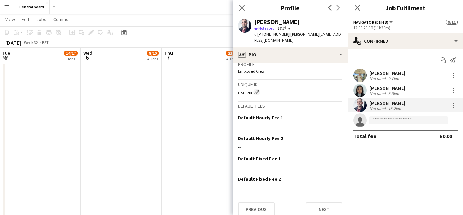
click at [361, 92] on app-user-avatar at bounding box center [360, 90] width 14 height 14
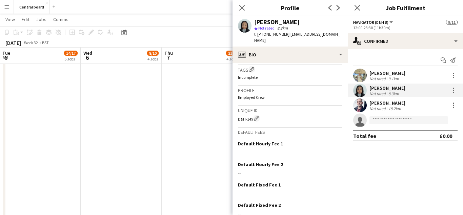
scroll to position [291, 0]
click at [362, 77] on app-user-avatar at bounding box center [360, 75] width 14 height 14
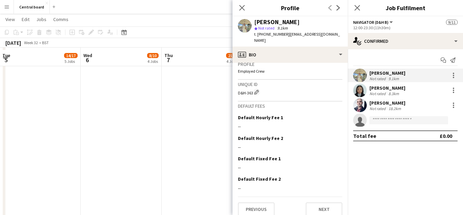
scroll to position [528, 0]
click at [453, 105] on div at bounding box center [453, 104] width 1 height 1
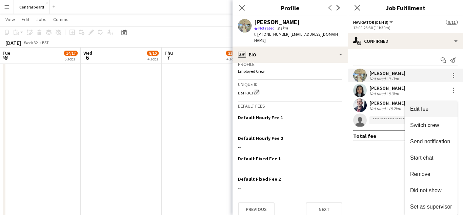
click at [448, 108] on span "Edit fee" at bounding box center [431, 109] width 42 height 6
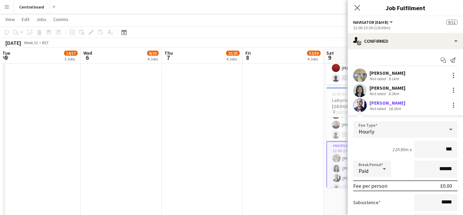
type input "**"
type input "******"
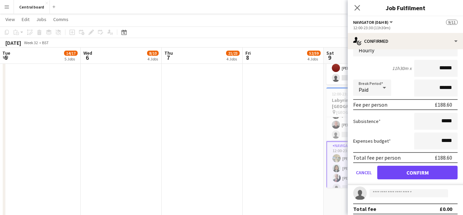
scroll to position [81, 0]
click at [414, 173] on button "Confirm" at bounding box center [417, 172] width 80 height 14
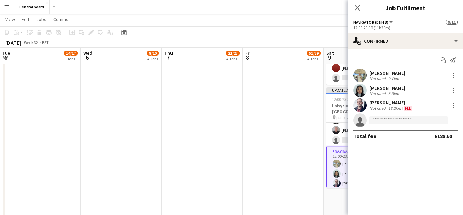
scroll to position [0, 0]
click at [456, 91] on div at bounding box center [453, 90] width 8 height 8
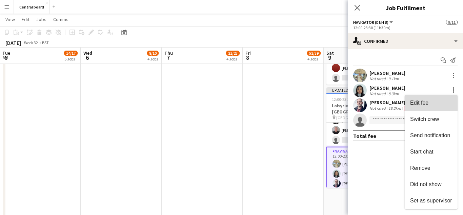
click at [431, 103] on span "Edit fee" at bounding box center [431, 103] width 42 height 6
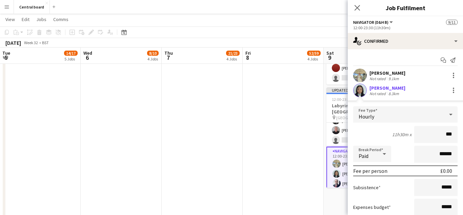
type input "**"
type input "******"
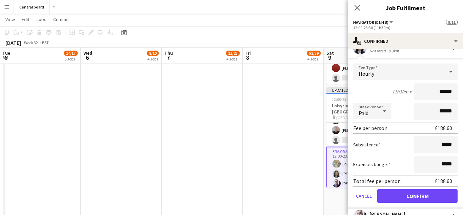
scroll to position [79, 0]
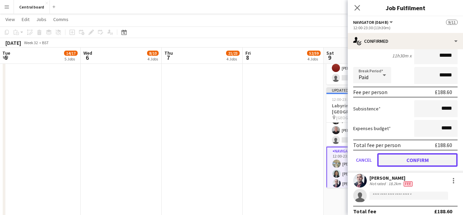
click at [414, 162] on button "Confirm" at bounding box center [417, 160] width 80 height 14
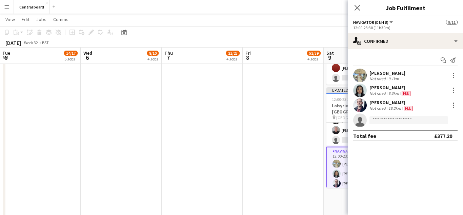
scroll to position [0, 0]
click at [456, 74] on div at bounding box center [453, 75] width 8 height 8
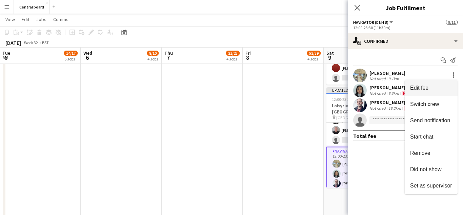
click at [431, 87] on span "Edit fee" at bounding box center [431, 88] width 42 height 6
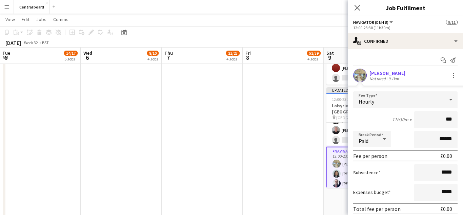
type input "**"
type input "******"
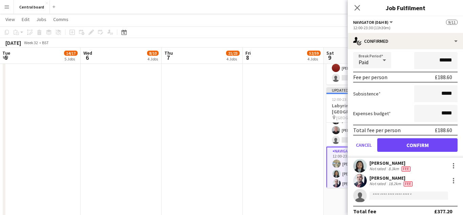
scroll to position [80, 0]
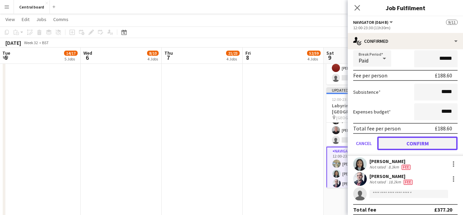
click at [418, 141] on button "Confirm" at bounding box center [417, 143] width 80 height 14
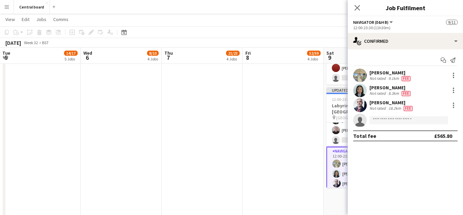
scroll to position [0, 0]
click at [342, 128] on app-card-role "Captain (D&H A) 1A 6/7 12:00-23:00 (11h) Konstantinos Dazelidis Peter Bates Cha…" at bounding box center [364, 105] width 76 height 82
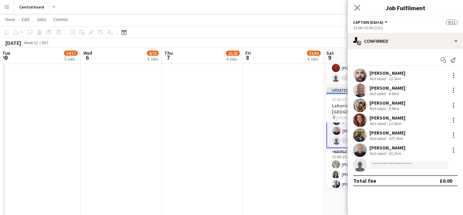
scroll to position [59, 0]
click at [361, 151] on app-user-avatar at bounding box center [360, 150] width 14 height 14
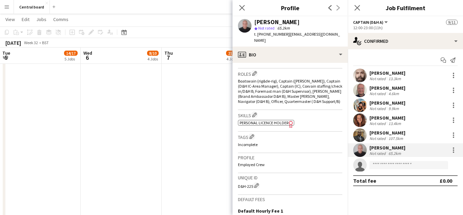
scroll to position [217, 0]
click at [453, 152] on div at bounding box center [453, 151] width 1 height 1
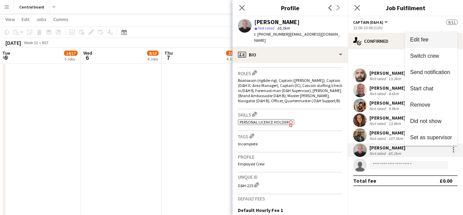
click at [433, 41] on span "Edit fee" at bounding box center [431, 40] width 42 height 6
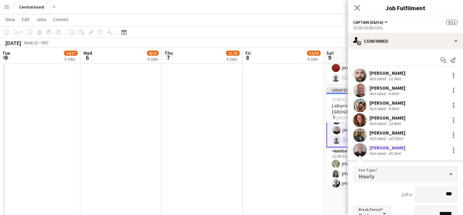
type input "**"
type input "******"
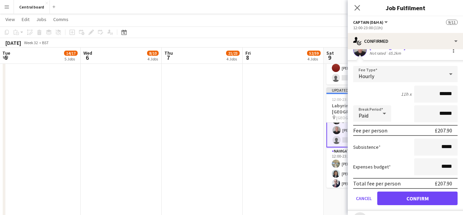
scroll to position [126, 0]
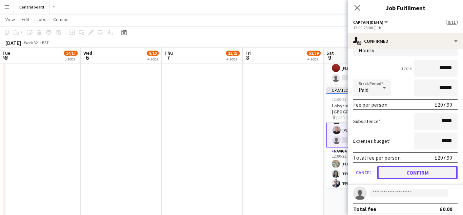
click at [411, 172] on button "Confirm" at bounding box center [417, 172] width 80 height 14
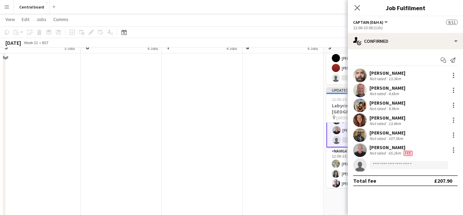
scroll to position [514, 0]
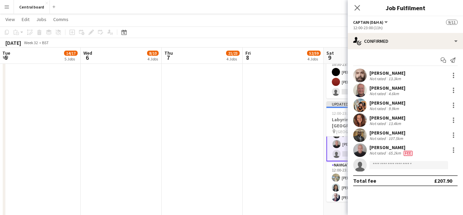
click at [363, 138] on app-user-avatar at bounding box center [360, 135] width 14 height 14
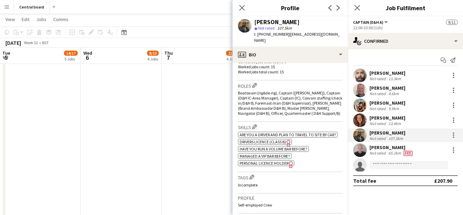
scroll to position [212, 0]
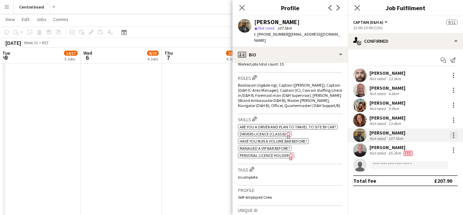
click at [457, 135] on div at bounding box center [453, 135] width 8 height 8
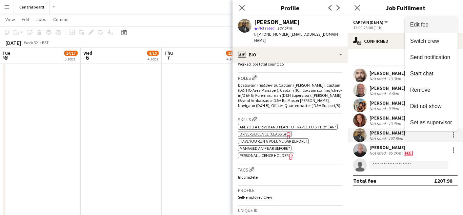
click at [432, 24] on span "Edit fee" at bounding box center [431, 25] width 42 height 6
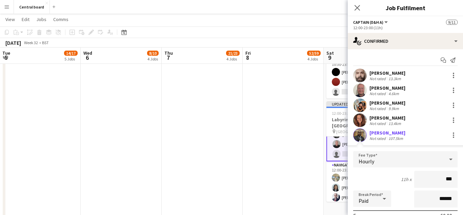
type input "**"
type input "******"
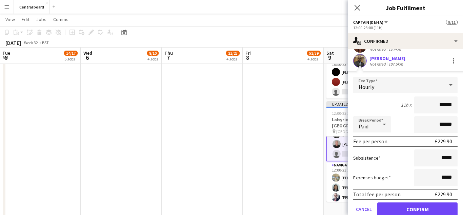
scroll to position [75, 0]
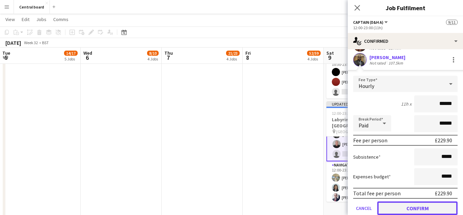
click at [406, 208] on button "Confirm" at bounding box center [417, 208] width 80 height 14
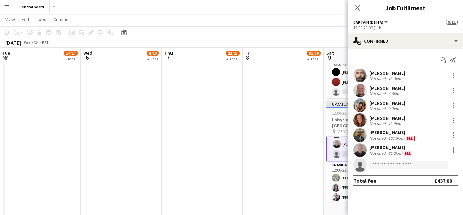
scroll to position [0, 0]
click at [457, 119] on div at bounding box center [453, 120] width 8 height 8
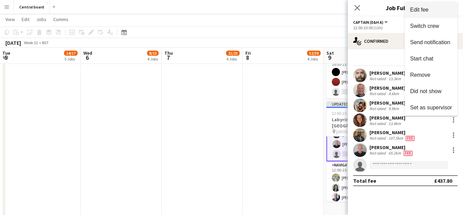
click at [433, 9] on span "Edit fee" at bounding box center [431, 10] width 42 height 6
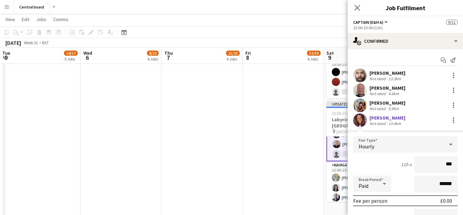
type input "**"
type input "******"
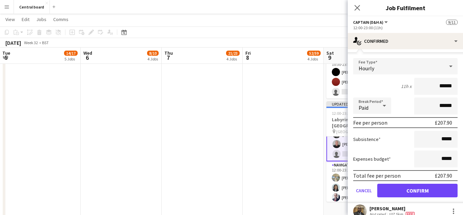
scroll to position [78, 0]
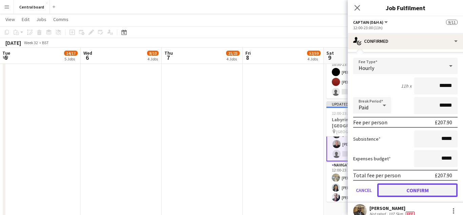
click at [407, 191] on button "Confirm" at bounding box center [417, 190] width 80 height 14
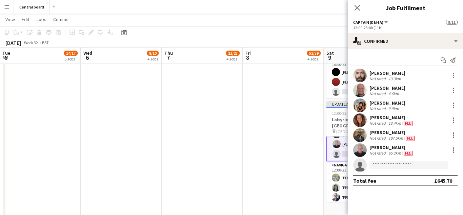
scroll to position [0, 0]
click at [361, 105] on app-user-avatar at bounding box center [360, 105] width 14 height 14
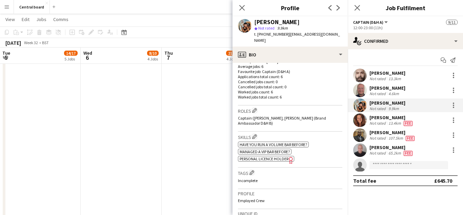
scroll to position [183, 0]
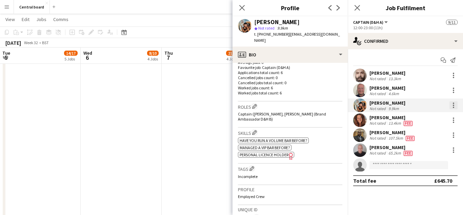
click at [456, 105] on div at bounding box center [453, 105] width 8 height 8
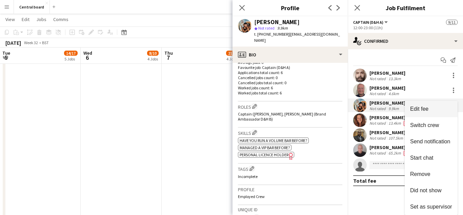
click at [428, 108] on span "Edit fee" at bounding box center [419, 109] width 18 height 6
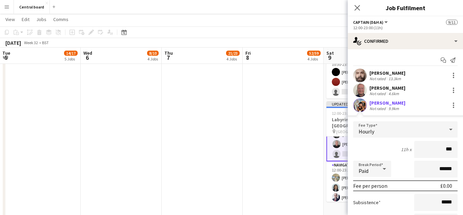
type input "**"
type input "******"
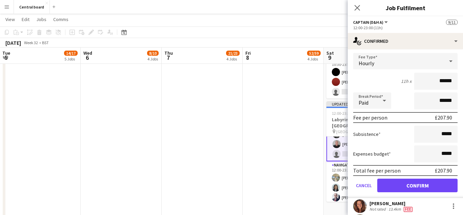
scroll to position [71, 0]
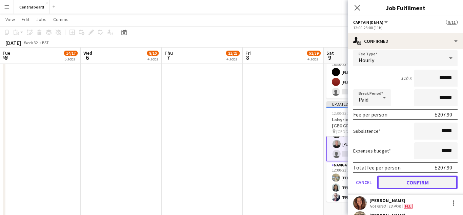
click at [408, 182] on button "Confirm" at bounding box center [417, 182] width 80 height 14
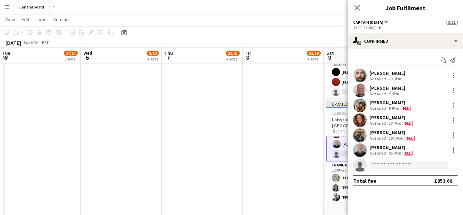
scroll to position [0, 0]
click at [359, 94] on app-user-avatar at bounding box center [360, 90] width 14 height 14
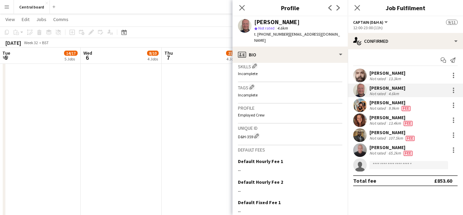
scroll to position [250, 0]
click at [457, 91] on div at bounding box center [453, 90] width 8 height 8
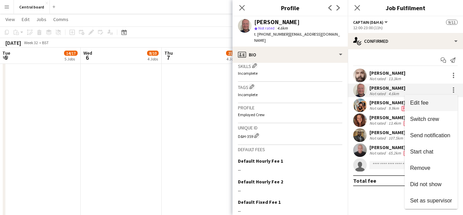
click at [425, 102] on span "Edit fee" at bounding box center [419, 103] width 18 height 6
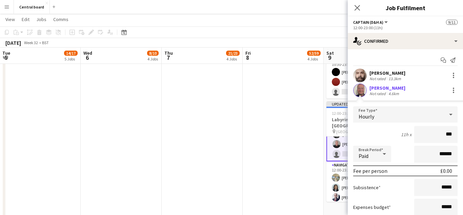
type input "**"
type input "******"
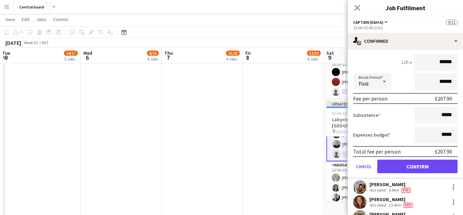
scroll to position [73, 0]
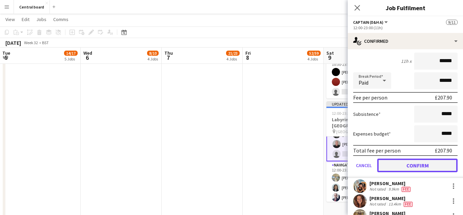
click at [407, 166] on button "Confirm" at bounding box center [417, 165] width 80 height 14
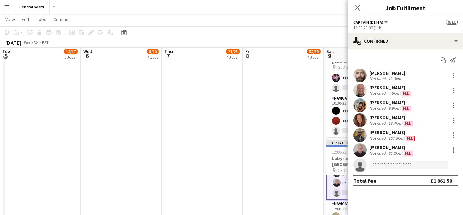
scroll to position [474, 0]
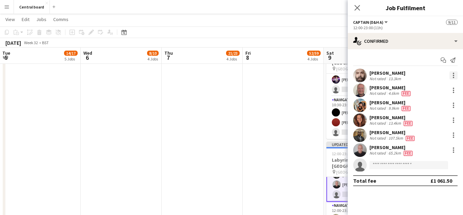
click at [457, 75] on div at bounding box center [453, 75] width 8 height 8
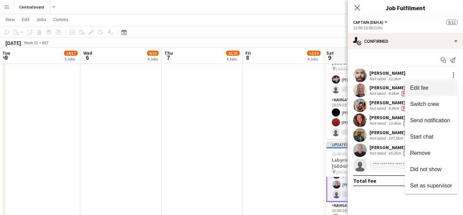
click at [428, 88] on span "Edit fee" at bounding box center [419, 88] width 18 height 6
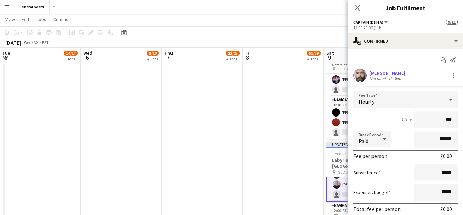
type input "**"
type input "******"
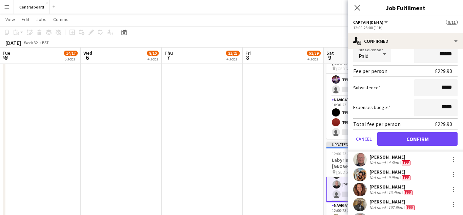
scroll to position [86, 0]
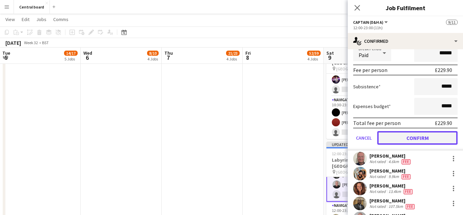
click at [414, 137] on button "Confirm" at bounding box center [417, 138] width 80 height 14
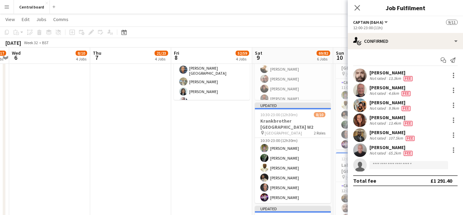
scroll to position [0, 0]
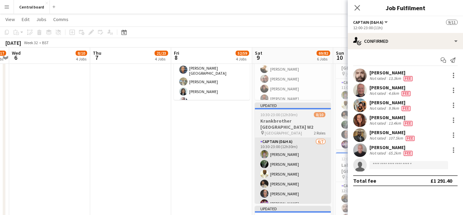
click at [288, 168] on app-card-role "Captain (D&H A) 6/7 10:30-23:00 (12h30m) Sarian Lahai Emily Costa Oli Taiwo Rob…" at bounding box center [293, 179] width 76 height 82
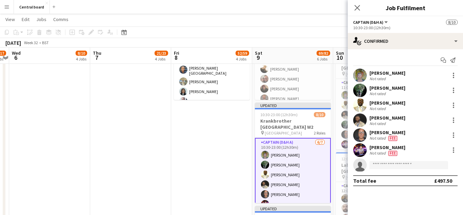
scroll to position [58, 0]
click at [362, 153] on app-user-avatar at bounding box center [360, 150] width 14 height 14
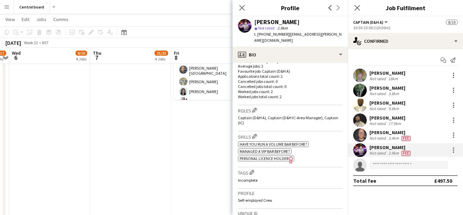
scroll to position [181, 0]
click at [453, 152] on div at bounding box center [453, 151] width 1 height 1
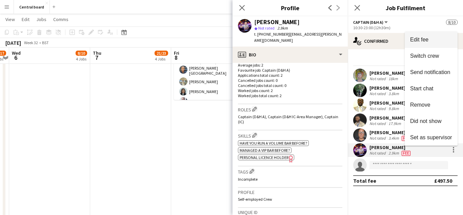
click at [436, 37] on span "Edit fee" at bounding box center [431, 40] width 42 height 6
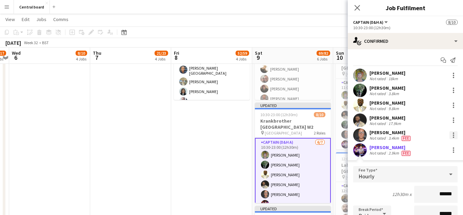
click at [453, 137] on div at bounding box center [453, 136] width 1 height 1
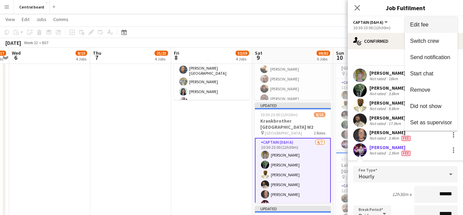
click at [432, 28] on button "Edit fee" at bounding box center [431, 25] width 53 height 16
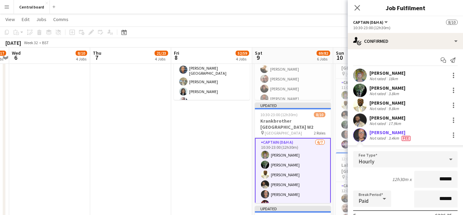
click at [358, 136] on app-user-avatar at bounding box center [360, 135] width 14 height 14
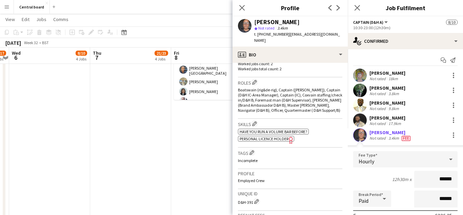
scroll to position [208, 0]
click at [361, 122] on app-user-avatar at bounding box center [360, 120] width 14 height 14
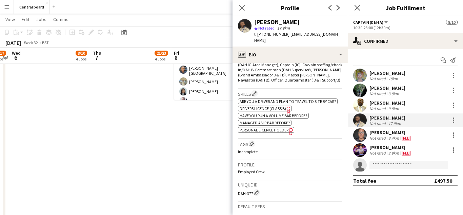
scroll to position [238, 0]
click at [453, 120] on div at bounding box center [453, 119] width 1 height 1
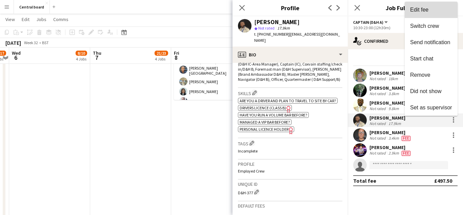
click at [437, 11] on span "Edit fee" at bounding box center [431, 10] width 42 height 6
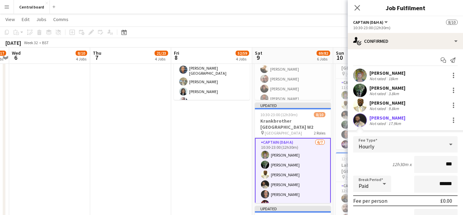
type input "**"
type input "******"
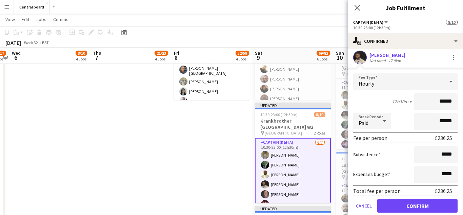
scroll to position [67, 0]
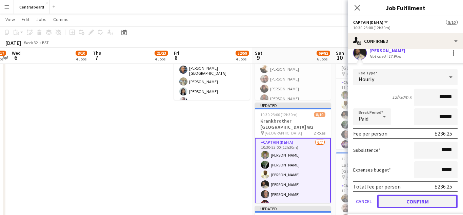
click at [416, 204] on button "Confirm" at bounding box center [417, 201] width 80 height 14
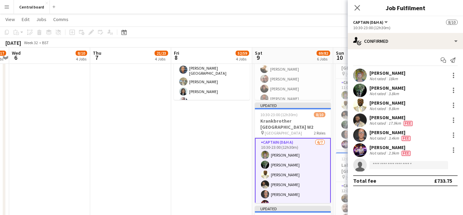
scroll to position [0, 0]
click at [362, 106] on app-user-avatar at bounding box center [360, 105] width 14 height 14
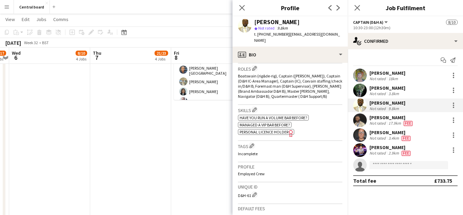
scroll to position [222, 0]
click at [453, 105] on div at bounding box center [453, 104] width 1 height 1
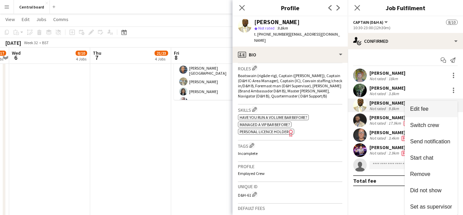
click at [423, 111] on span "Edit fee" at bounding box center [419, 109] width 18 height 6
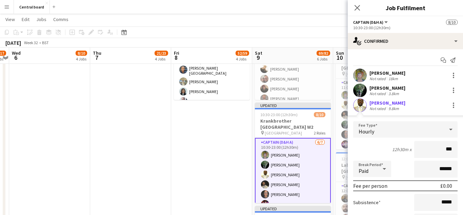
type input "**"
type input "******"
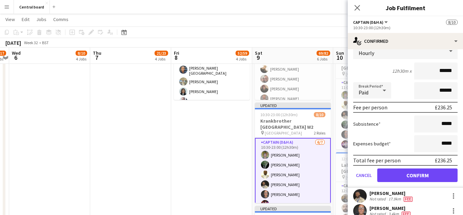
scroll to position [79, 0]
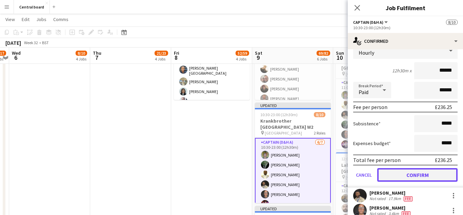
click at [418, 176] on button "Confirm" at bounding box center [417, 175] width 80 height 14
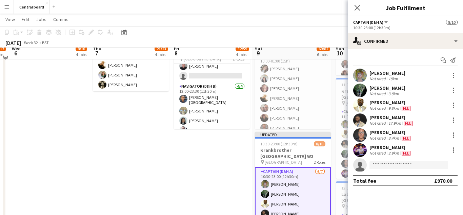
scroll to position [376, 0]
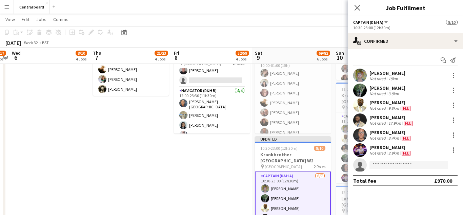
click at [363, 92] on app-user-avatar at bounding box center [360, 90] width 14 height 14
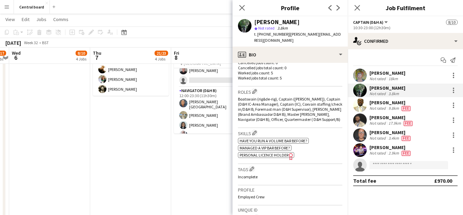
scroll to position [206, 0]
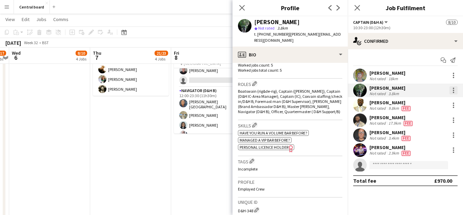
click at [453, 92] on div at bounding box center [453, 92] width 1 height 1
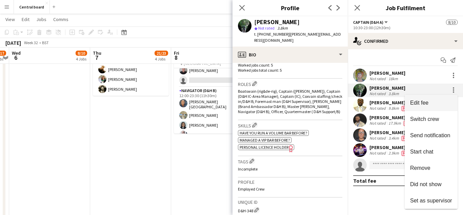
click at [437, 102] on span "Edit fee" at bounding box center [431, 103] width 42 height 6
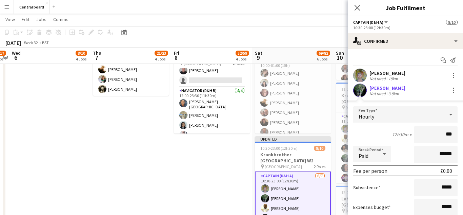
type input "**"
type input "******"
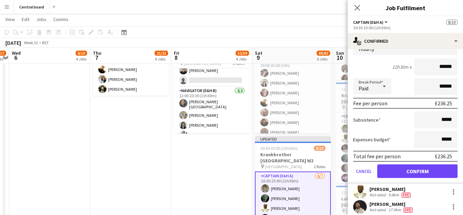
scroll to position [68, 0]
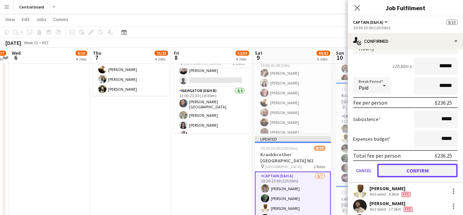
click at [417, 173] on button "Confirm" at bounding box center [417, 170] width 80 height 14
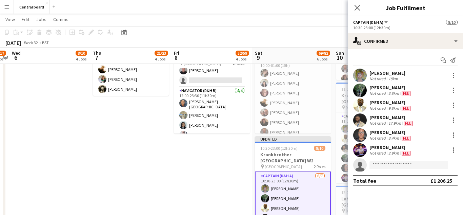
scroll to position [0, 0]
click at [364, 78] on app-user-avatar at bounding box center [360, 75] width 14 height 14
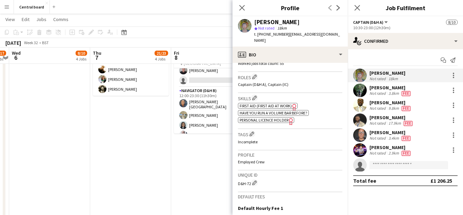
scroll to position [214, 0]
click at [453, 73] on div at bounding box center [453, 73] width 1 height 1
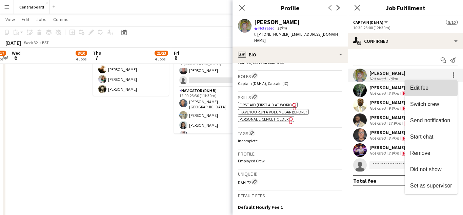
click at [428, 88] on span "Edit fee" at bounding box center [419, 88] width 18 height 6
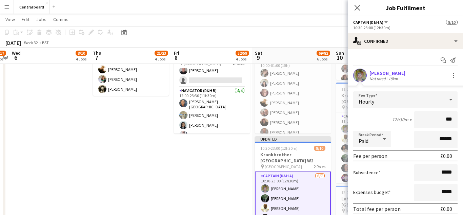
type input "**"
type input "******"
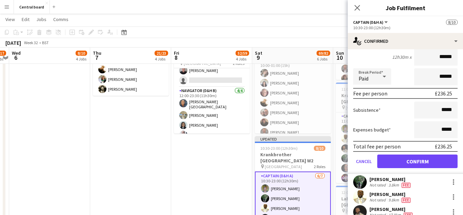
scroll to position [64, 0]
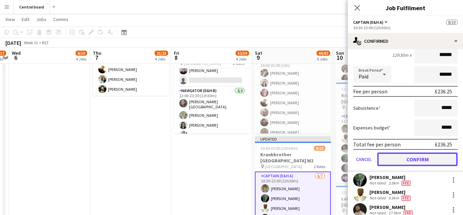
click at [415, 160] on button "Confirm" at bounding box center [417, 159] width 80 height 14
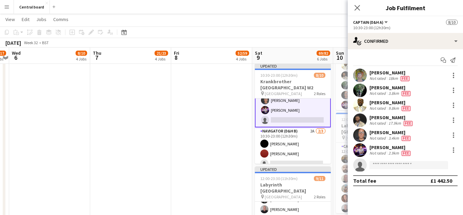
scroll to position [61, 0]
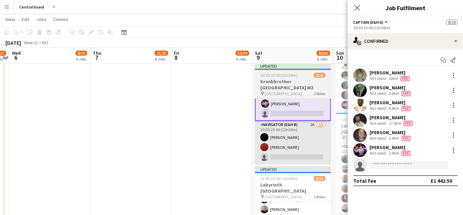
click at [299, 142] on app-card-role "Navigator (D&H B) 2A 2/3 10:30-23:00 (12h30m) Simone Murrell Zoe Imbert single-…" at bounding box center [293, 142] width 76 height 43
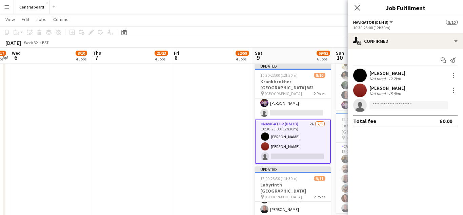
scroll to position [60, 0]
click at [362, 77] on app-user-avatar at bounding box center [360, 75] width 14 height 14
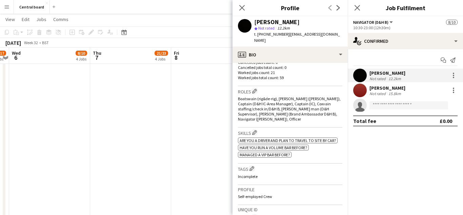
scroll to position [199, 0]
click at [360, 90] on app-user-avatar at bounding box center [360, 90] width 14 height 14
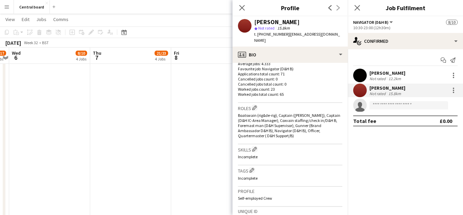
scroll to position [183, 0]
click at [457, 90] on div at bounding box center [453, 90] width 8 height 8
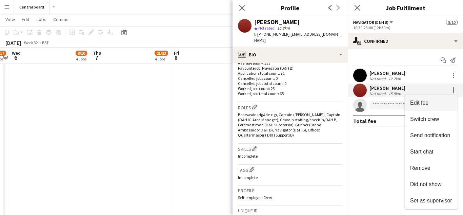
click at [420, 104] on span "Edit fee" at bounding box center [419, 103] width 18 height 6
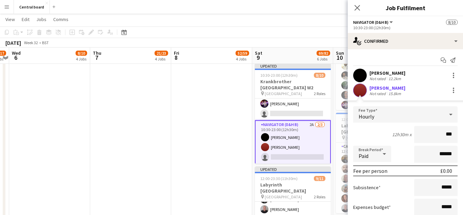
type input "**"
type input "******"
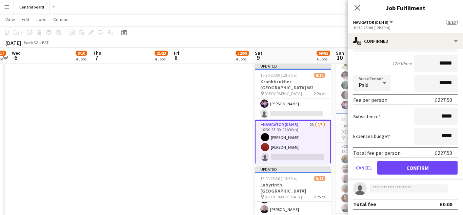
scroll to position [70, 0]
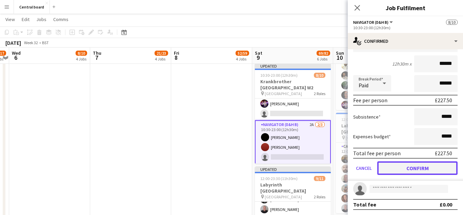
click at [408, 170] on button "Confirm" at bounding box center [417, 168] width 80 height 14
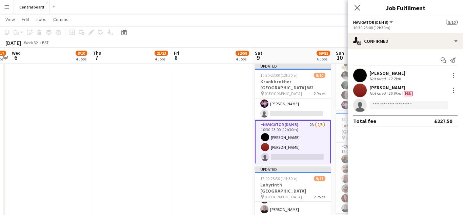
scroll to position [0, 0]
click at [456, 74] on div at bounding box center [453, 75] width 8 height 8
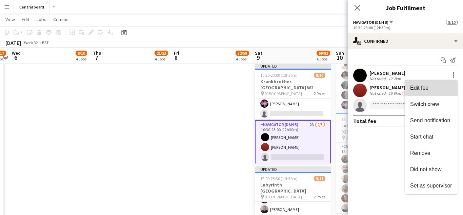
click at [425, 90] on span "Edit fee" at bounding box center [419, 88] width 18 height 6
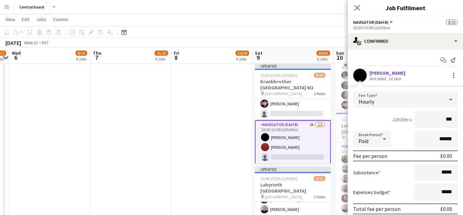
type input "**"
type input "******"
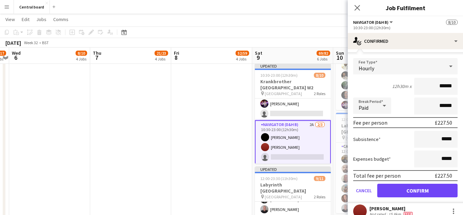
scroll to position [71, 0]
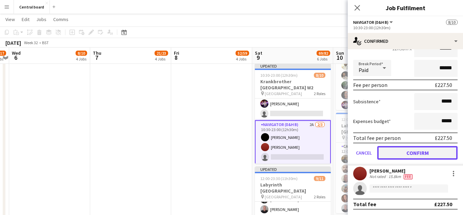
click at [400, 156] on button "Confirm" at bounding box center [417, 153] width 80 height 14
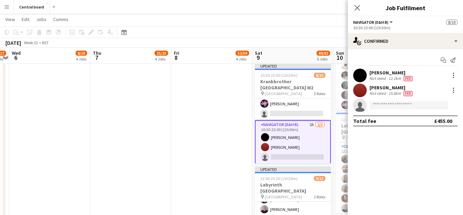
scroll to position [0, 0]
click at [359, 9] on icon at bounding box center [357, 7] width 6 height 6
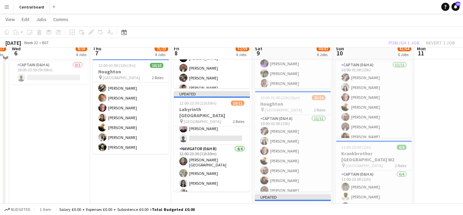
scroll to position [313, 0]
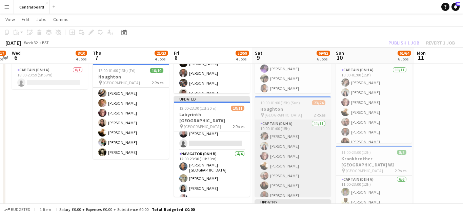
click at [297, 161] on app-card-role "Captain (D&H A) 11/11 10:00-01:00 (15h) michelle coomber Athena Kissoon Scott C…" at bounding box center [293, 180] width 76 height 121
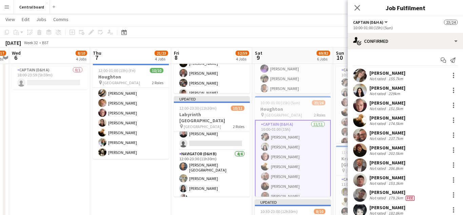
click at [361, 77] on app-user-avatar at bounding box center [360, 75] width 14 height 14
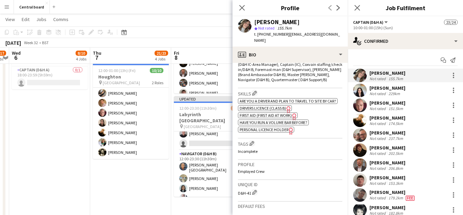
scroll to position [238, 0]
click at [453, 75] on div at bounding box center [453, 75] width 1 height 1
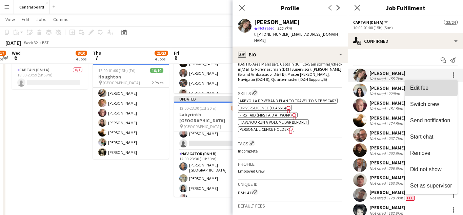
click at [420, 87] on span "Edit fee" at bounding box center [419, 88] width 18 height 6
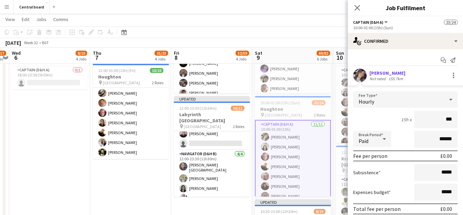
type input "**"
type input "******"
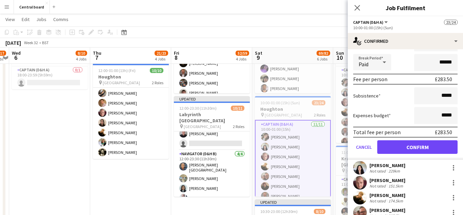
scroll to position [77, 0]
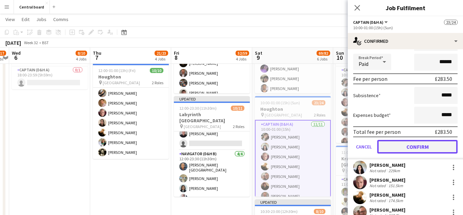
click at [402, 146] on button "Confirm" at bounding box center [417, 147] width 80 height 14
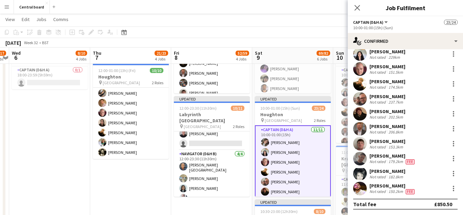
scroll to position [36, 0]
click at [359, 58] on app-user-avatar at bounding box center [360, 54] width 14 height 14
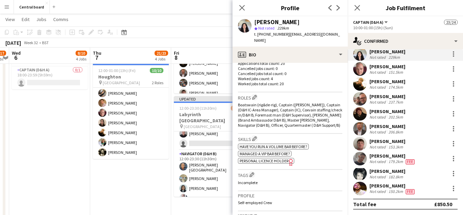
scroll to position [194, 0]
click at [453, 54] on div at bounding box center [453, 53] width 1 height 1
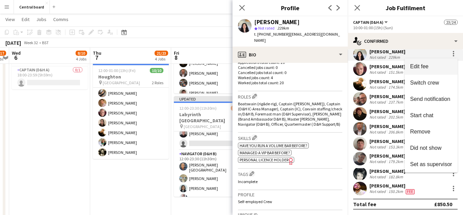
click at [432, 65] on span "Edit fee" at bounding box center [431, 66] width 42 height 6
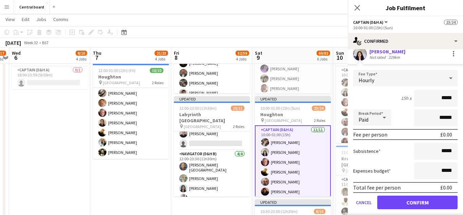
scroll to position [77, 0]
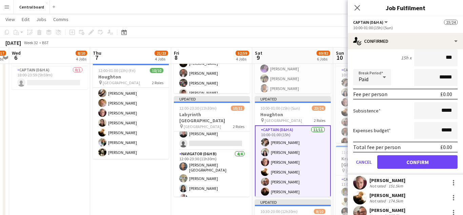
type input "**"
type input "******"
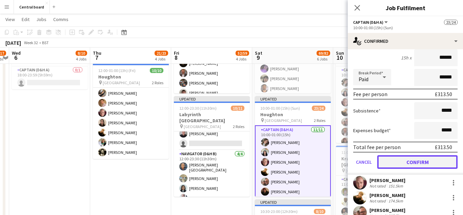
click at [407, 163] on button "Confirm" at bounding box center [417, 162] width 80 height 14
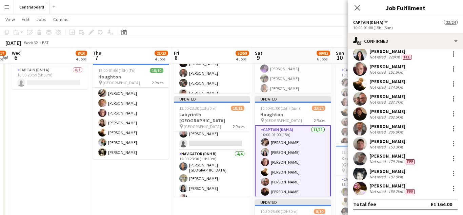
scroll to position [36, 0]
click at [453, 69] on div at bounding box center [453, 68] width 1 height 1
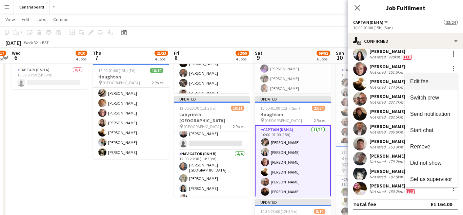
click at [427, 83] on span "Edit fee" at bounding box center [419, 81] width 18 height 6
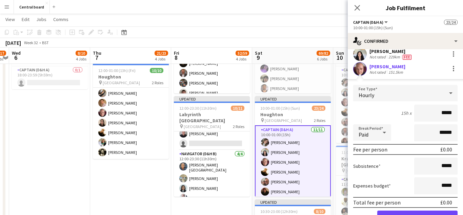
scroll to position [73, 0]
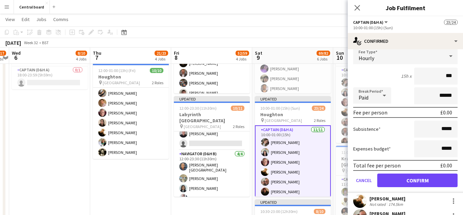
type input "**"
type input "******"
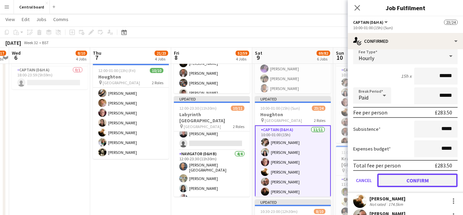
click at [400, 182] on button "Confirm" at bounding box center [417, 180] width 80 height 14
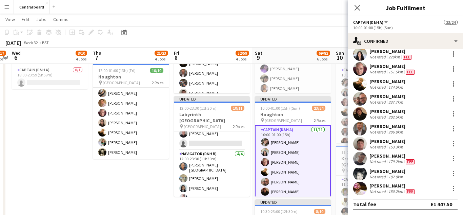
scroll to position [36, 0]
click at [360, 85] on app-user-avatar at bounding box center [360, 84] width 14 height 14
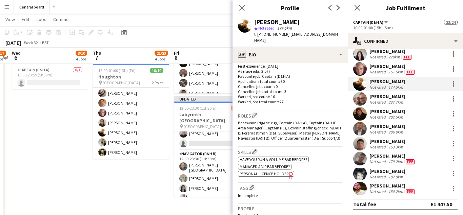
scroll to position [176, 0]
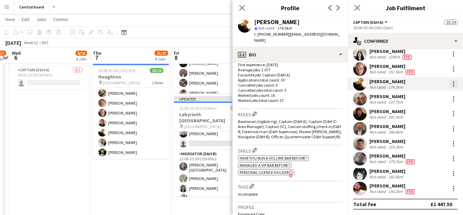
click at [457, 83] on div at bounding box center [453, 84] width 8 height 8
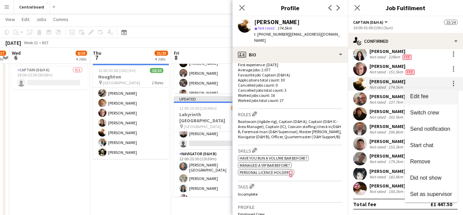
click at [425, 97] on span "Edit fee" at bounding box center [419, 96] width 18 height 6
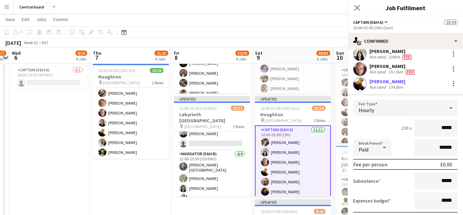
scroll to position [73, 0]
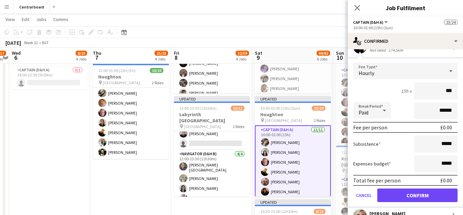
type input "**"
type input "******"
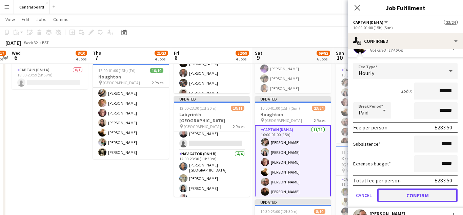
click at [401, 195] on button "Confirm" at bounding box center [417, 195] width 80 height 14
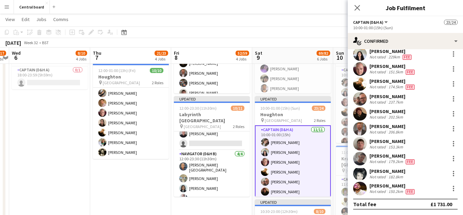
scroll to position [36, 0]
click at [360, 98] on app-user-avatar at bounding box center [360, 99] width 14 height 14
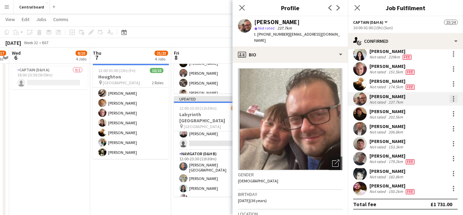
click at [453, 97] on div at bounding box center [453, 96] width 1 height 1
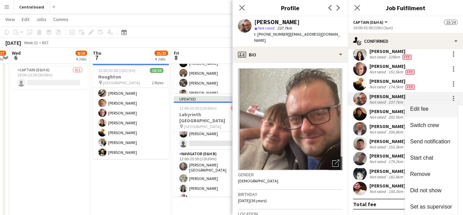
click at [432, 109] on span "Edit fee" at bounding box center [431, 109] width 42 height 6
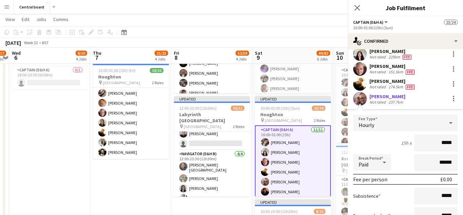
scroll to position [73, 0]
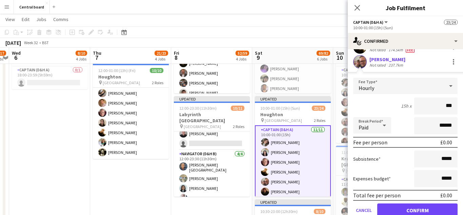
type input "**"
type input "******"
click at [408, 208] on button "Confirm" at bounding box center [417, 210] width 80 height 14
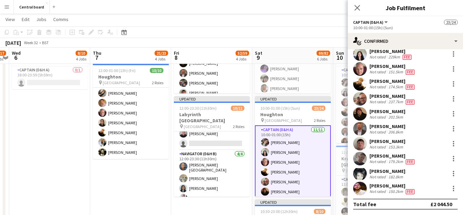
scroll to position [36, 0]
click at [361, 110] on app-user-avatar at bounding box center [360, 114] width 14 height 14
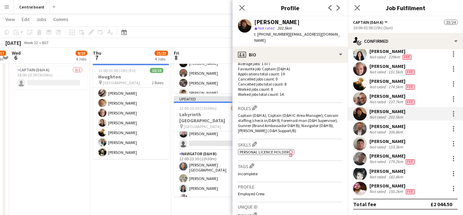
scroll to position [183, 0]
click at [461, 114] on div "Roberto Durante Not rated 202.5km" at bounding box center [405, 114] width 115 height 14
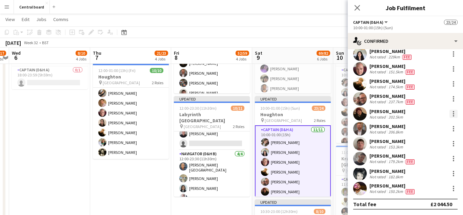
click at [453, 114] on div at bounding box center [453, 113] width 1 height 1
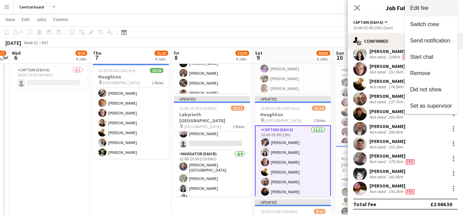
click at [437, 12] on button "Edit fee" at bounding box center [431, 8] width 53 height 16
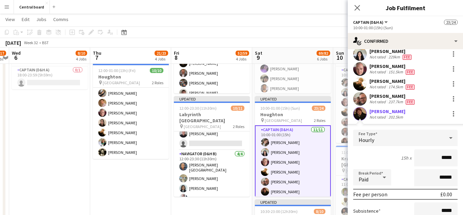
scroll to position [73, 0]
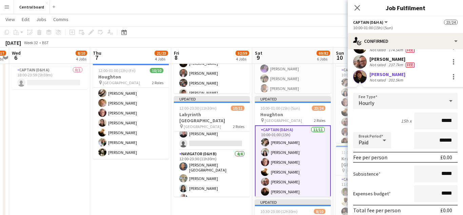
type input "******"
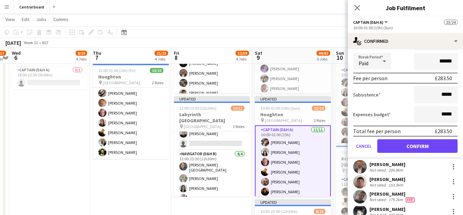
scroll to position [154, 0]
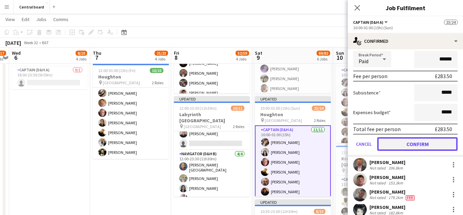
click at [407, 144] on button "Confirm" at bounding box center [417, 144] width 80 height 14
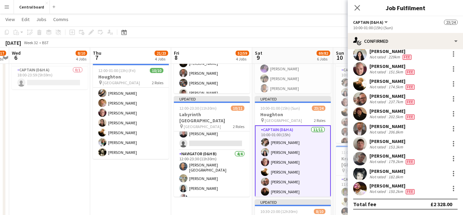
scroll to position [36, 0]
click at [360, 130] on app-user-avatar at bounding box center [360, 129] width 14 height 14
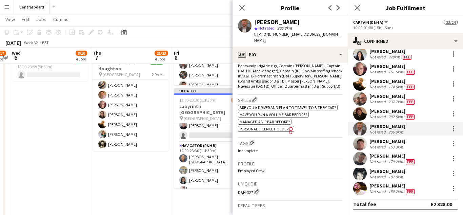
scroll to position [233, 0]
click at [456, 128] on div at bounding box center [453, 128] width 8 height 8
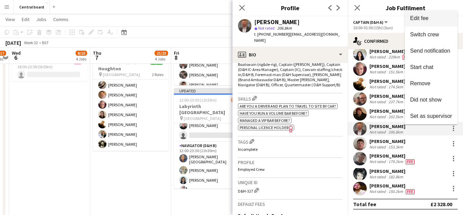
click at [441, 20] on span "Edit fee" at bounding box center [431, 18] width 42 height 6
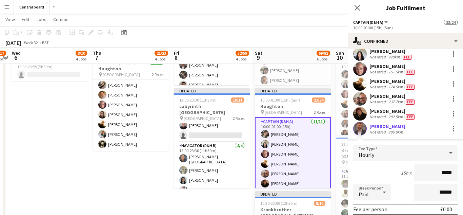
scroll to position [151, 0]
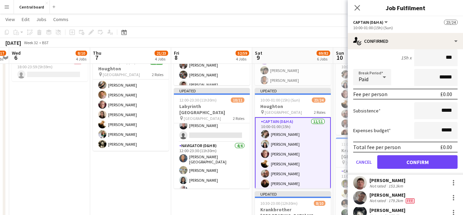
type input "**"
type input "******"
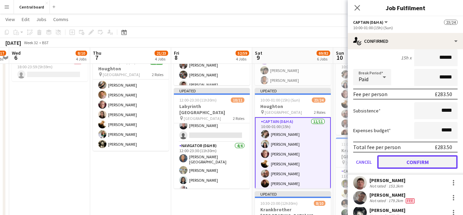
click at [411, 162] on button "Confirm" at bounding box center [417, 162] width 80 height 14
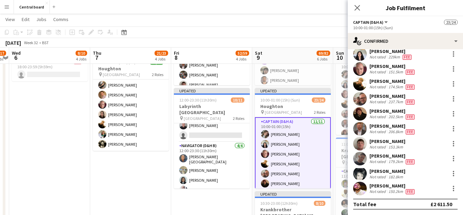
scroll to position [36, 0]
click at [362, 145] on app-user-avatar at bounding box center [360, 144] width 14 height 14
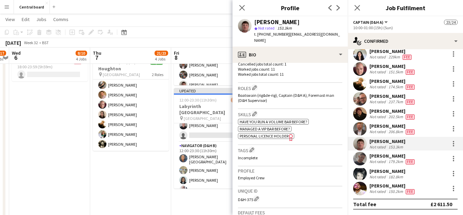
scroll to position [203, 0]
click at [453, 145] on div at bounding box center [453, 145] width 1 height 1
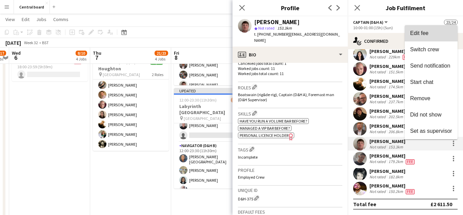
click at [433, 37] on button "Edit fee" at bounding box center [431, 33] width 53 height 16
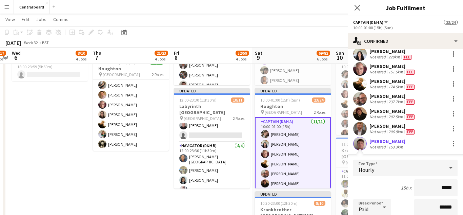
scroll to position [148, 0]
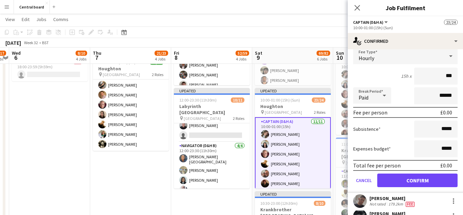
type input "**"
type input "******"
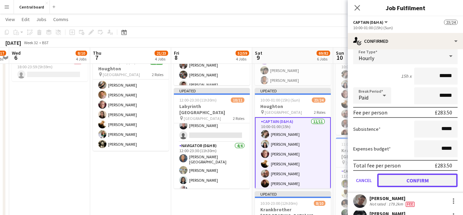
click at [416, 183] on button "Confirm" at bounding box center [417, 180] width 80 height 14
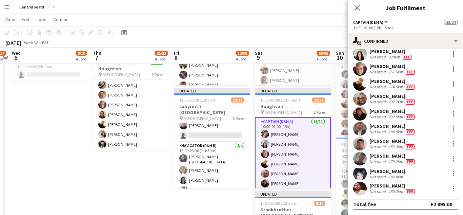
scroll to position [36, 0]
click at [357, 159] on app-user-avatar at bounding box center [360, 158] width 14 height 14
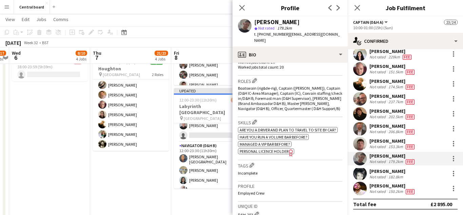
scroll to position [210, 0]
click at [456, 160] on div at bounding box center [453, 158] width 8 height 8
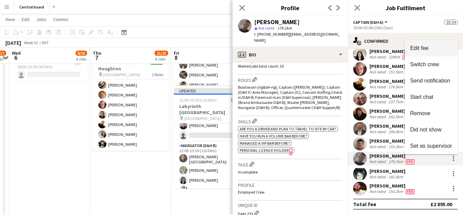
click at [436, 49] on span "Edit fee" at bounding box center [431, 48] width 42 height 6
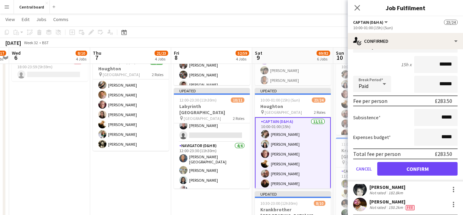
scroll to position [190, 0]
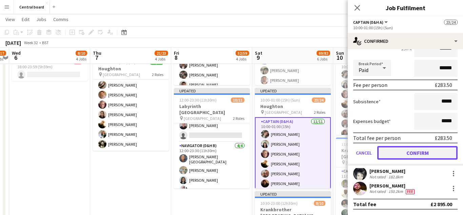
click at [409, 154] on button "Confirm" at bounding box center [417, 153] width 80 height 14
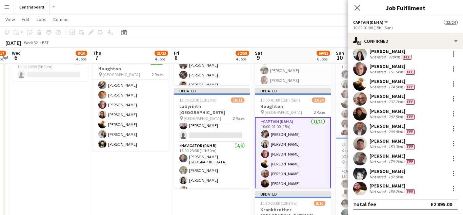
scroll to position [36, 0]
click at [360, 174] on app-user-avatar at bounding box center [360, 173] width 14 height 14
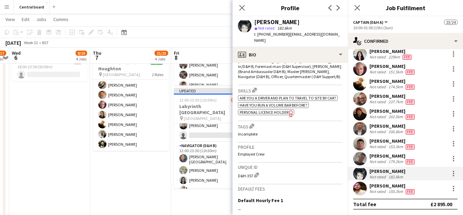
scroll to position [245, 0]
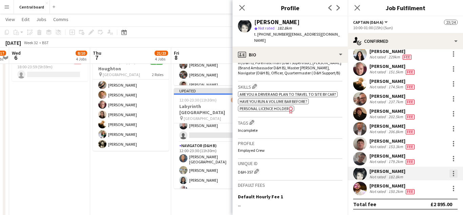
click at [453, 173] on div at bounding box center [453, 173] width 1 height 1
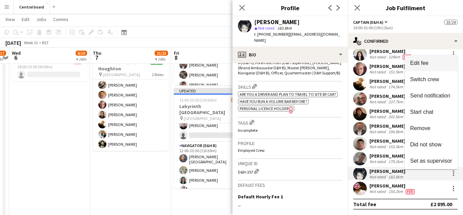
click at [436, 63] on span "Edit fee" at bounding box center [431, 63] width 42 height 6
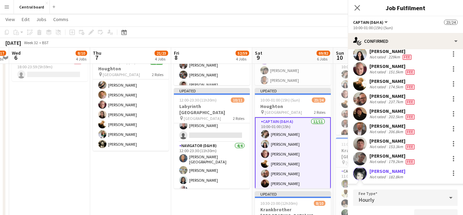
scroll to position [170, 0]
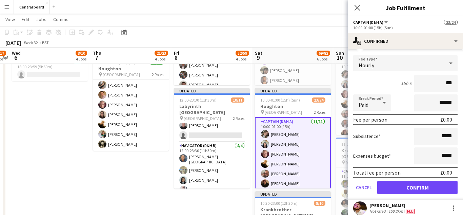
type input "**"
type input "******"
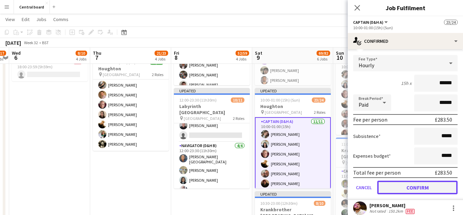
click at [408, 185] on button "Confirm" at bounding box center [417, 187] width 80 height 14
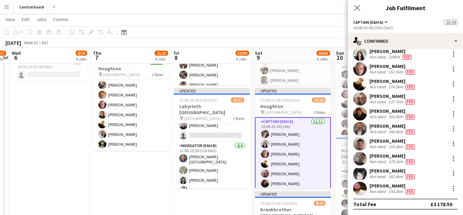
scroll to position [36, 0]
click at [453, 190] on div at bounding box center [453, 189] width 1 height 1
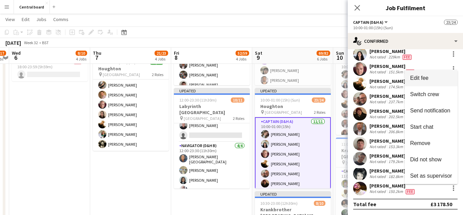
click at [432, 79] on span "Edit fee" at bounding box center [431, 78] width 42 height 6
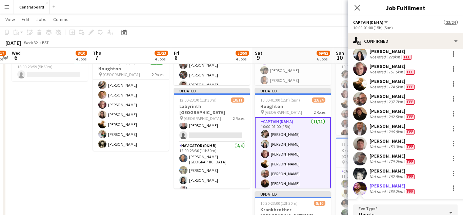
scroll to position [170, 0]
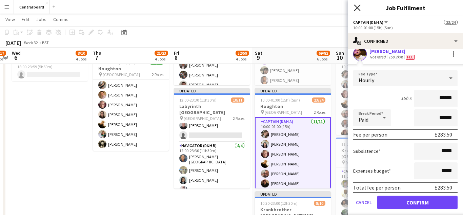
click at [360, 9] on icon "Close pop-in" at bounding box center [357, 7] width 6 height 6
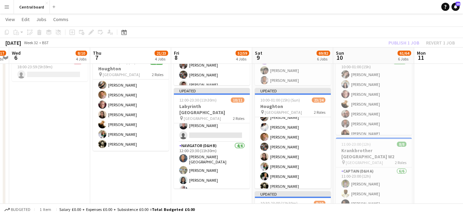
scroll to position [145, 0]
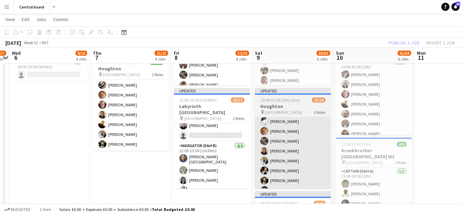
click at [296, 147] on app-card-role "Navigator (D&H B) 1A 12/13 10:00-01:00 (15h) Molly Oliver Hayley Ekwubiri John …" at bounding box center [293, 165] width 76 height 141
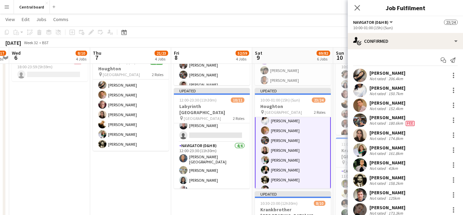
scroll to position [144, 0]
click at [453, 75] on div at bounding box center [453, 75] width 1 height 1
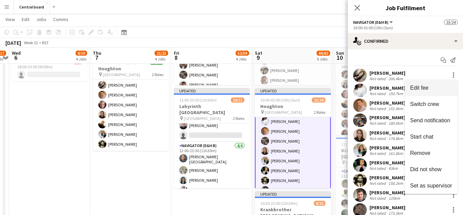
click at [433, 89] on span "Edit fee" at bounding box center [431, 88] width 42 height 6
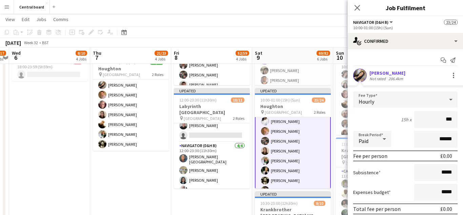
type input "**"
type input "******"
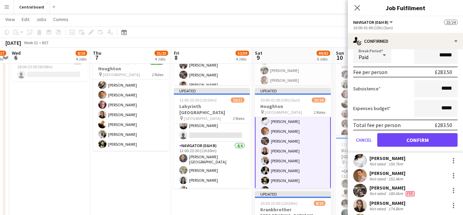
scroll to position [82, 0]
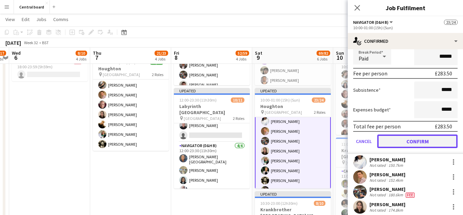
click at [407, 143] on button "Confirm" at bounding box center [417, 141] width 80 height 14
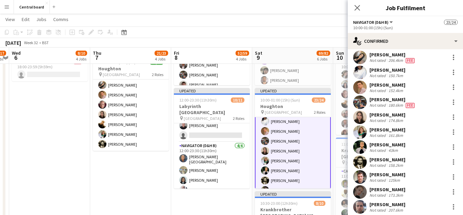
scroll to position [0, 0]
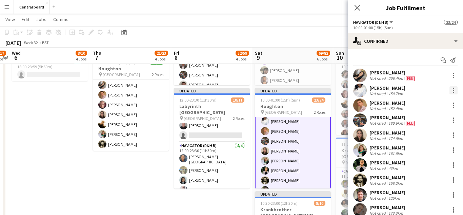
click at [457, 90] on div at bounding box center [453, 90] width 8 height 8
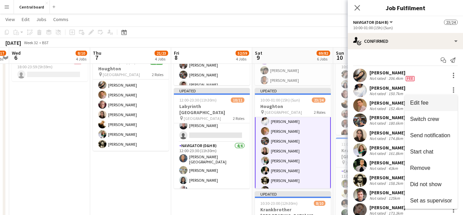
click at [435, 102] on span "Edit fee" at bounding box center [431, 103] width 42 height 6
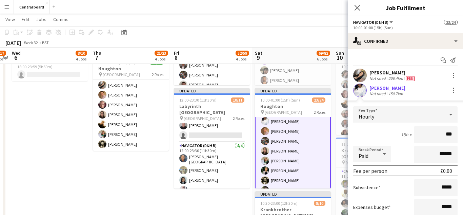
type input "**"
type input "******"
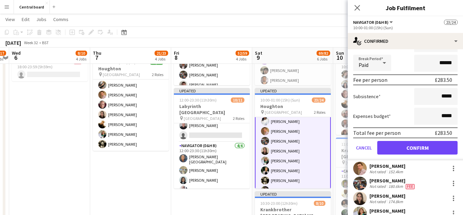
scroll to position [90, 0]
click at [402, 146] on button "Confirm" at bounding box center [417, 148] width 80 height 14
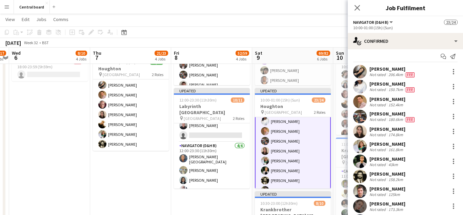
scroll to position [4, 0]
click at [454, 101] on div at bounding box center [453, 100] width 1 height 1
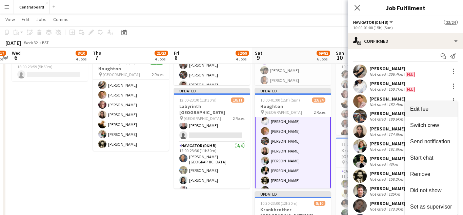
click at [426, 109] on span "Edit fee" at bounding box center [419, 109] width 18 height 6
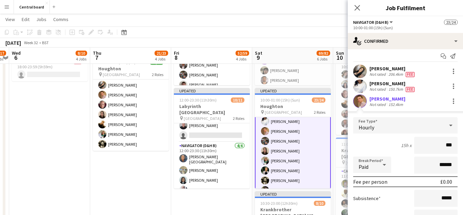
type input "**"
type input "******"
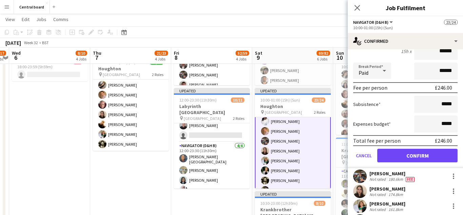
scroll to position [98, 0]
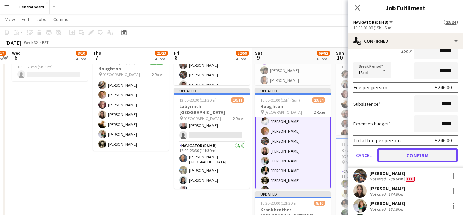
click at [410, 152] on button "Confirm" at bounding box center [417, 155] width 80 height 14
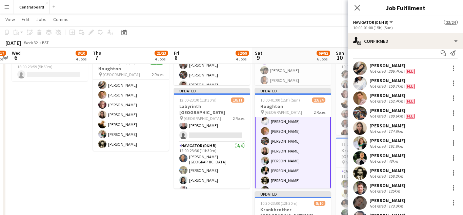
scroll to position [6, 0]
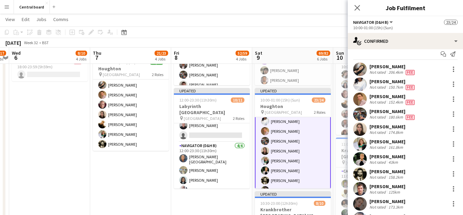
click at [362, 132] on app-user-avatar at bounding box center [360, 129] width 14 height 14
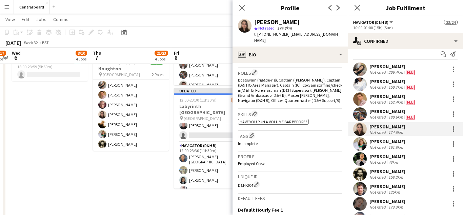
scroll to position [219, 0]
click at [454, 128] on div at bounding box center [453, 128] width 1 height 1
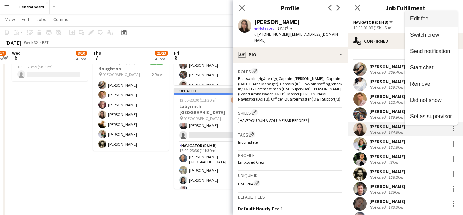
click at [431, 17] on span "Edit fee" at bounding box center [431, 19] width 42 height 6
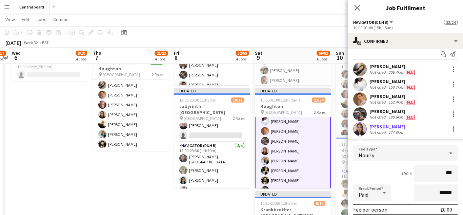
type input "**"
type input "******"
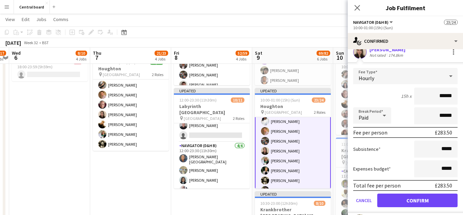
scroll to position [93, 0]
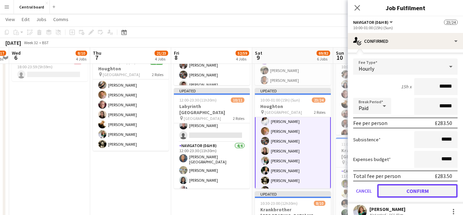
click at [409, 189] on button "Confirm" at bounding box center [417, 191] width 80 height 14
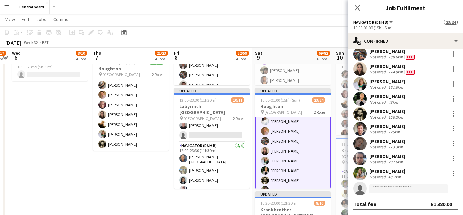
scroll to position [66, 0]
click at [453, 84] on div at bounding box center [453, 83] width 1 height 1
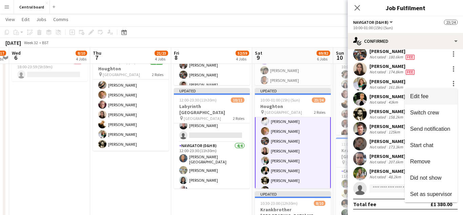
click at [421, 95] on span "Edit fee" at bounding box center [419, 96] width 18 height 6
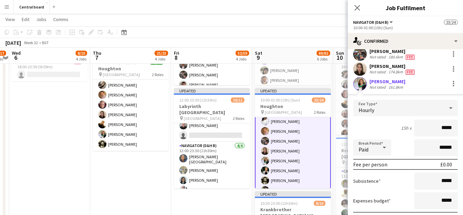
scroll to position [93, 0]
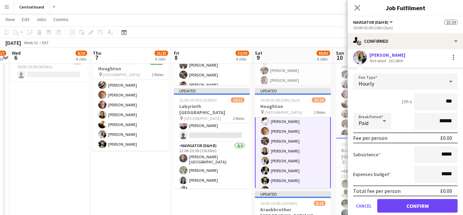
type input "**"
type input "******"
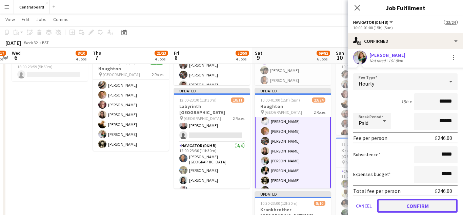
click at [414, 204] on button "Confirm" at bounding box center [417, 206] width 80 height 14
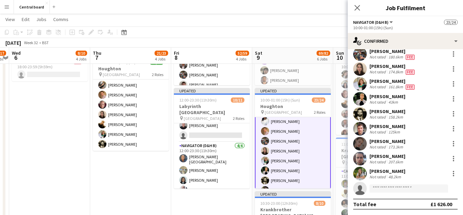
scroll to position [66, 0]
click at [363, 100] on app-user-avatar at bounding box center [360, 99] width 14 height 14
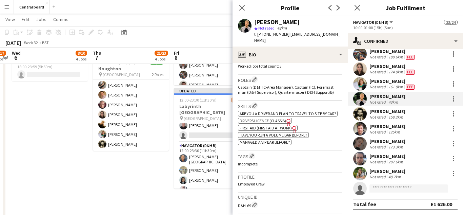
scroll to position [218, 0]
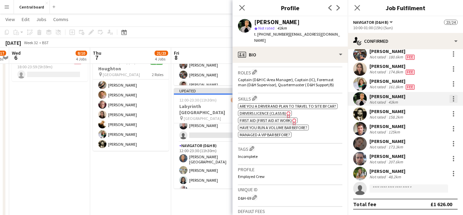
click at [453, 99] on div at bounding box center [453, 98] width 1 height 1
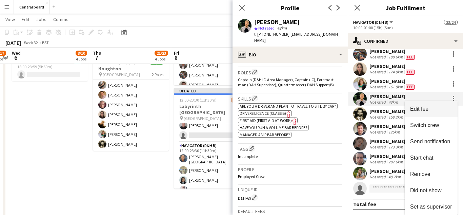
click at [429, 109] on span "Edit fee" at bounding box center [431, 109] width 42 height 6
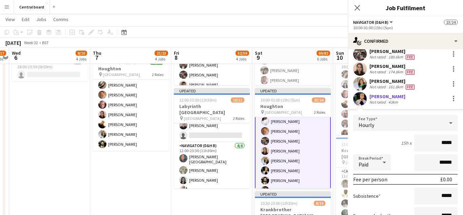
scroll to position [93, 0]
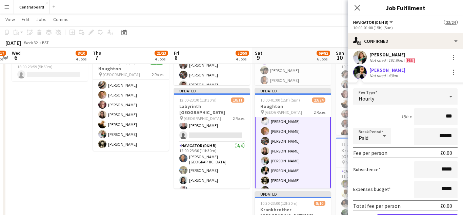
type input "**"
type input "******"
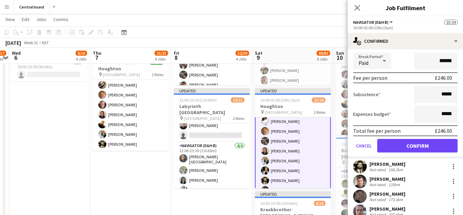
scroll to position [174, 0]
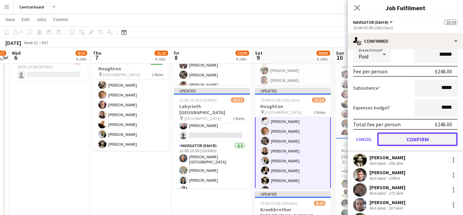
click at [417, 139] on button "Confirm" at bounding box center [417, 139] width 80 height 14
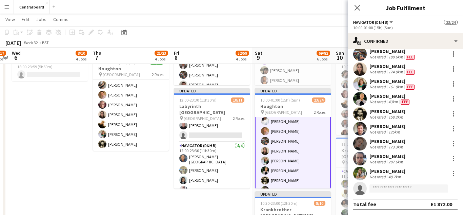
scroll to position [66, 0]
click at [453, 116] on div at bounding box center [453, 115] width 1 height 1
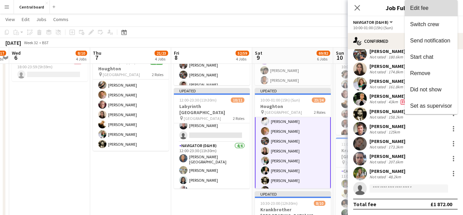
click at [435, 10] on span "Edit fee" at bounding box center [431, 8] width 42 height 6
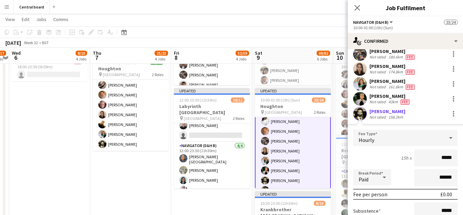
scroll to position [166, 0]
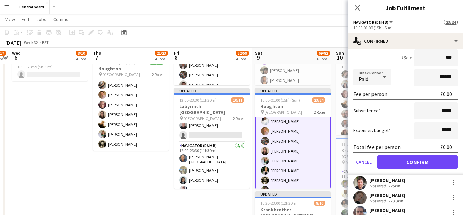
type input "**"
type input "******"
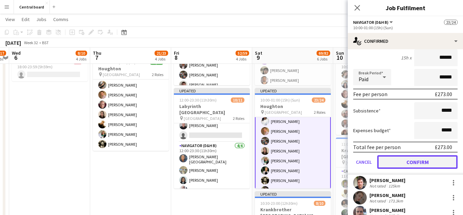
click at [409, 159] on button "Confirm" at bounding box center [417, 162] width 80 height 14
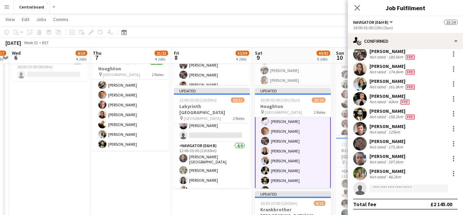
scroll to position [66, 0]
click at [359, 127] on app-user-avatar at bounding box center [360, 129] width 14 height 14
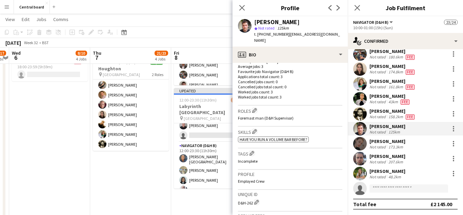
scroll to position [184, 0]
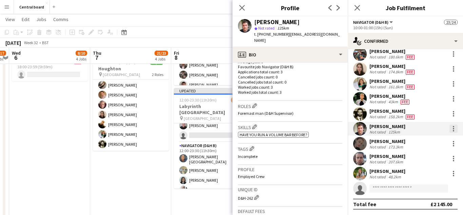
click at [456, 129] on div at bounding box center [453, 128] width 8 height 8
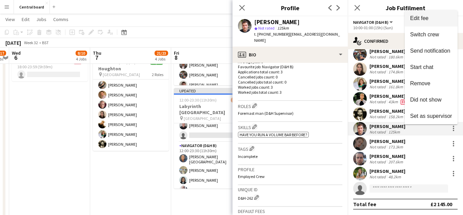
click at [431, 17] on span "Edit fee" at bounding box center [431, 18] width 42 height 6
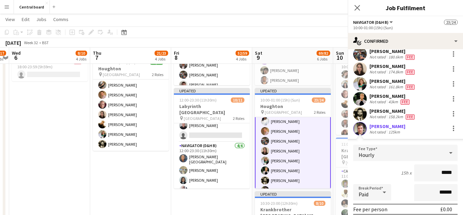
scroll to position [163, 0]
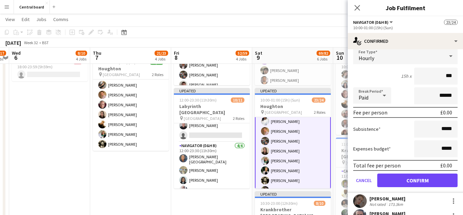
type input "**"
type input "******"
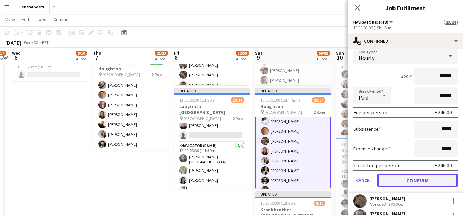
click at [419, 179] on button "Confirm" at bounding box center [417, 180] width 80 height 14
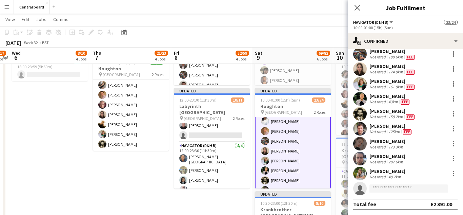
scroll to position [66, 0]
click at [359, 146] on app-user-avatar at bounding box center [360, 144] width 14 height 14
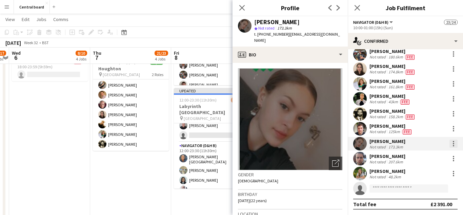
click at [453, 143] on div at bounding box center [453, 143] width 1 height 1
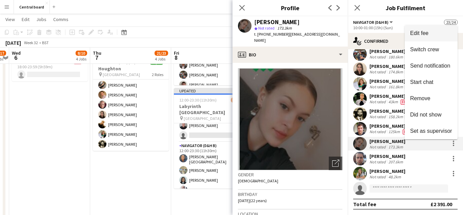
click at [436, 31] on span "Edit fee" at bounding box center [431, 33] width 42 height 6
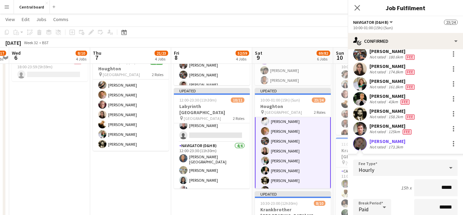
scroll to position [163, 0]
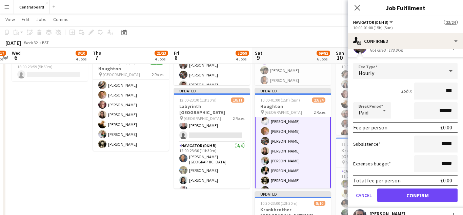
type input "**"
type input "******"
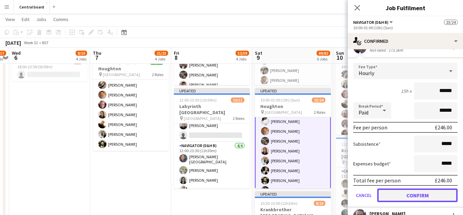
click at [414, 193] on button "Confirm" at bounding box center [417, 195] width 80 height 14
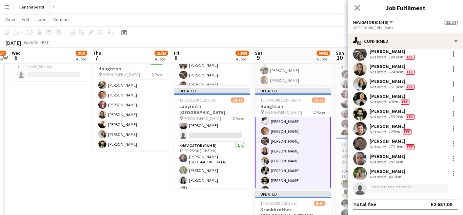
scroll to position [66, 0]
click at [359, 156] on app-user-avatar at bounding box center [360, 158] width 14 height 14
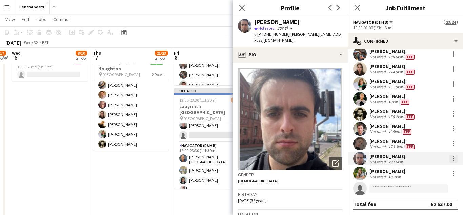
click at [456, 158] on div at bounding box center [453, 158] width 8 height 8
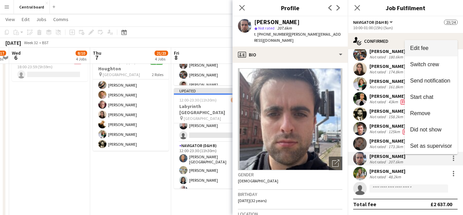
click at [431, 45] on span "Edit fee" at bounding box center [431, 48] width 42 height 6
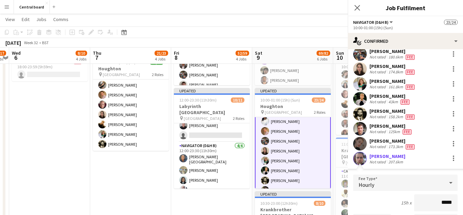
scroll to position [163, 0]
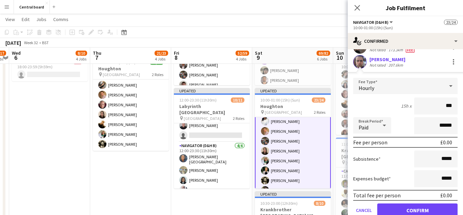
type input "**"
type input "******"
click at [416, 209] on button "Confirm" at bounding box center [417, 210] width 80 height 14
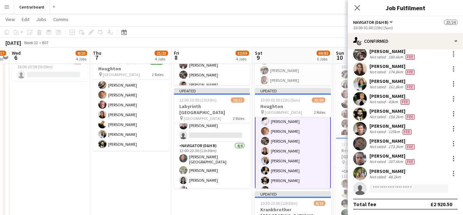
scroll to position [66, 0]
click at [453, 173] on div at bounding box center [453, 173] width 1 height 1
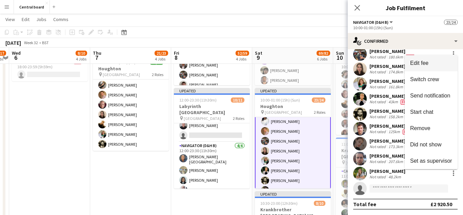
click at [433, 63] on span "Edit fee" at bounding box center [431, 63] width 42 height 6
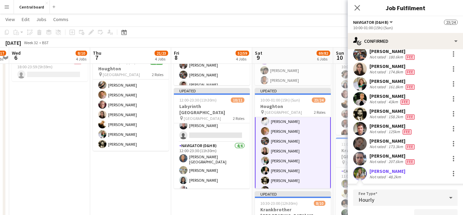
scroll to position [163, 0]
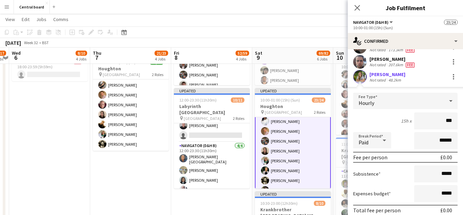
type input "**"
type input "******"
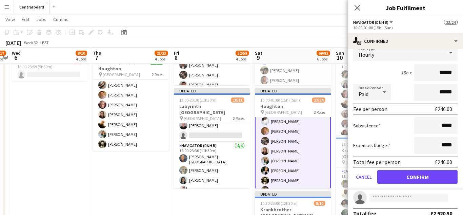
scroll to position [220, 0]
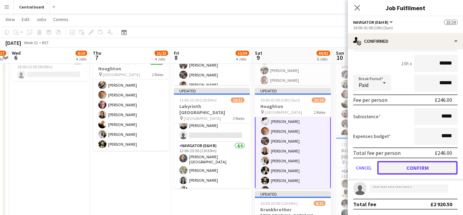
click at [407, 169] on button "Confirm" at bounding box center [417, 168] width 80 height 14
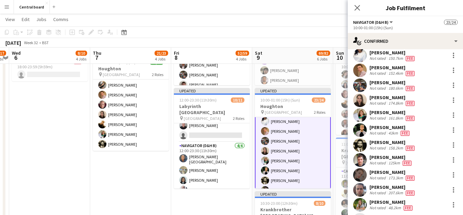
scroll to position [34, 0]
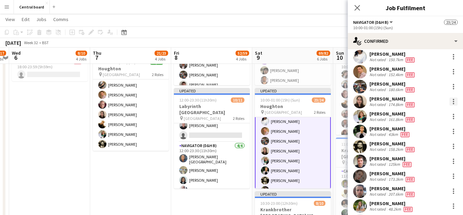
click at [457, 103] on div at bounding box center [453, 101] width 8 height 8
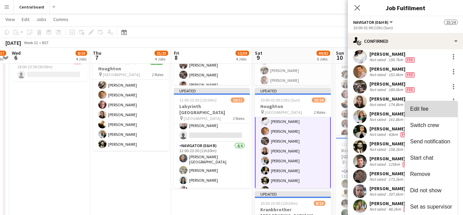
click at [420, 108] on span "Edit fee" at bounding box center [419, 109] width 18 height 6
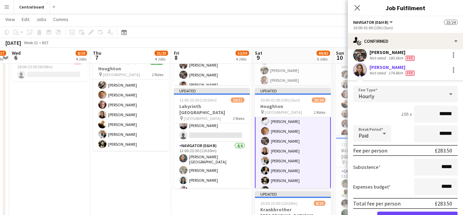
scroll to position [92, 0]
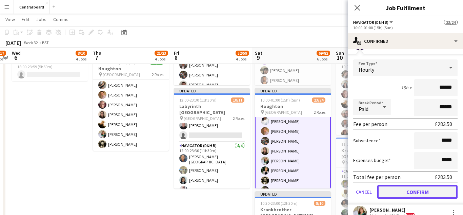
click at [408, 191] on button "Confirm" at bounding box center [417, 192] width 80 height 14
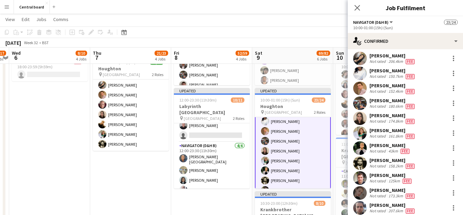
scroll to position [0, 0]
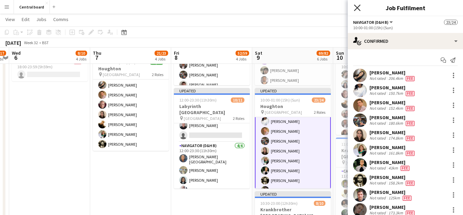
click at [358, 9] on icon at bounding box center [357, 7] width 6 height 6
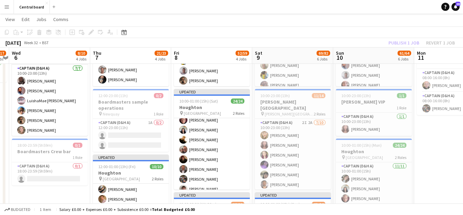
scroll to position [214, 0]
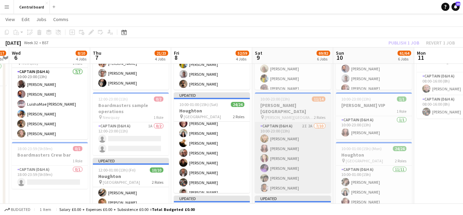
click at [301, 165] on app-card-role "Captain (D&H A) 2I 2A 7/10 10:00-23:00 (13h) Gissele Weber Sophia Kaytaz Melani…" at bounding box center [293, 178] width 76 height 112
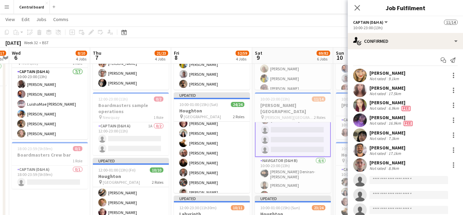
scroll to position [89, 0]
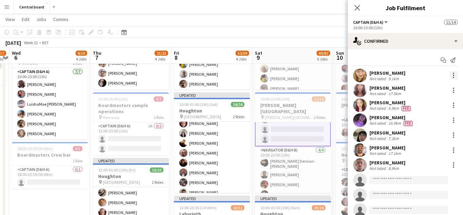
click at [454, 75] on div at bounding box center [453, 75] width 1 height 1
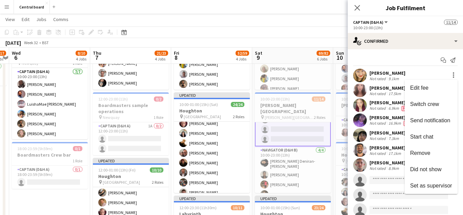
click at [358, 78] on div at bounding box center [231, 107] width 463 height 215
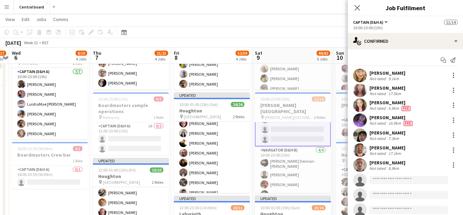
click at [362, 74] on app-user-avatar at bounding box center [360, 75] width 14 height 14
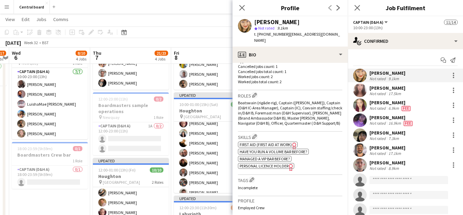
scroll to position [203, 0]
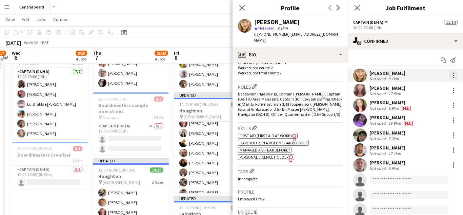
click at [457, 75] on div at bounding box center [453, 75] width 8 height 8
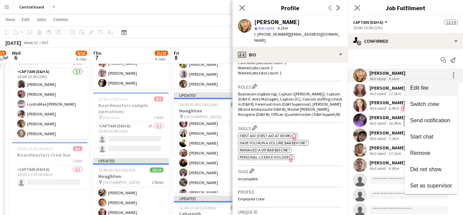
click at [431, 86] on span "Edit fee" at bounding box center [431, 88] width 42 height 6
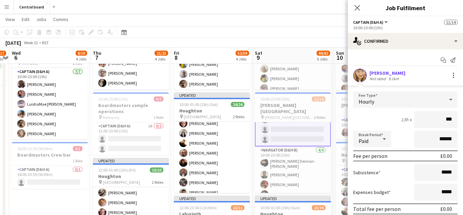
type input "**"
type input "******"
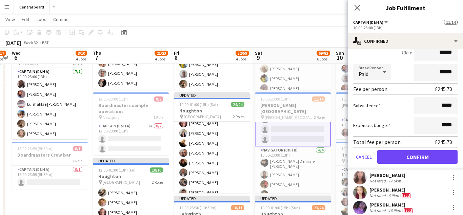
scroll to position [73, 0]
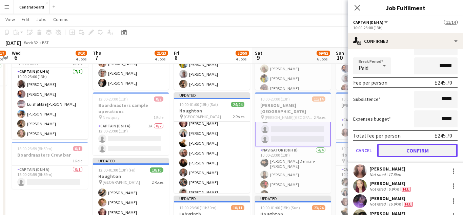
click at [409, 150] on button "Confirm" at bounding box center [417, 150] width 80 height 14
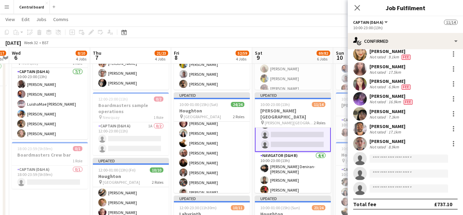
scroll to position [21, 0]
click at [453, 67] on div at bounding box center [453, 66] width 1 height 1
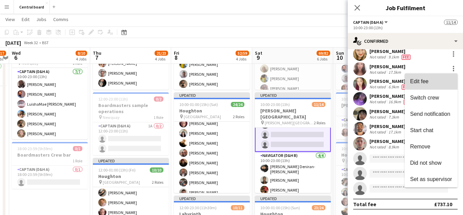
click at [432, 80] on span "Edit fee" at bounding box center [431, 81] width 42 height 6
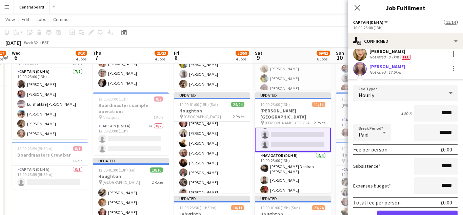
scroll to position [73, 0]
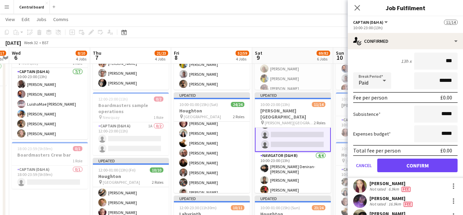
type input "**"
type input "***"
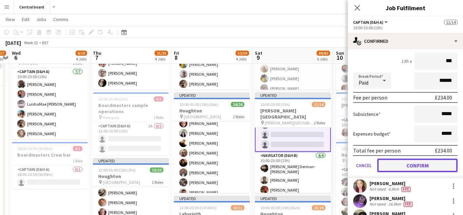
click at [413, 168] on button "Confirm" at bounding box center [417, 165] width 80 height 14
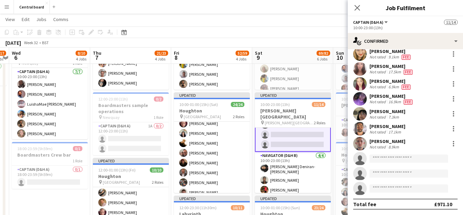
scroll to position [21, 0]
click at [453, 84] on div at bounding box center [453, 83] width 1 height 1
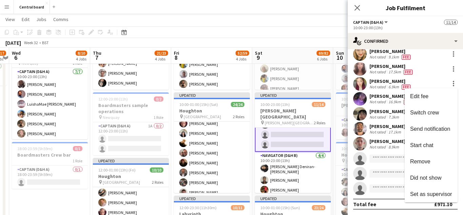
click at [357, 85] on div at bounding box center [231, 107] width 463 height 215
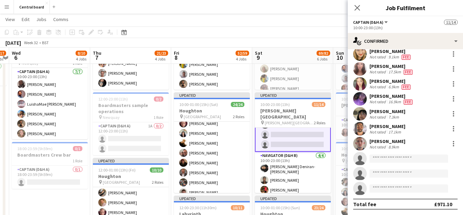
click at [362, 84] on app-user-avatar at bounding box center [360, 84] width 14 height 14
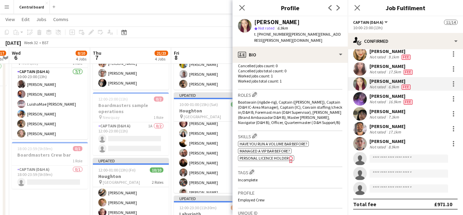
scroll to position [192, 0]
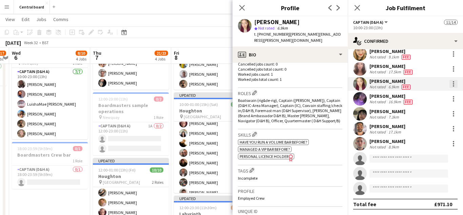
click at [453, 86] on div at bounding box center [453, 85] width 1 height 1
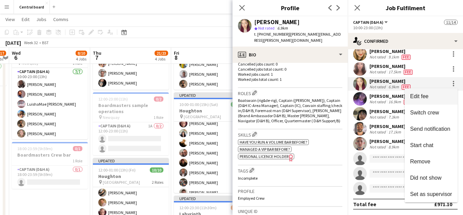
click at [427, 96] on span "Edit fee" at bounding box center [419, 96] width 18 height 6
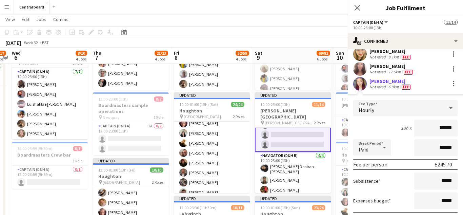
scroll to position [70, 0]
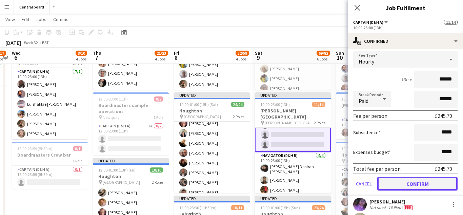
click at [414, 186] on button "Confirm" at bounding box center [417, 184] width 80 height 14
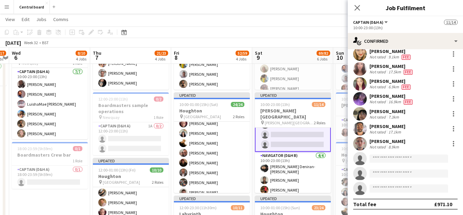
scroll to position [21, 0]
click at [362, 114] on app-user-avatar at bounding box center [360, 114] width 14 height 14
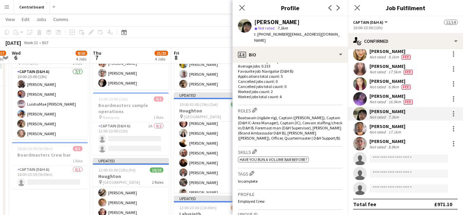
scroll to position [180, 0]
click at [453, 112] on div at bounding box center [453, 111] width 1 height 1
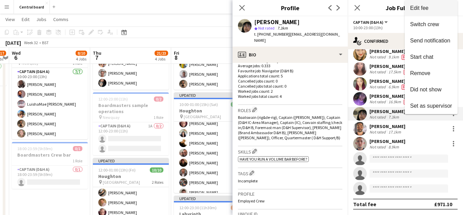
click at [434, 11] on span "Edit fee" at bounding box center [431, 8] width 42 height 6
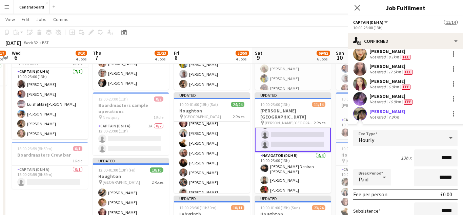
scroll to position [70, 0]
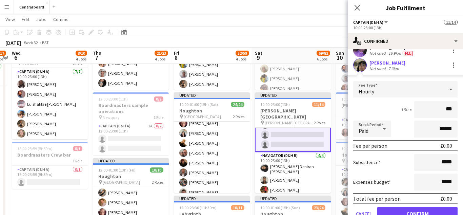
type input "**"
type input "******"
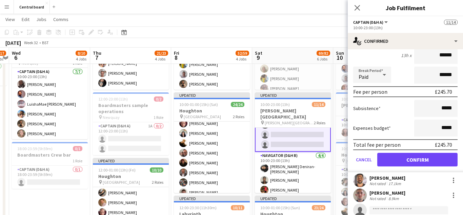
scroll to position [125, 0]
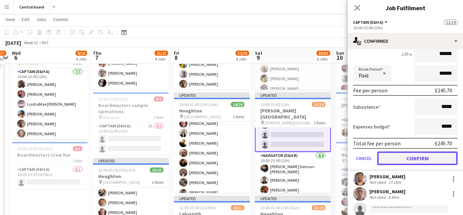
click at [409, 157] on button "Confirm" at bounding box center [417, 158] width 80 height 14
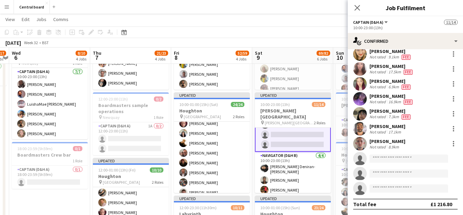
scroll to position [21, 0]
click at [359, 127] on app-user-avatar at bounding box center [360, 129] width 14 height 14
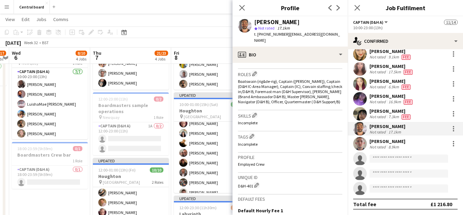
scroll to position [213, 0]
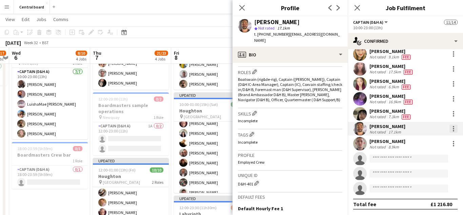
click at [453, 126] on div at bounding box center [453, 126] width 1 height 1
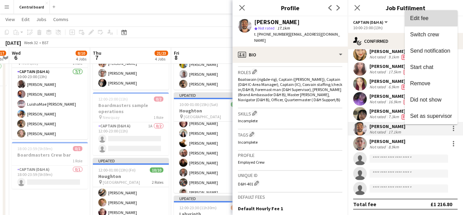
click at [424, 16] on span "Edit fee" at bounding box center [419, 18] width 18 height 6
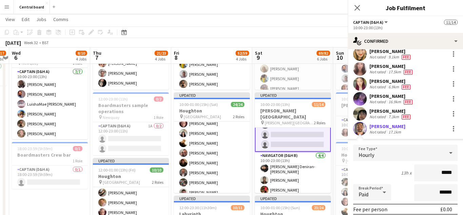
scroll to position [122, 0]
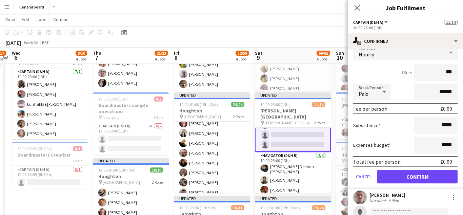
type input "**"
type input "******"
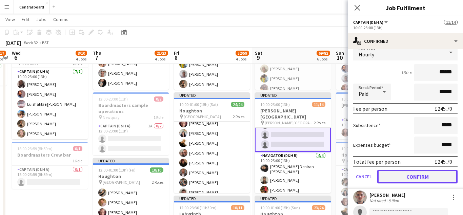
click at [414, 175] on button "Confirm" at bounding box center [417, 176] width 80 height 14
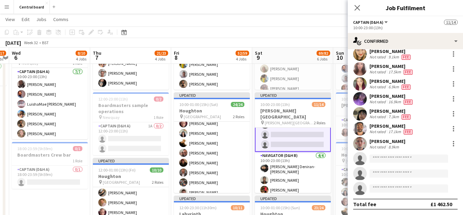
scroll to position [21, 0]
click at [360, 145] on app-user-avatar at bounding box center [360, 144] width 14 height 14
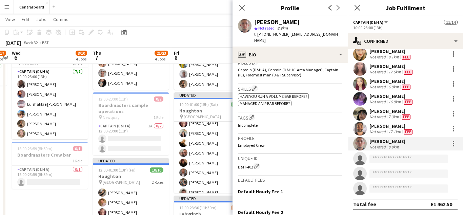
scroll to position [223, 0]
click at [453, 143] on div at bounding box center [453, 143] width 1 height 1
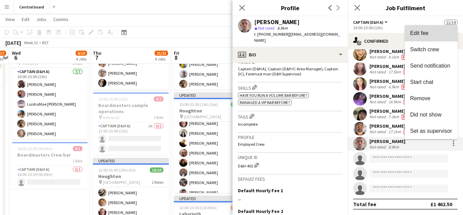
click at [433, 35] on span "Edit fee" at bounding box center [431, 33] width 42 height 6
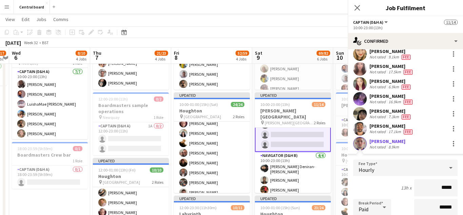
scroll to position [122, 0]
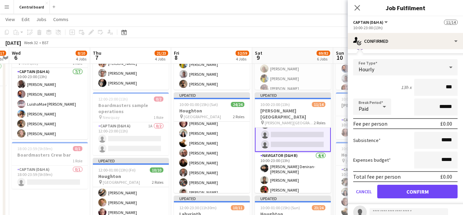
type input "**"
type input "******"
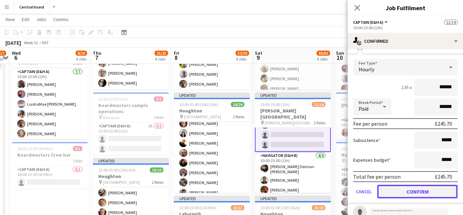
click at [411, 189] on button "Confirm" at bounding box center [417, 191] width 80 height 14
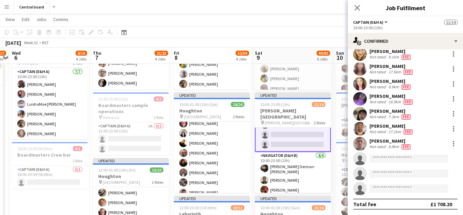
scroll to position [21, 0]
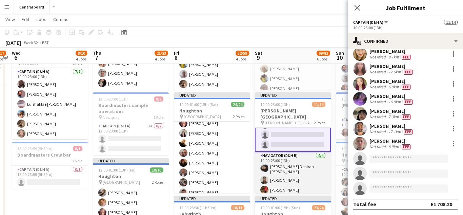
click at [310, 180] on app-card-role "Navigator (D&H B) 4/4 10:00-23:00 (13h) Camara Deniran-Francis Renee Pemberton-…" at bounding box center [293, 178] width 76 height 55
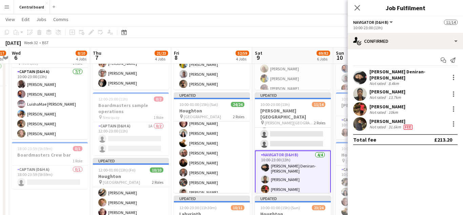
scroll to position [88, 0]
click at [356, 75] on app-user-avatar at bounding box center [360, 77] width 14 height 14
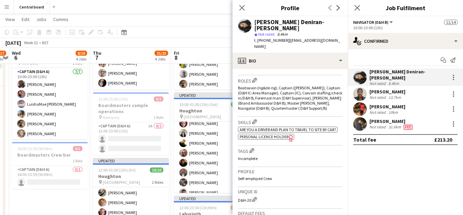
scroll to position [218, 0]
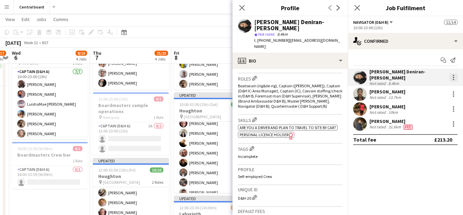
click at [453, 77] on div at bounding box center [453, 77] width 1 height 1
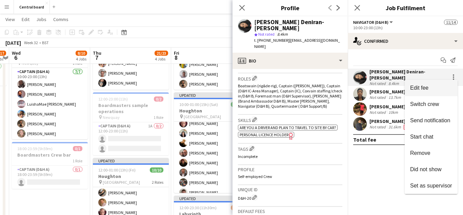
click at [423, 86] on span "Edit fee" at bounding box center [419, 88] width 18 height 6
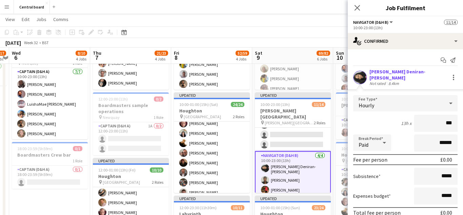
type input "**"
type input "******"
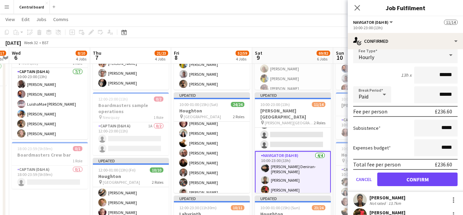
scroll to position [86, 0]
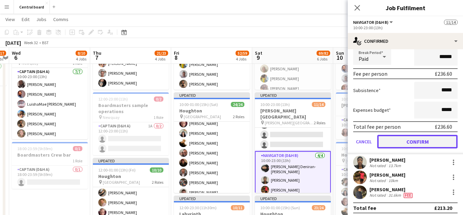
click at [413, 139] on button "Confirm" at bounding box center [417, 142] width 80 height 14
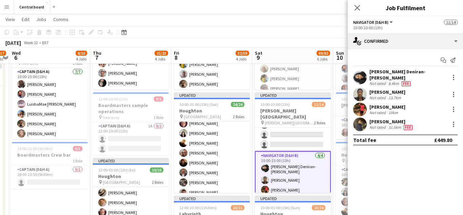
scroll to position [0, 0]
click at [360, 92] on app-user-avatar at bounding box center [360, 94] width 14 height 14
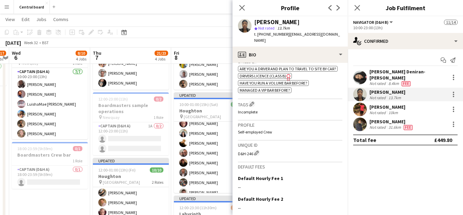
scroll to position [250, 0]
click at [453, 92] on div at bounding box center [453, 92] width 1 height 1
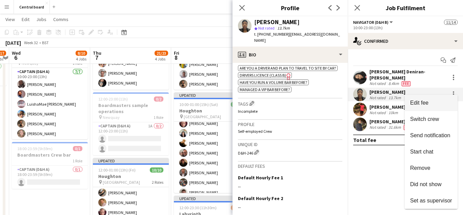
click at [433, 104] on span "Edit fee" at bounding box center [431, 103] width 42 height 6
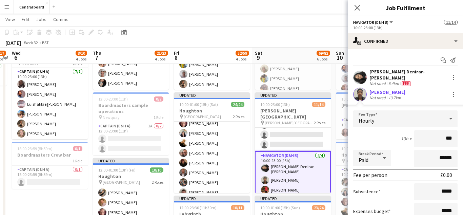
type input "**"
type input "******"
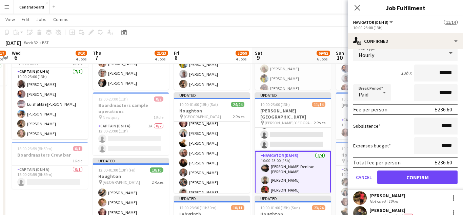
scroll to position [67, 0]
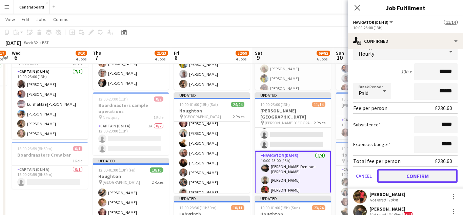
click at [410, 172] on button "Confirm" at bounding box center [417, 176] width 80 height 14
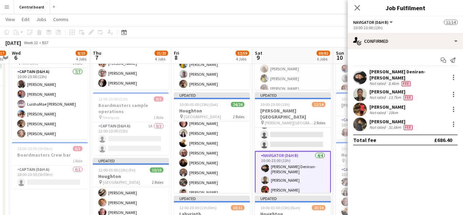
scroll to position [0, 0]
click at [359, 106] on app-user-avatar at bounding box center [360, 109] width 14 height 14
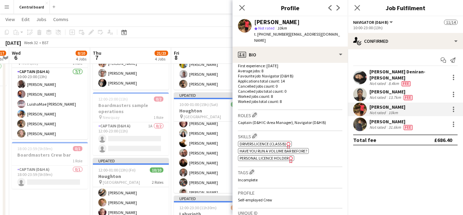
scroll to position [179, 0]
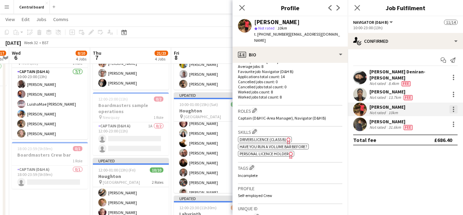
click at [453, 108] on div at bounding box center [453, 108] width 1 height 1
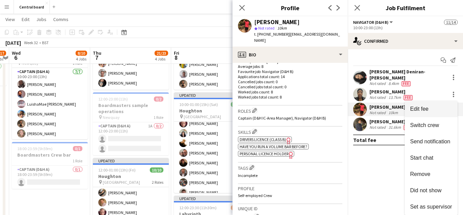
click at [426, 107] on span "Edit fee" at bounding box center [419, 109] width 18 height 6
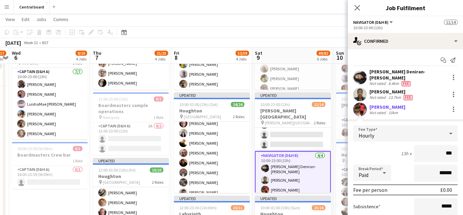
type input "**"
type input "******"
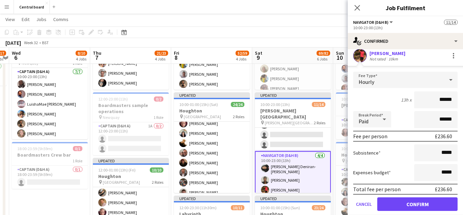
scroll to position [56, 0]
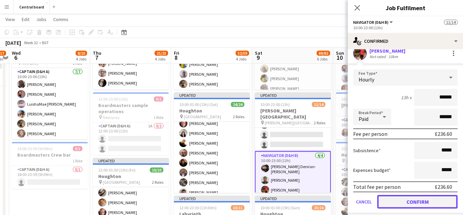
click at [407, 196] on button "Confirm" at bounding box center [417, 202] width 80 height 14
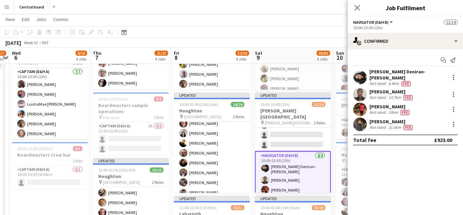
scroll to position [0, 0]
click at [362, 121] on app-user-avatar at bounding box center [360, 124] width 14 height 14
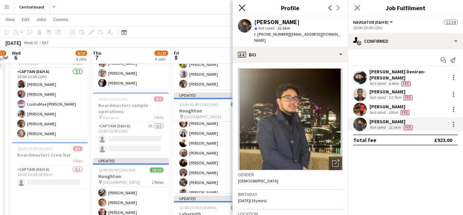
click at [244, 8] on icon "Close pop-in" at bounding box center [242, 7] width 6 height 6
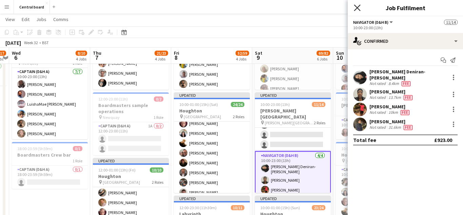
click at [360, 7] on icon "Close pop-in" at bounding box center [357, 7] width 6 height 6
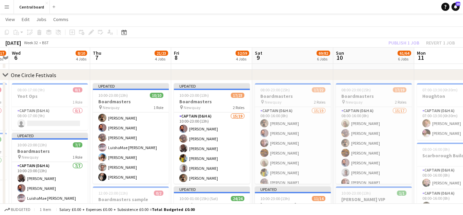
scroll to position [116, 0]
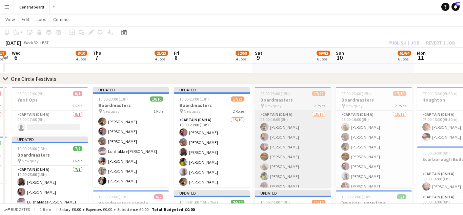
click at [297, 146] on app-card-role "Captain (D&H A) 15/19 08:00-16:00 (8h) Pim Weeda Hardeep Singh Ben Chapman Jess…" at bounding box center [293, 210] width 76 height 200
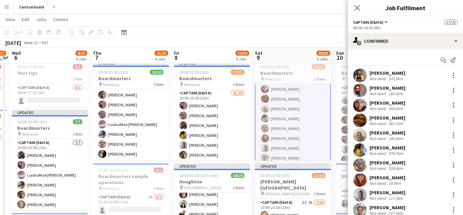
scroll to position [0, 0]
click at [453, 78] on div at bounding box center [453, 77] width 1 height 1
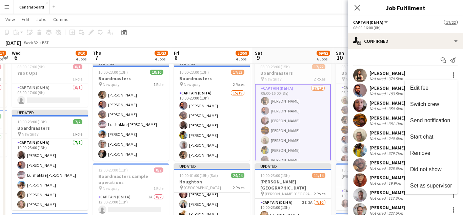
click at [360, 76] on div at bounding box center [231, 107] width 463 height 215
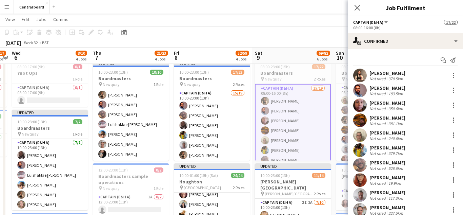
click at [361, 75] on app-user-avatar at bounding box center [360, 75] width 14 height 14
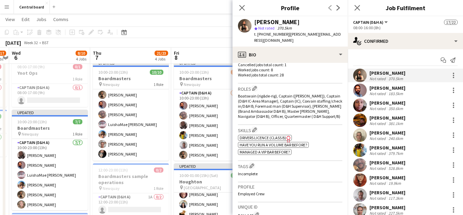
scroll to position [203, 0]
click at [456, 76] on div at bounding box center [453, 75] width 8 height 8
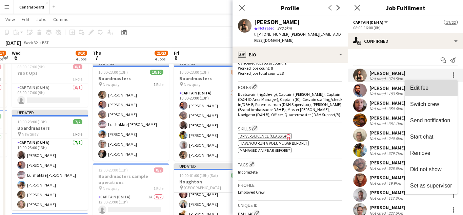
click at [426, 85] on span "Edit fee" at bounding box center [419, 88] width 18 height 6
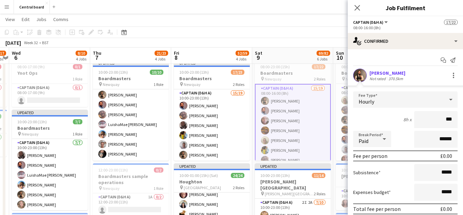
type input "**"
type input "******"
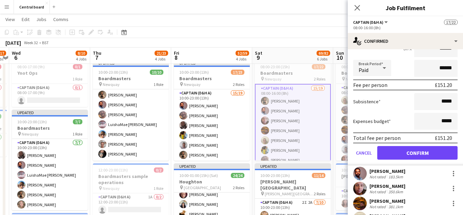
scroll to position [70, 0]
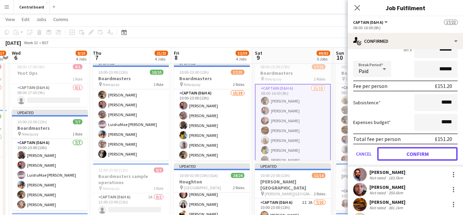
click at [413, 154] on button "Confirm" at bounding box center [417, 154] width 80 height 14
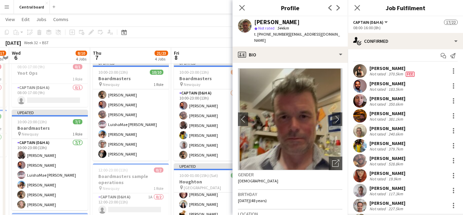
scroll to position [0, 0]
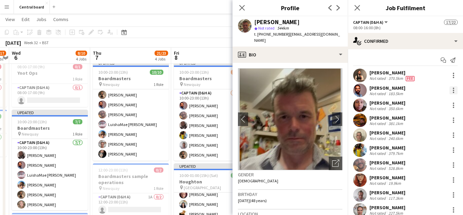
click at [453, 92] on div at bounding box center [453, 92] width 1 height 1
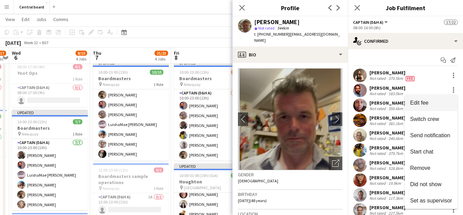
click at [426, 106] on span "Edit fee" at bounding box center [431, 103] width 42 height 6
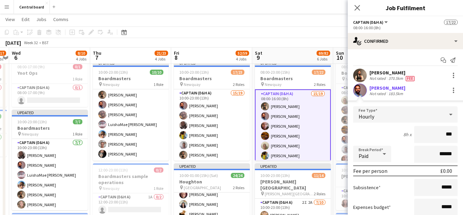
type input "**"
type input "******"
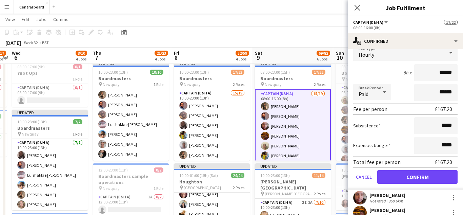
scroll to position [82, 0]
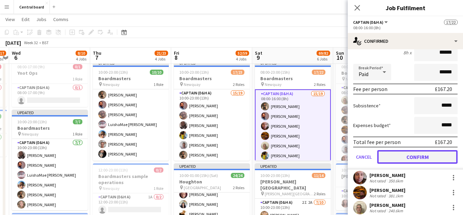
click at [410, 159] on button "Confirm" at bounding box center [417, 157] width 80 height 14
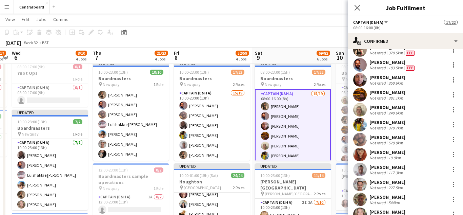
scroll to position [0, 0]
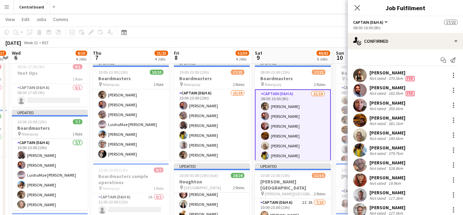
click at [362, 106] on app-user-avatar at bounding box center [360, 105] width 14 height 14
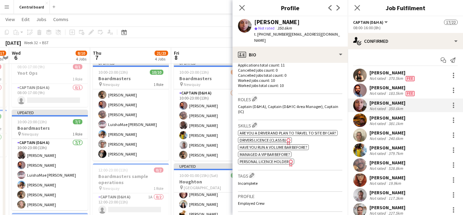
scroll to position [196, 0]
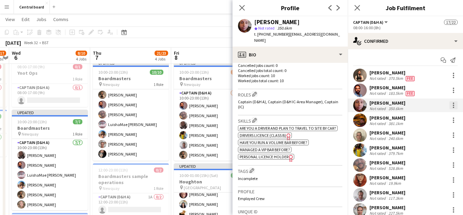
click at [454, 103] on div at bounding box center [453, 102] width 1 height 1
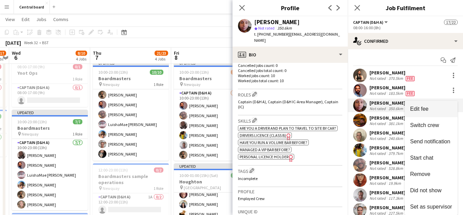
click at [425, 113] on button "Edit fee" at bounding box center [431, 109] width 53 height 16
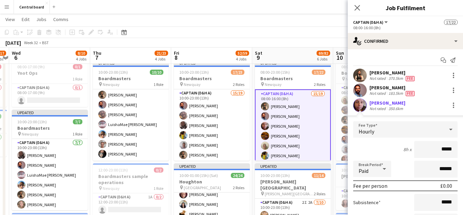
type input "******"
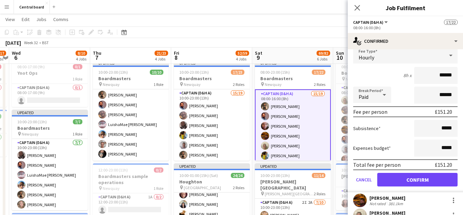
scroll to position [74, 0]
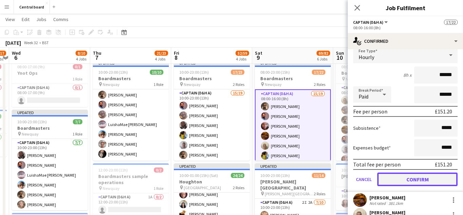
click at [409, 182] on button "Confirm" at bounding box center [417, 179] width 80 height 14
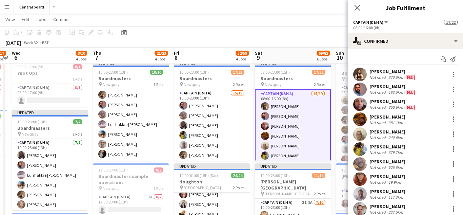
scroll to position [0, 0]
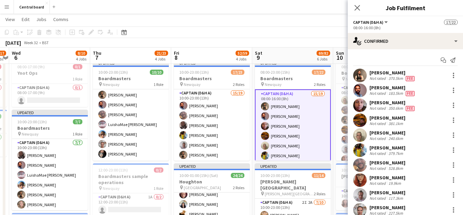
click at [359, 122] on app-user-avatar at bounding box center [360, 120] width 14 height 14
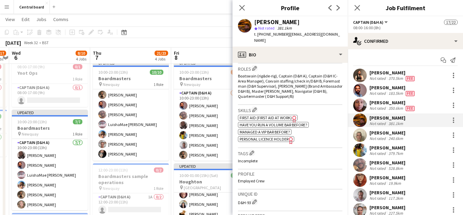
scroll to position [223, 0]
click at [453, 122] on div at bounding box center [453, 121] width 1 height 1
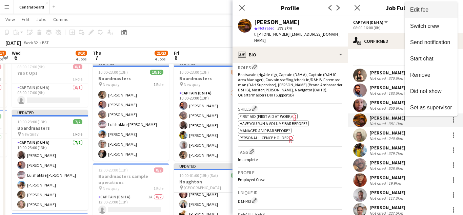
click at [432, 11] on span "Edit fee" at bounding box center [431, 10] width 42 height 6
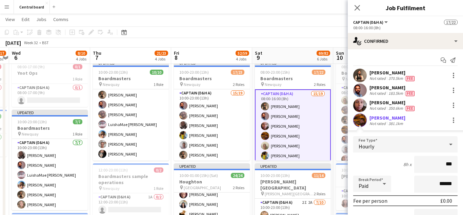
type input "**"
type input "******"
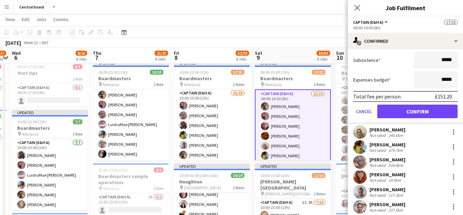
scroll to position [166, 0]
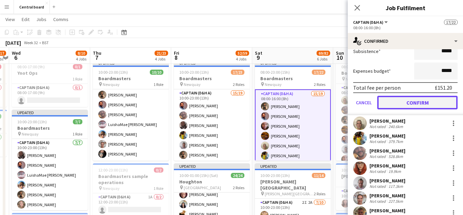
click at [428, 102] on button "Confirm" at bounding box center [417, 103] width 80 height 14
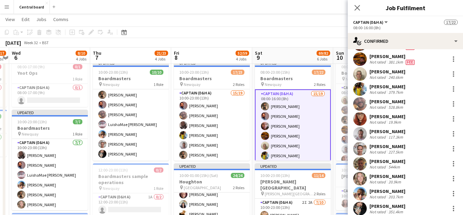
scroll to position [57, 0]
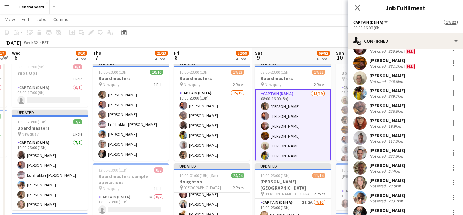
click at [361, 81] on app-user-avatar at bounding box center [360, 78] width 14 height 14
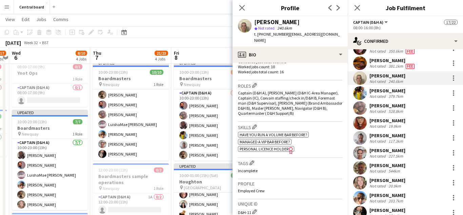
scroll to position [209, 0]
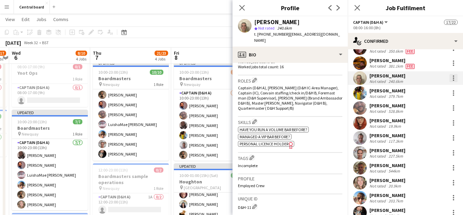
click at [453, 79] on div at bounding box center [453, 78] width 8 height 8
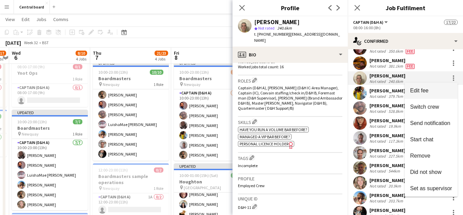
click at [424, 94] on button "Edit fee" at bounding box center [431, 90] width 53 height 16
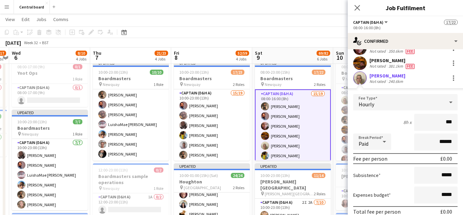
type input "**"
type input "******"
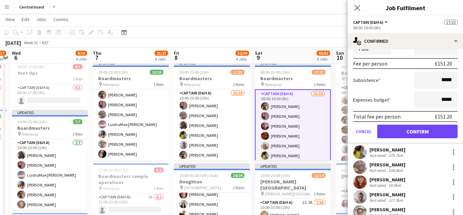
scroll to position [156, 0]
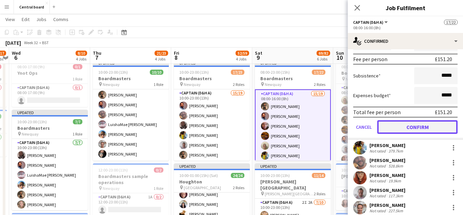
click at [427, 129] on button "Confirm" at bounding box center [417, 127] width 80 height 14
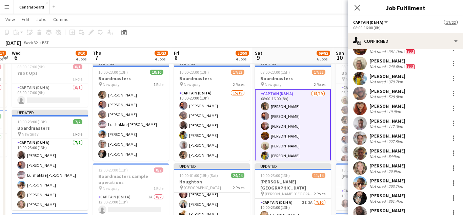
scroll to position [70, 0]
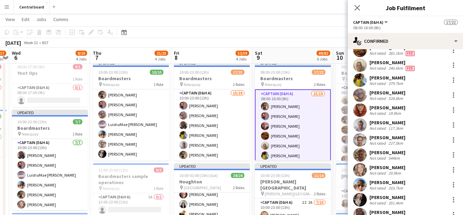
click at [364, 81] on app-user-avatar at bounding box center [360, 80] width 14 height 14
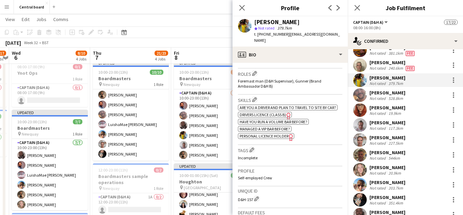
scroll to position [217, 0]
click at [456, 80] on div at bounding box center [453, 80] width 8 height 8
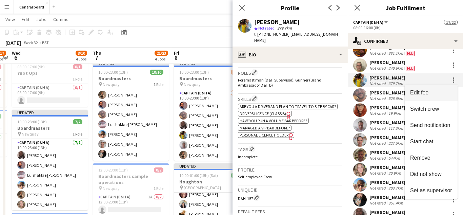
click at [433, 94] on span "Edit fee" at bounding box center [431, 92] width 42 height 6
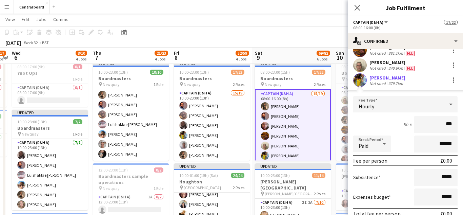
type input "**"
type input "******"
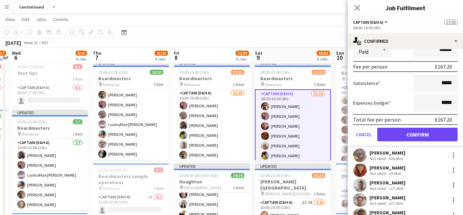
scroll to position [165, 0]
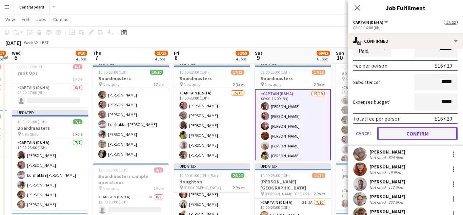
click at [412, 134] on button "Confirm" at bounding box center [417, 133] width 80 height 14
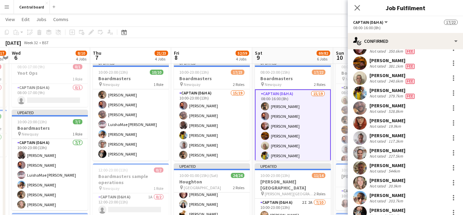
scroll to position [58, 0]
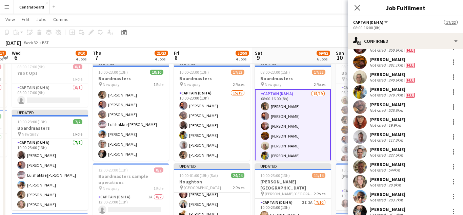
click at [360, 107] on app-user-avatar at bounding box center [360, 107] width 14 height 14
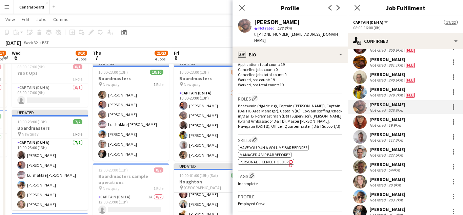
scroll to position [193, 0]
click at [456, 108] on div at bounding box center [453, 107] width 8 height 8
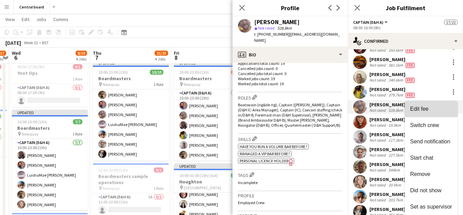
click at [434, 110] on span "Edit fee" at bounding box center [431, 109] width 42 height 6
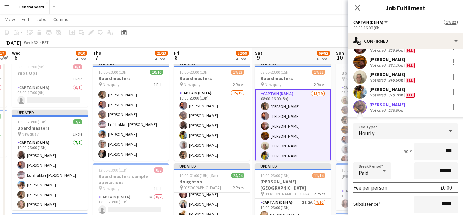
type input "**"
type input "******"
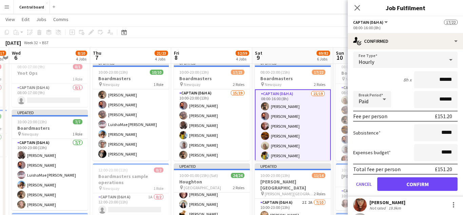
scroll to position [152, 0]
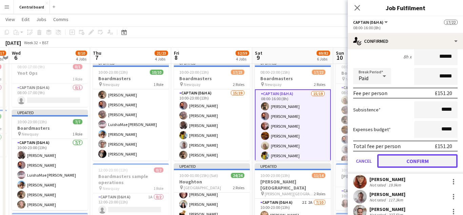
click at [410, 161] on button "Confirm" at bounding box center [417, 161] width 80 height 14
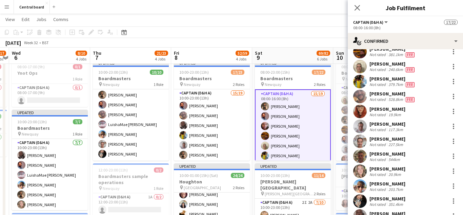
scroll to position [66, 0]
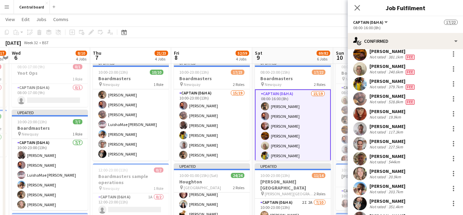
click at [362, 117] on app-user-avatar at bounding box center [360, 114] width 14 height 14
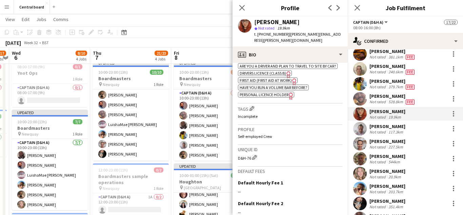
scroll to position [258, 0]
click at [456, 112] on div at bounding box center [453, 113] width 8 height 8
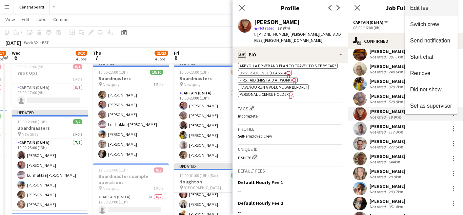
click at [430, 11] on span "Edit fee" at bounding box center [431, 8] width 42 height 6
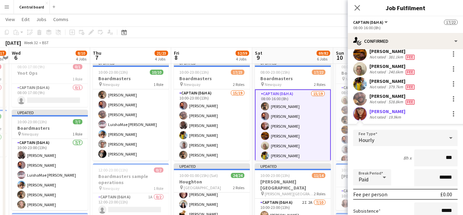
type input "**"
type input "******"
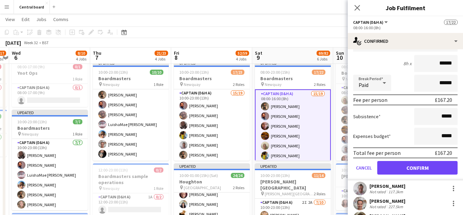
scroll to position [161, 0]
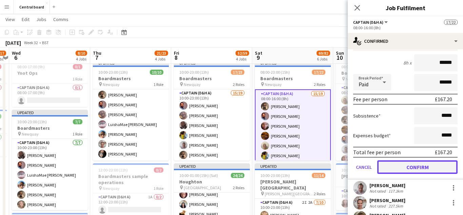
click at [413, 168] on button "Confirm" at bounding box center [417, 167] width 80 height 14
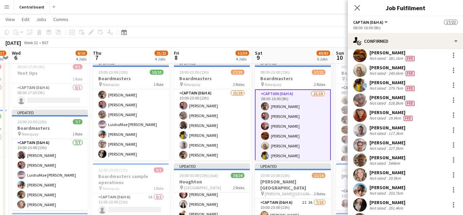
scroll to position [63, 0]
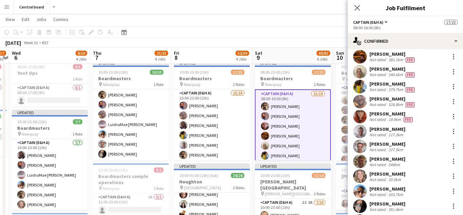
click at [363, 133] on app-user-avatar at bounding box center [360, 131] width 14 height 14
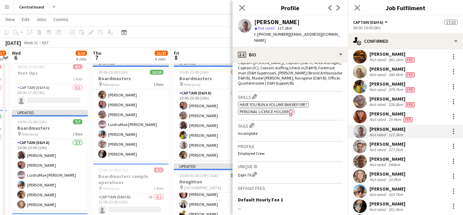
scroll to position [237, 0]
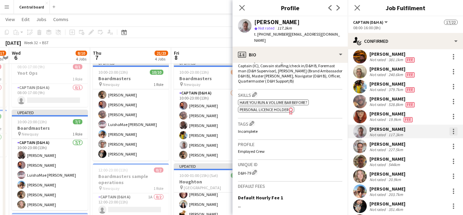
click at [456, 132] on div at bounding box center [453, 131] width 8 height 8
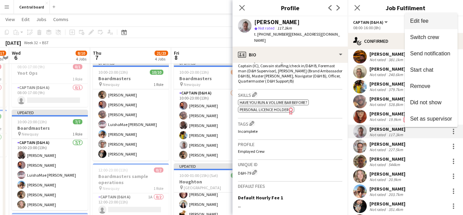
click at [428, 24] on span "Edit fee" at bounding box center [419, 21] width 18 height 6
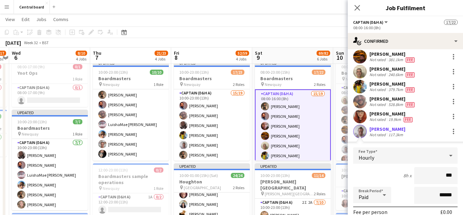
type input "**"
type input "******"
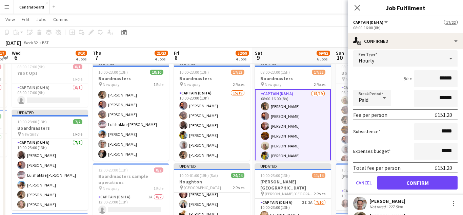
scroll to position [162, 0]
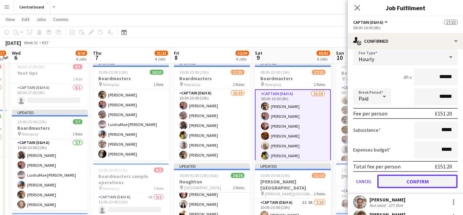
click at [407, 182] on button "Confirm" at bounding box center [417, 181] width 80 height 14
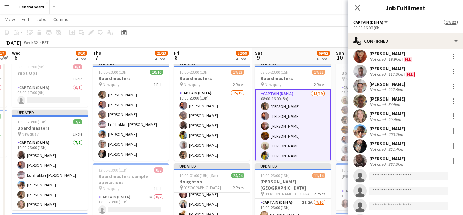
scroll to position [120, 0]
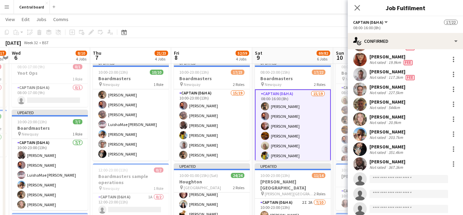
click at [361, 90] on app-user-avatar at bounding box center [360, 89] width 14 height 14
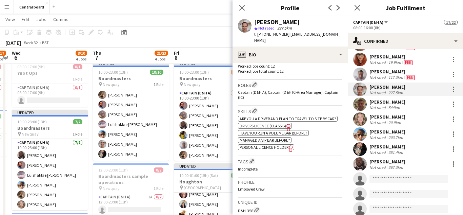
scroll to position [208, 0]
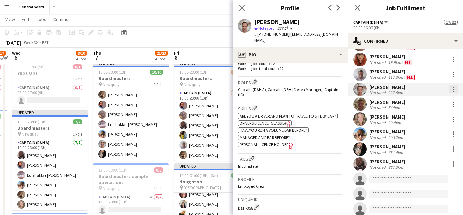
click at [456, 90] on div at bounding box center [453, 89] width 8 height 8
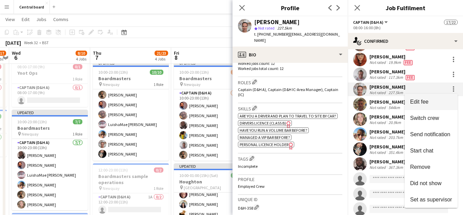
click at [432, 103] on span "Edit fee" at bounding box center [431, 102] width 42 height 6
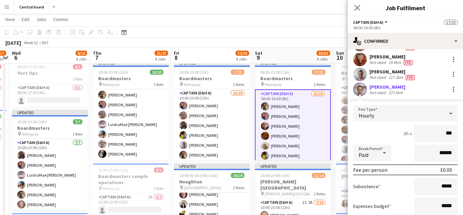
type input "**"
type input "******"
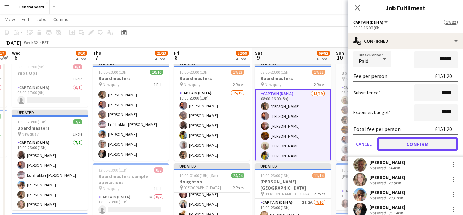
click at [413, 147] on button "Confirm" at bounding box center [417, 144] width 80 height 14
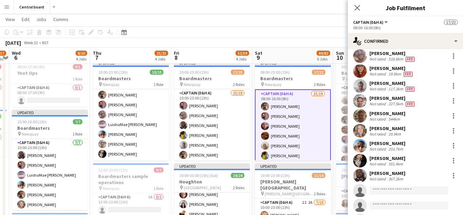
scroll to position [92, 0]
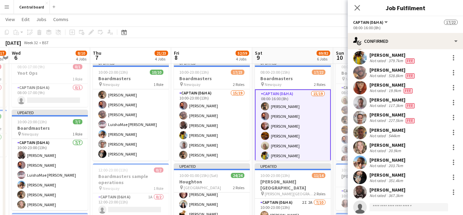
click at [362, 133] on app-user-avatar at bounding box center [360, 132] width 14 height 14
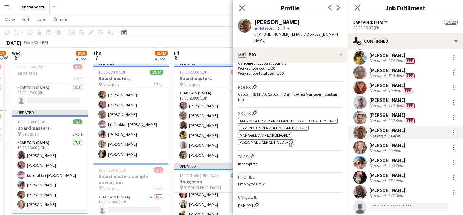
scroll to position [206, 0]
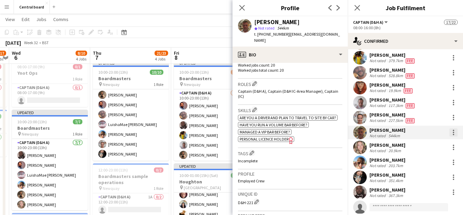
click at [453, 132] on div at bounding box center [453, 132] width 1 height 1
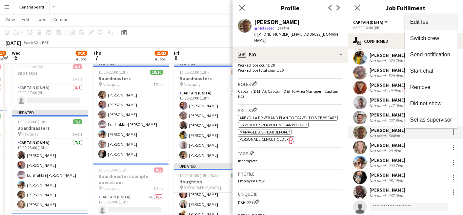
click at [432, 23] on span "Edit fee" at bounding box center [431, 22] width 42 height 6
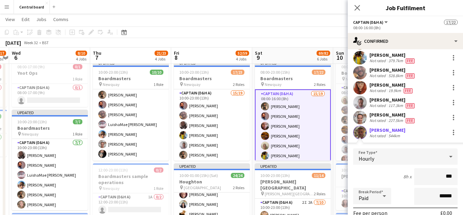
type input "**"
type input "******"
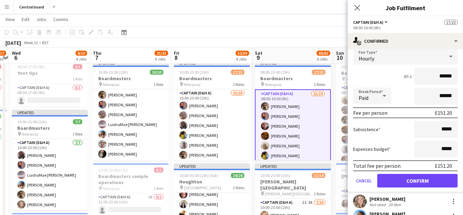
scroll to position [194, 0]
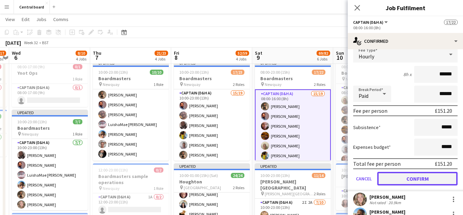
click at [408, 182] on button "Confirm" at bounding box center [417, 178] width 80 height 14
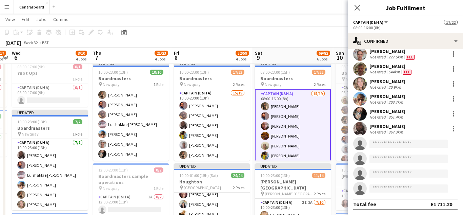
scroll to position [156, 0]
click at [362, 87] on app-user-avatar at bounding box center [360, 84] width 14 height 14
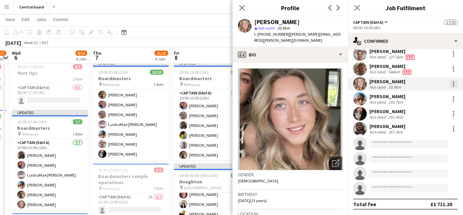
click at [456, 84] on div at bounding box center [453, 84] width 8 height 8
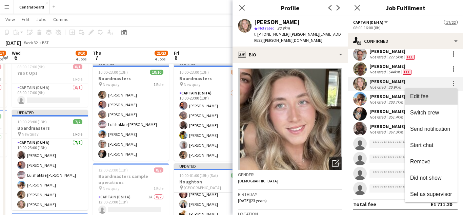
click at [433, 99] on span "Edit fee" at bounding box center [431, 96] width 42 height 6
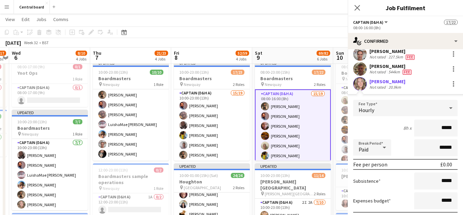
scroll to position [194, 0]
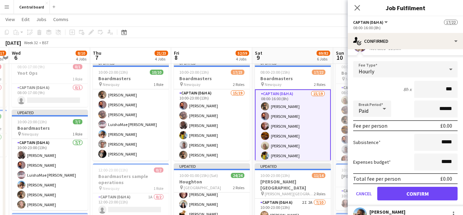
type input "**"
type input "******"
click at [416, 190] on button "Confirm" at bounding box center [417, 193] width 80 height 14
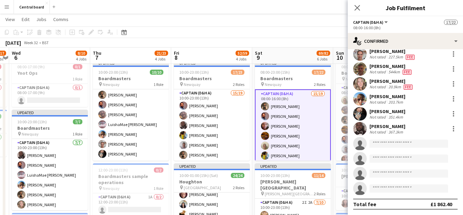
scroll to position [156, 0]
click at [457, 99] on div at bounding box center [453, 99] width 8 height 8
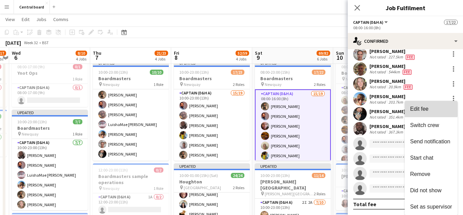
click at [424, 109] on span "Edit fee" at bounding box center [419, 109] width 18 height 6
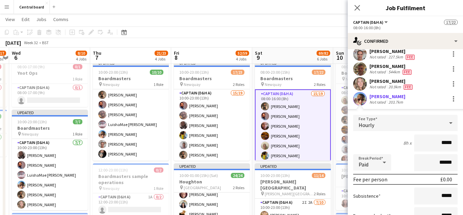
scroll to position [194, 0]
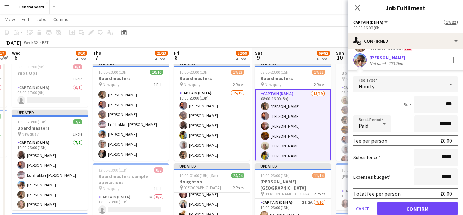
type input "**"
type input "******"
click at [414, 209] on button "Confirm" at bounding box center [417, 208] width 80 height 14
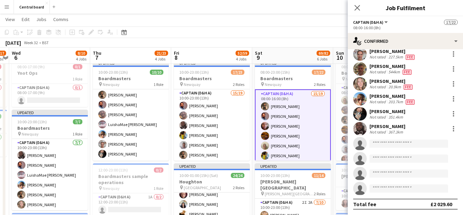
scroll to position [156, 0]
click at [453, 116] on div at bounding box center [453, 115] width 1 height 1
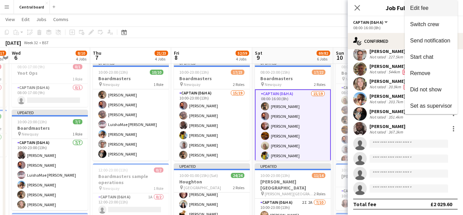
click at [452, 14] on button "Edit fee" at bounding box center [431, 8] width 53 height 16
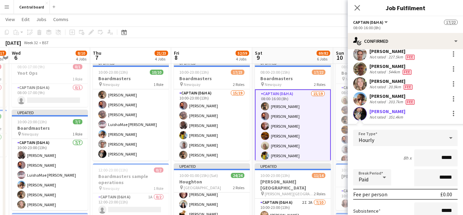
scroll to position [194, 0]
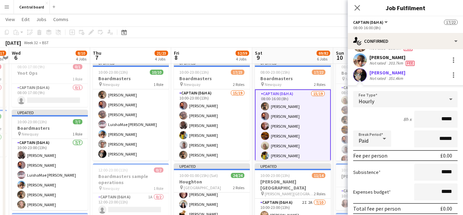
type input "******"
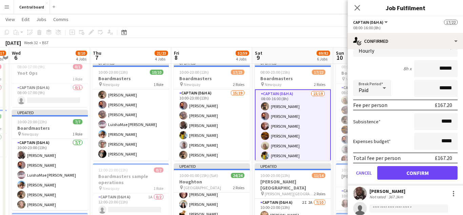
scroll to position [245, 0]
click at [426, 173] on button "Confirm" at bounding box center [417, 172] width 80 height 14
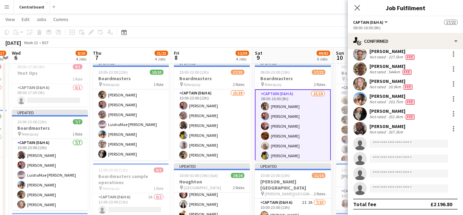
scroll to position [156, 0]
click at [456, 129] on div at bounding box center [453, 128] width 8 height 8
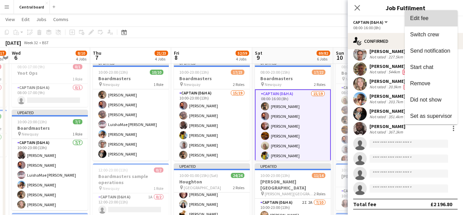
click at [433, 20] on span "Edit fee" at bounding box center [431, 18] width 42 height 6
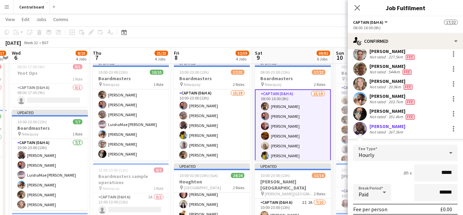
scroll to position [245, 0]
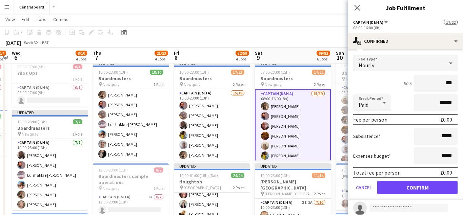
type input "**"
type input "******"
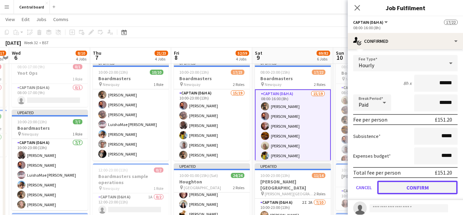
click at [425, 190] on button "Confirm" at bounding box center [417, 187] width 80 height 14
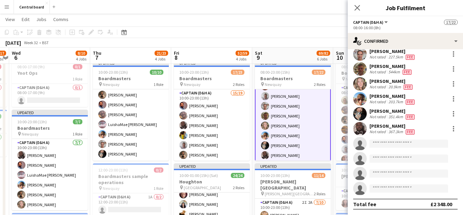
scroll to position [173, 0]
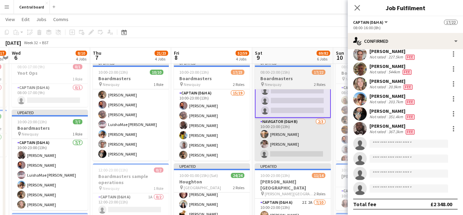
click at [279, 138] on app-card-role "Navigator (D&H B) 2/3 10:00-23:00 (13h) Katie Mackfall Ellie Galvin single-neut…" at bounding box center [293, 139] width 76 height 43
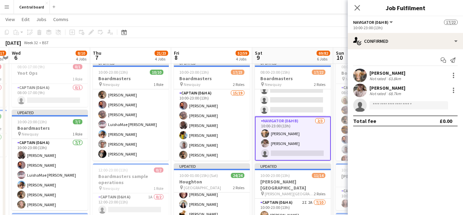
scroll to position [172, 0]
click at [453, 75] on div at bounding box center [453, 75] width 1 height 1
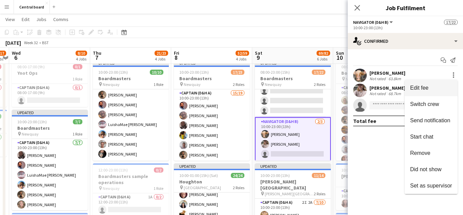
click at [422, 91] on span "Edit fee" at bounding box center [431, 88] width 42 height 6
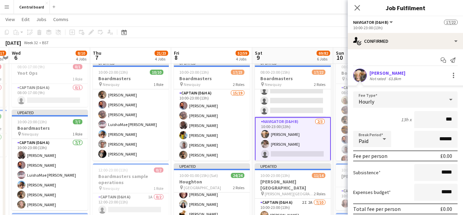
type input "**"
type input "******"
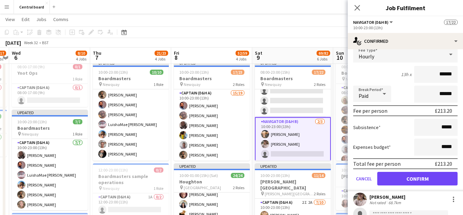
scroll to position [71, 0]
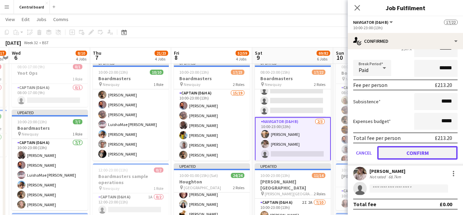
click at [416, 151] on button "Confirm" at bounding box center [417, 153] width 80 height 14
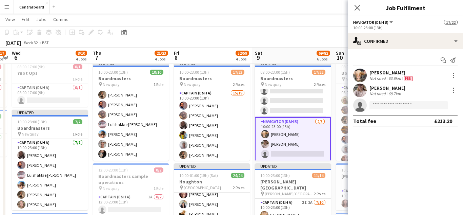
scroll to position [0, 0]
click at [453, 92] on div at bounding box center [453, 92] width 1 height 1
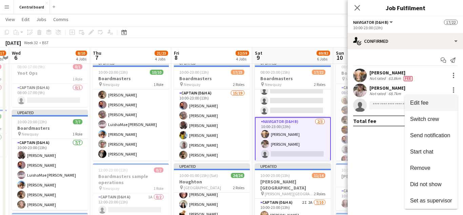
click at [420, 105] on span "Edit fee" at bounding box center [419, 103] width 18 height 6
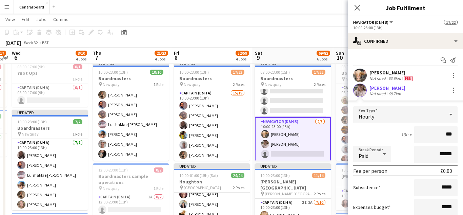
type input "**"
type input "******"
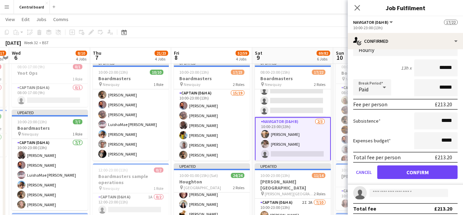
scroll to position [69, 0]
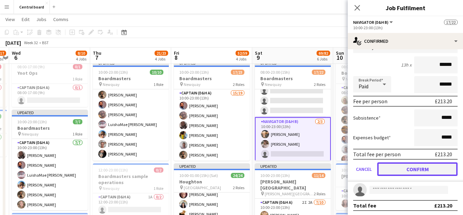
click at [411, 170] on button "Confirm" at bounding box center [417, 169] width 80 height 14
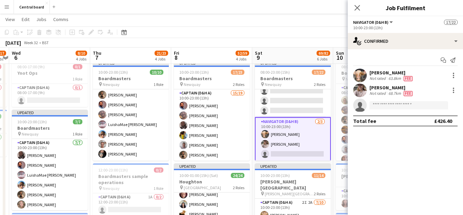
scroll to position [0, 0]
click at [360, 75] on app-user-avatar at bounding box center [360, 75] width 14 height 14
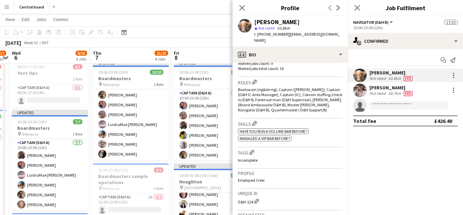
scroll to position [209, 0]
click at [360, 91] on app-user-avatar at bounding box center [360, 90] width 14 height 14
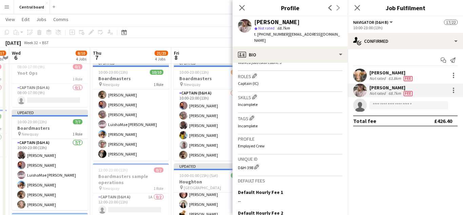
scroll to position [219, 0]
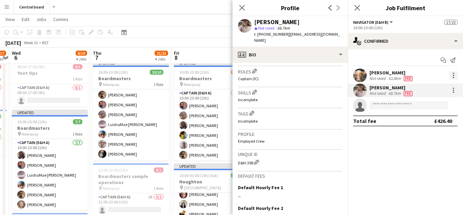
click at [453, 76] on div at bounding box center [453, 75] width 8 height 8
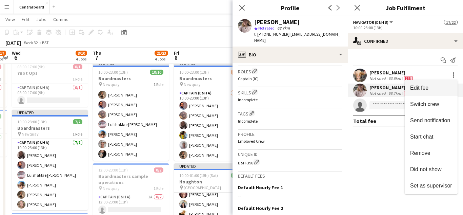
click at [424, 89] on span "Edit fee" at bounding box center [419, 88] width 18 height 6
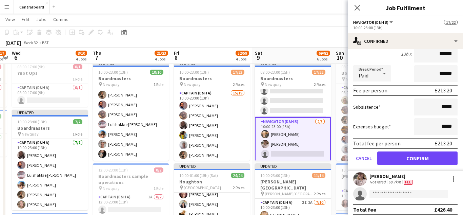
scroll to position [71, 0]
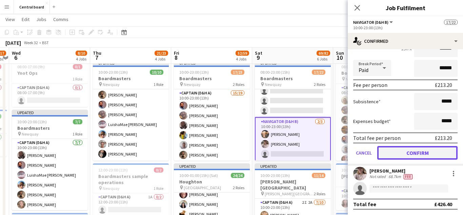
click at [434, 149] on button "Confirm" at bounding box center [417, 153] width 80 height 14
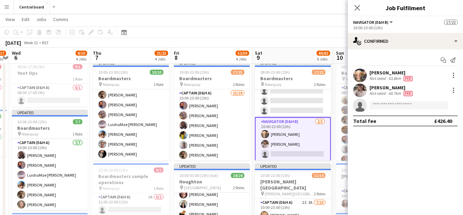
scroll to position [0, 0]
click at [357, 8] on icon at bounding box center [357, 7] width 6 height 6
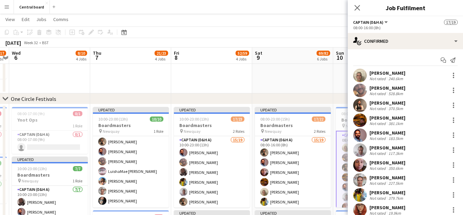
click at [362, 75] on app-user-avatar at bounding box center [360, 75] width 14 height 14
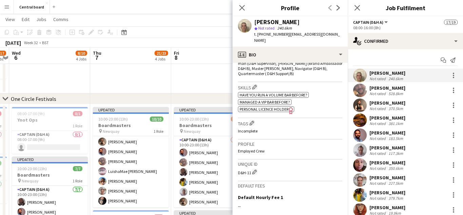
scroll to position [244, 0]
click at [453, 75] on div at bounding box center [453, 75] width 1 height 1
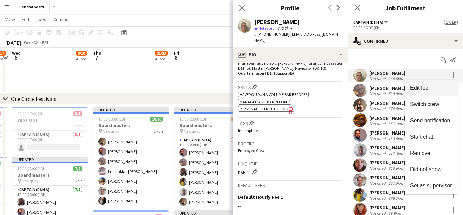
click at [438, 89] on span "Edit fee" at bounding box center [431, 88] width 42 height 6
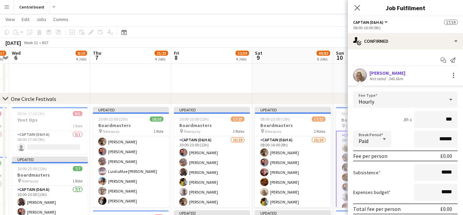
type input "**"
type input "******"
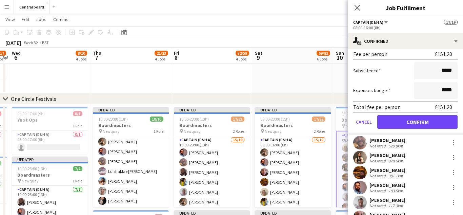
scroll to position [101, 0]
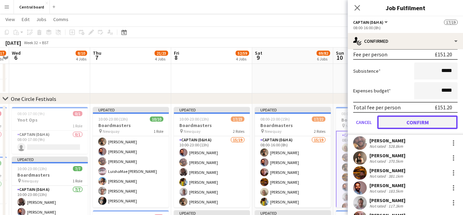
click at [413, 121] on button "Confirm" at bounding box center [417, 122] width 80 height 14
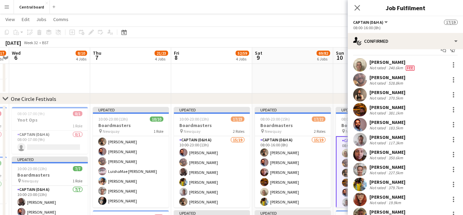
scroll to position [0, 0]
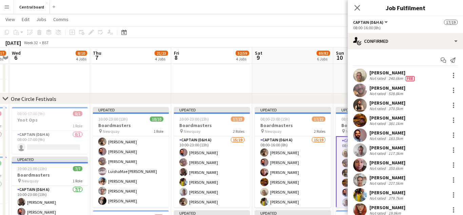
click at [359, 91] on app-user-avatar at bounding box center [360, 90] width 14 height 14
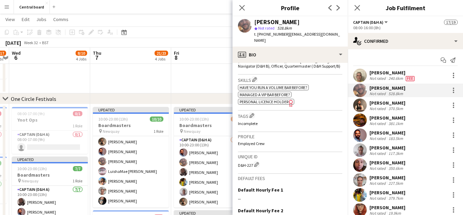
scroll to position [253, 0]
click at [453, 88] on div at bounding box center [453, 87] width 1 height 1
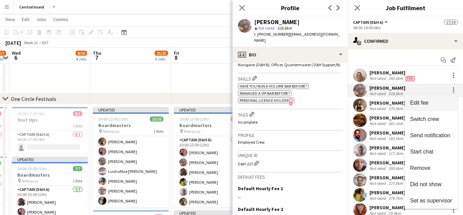
click at [427, 102] on span "Edit fee" at bounding box center [419, 103] width 18 height 6
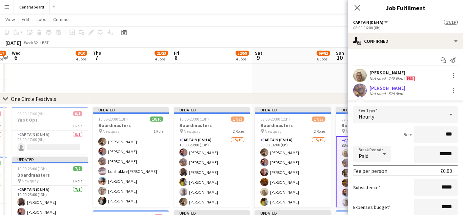
type input "**"
type input "******"
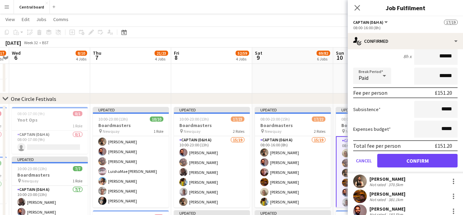
scroll to position [80, 0]
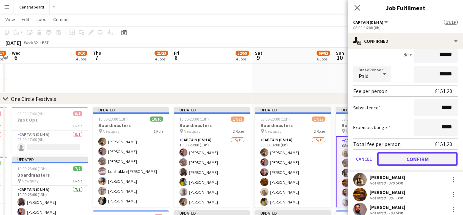
click at [439, 157] on button "Confirm" at bounding box center [417, 159] width 80 height 14
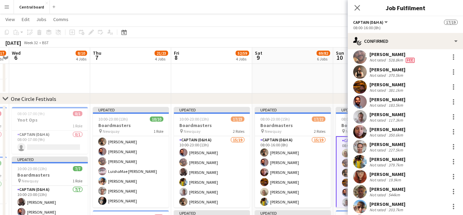
scroll to position [32, 0]
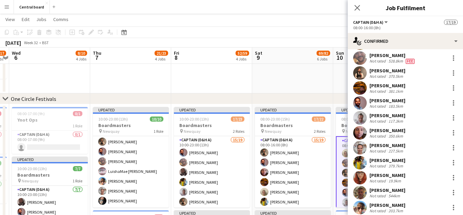
click at [361, 74] on app-user-avatar at bounding box center [360, 73] width 14 height 14
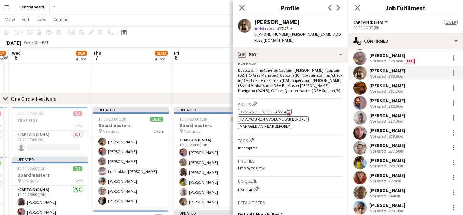
scroll to position [227, 0]
click at [453, 73] on div at bounding box center [453, 72] width 1 height 1
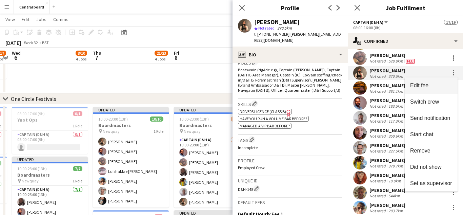
click at [423, 84] on span "Edit fee" at bounding box center [419, 85] width 18 height 6
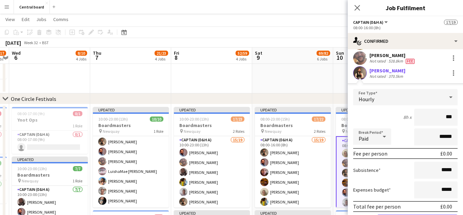
type input "**"
type input "******"
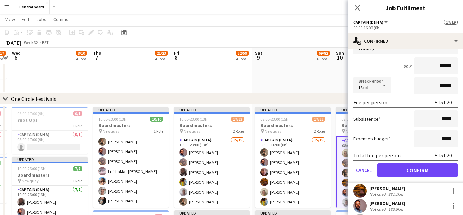
scroll to position [105, 0]
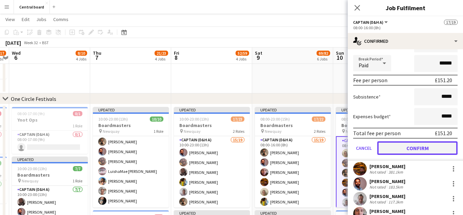
click at [413, 147] on button "Confirm" at bounding box center [417, 148] width 80 height 14
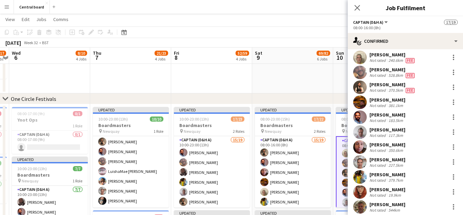
scroll to position [17, 0]
click at [362, 103] on app-user-avatar at bounding box center [360, 103] width 14 height 14
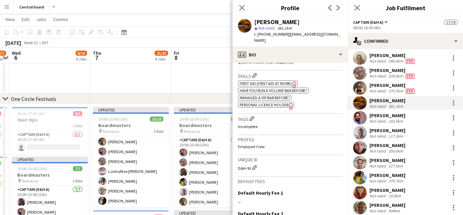
scroll to position [256, 0]
click at [453, 102] on div at bounding box center [453, 102] width 1 height 1
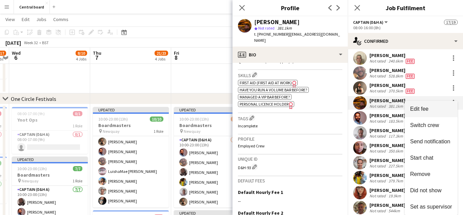
click at [427, 109] on span "Edit fee" at bounding box center [419, 109] width 18 height 6
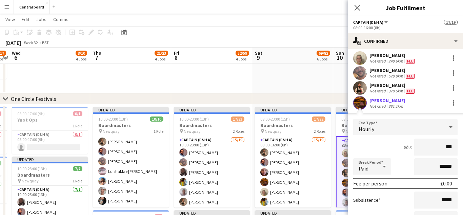
type input "**"
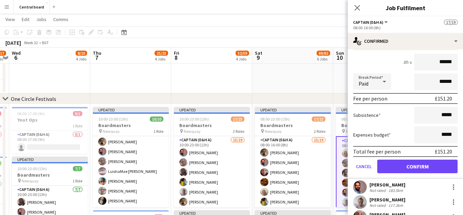
scroll to position [102, 0]
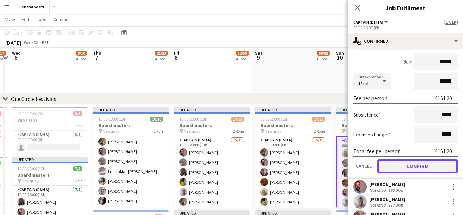
click at [397, 168] on button "Confirm" at bounding box center [417, 166] width 80 height 14
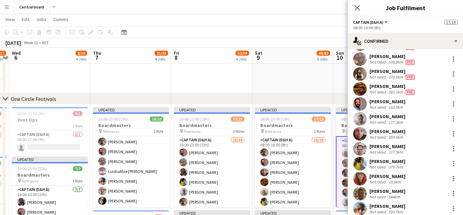
scroll to position [30, 0]
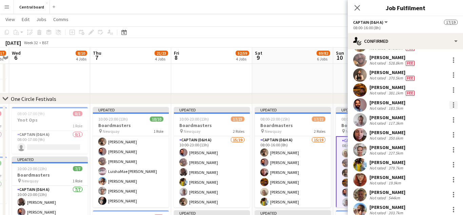
click at [453, 103] on div at bounding box center [453, 102] width 1 height 1
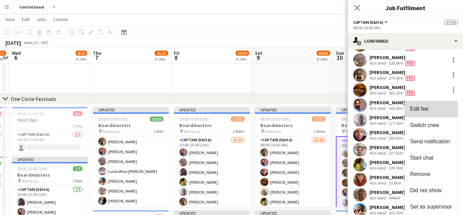
click at [430, 106] on span "Edit fee" at bounding box center [431, 109] width 42 height 6
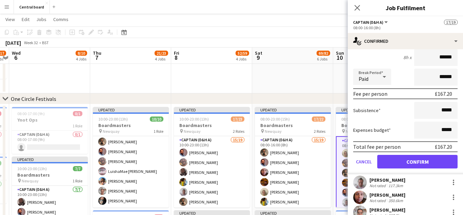
scroll to position [123, 0]
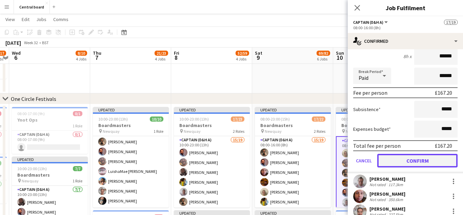
click at [399, 159] on button "Confirm" at bounding box center [417, 161] width 80 height 14
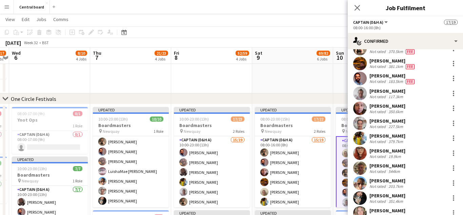
scroll to position [55, 0]
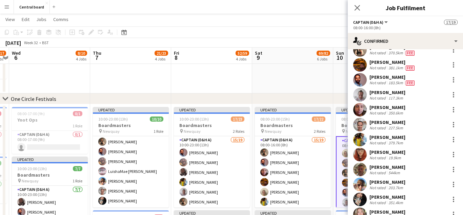
click at [360, 96] on app-user-avatar at bounding box center [360, 95] width 14 height 14
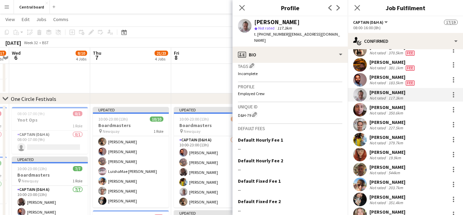
scroll to position [296, 0]
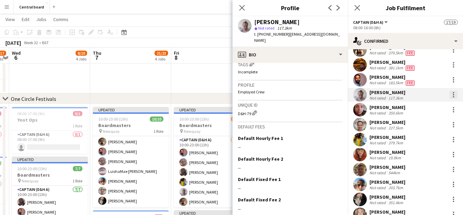
click at [454, 93] on div at bounding box center [453, 94] width 8 height 8
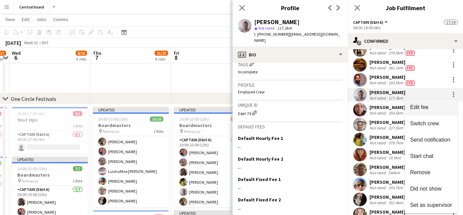
click at [430, 104] on span "Edit fee" at bounding box center [431, 107] width 42 height 6
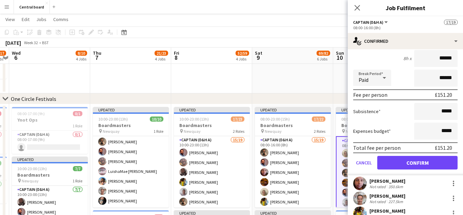
scroll to position [138, 0]
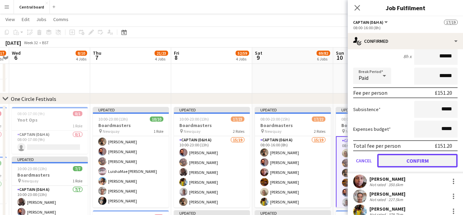
click at [397, 160] on button "Confirm" at bounding box center [417, 161] width 80 height 14
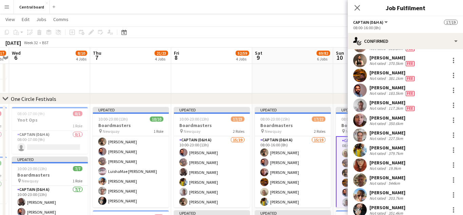
scroll to position [45, 0]
click at [362, 119] on app-user-avatar at bounding box center [360, 120] width 14 height 14
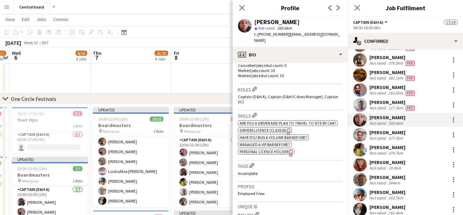
scroll to position [201, 0]
click at [453, 120] on div at bounding box center [453, 119] width 1 height 1
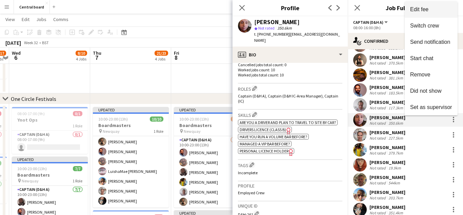
click at [438, 7] on span "Edit fee" at bounding box center [431, 9] width 42 height 6
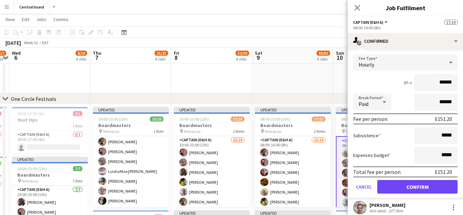
scroll to position [128, 0]
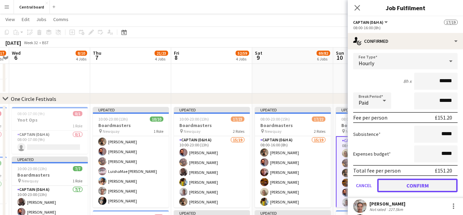
click at [409, 185] on button "Confirm" at bounding box center [417, 185] width 80 height 14
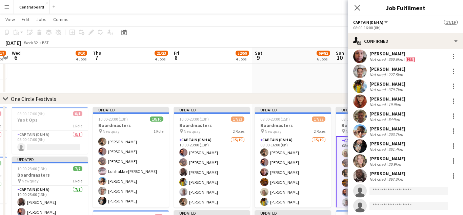
scroll to position [107, 0]
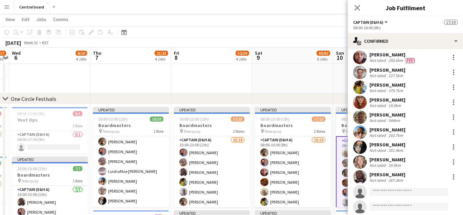
click at [360, 73] on app-user-avatar at bounding box center [360, 72] width 14 height 14
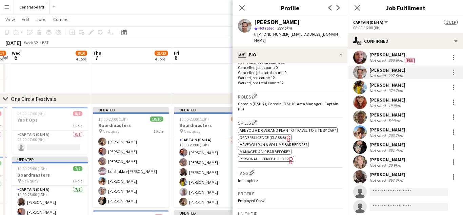
scroll to position [195, 0]
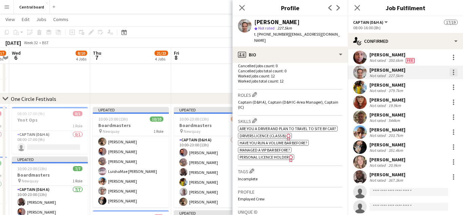
click at [457, 71] on div at bounding box center [453, 72] width 8 height 8
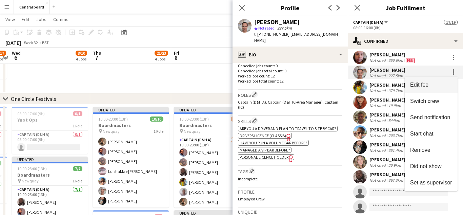
click at [419, 84] on span "Edit fee" at bounding box center [419, 85] width 18 height 6
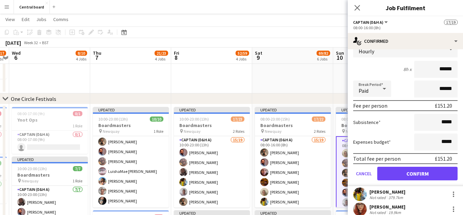
scroll to position [180, 0]
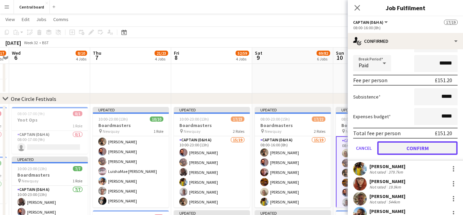
click at [410, 149] on button "Confirm" at bounding box center [417, 148] width 80 height 14
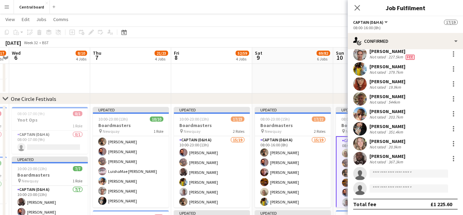
scroll to position [126, 0]
click at [360, 71] on app-user-avatar at bounding box center [360, 69] width 14 height 14
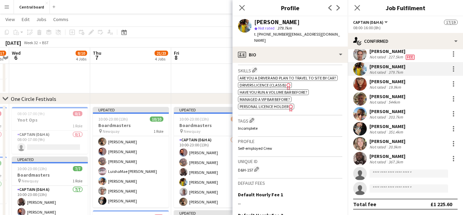
scroll to position [247, 0]
click at [456, 68] on div at bounding box center [453, 69] width 8 height 8
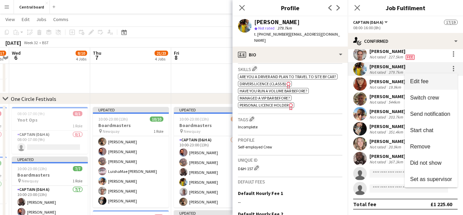
click at [427, 80] on span "Edit fee" at bounding box center [419, 81] width 18 height 6
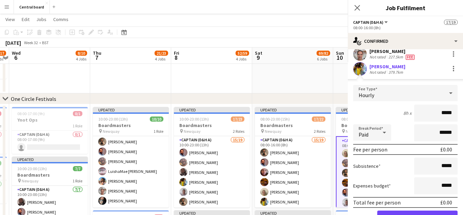
scroll to position [180, 0]
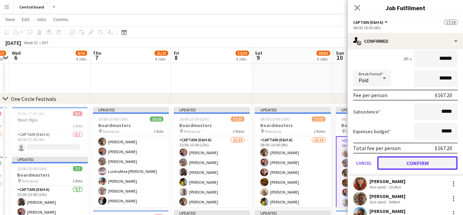
click at [409, 163] on button "Confirm" at bounding box center [417, 163] width 80 height 14
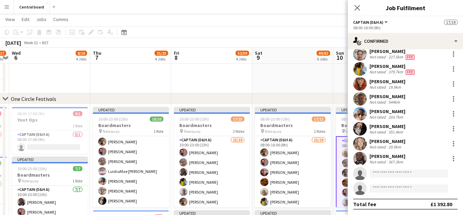
scroll to position [126, 0]
click at [357, 88] on app-user-avatar at bounding box center [360, 84] width 14 height 14
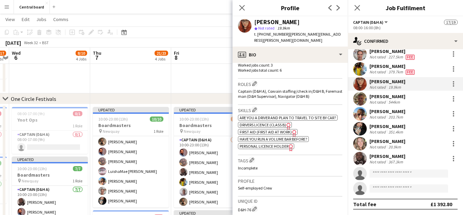
scroll to position [206, 0]
click at [453, 84] on div at bounding box center [453, 83] width 1 height 1
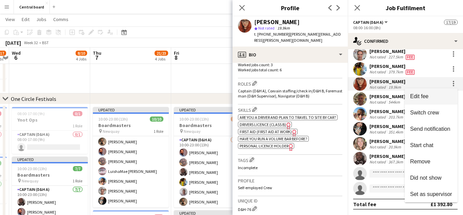
click at [423, 94] on span "Edit fee" at bounding box center [419, 96] width 18 height 6
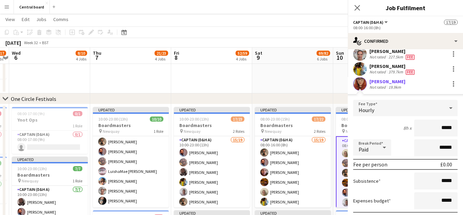
scroll to position [177, 0]
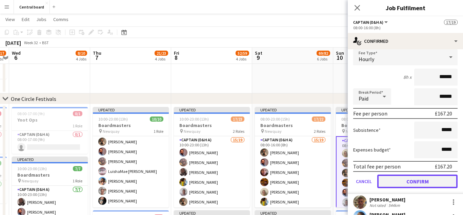
click at [402, 181] on button "Confirm" at bounding box center [417, 181] width 80 height 14
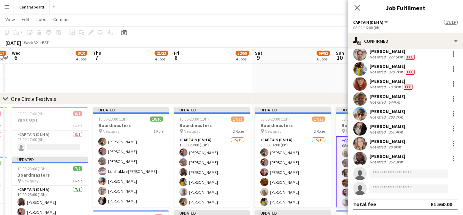
scroll to position [126, 0]
click at [356, 95] on app-user-avatar at bounding box center [360, 99] width 14 height 14
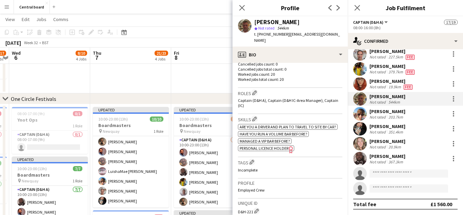
scroll to position [198, 0]
click at [453, 99] on div at bounding box center [453, 98] width 1 height 1
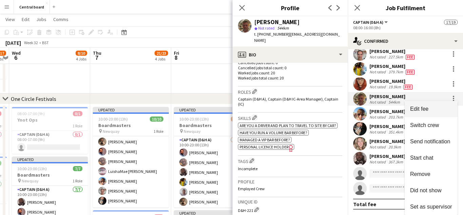
click at [431, 107] on span "Edit fee" at bounding box center [431, 109] width 42 height 6
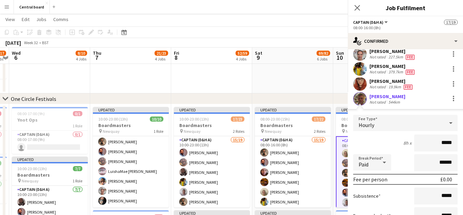
scroll to position [177, 0]
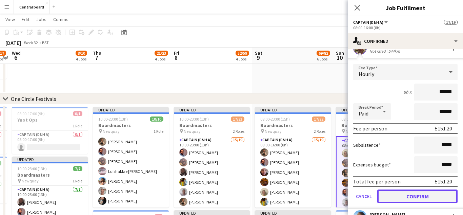
click at [398, 198] on button "Confirm" at bounding box center [417, 196] width 80 height 14
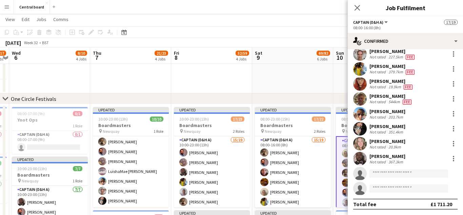
scroll to position [126, 0]
click at [453, 116] on div at bounding box center [453, 115] width 1 height 1
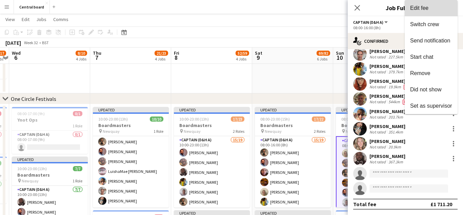
click at [429, 14] on button "Edit fee" at bounding box center [431, 8] width 53 height 16
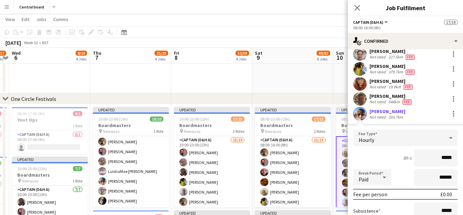
scroll to position [177, 0]
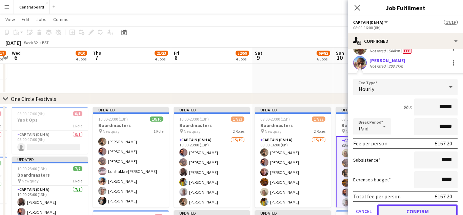
click at [412, 211] on button "Confirm" at bounding box center [417, 211] width 80 height 14
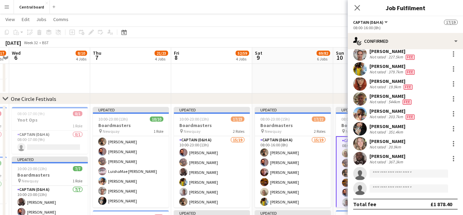
scroll to position [126, 0]
click at [453, 126] on div at bounding box center [453, 126] width 1 height 1
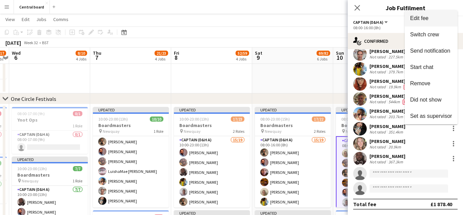
click at [430, 20] on span "Edit fee" at bounding box center [431, 18] width 42 height 6
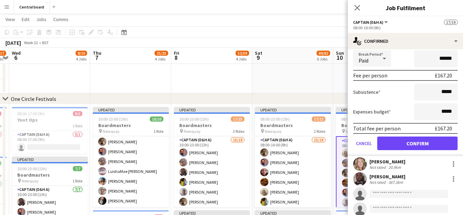
scroll to position [260, 0]
click at [407, 144] on button "Confirm" at bounding box center [417, 143] width 80 height 14
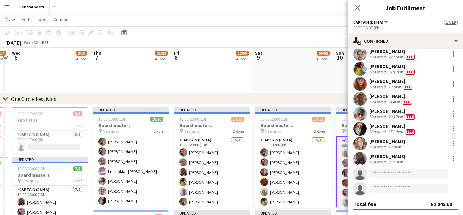
scroll to position [126, 0]
click at [450, 142] on div at bounding box center [453, 143] width 8 height 8
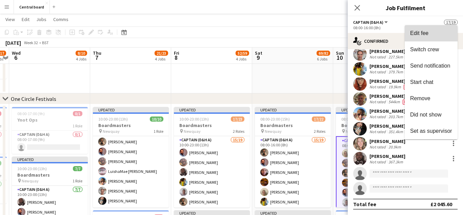
click at [432, 36] on span "Edit fee" at bounding box center [431, 33] width 42 height 6
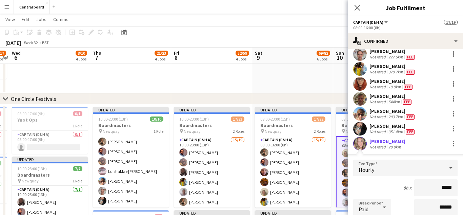
scroll to position [256, 0]
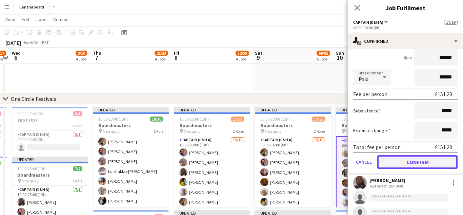
click at [400, 159] on button "Confirm" at bounding box center [417, 162] width 80 height 14
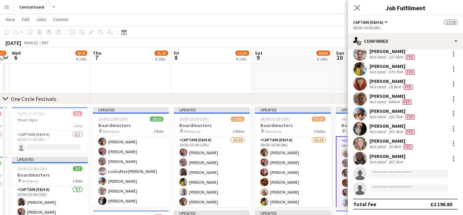
scroll to position [126, 0]
click at [451, 158] on div at bounding box center [453, 158] width 8 height 8
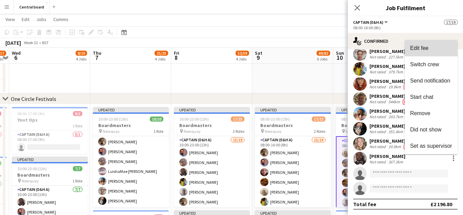
click at [426, 53] on button "Edit fee" at bounding box center [431, 48] width 53 height 16
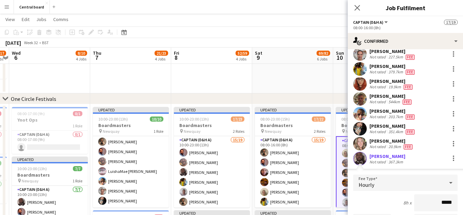
scroll to position [252, 0]
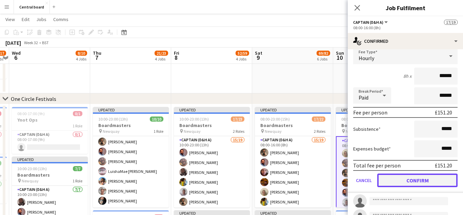
click at [393, 183] on button "Confirm" at bounding box center [417, 180] width 80 height 14
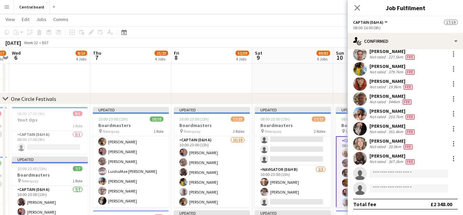
scroll to position [171, 0]
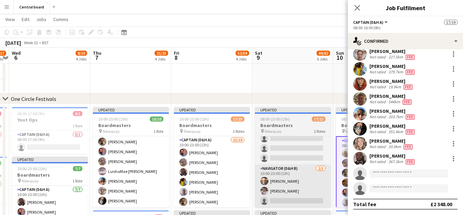
click at [290, 191] on app-card-role "Navigator (D&H B) 2/3 10:00-23:00 (13h) Katie Mackfall Ellie Galvin single-neut…" at bounding box center [293, 185] width 76 height 43
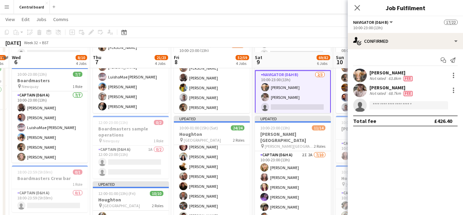
scroll to position [195, 0]
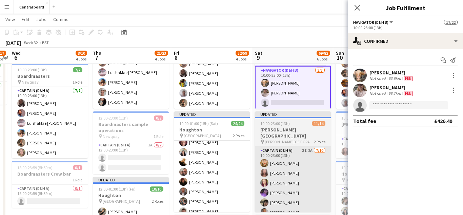
click at [290, 180] on app-card-role "Captain (D&H A) 2I 2A 7/10 10:00-23:00 (13h) Gissele Weber Sophia Kaytaz Melani…" at bounding box center [293, 202] width 76 height 112
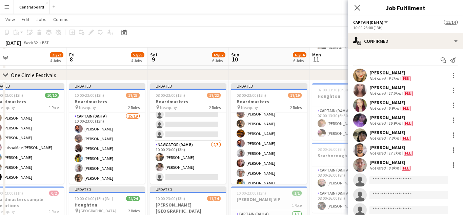
scroll to position [122, 0]
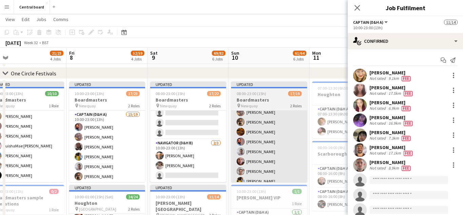
click at [288, 137] on app-card-role "Captain (D&H A) 15/17 08:00-16:00 (8h) Nathan Gray Jack Burn Pim Weeda Jesse Ke…" at bounding box center [269, 176] width 76 height 180
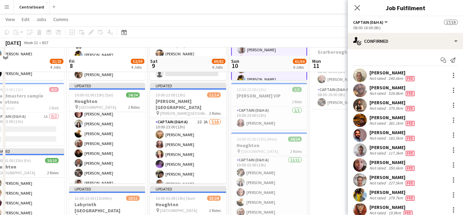
scroll to position [234, 0]
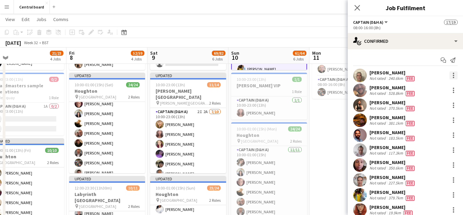
click at [453, 77] on div at bounding box center [453, 77] width 1 height 1
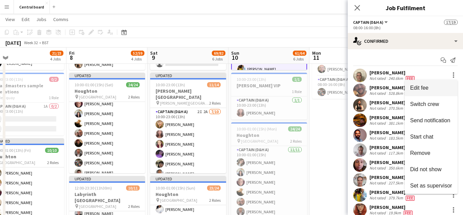
click at [436, 90] on span "Edit fee" at bounding box center [431, 88] width 42 height 6
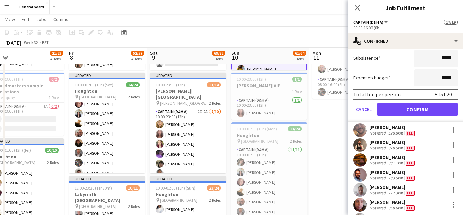
scroll to position [115, 0]
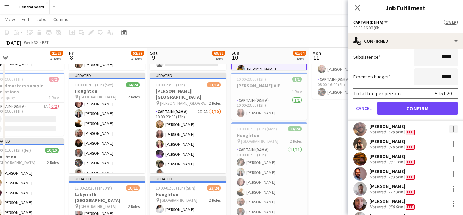
click at [453, 129] on div at bounding box center [453, 128] width 1 height 1
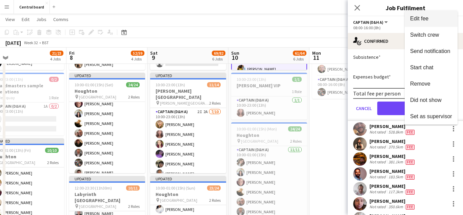
click at [429, 23] on button "Edit fee" at bounding box center [431, 19] width 53 height 16
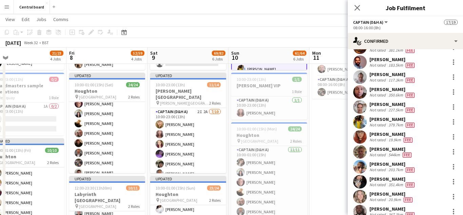
scroll to position [228, 0]
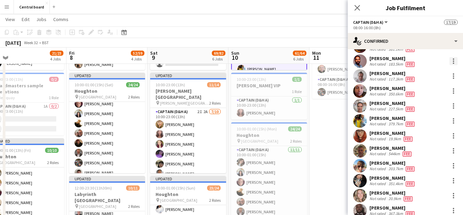
click at [453, 61] on div at bounding box center [453, 60] width 1 height 1
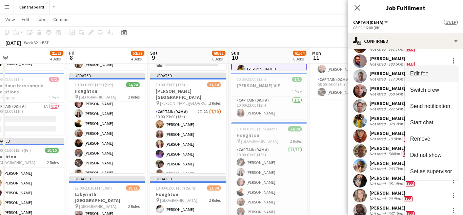
click at [439, 76] on span "Edit fee" at bounding box center [431, 73] width 42 height 6
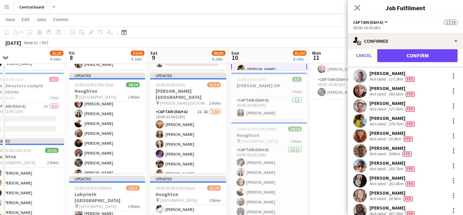
scroll to position [74, 0]
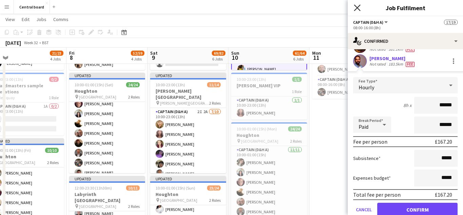
click at [359, 9] on icon at bounding box center [357, 7] width 6 height 6
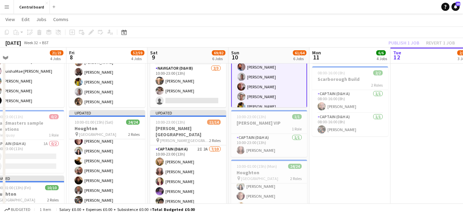
scroll to position [196, 0]
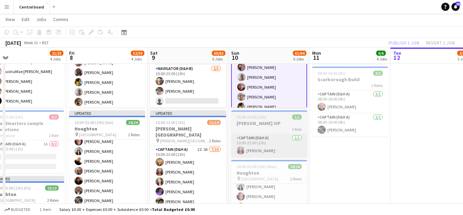
click at [280, 146] on app-card-role "Captain (D&H A) 1/1 10:00-23:00 (13h) Sophia Kaytaz" at bounding box center [269, 145] width 76 height 23
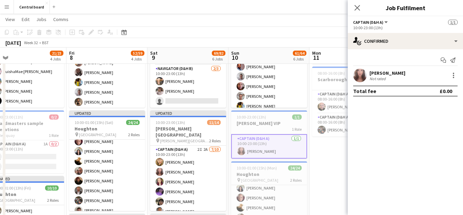
scroll to position [25, 0]
click at [457, 78] on div at bounding box center [453, 75] width 8 height 8
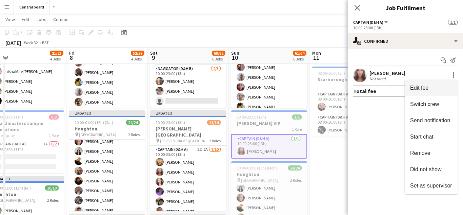
click at [424, 87] on span "Edit fee" at bounding box center [419, 88] width 18 height 6
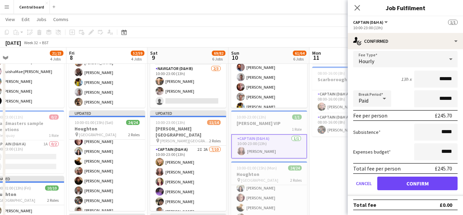
scroll to position [41, 0]
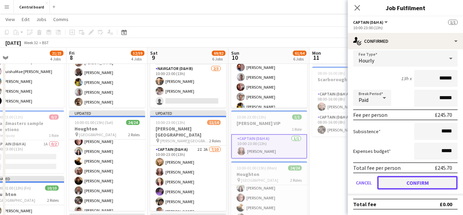
click at [416, 183] on button "Confirm" at bounding box center [417, 183] width 80 height 14
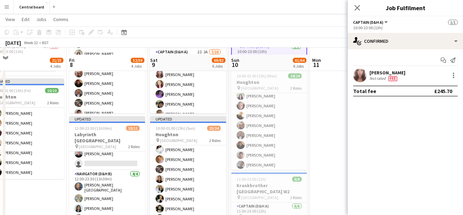
scroll to position [302, 0]
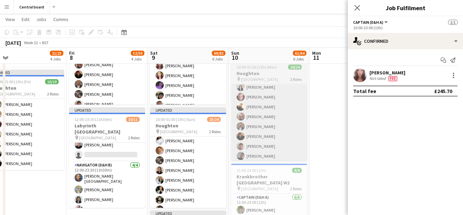
click at [286, 129] on app-card-role "Captain (D&H A) 11/11 10:00-01:00 (15h) michelle coomber Athena Kissoon Scott C…" at bounding box center [269, 121] width 76 height 121
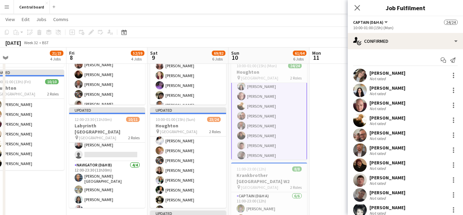
scroll to position [24, 0]
click at [453, 75] on div at bounding box center [453, 75] width 1 height 1
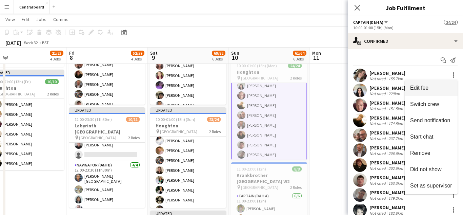
click at [437, 88] on span "Edit fee" at bounding box center [431, 88] width 42 height 6
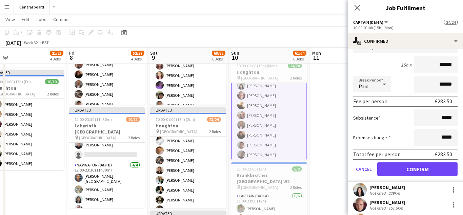
scroll to position [54, 0]
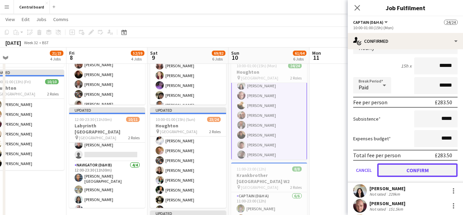
click at [415, 169] on button "Confirm" at bounding box center [417, 170] width 80 height 14
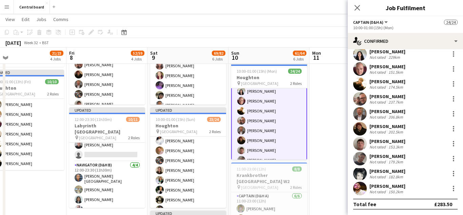
scroll to position [0, 0]
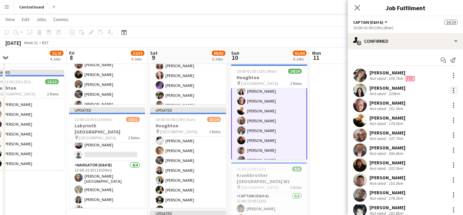
click at [453, 90] on div at bounding box center [453, 89] width 1 height 1
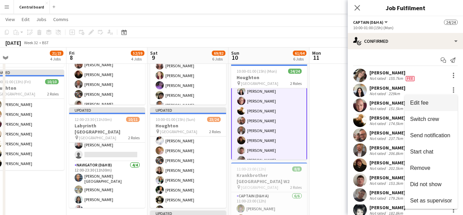
click at [424, 103] on span "Edit fee" at bounding box center [419, 103] width 18 height 6
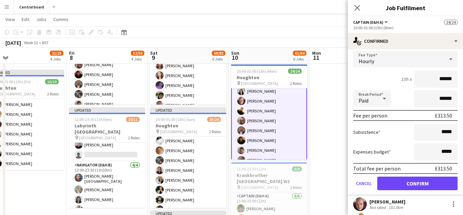
scroll to position [56, 0]
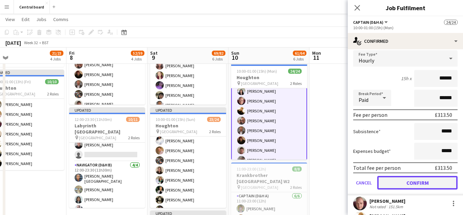
click at [402, 182] on button "Confirm" at bounding box center [417, 183] width 80 height 14
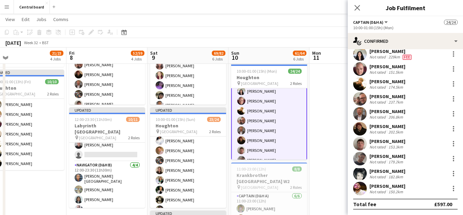
scroll to position [36, 0]
click at [453, 69] on div at bounding box center [453, 68] width 1 height 1
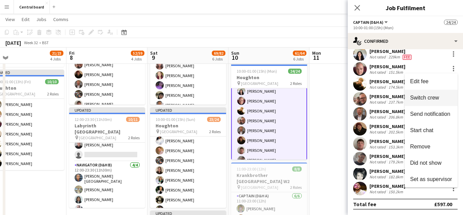
click at [413, 91] on button "Switch crew" at bounding box center [431, 97] width 53 height 16
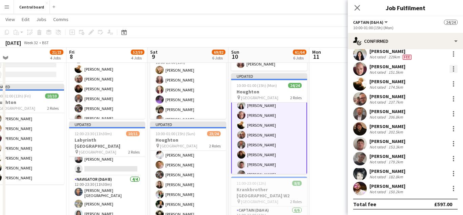
click at [453, 69] on div at bounding box center [453, 68] width 1 height 1
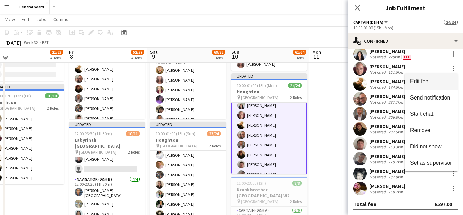
click at [430, 81] on span "Edit fee" at bounding box center [431, 81] width 42 height 6
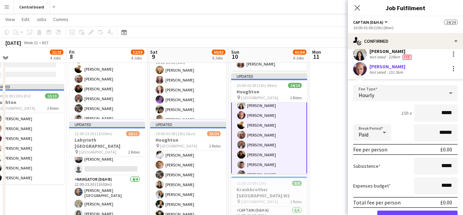
scroll to position [56, 0]
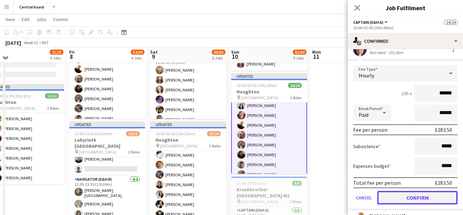
click at [408, 195] on button "Confirm" at bounding box center [417, 197] width 80 height 14
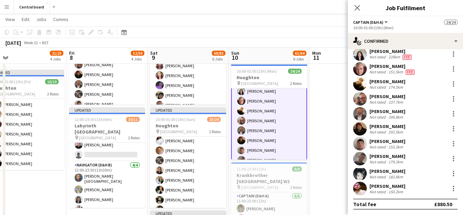
scroll to position [36, 0]
click at [362, 85] on app-user-avatar at bounding box center [360, 84] width 14 height 14
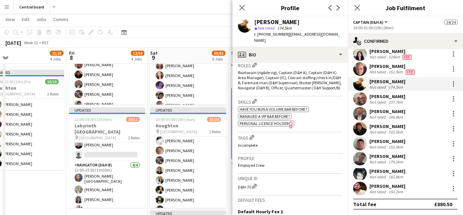
scroll to position [228, 0]
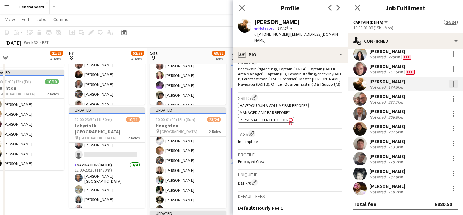
click at [453, 82] on div at bounding box center [453, 81] width 1 height 1
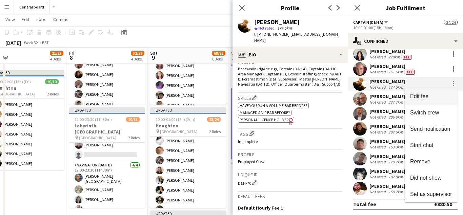
click at [417, 95] on span "Edit fee" at bounding box center [419, 96] width 18 height 6
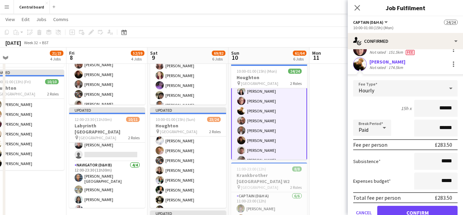
scroll to position [116, 0]
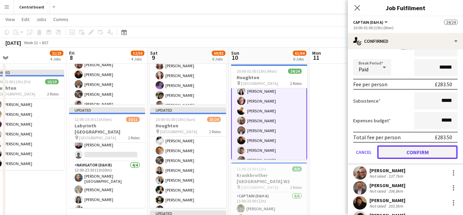
click at [410, 151] on button "Confirm" at bounding box center [417, 152] width 80 height 14
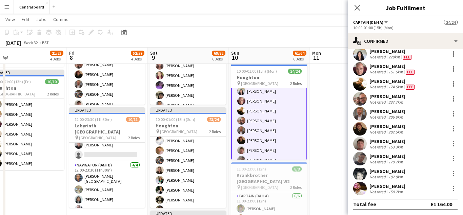
scroll to position [36, 0]
click at [453, 97] on div at bounding box center [453, 96] width 1 height 1
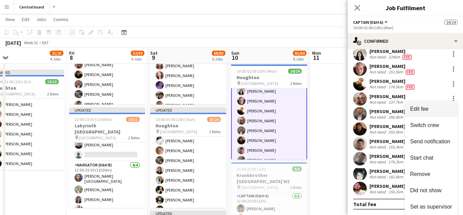
click at [417, 107] on span "Edit fee" at bounding box center [419, 109] width 18 height 6
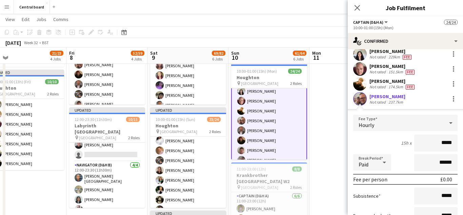
scroll to position [116, 0]
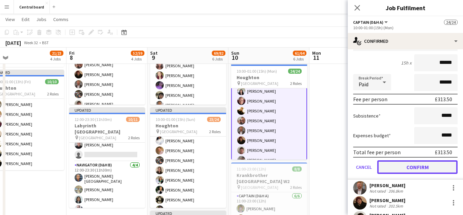
click at [407, 169] on button "Confirm" at bounding box center [417, 167] width 80 height 14
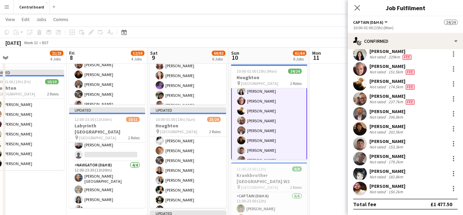
scroll to position [36, 0]
click at [362, 114] on app-user-avatar at bounding box center [360, 114] width 14 height 14
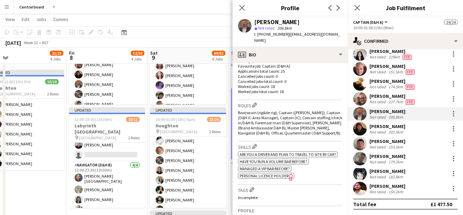
scroll to position [185, 0]
click at [453, 112] on div at bounding box center [453, 111] width 1 height 1
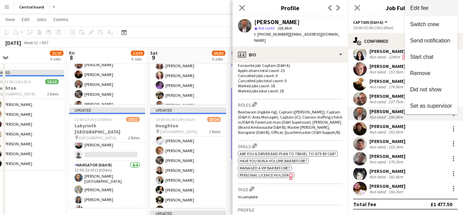
click at [444, 7] on span "Edit fee" at bounding box center [431, 8] width 42 height 6
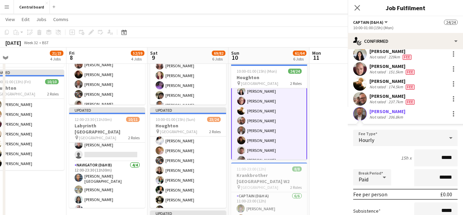
scroll to position [116, 0]
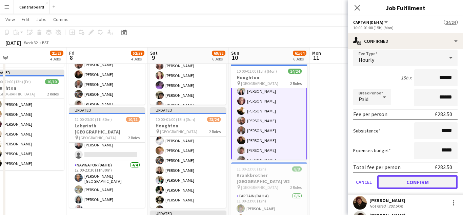
click at [403, 183] on button "Confirm" at bounding box center [417, 182] width 80 height 14
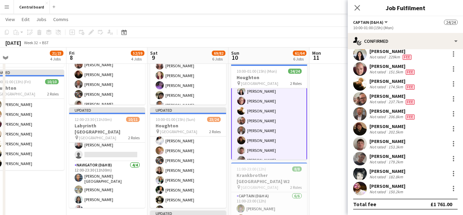
scroll to position [36, 0]
click at [361, 129] on app-user-avatar at bounding box center [360, 129] width 14 height 14
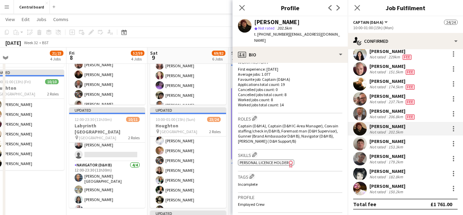
scroll to position [178, 0]
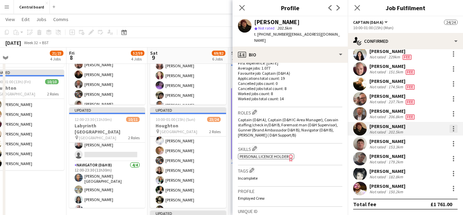
click at [453, 128] on div at bounding box center [453, 128] width 1 height 1
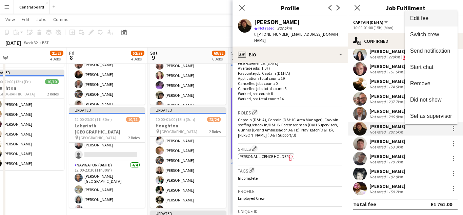
click at [436, 20] on span "Edit fee" at bounding box center [431, 18] width 42 height 6
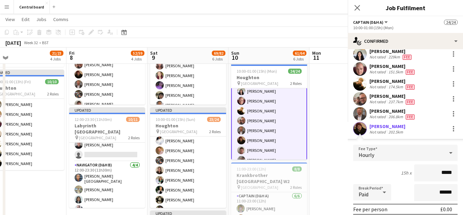
scroll to position [116, 0]
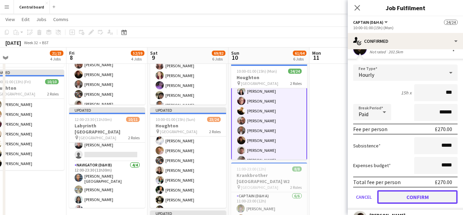
click at [412, 196] on button "Confirm" at bounding box center [417, 197] width 80 height 14
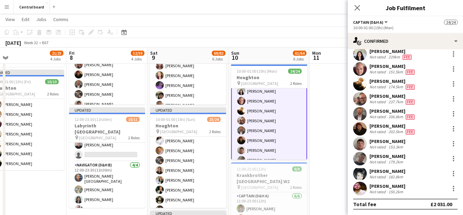
scroll to position [36, 0]
click at [362, 145] on app-user-avatar at bounding box center [360, 144] width 14 height 14
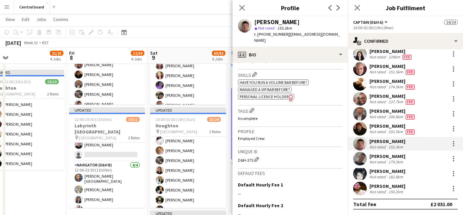
scroll to position [245, 0]
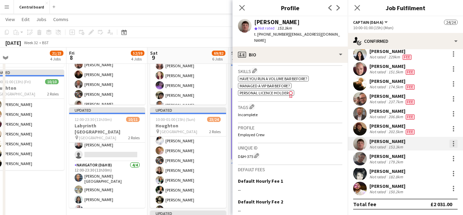
click at [453, 141] on div at bounding box center [453, 141] width 1 height 1
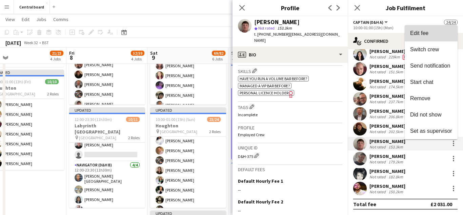
click at [441, 32] on span "Edit fee" at bounding box center [431, 33] width 42 height 6
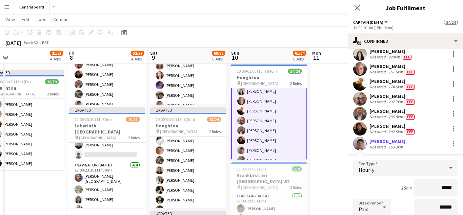
scroll to position [116, 0]
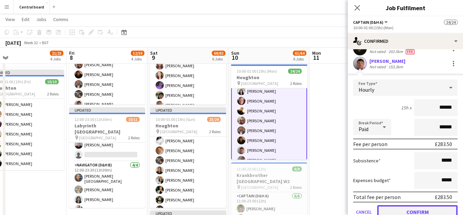
click at [407, 209] on button "Confirm" at bounding box center [417, 212] width 80 height 14
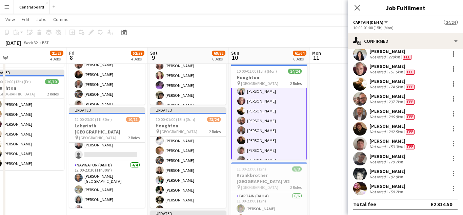
scroll to position [36, 0]
click at [361, 158] on app-user-avatar at bounding box center [360, 158] width 14 height 14
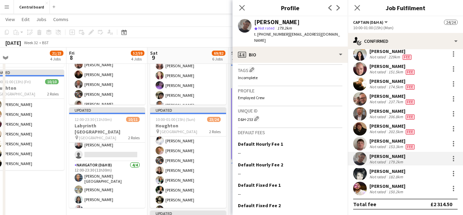
scroll to position [305, 0]
click at [449, 156] on div at bounding box center [453, 158] width 8 height 8
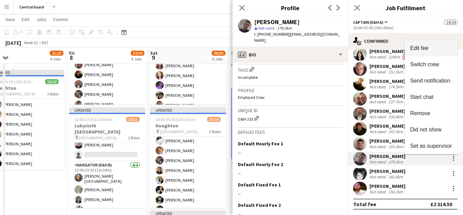
click at [430, 46] on span "Edit fee" at bounding box center [431, 48] width 42 height 6
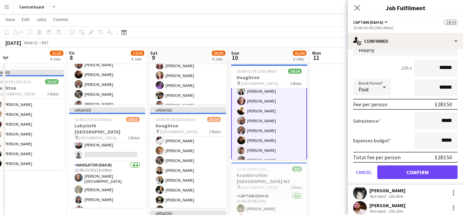
scroll to position [190, 0]
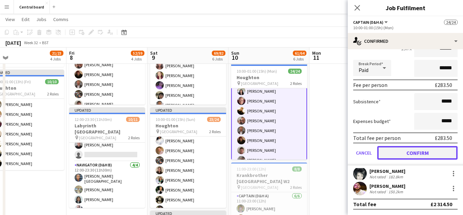
click at [415, 155] on button "Confirm" at bounding box center [417, 153] width 80 height 14
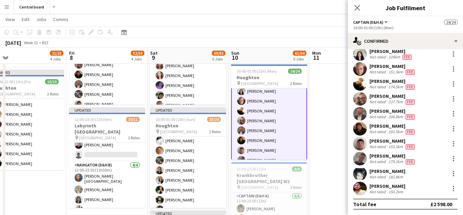
scroll to position [36, 0]
click at [363, 177] on app-user-avatar at bounding box center [360, 173] width 14 height 14
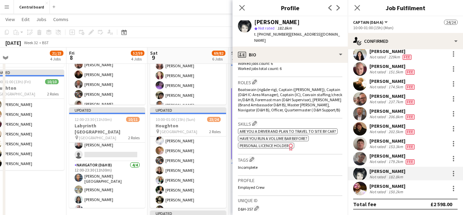
scroll to position [21, 0]
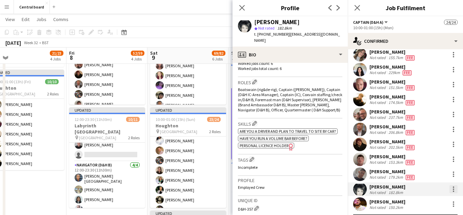
click at [450, 186] on div at bounding box center [453, 189] width 8 height 8
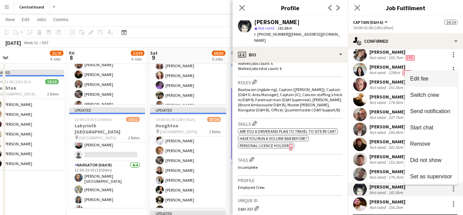
click at [430, 80] on span "Edit fee" at bounding box center [431, 79] width 42 height 6
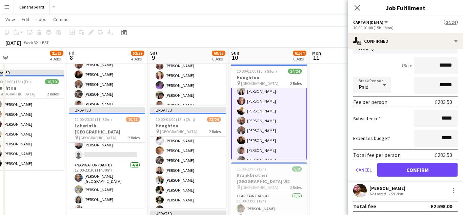
scroll to position [190, 0]
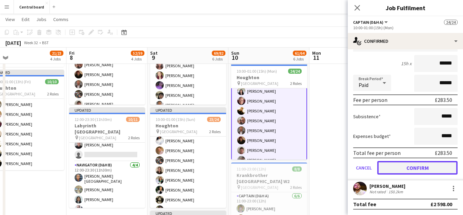
click at [414, 165] on button "Confirm" at bounding box center [417, 168] width 80 height 14
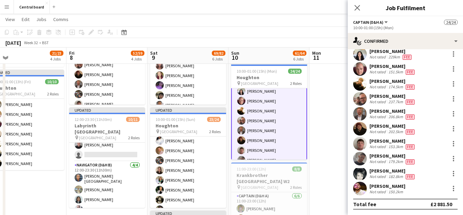
scroll to position [36, 0]
click at [453, 186] on div at bounding box center [453, 185] width 1 height 1
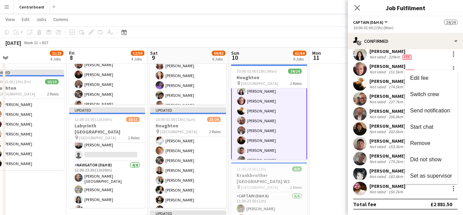
click at [361, 191] on div at bounding box center [231, 107] width 463 height 215
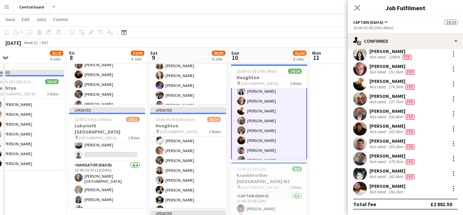
click at [362, 186] on app-user-avatar at bounding box center [360, 188] width 14 height 14
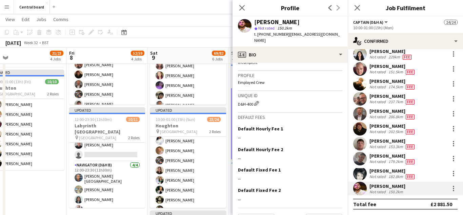
scroll to position [309, 0]
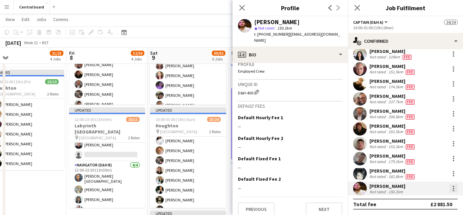
click at [453, 186] on div at bounding box center [453, 185] width 1 height 1
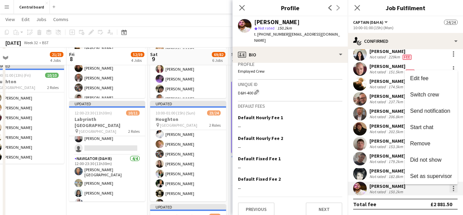
scroll to position [310, 0]
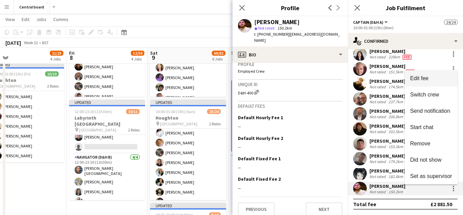
click at [430, 78] on span "Edit fee" at bounding box center [431, 78] width 42 height 6
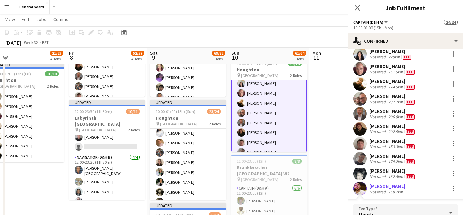
scroll to position [170, 0]
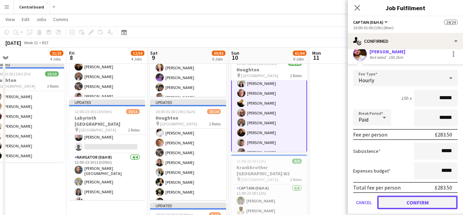
click at [408, 203] on button "Confirm" at bounding box center [417, 202] width 80 height 14
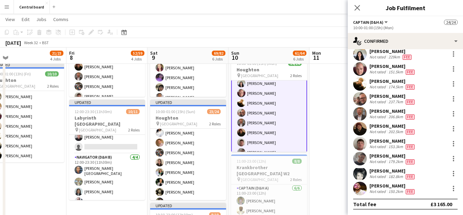
scroll to position [36, 0]
click at [358, 188] on app-user-avatar at bounding box center [360, 188] width 14 height 14
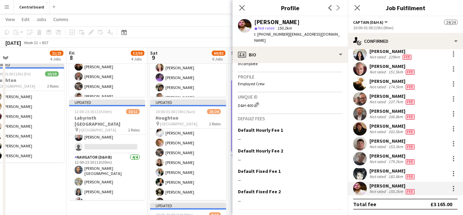
scroll to position [297, 0]
click at [240, 9] on icon "Close pop-in" at bounding box center [242, 7] width 6 height 6
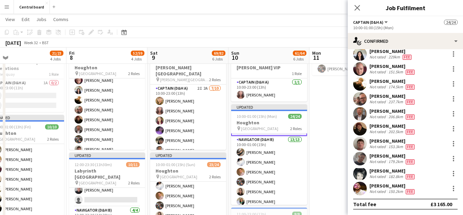
scroll to position [127, 0]
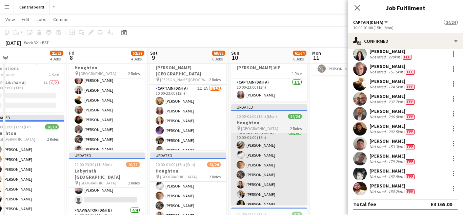
click at [276, 176] on app-card-role "Navigator (D&H B) 13/13 10:00-01:00 (15h) Molly Oliver Hayley Ekwubiri John Fra…" at bounding box center [269, 198] width 76 height 141
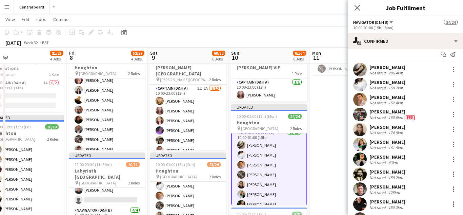
scroll to position [0, 0]
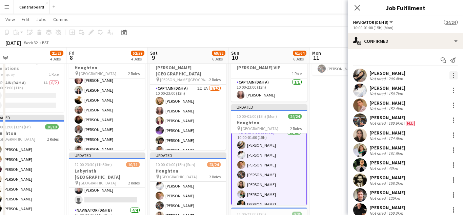
click at [453, 76] on div at bounding box center [453, 75] width 1 height 1
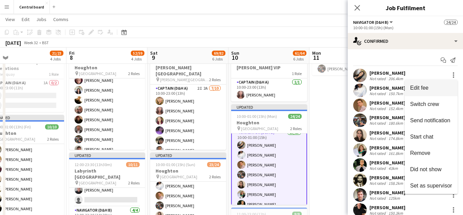
click at [438, 88] on span "Edit fee" at bounding box center [431, 88] width 42 height 6
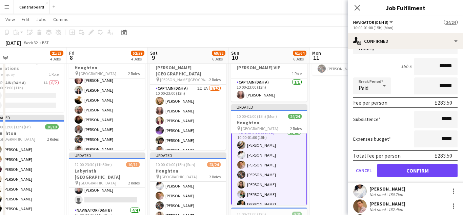
scroll to position [82, 0]
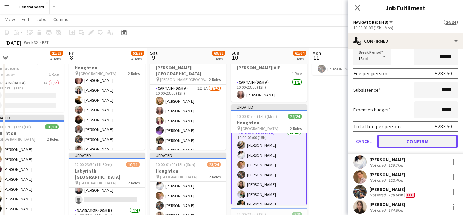
click at [422, 140] on button "Confirm" at bounding box center [417, 141] width 80 height 14
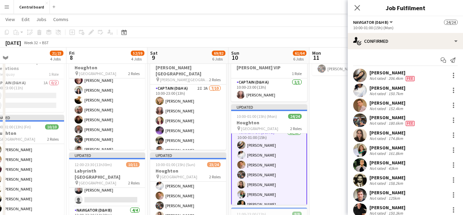
scroll to position [0, 0]
click at [453, 90] on div at bounding box center [453, 89] width 1 height 1
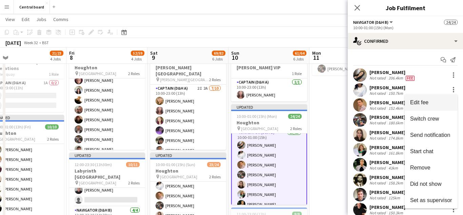
click at [422, 104] on span "Edit fee" at bounding box center [419, 102] width 18 height 6
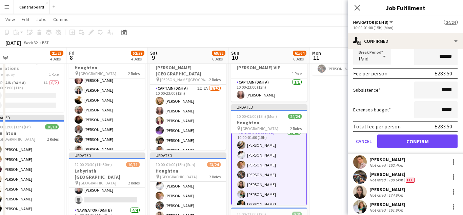
scroll to position [98, 0]
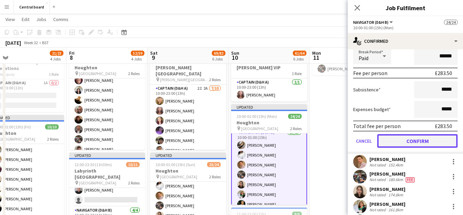
click at [413, 140] on button "Confirm" at bounding box center [417, 141] width 80 height 14
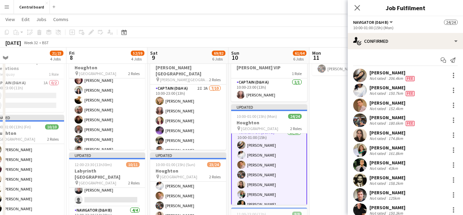
scroll to position [1, 0]
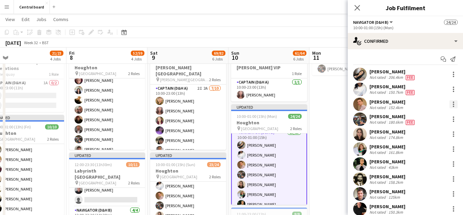
click at [453, 102] on div at bounding box center [453, 101] width 1 height 1
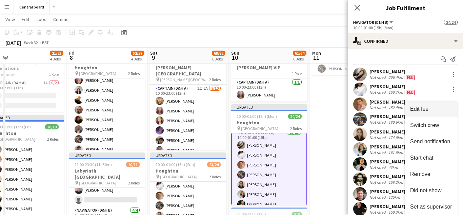
click at [444, 102] on button "Edit fee" at bounding box center [431, 109] width 53 height 16
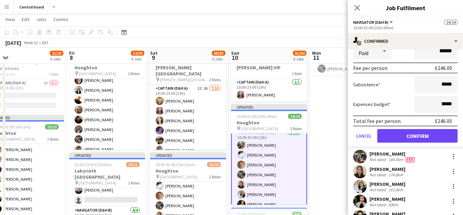
scroll to position [118, 0]
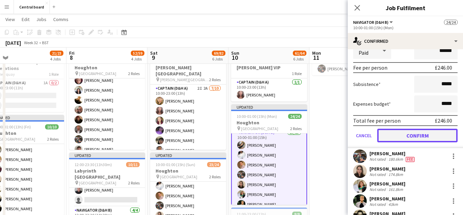
click at [402, 134] on button "Confirm" at bounding box center [417, 135] width 80 height 14
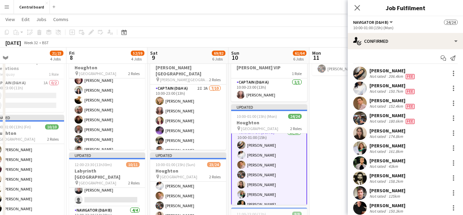
scroll to position [0, 0]
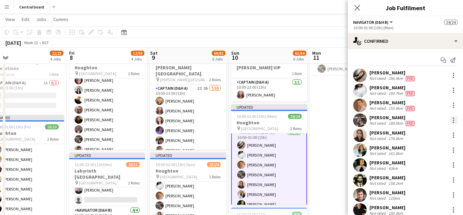
click at [453, 121] on div at bounding box center [453, 119] width 1 height 1
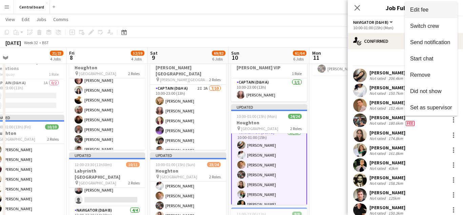
click at [436, 9] on span "Edit fee" at bounding box center [431, 10] width 42 height 6
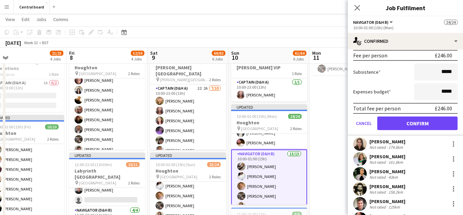
scroll to position [146, 0]
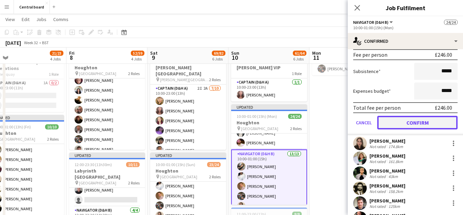
click at [421, 119] on button "Confirm" at bounding box center [417, 123] width 80 height 14
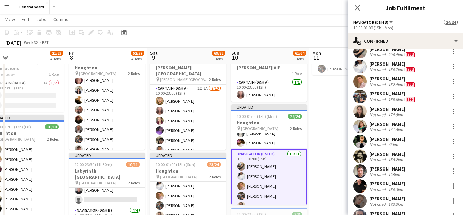
scroll to position [18, 0]
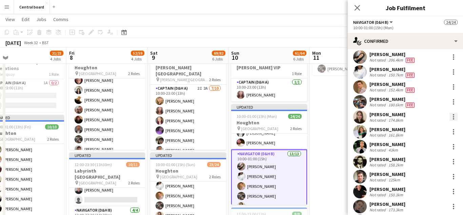
click at [453, 115] on div at bounding box center [453, 114] width 1 height 1
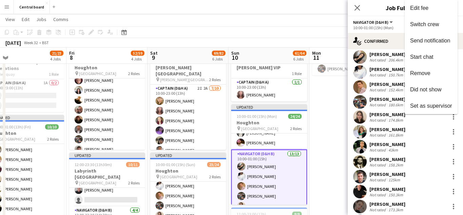
click at [361, 119] on div at bounding box center [231, 107] width 463 height 215
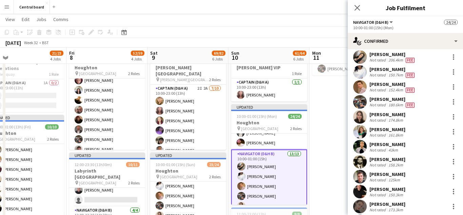
click at [361, 119] on app-user-avatar at bounding box center [360, 117] width 14 height 14
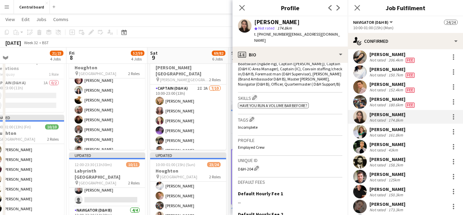
scroll to position [234, 0]
click at [453, 117] on div at bounding box center [453, 116] width 1 height 1
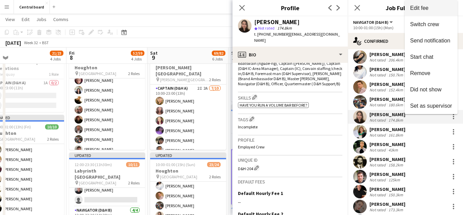
click at [436, 8] on span "Edit fee" at bounding box center [431, 8] width 42 height 6
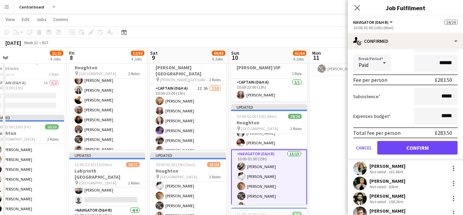
scroll to position [138, 0]
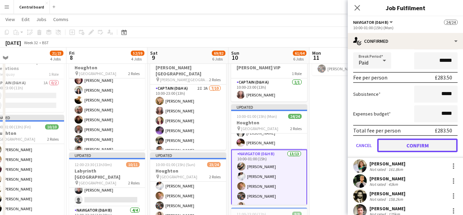
click at [407, 145] on button "Confirm" at bounding box center [417, 145] width 80 height 14
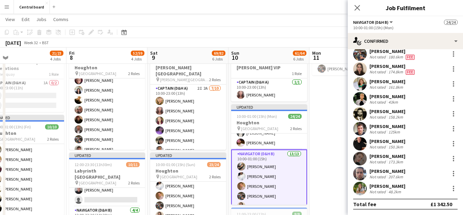
scroll to position [66, 0]
click at [453, 82] on div at bounding box center [453, 81] width 1 height 1
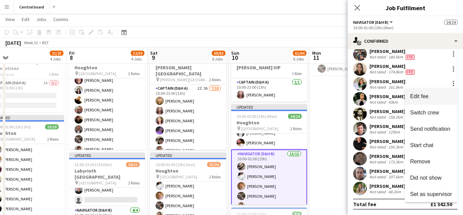
click at [421, 97] on span "Edit fee" at bounding box center [419, 96] width 18 height 6
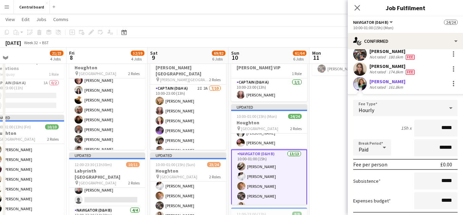
scroll to position [136, 0]
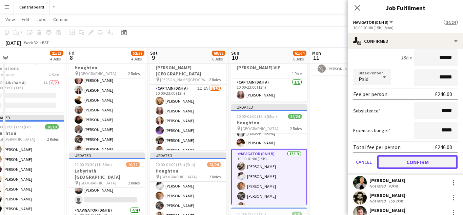
click at [401, 161] on button "Confirm" at bounding box center [417, 162] width 80 height 14
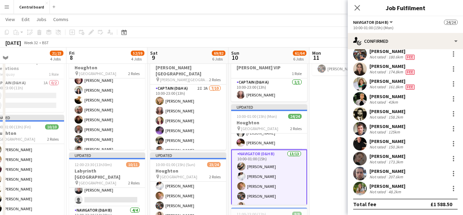
scroll to position [66, 0]
click at [359, 101] on app-user-avatar at bounding box center [360, 99] width 14 height 14
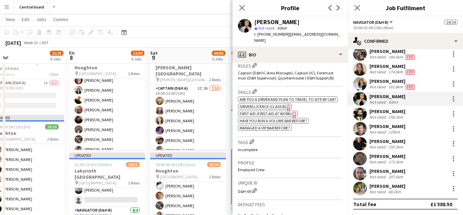
scroll to position [225, 0]
click at [453, 97] on div at bounding box center [453, 96] width 1 height 1
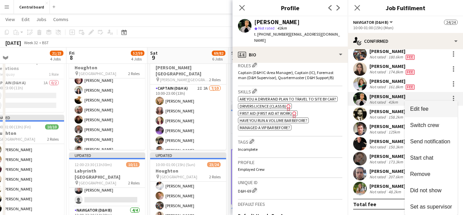
click at [423, 108] on span "Edit fee" at bounding box center [419, 109] width 18 height 6
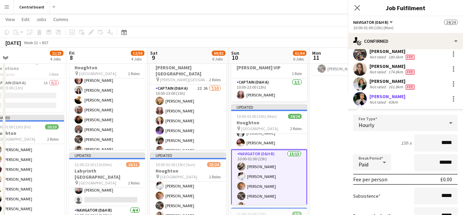
scroll to position [133, 0]
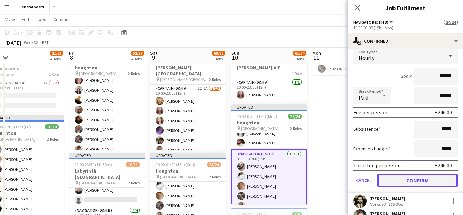
click at [406, 181] on button "Confirm" at bounding box center [417, 180] width 80 height 14
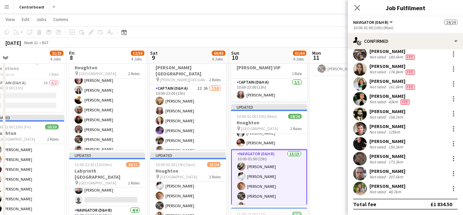
scroll to position [66, 0]
click at [453, 111] on div at bounding box center [453, 111] width 1 height 1
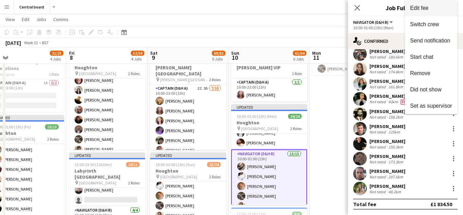
click at [433, 9] on span "Edit fee" at bounding box center [431, 8] width 42 height 6
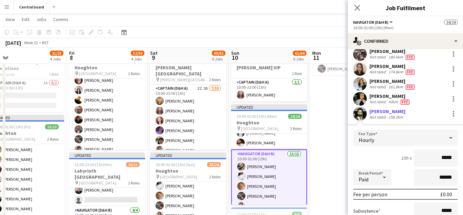
scroll to position [133, 0]
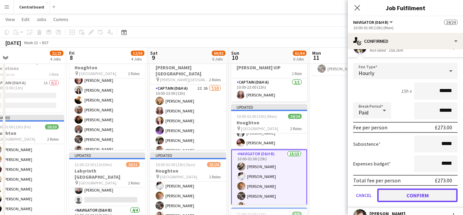
click at [409, 197] on button "Confirm" at bounding box center [417, 195] width 80 height 14
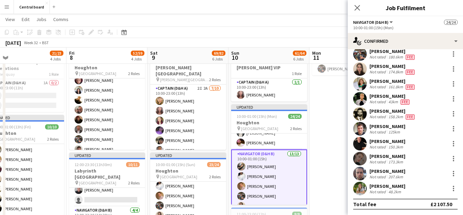
scroll to position [66, 0]
click at [362, 129] on app-user-avatar at bounding box center [360, 129] width 14 height 14
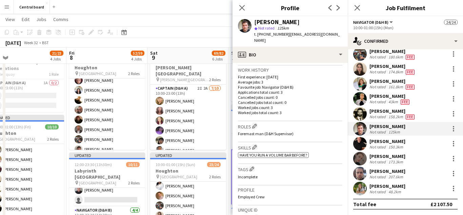
scroll to position [164, 0]
click at [453, 127] on div at bounding box center [453, 126] width 1 height 1
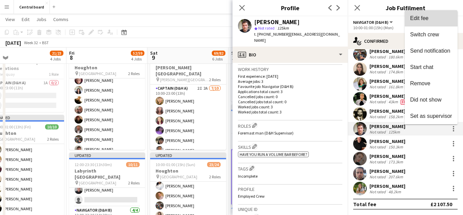
click at [430, 21] on span "Edit fee" at bounding box center [431, 18] width 42 height 6
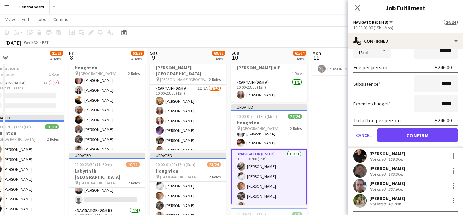
scroll to position [208, 0]
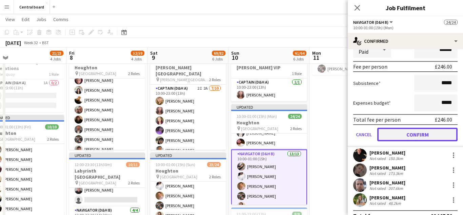
click at [408, 137] on button "Confirm" at bounding box center [417, 134] width 80 height 14
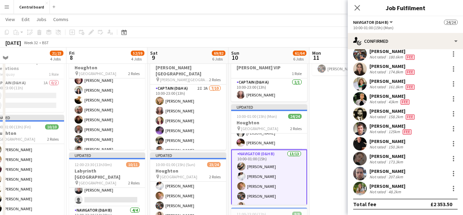
scroll to position [66, 0]
click at [453, 141] on div at bounding box center [453, 141] width 1 height 1
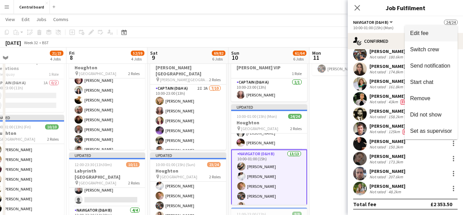
click at [433, 35] on span "Edit fee" at bounding box center [431, 33] width 42 height 6
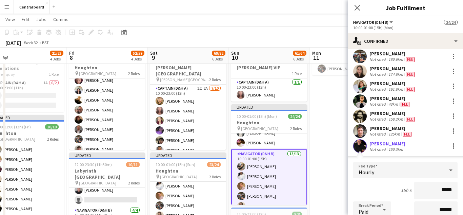
scroll to position [64, 0]
click at [361, 146] on app-user-avatar at bounding box center [360, 146] width 14 height 14
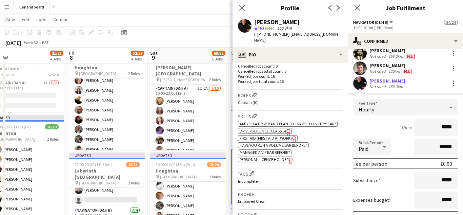
scroll to position [128, 0]
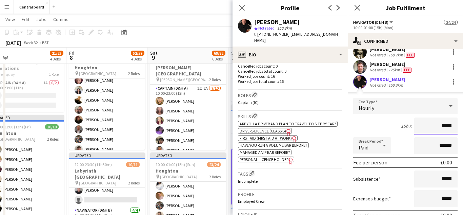
click at [451, 126] on input "*****" at bounding box center [435, 125] width 43 height 17
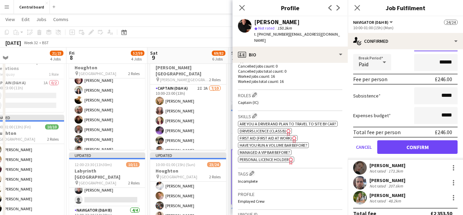
scroll to position [220, 0]
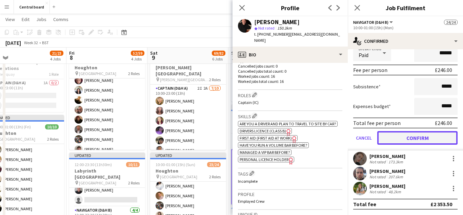
click at [412, 135] on button "Confirm" at bounding box center [417, 138] width 80 height 14
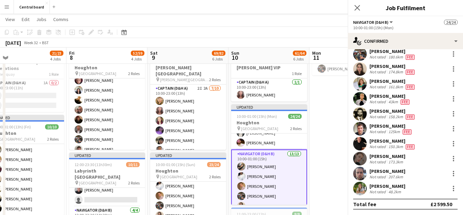
scroll to position [66, 0]
click at [453, 156] on div at bounding box center [453, 156] width 1 height 1
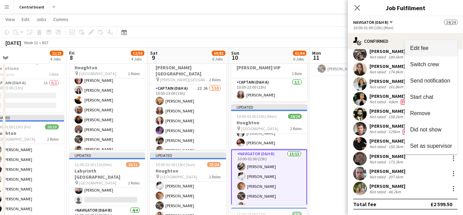
click at [427, 47] on span "Edit fee" at bounding box center [419, 48] width 18 height 6
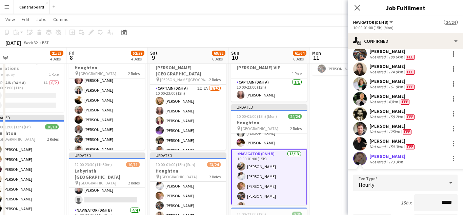
scroll to position [197, 0]
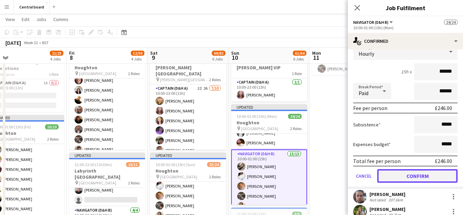
click at [409, 173] on button "Confirm" at bounding box center [417, 176] width 80 height 14
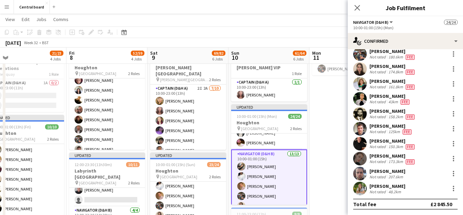
scroll to position [66, 0]
click at [453, 171] on div at bounding box center [453, 170] width 1 height 1
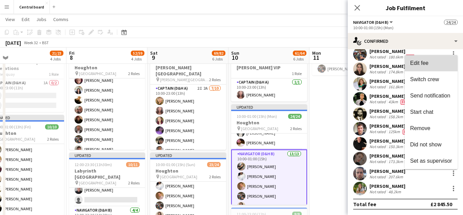
click at [448, 64] on span "Edit fee" at bounding box center [431, 63] width 42 height 6
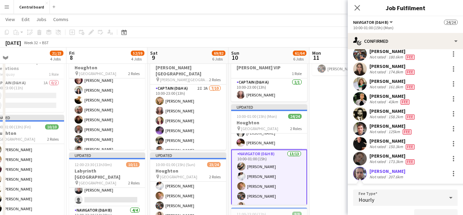
scroll to position [197, 0]
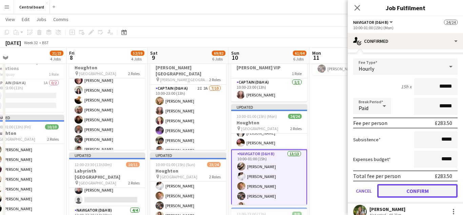
click at [410, 189] on button "Confirm" at bounding box center [417, 191] width 80 height 14
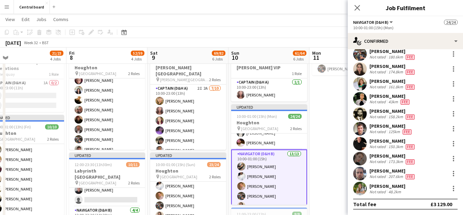
scroll to position [66, 0]
click at [453, 188] on div at bounding box center [453, 187] width 1 height 1
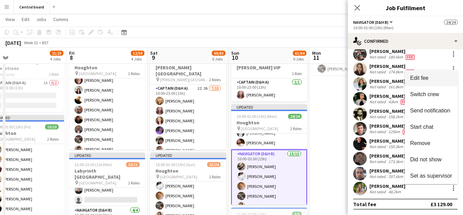
click at [438, 76] on span "Edit fee" at bounding box center [431, 78] width 42 height 6
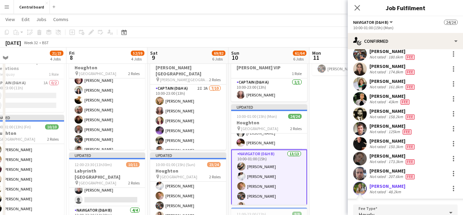
scroll to position [197, 0]
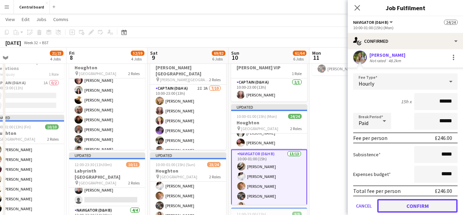
click at [419, 205] on button "Confirm" at bounding box center [417, 206] width 80 height 14
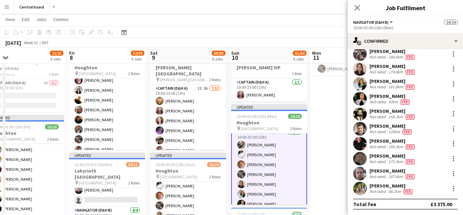
scroll to position [193, 0]
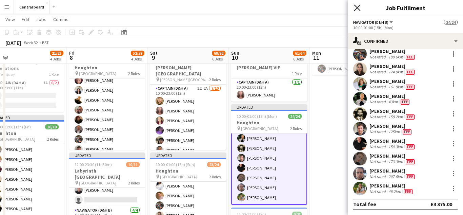
click at [358, 8] on icon "Close pop-in" at bounding box center [357, 7] width 6 height 6
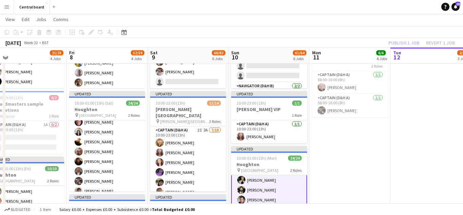
scroll to position [211, 0]
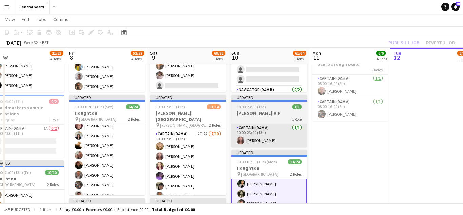
click at [281, 137] on app-card-role "Captain (D&H A) 1/1 10:00-23:00 (13h) Sophia Kaytaz" at bounding box center [269, 135] width 76 height 23
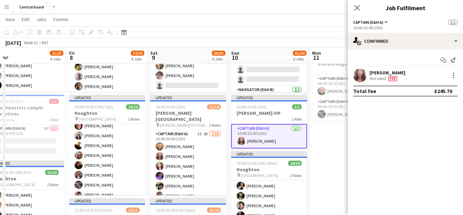
scroll to position [191, 0]
click at [360, 8] on app-icon "Close pop-in" at bounding box center [357, 8] width 10 height 10
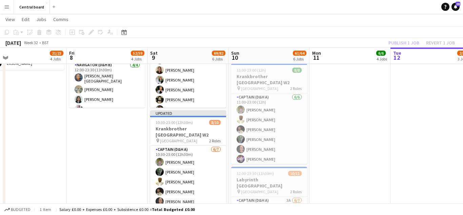
scroll to position [403, 0]
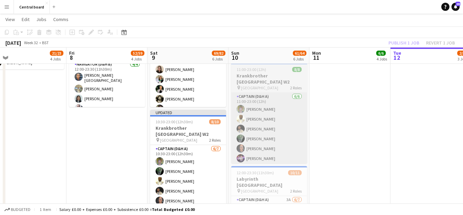
click at [286, 120] on app-card-role "Captain (D&H A) 6/6 11:00-23:00 (12h) Sarian Lahai Oli Taiwo Robert Shadamoro E…" at bounding box center [269, 129] width 76 height 72
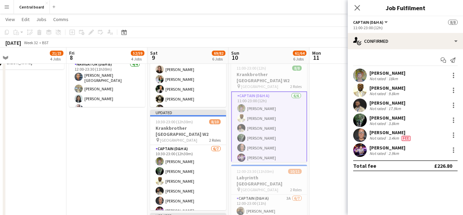
click at [362, 76] on app-user-avatar at bounding box center [360, 75] width 14 height 14
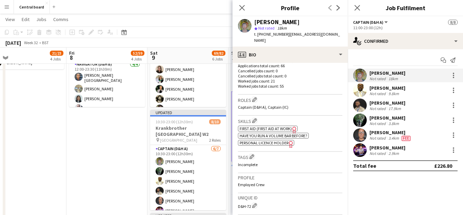
scroll to position [193, 0]
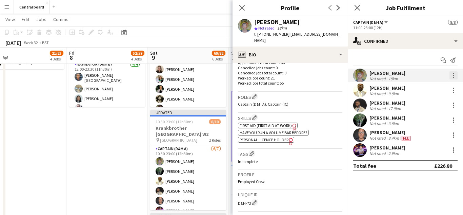
click at [453, 73] on div at bounding box center [453, 73] width 1 height 1
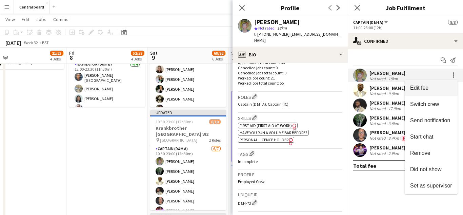
click at [421, 92] on button "Edit fee" at bounding box center [431, 88] width 53 height 16
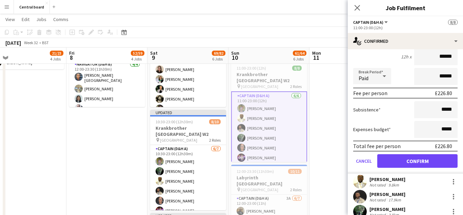
scroll to position [64, 0]
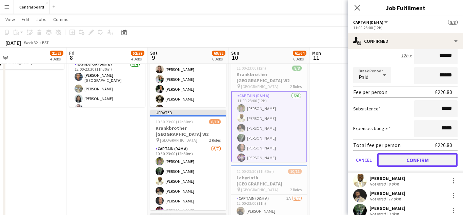
click at [413, 160] on button "Confirm" at bounding box center [417, 160] width 80 height 14
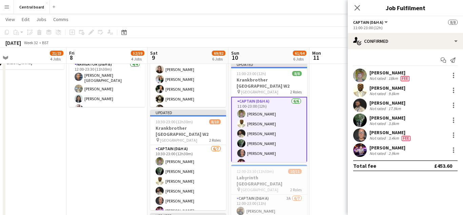
click at [419, 155] on div "Karolis Petraska Not rated 2.9km" at bounding box center [405, 150] width 115 height 14
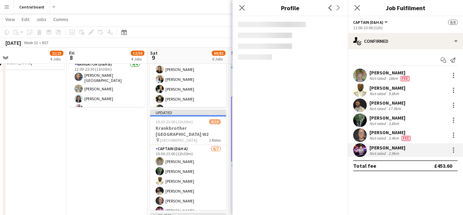
scroll to position [0, 0]
click at [366, 92] on app-user-avatar at bounding box center [360, 90] width 14 height 14
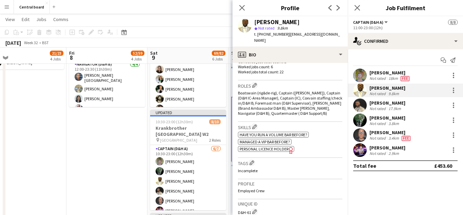
scroll to position [206, 0]
click at [453, 90] on div at bounding box center [453, 89] width 1 height 1
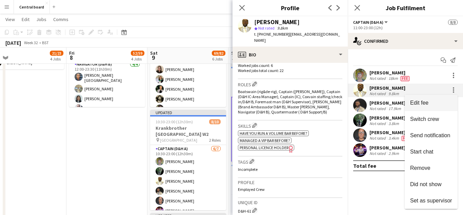
click at [428, 102] on span "Edit fee" at bounding box center [419, 103] width 18 height 6
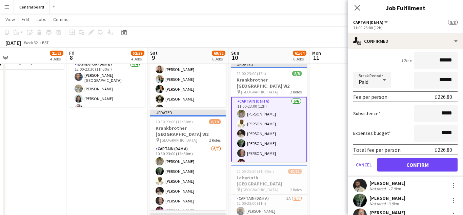
scroll to position [74, 0]
click at [411, 165] on button "Confirm" at bounding box center [417, 165] width 80 height 14
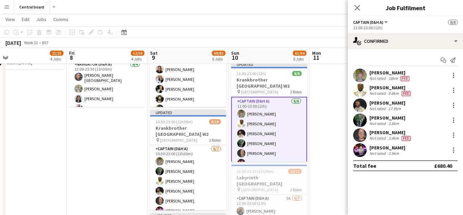
scroll to position [0, 0]
click at [363, 105] on app-user-avatar at bounding box center [360, 105] width 14 height 14
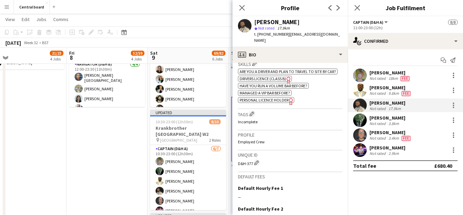
scroll to position [268, 0]
click at [453, 103] on div at bounding box center [453, 102] width 1 height 1
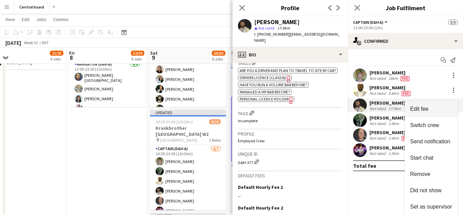
click at [416, 109] on span "Edit fee" at bounding box center [419, 109] width 18 height 6
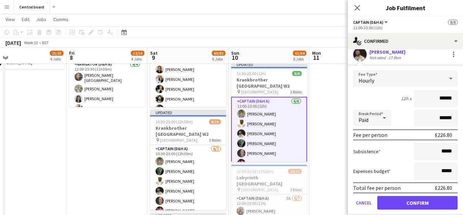
scroll to position [71, 0]
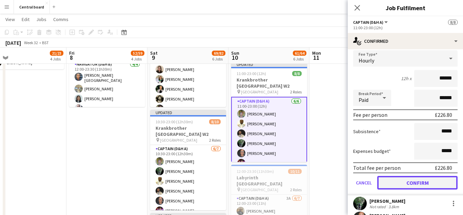
click at [402, 182] on button "Confirm" at bounding box center [417, 183] width 80 height 14
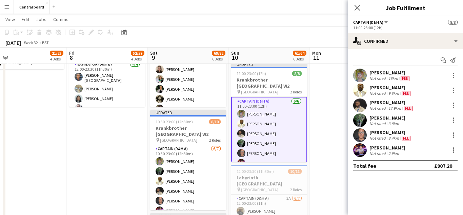
scroll to position [0, 0]
click at [453, 118] on div at bounding box center [453, 117] width 1 height 1
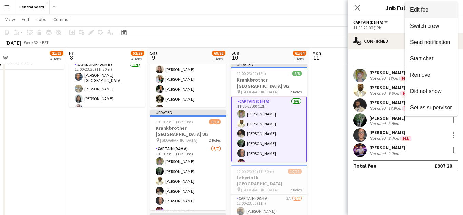
click at [442, 13] on span "Edit fee" at bounding box center [431, 10] width 42 height 6
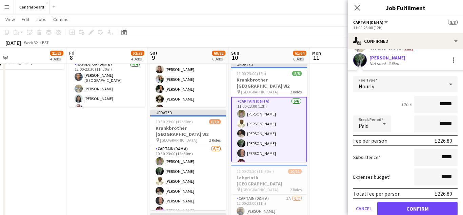
scroll to position [61, 0]
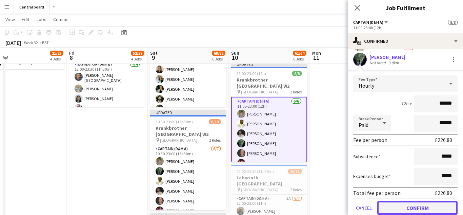
click at [400, 208] on button "Confirm" at bounding box center [417, 208] width 80 height 14
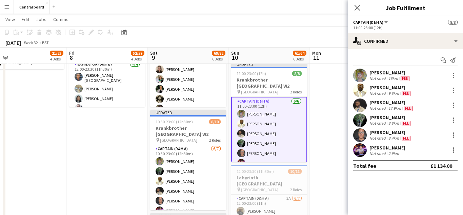
scroll to position [0, 0]
click at [361, 134] on app-user-avatar at bounding box center [360, 135] width 14 height 14
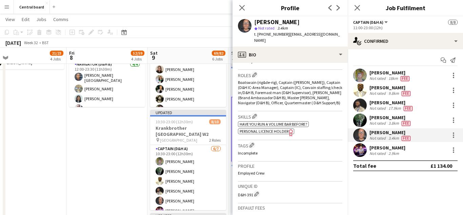
scroll to position [215, 0]
click at [453, 135] on div at bounding box center [453, 134] width 1 height 1
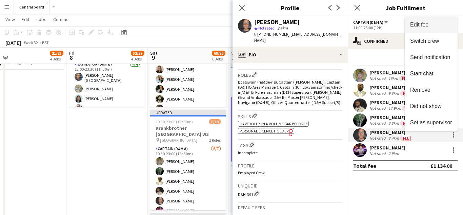
click at [435, 25] on span "Edit fee" at bounding box center [431, 25] width 42 height 6
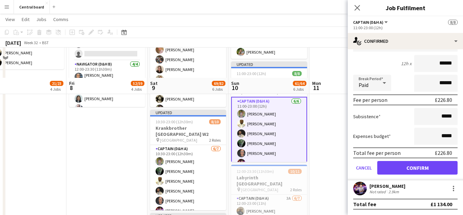
scroll to position [437, 0]
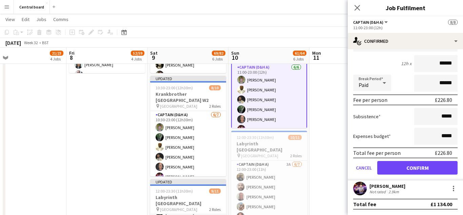
click at [360, 190] on app-user-avatar at bounding box center [360, 188] width 14 height 14
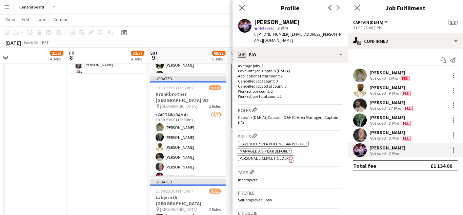
scroll to position [180, 0]
click at [453, 148] on div at bounding box center [453, 147] width 1 height 1
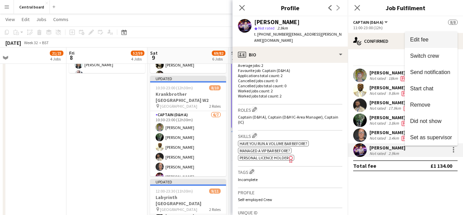
click at [431, 42] on span "Edit fee" at bounding box center [431, 40] width 42 height 6
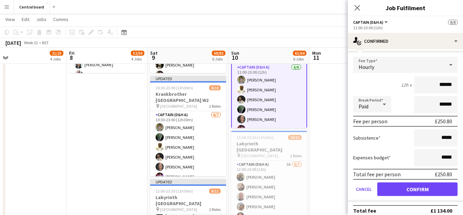
scroll to position [116, 0]
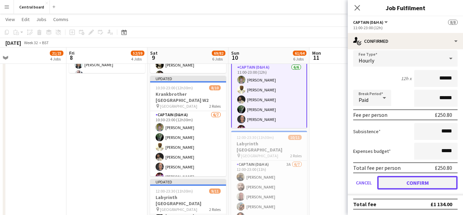
click at [407, 182] on button "Confirm" at bounding box center [417, 183] width 80 height 14
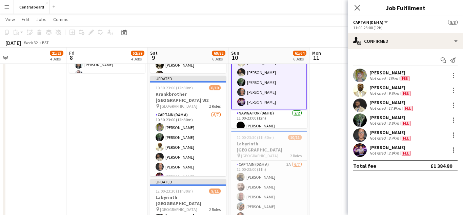
scroll to position [41, 0]
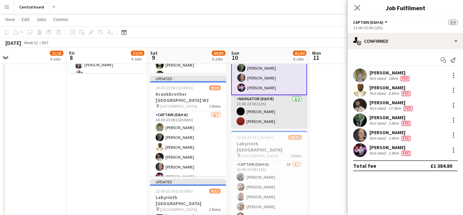
click at [274, 108] on app-card-role "Navigator (D&H B) 2/2 11:00-23:00 (12h) Simone Murrell Zoe Imbert" at bounding box center [269, 111] width 76 height 33
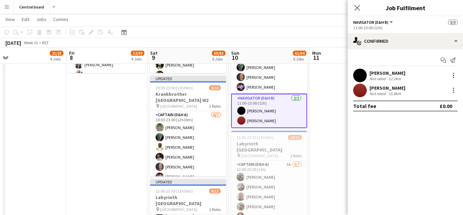
scroll to position [41, 0]
click at [362, 76] on app-user-avatar at bounding box center [360, 75] width 14 height 14
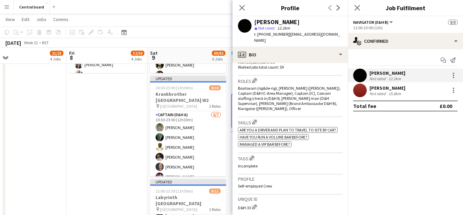
scroll to position [211, 0]
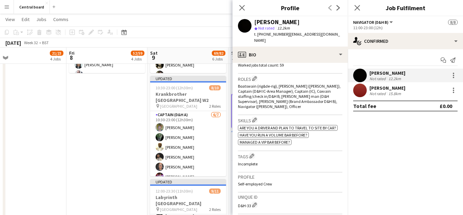
click at [360, 90] on app-user-avatar at bounding box center [360, 90] width 14 height 14
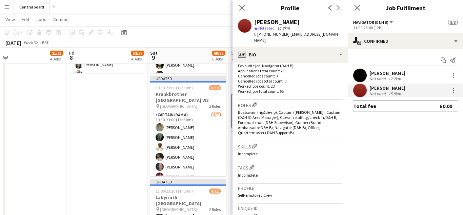
scroll to position [188, 0]
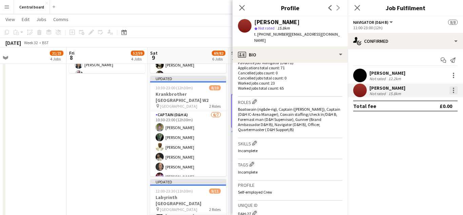
click at [453, 88] on div at bounding box center [453, 87] width 1 height 1
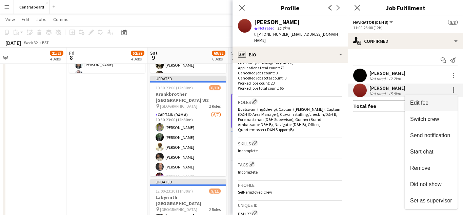
click at [426, 102] on span "Edit fee" at bounding box center [419, 103] width 18 height 6
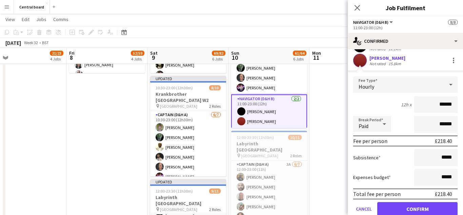
scroll to position [46, 0]
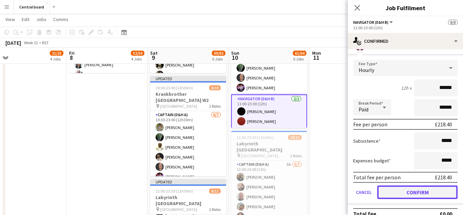
click at [410, 191] on button "Confirm" at bounding box center [417, 192] width 80 height 14
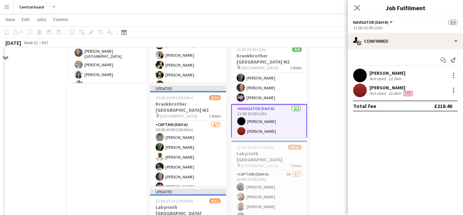
scroll to position [392, 0]
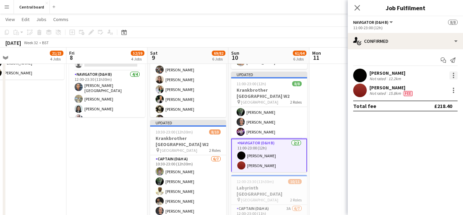
click at [457, 75] on div at bounding box center [453, 75] width 8 height 8
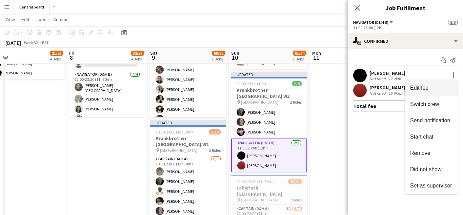
click at [421, 89] on span "Edit fee" at bounding box center [419, 88] width 18 height 6
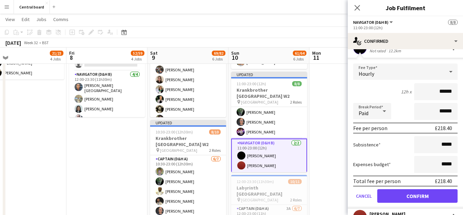
scroll to position [56, 0]
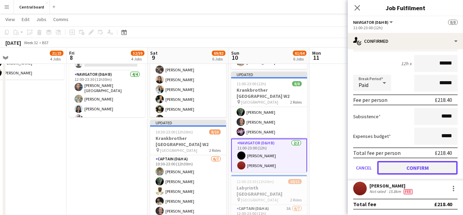
click at [408, 166] on button "Confirm" at bounding box center [417, 168] width 80 height 14
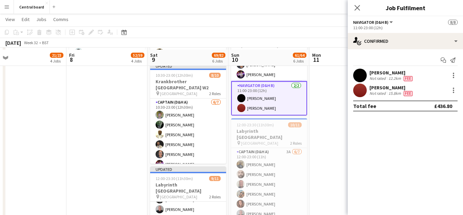
scroll to position [452, 0]
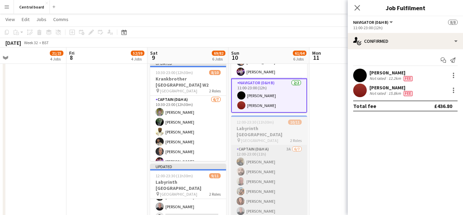
click at [270, 175] on app-card-role "Captain (D&H A) 3A 6/7 12:00-23:00 (11h) Victor Mark Konstantinos Dazelidis Pet…" at bounding box center [269, 186] width 76 height 82
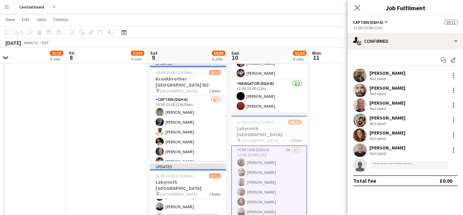
scroll to position [40, 0]
click at [360, 69] on app-user-avatar at bounding box center [360, 75] width 14 height 14
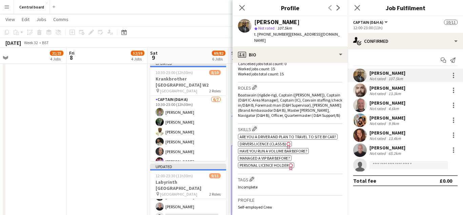
scroll to position [203, 0]
click at [453, 75] on div at bounding box center [453, 75] width 1 height 1
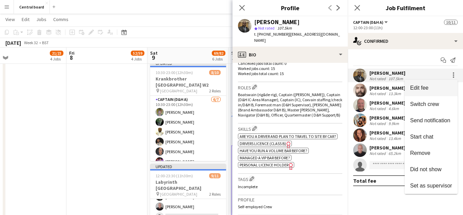
click at [429, 87] on span "Edit fee" at bounding box center [431, 88] width 42 height 6
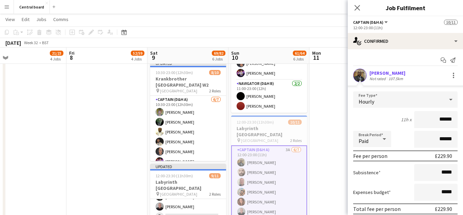
scroll to position [83, 0]
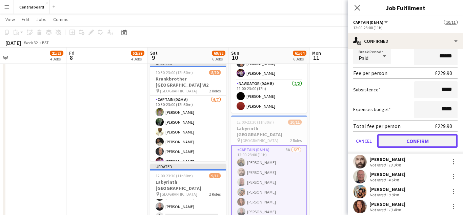
click at [410, 138] on button "Confirm" at bounding box center [417, 141] width 80 height 14
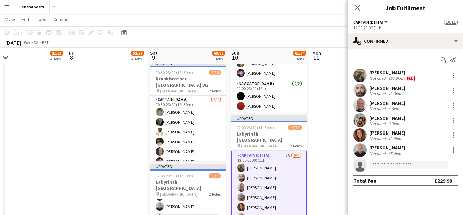
scroll to position [0, 0]
click at [453, 90] on div at bounding box center [453, 89] width 1 height 1
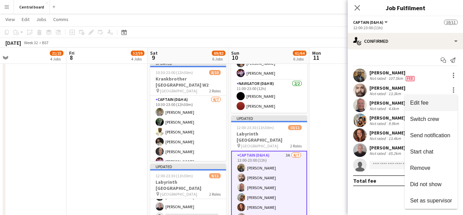
click at [428, 102] on span "Edit fee" at bounding box center [419, 103] width 18 height 6
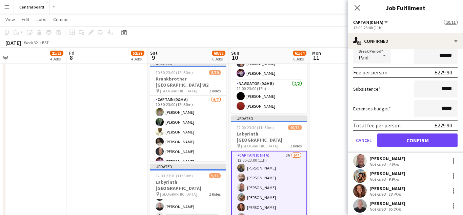
scroll to position [99, 0]
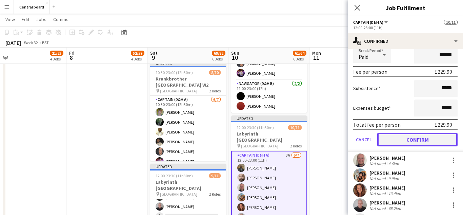
click at [407, 139] on button "Confirm" at bounding box center [417, 140] width 80 height 14
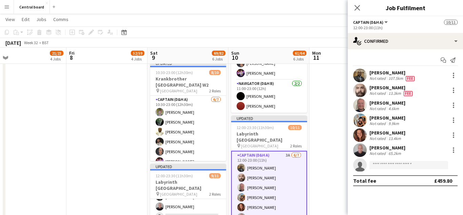
scroll to position [0, 0]
click at [454, 103] on div at bounding box center [453, 102] width 1 height 1
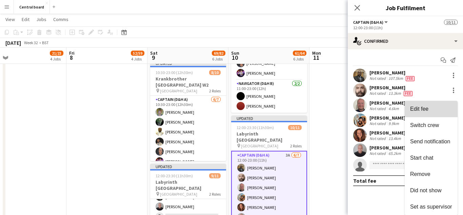
click at [442, 105] on button "Edit fee" at bounding box center [431, 109] width 53 height 16
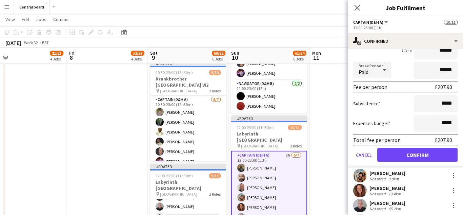
scroll to position [99, 0]
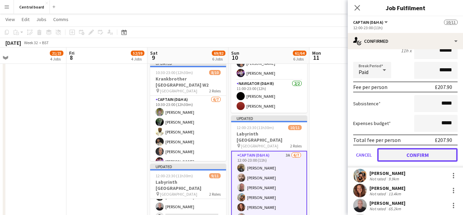
click at [395, 153] on button "Confirm" at bounding box center [417, 155] width 80 height 14
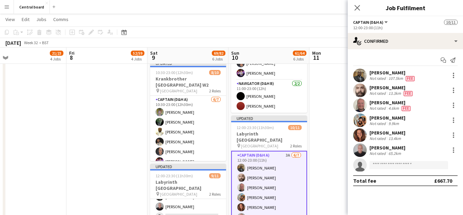
scroll to position [0, 0]
click at [361, 121] on app-user-avatar at bounding box center [360, 120] width 14 height 14
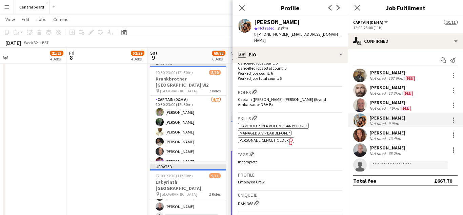
scroll to position [201, 0]
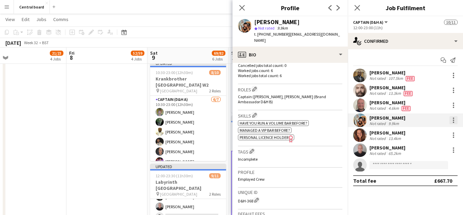
click at [453, 120] on div at bounding box center [453, 119] width 1 height 1
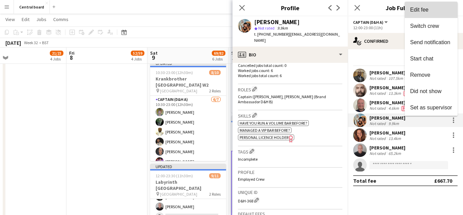
click at [430, 14] on button "Edit fee" at bounding box center [431, 10] width 53 height 16
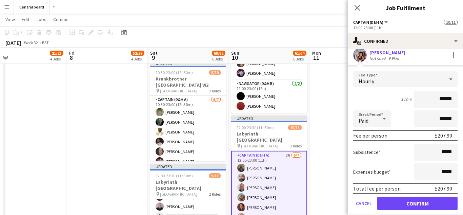
scroll to position [67, 0]
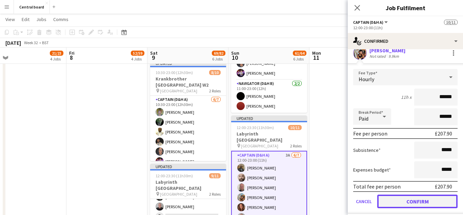
click at [409, 203] on button "Confirm" at bounding box center [417, 201] width 80 height 14
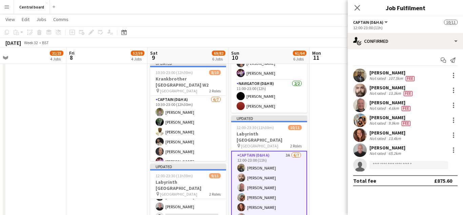
scroll to position [0, 0]
click at [453, 133] on div at bounding box center [453, 132] width 1 height 1
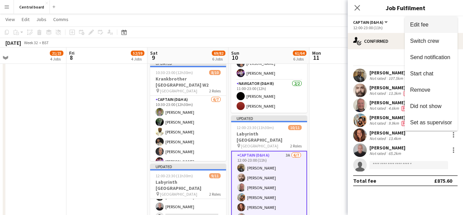
click at [440, 22] on span "Edit fee" at bounding box center [431, 25] width 42 height 6
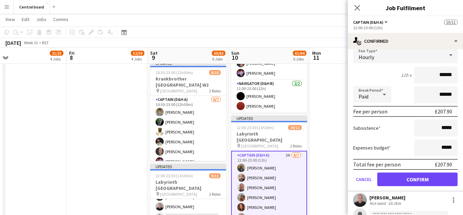
scroll to position [106, 0]
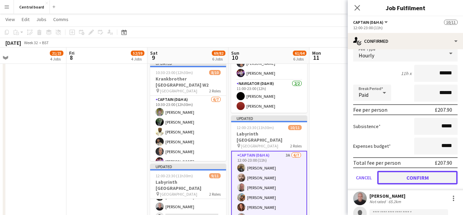
click at [410, 179] on button "Confirm" at bounding box center [417, 177] width 80 height 14
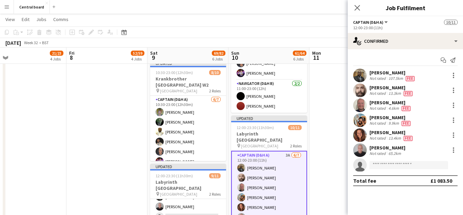
scroll to position [0, 0]
click at [358, 153] on app-user-avatar at bounding box center [360, 150] width 14 height 14
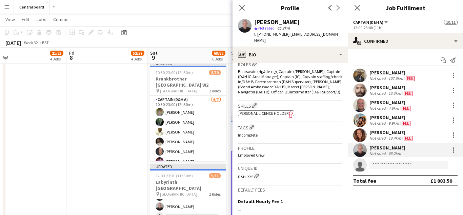
scroll to position [237, 0]
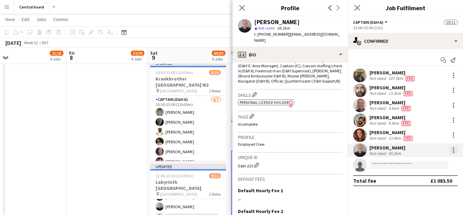
click at [453, 150] on div at bounding box center [453, 149] width 1 height 1
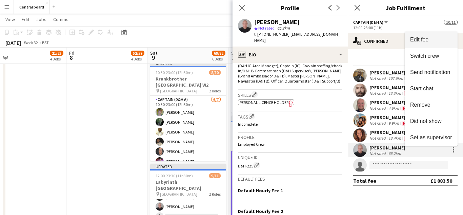
click at [447, 44] on button "Edit fee" at bounding box center [431, 40] width 53 height 16
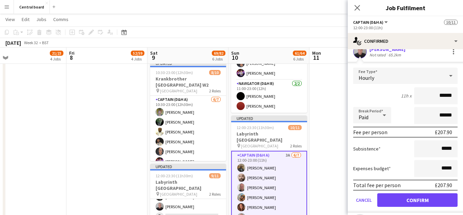
scroll to position [101, 0]
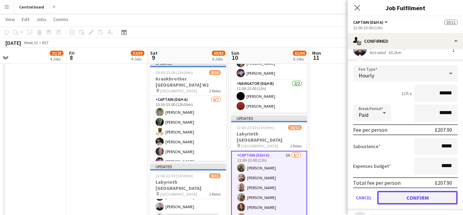
click at [408, 200] on button "Confirm" at bounding box center [417, 197] width 80 height 14
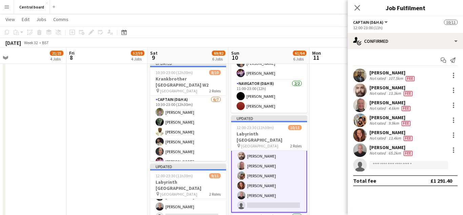
scroll to position [65, 0]
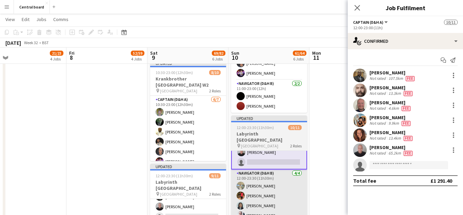
click at [271, 190] on app-card-role "Navigator (D&H B) 4/4 12:00-23:30 (11h30m) Maria Freitas Cameron Valencia Amand…" at bounding box center [269, 195] width 76 height 53
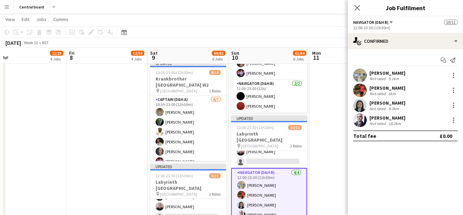
scroll to position [64, 0]
click at [363, 75] on app-user-avatar at bounding box center [360, 75] width 14 height 14
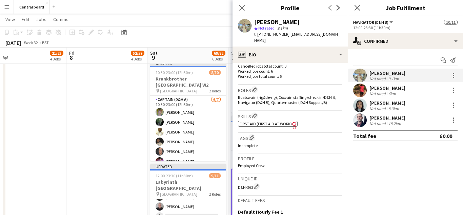
scroll to position [209, 0]
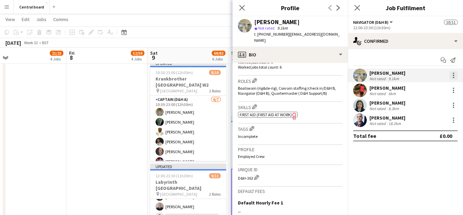
click at [453, 73] on div at bounding box center [453, 73] width 1 height 1
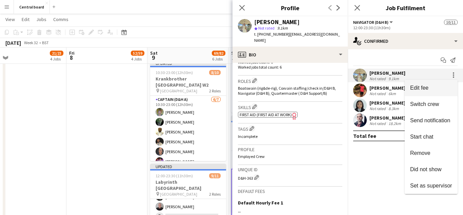
click at [430, 85] on span "Edit fee" at bounding box center [431, 88] width 42 height 6
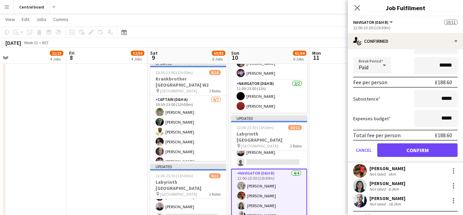
scroll to position [86, 0]
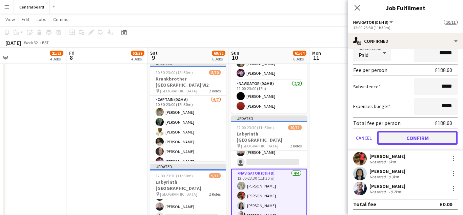
click at [401, 137] on button "Confirm" at bounding box center [417, 138] width 80 height 14
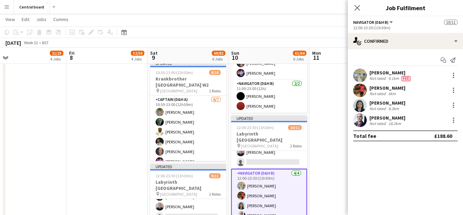
scroll to position [0, 0]
click at [361, 92] on app-user-avatar at bounding box center [360, 90] width 14 height 14
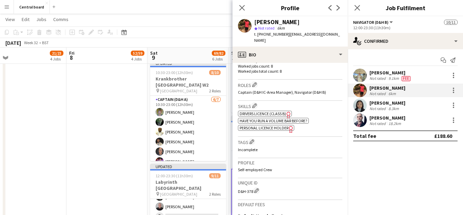
scroll to position [206, 0]
click at [453, 88] on div at bounding box center [453, 87] width 1 height 1
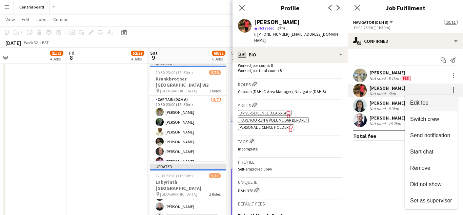
click at [420, 102] on span "Edit fee" at bounding box center [419, 103] width 18 height 6
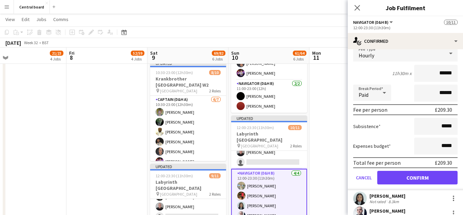
scroll to position [86, 0]
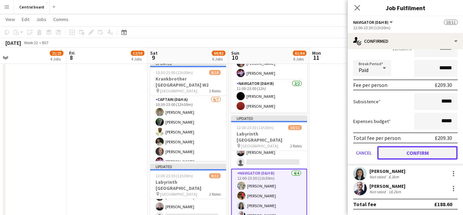
click at [409, 149] on button "Confirm" at bounding box center [417, 153] width 80 height 14
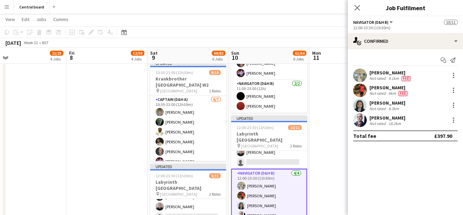
scroll to position [0, 0]
click at [361, 107] on app-user-avatar at bounding box center [360, 105] width 14 height 14
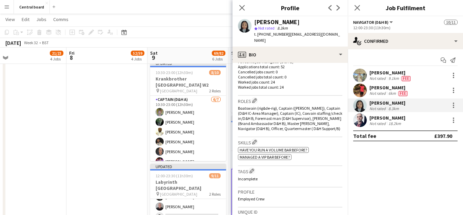
scroll to position [189, 0]
click at [453, 103] on div at bounding box center [453, 102] width 1 height 1
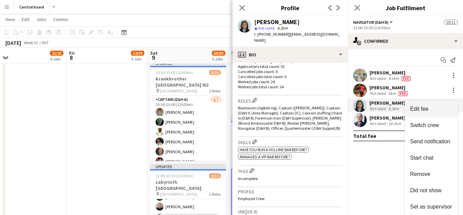
click at [426, 107] on span "Edit fee" at bounding box center [419, 109] width 18 height 6
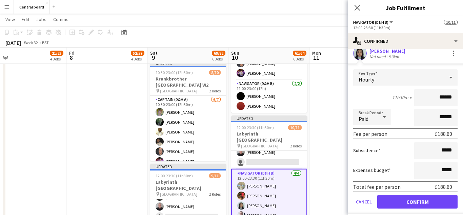
scroll to position [86, 0]
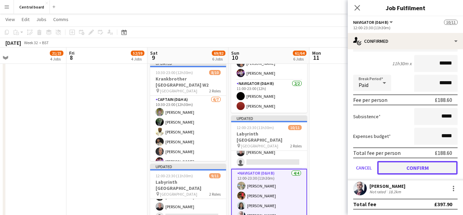
click at [397, 168] on button "Confirm" at bounding box center [417, 168] width 80 height 14
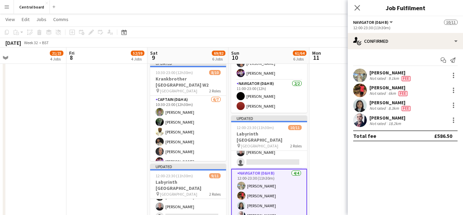
scroll to position [0, 0]
click at [359, 124] on app-user-avatar at bounding box center [360, 120] width 14 height 14
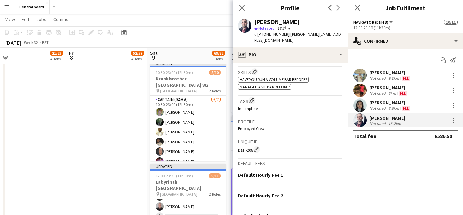
scroll to position [260, 0]
click at [453, 120] on div at bounding box center [453, 119] width 1 height 1
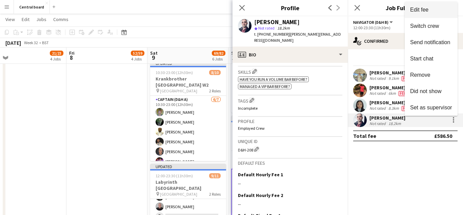
click at [431, 16] on button "Edit fee" at bounding box center [431, 10] width 53 height 16
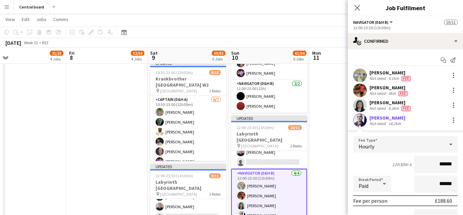
scroll to position [86, 0]
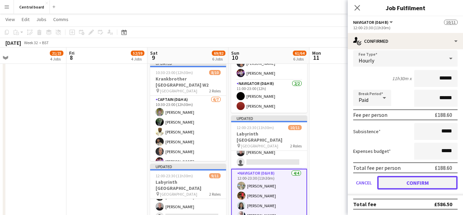
click at [387, 188] on button "Confirm" at bounding box center [417, 183] width 80 height 14
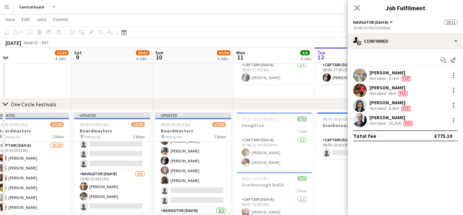
scroll to position [90, 0]
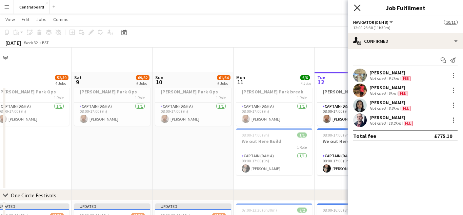
click at [358, 10] on icon "Close pop-in" at bounding box center [357, 7] width 6 height 6
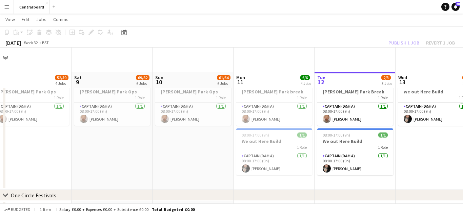
click at [214, 165] on app-date-cell "08:00-17:00 (9h) 1/1 Burgess Park Ops 1 Role Captain (D&H A) 1/1 08:00-17:00 (9…" at bounding box center [193, 133] width 81 height 114
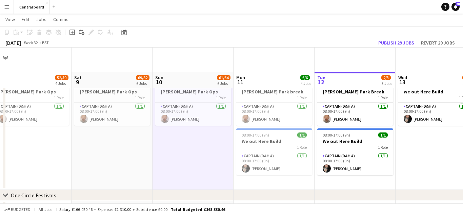
scroll to position [63, 0]
